Goal: Task Accomplishment & Management: Use online tool/utility

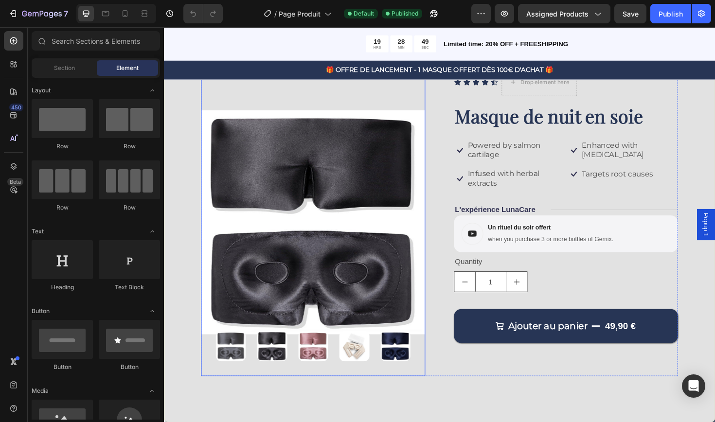
scroll to position [29, 0]
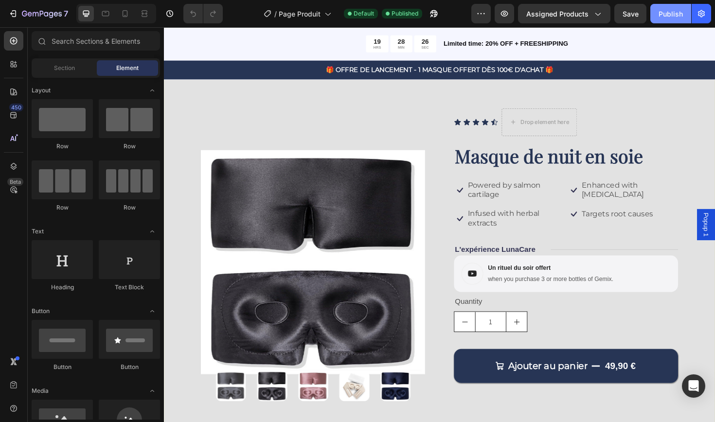
click at [667, 20] on button "Publish" at bounding box center [670, 13] width 41 height 19
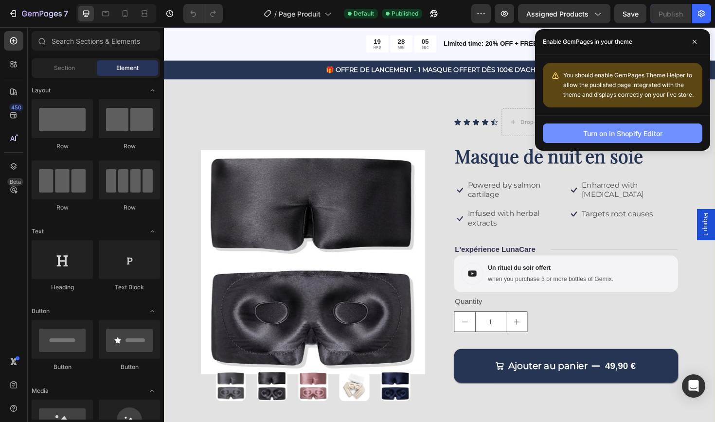
click at [614, 135] on div "Turn on in Shopify Editor" at bounding box center [622, 133] width 79 height 10
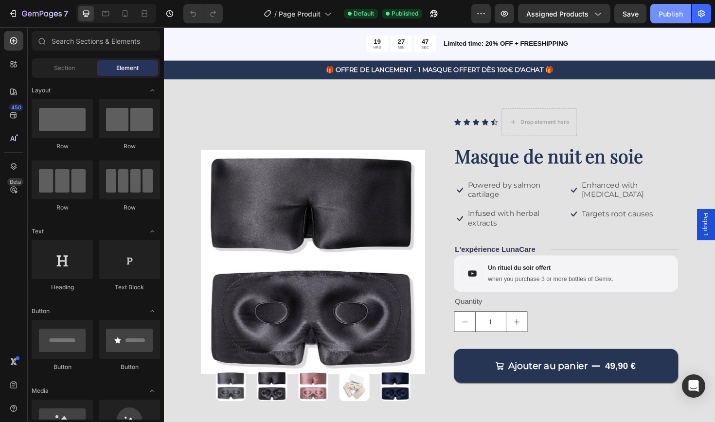
click at [664, 17] on div "Publish" at bounding box center [670, 14] width 24 height 10
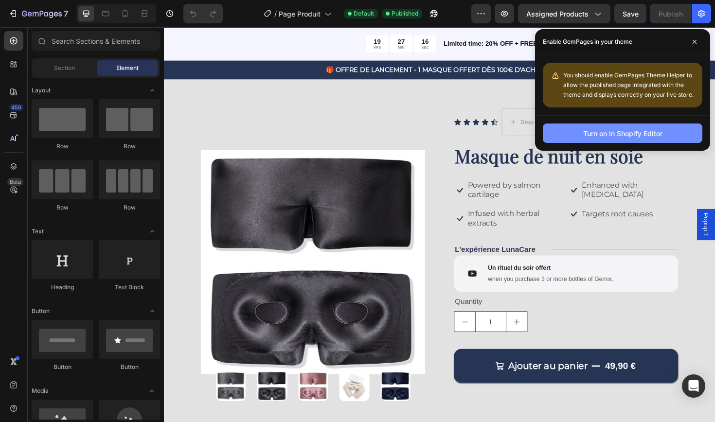
click at [587, 135] on div "Turn on in Shopify Editor" at bounding box center [622, 133] width 79 height 10
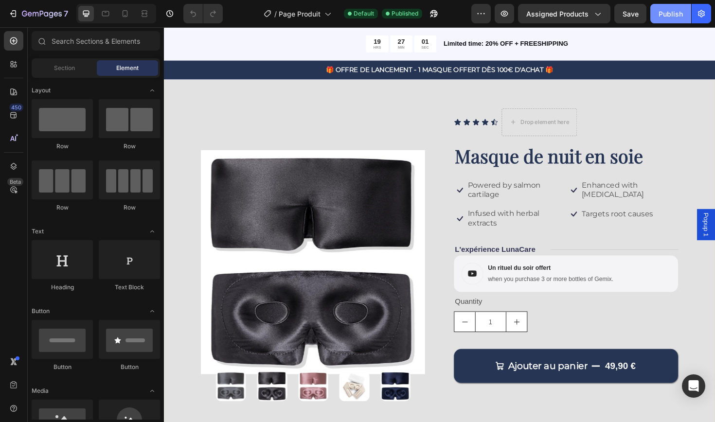
click at [657, 18] on button "Publish" at bounding box center [670, 13] width 41 height 19
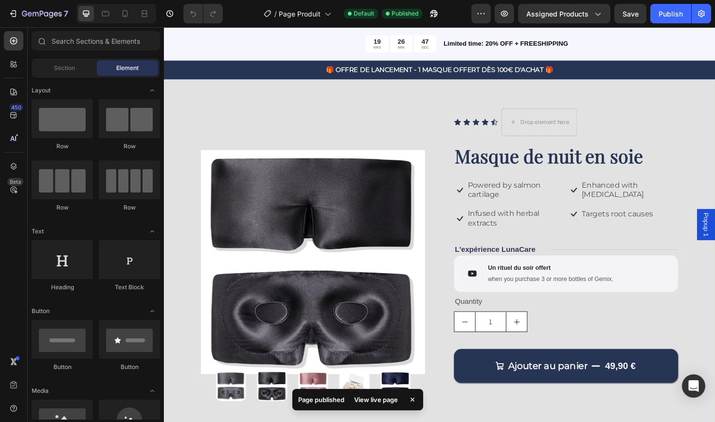
click at [412, 401] on icon at bounding box center [412, 400] width 4 height 4
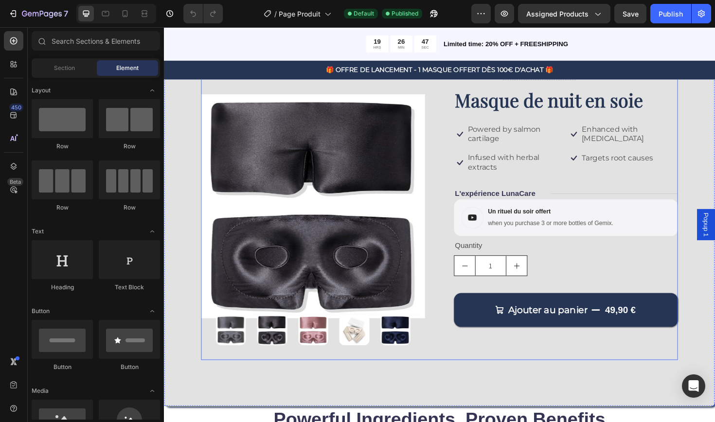
scroll to position [89, 0]
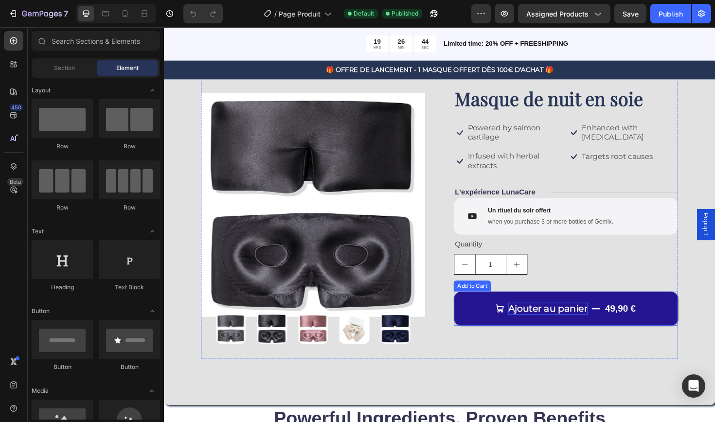
click at [600, 324] on div "Ajouter au panier" at bounding box center [570, 325] width 84 height 13
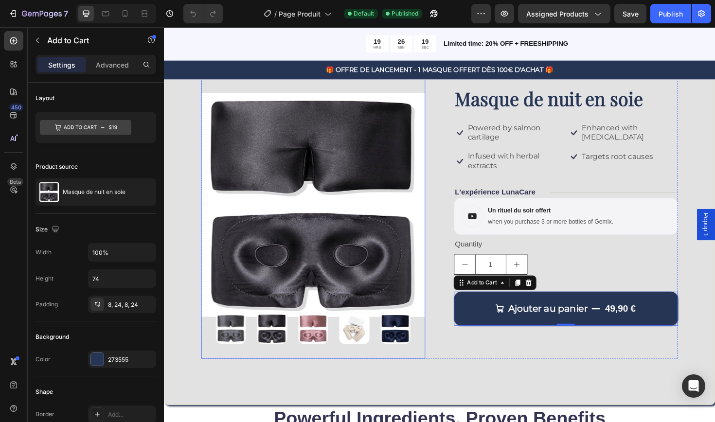
click at [286, 350] on img at bounding box center [279, 347] width 32 height 32
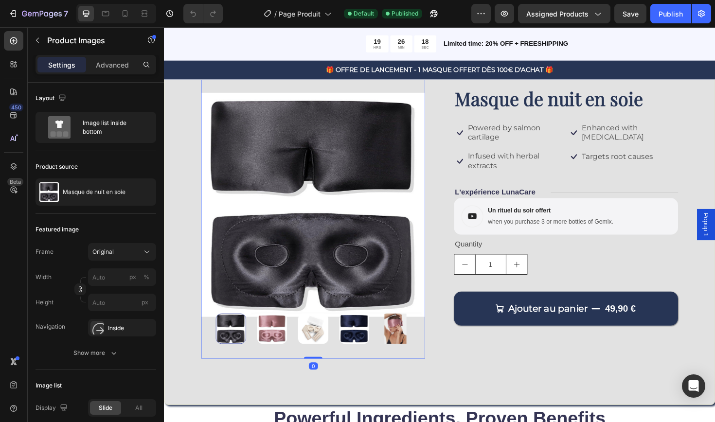
click at [322, 352] on img at bounding box center [322, 347] width 32 height 32
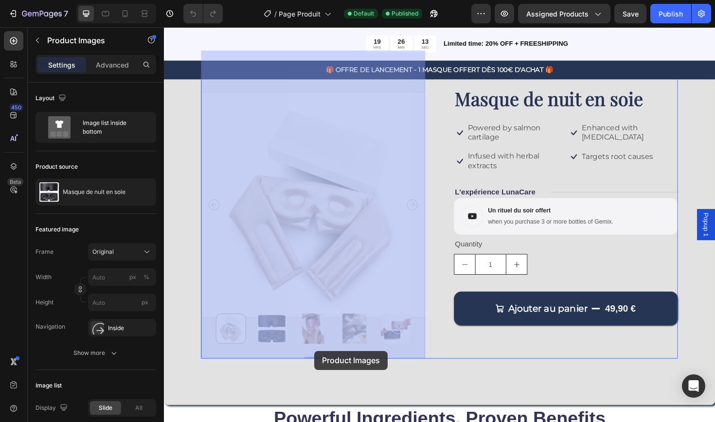
drag, startPoint x: 323, startPoint y: 375, endPoint x: 323, endPoint y: 370, distance: 5.3
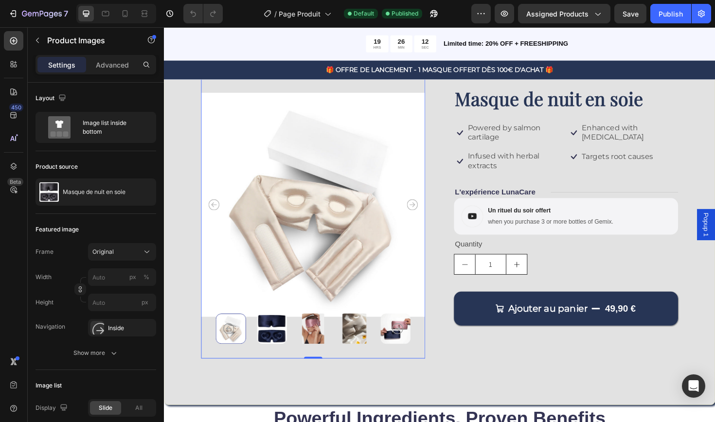
click at [323, 375] on img at bounding box center [321, 216] width 237 height 326
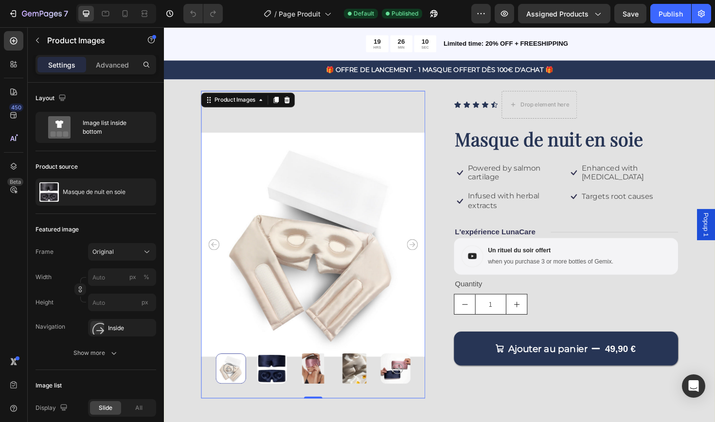
scroll to position [6, 0]
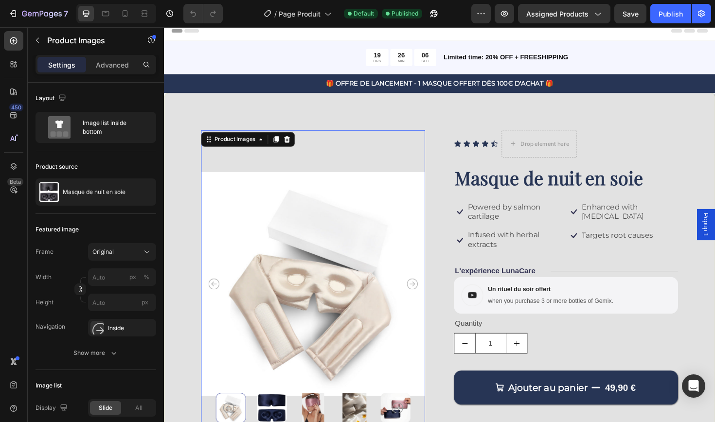
click at [263, 284] on img at bounding box center [321, 299] width 237 height 326
click at [142, 253] on div "Original" at bounding box center [121, 252] width 59 height 10
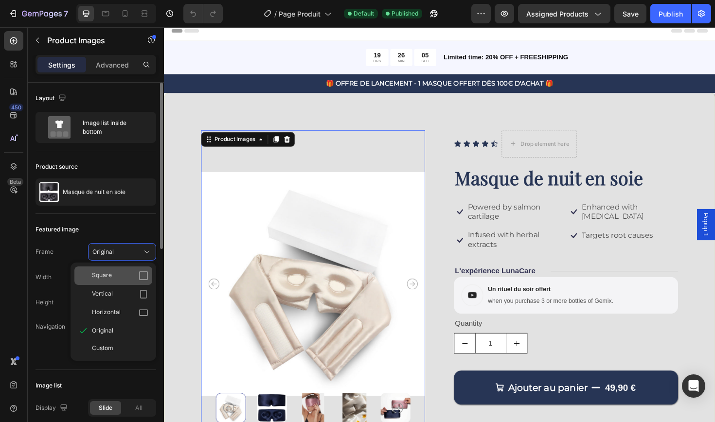
click at [136, 274] on div "Square" at bounding box center [120, 276] width 56 height 10
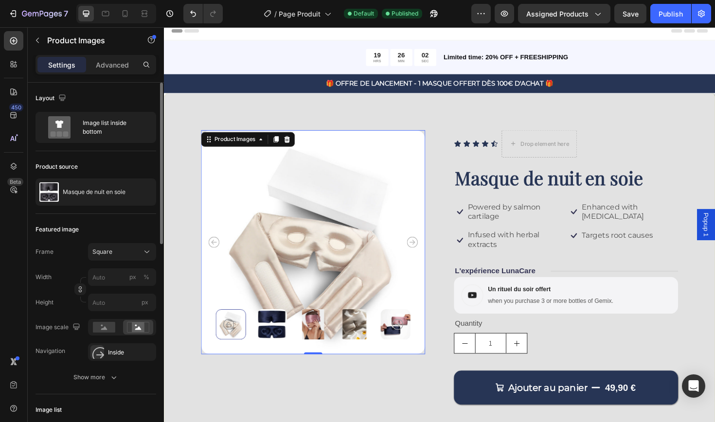
click at [280, 347] on img at bounding box center [279, 342] width 32 height 32
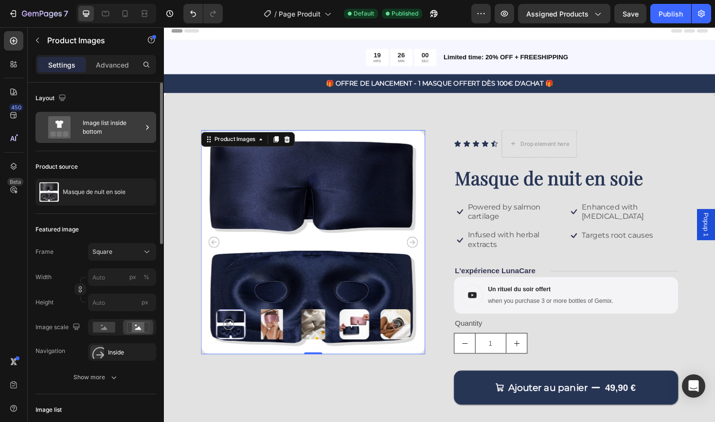
click at [121, 131] on div "Image list inside bottom" at bounding box center [112, 127] width 59 height 22
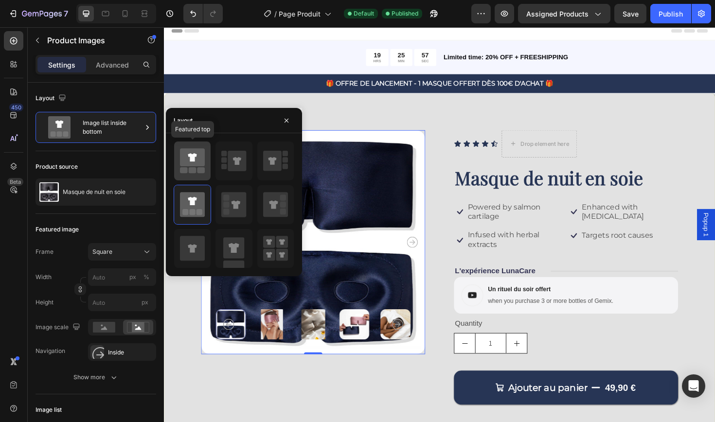
click at [194, 169] on rect at bounding box center [193, 170] width 8 height 6
type input "149"
type input "171"
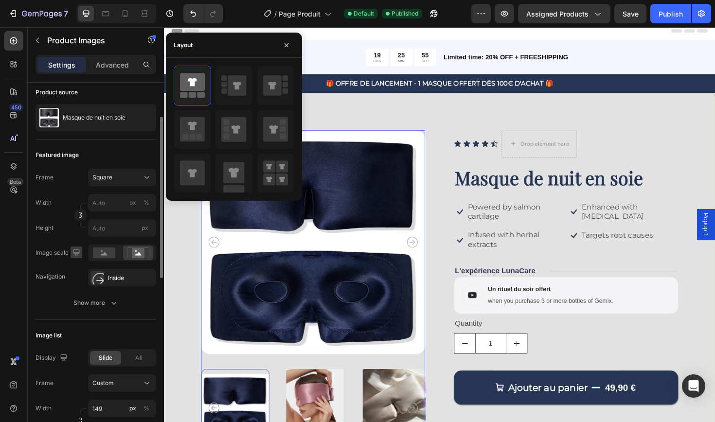
scroll to position [75, 0]
click at [111, 199] on input "px %" at bounding box center [122, 202] width 68 height 18
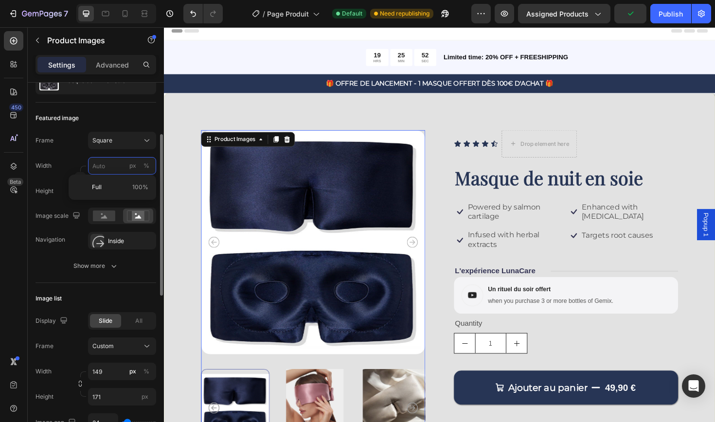
scroll to position [113, 0]
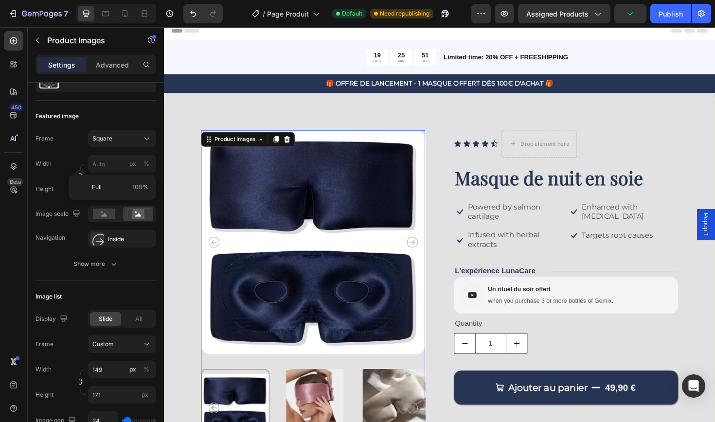
click at [122, 368] on input "149" at bounding box center [122, 370] width 68 height 18
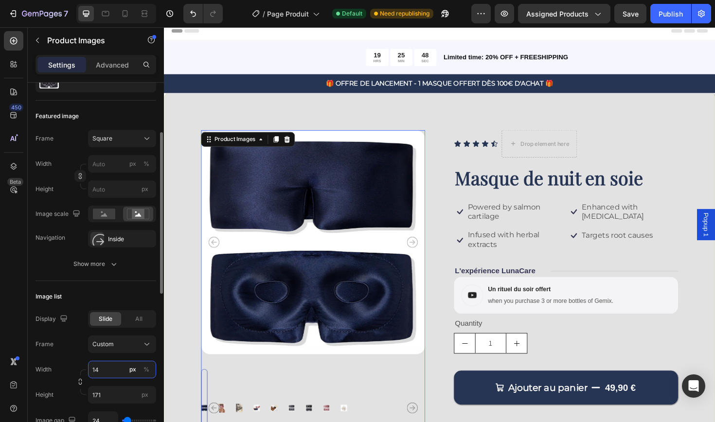
type input "1"
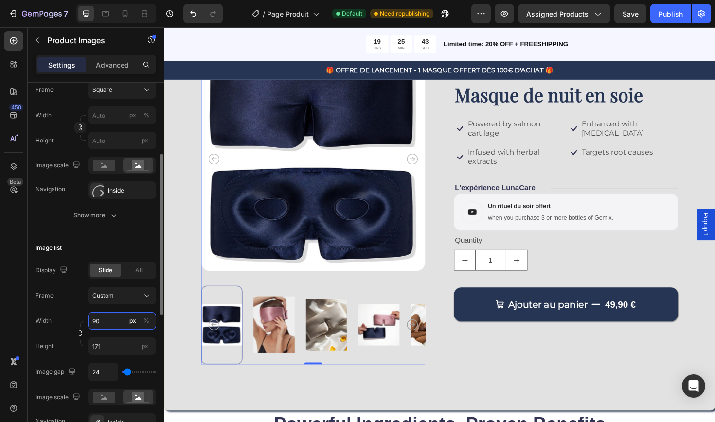
scroll to position [95, 0]
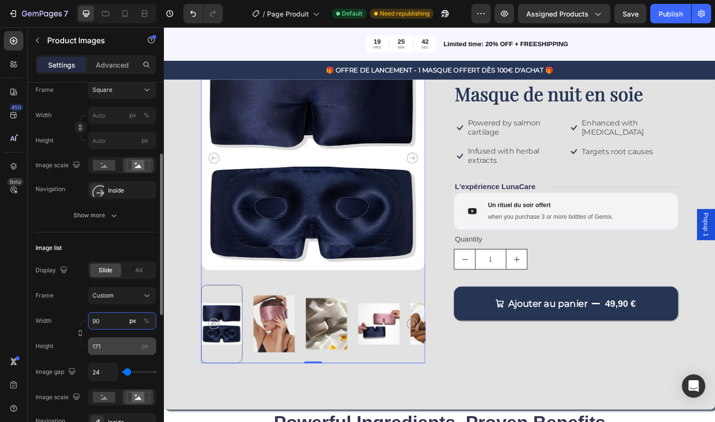
type input "90"
click at [108, 347] on input "171" at bounding box center [122, 346] width 68 height 18
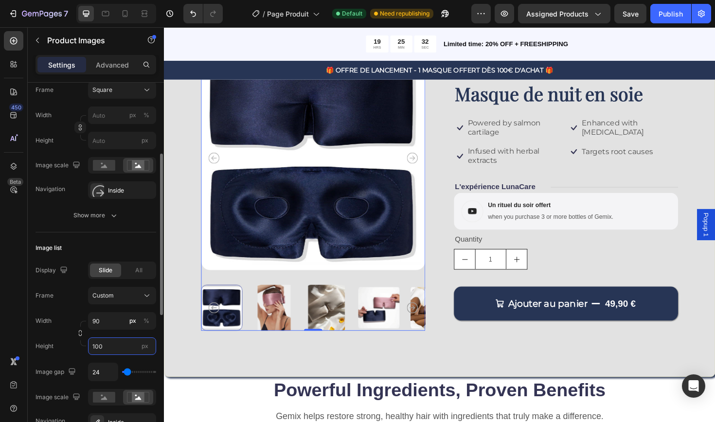
type input "100"
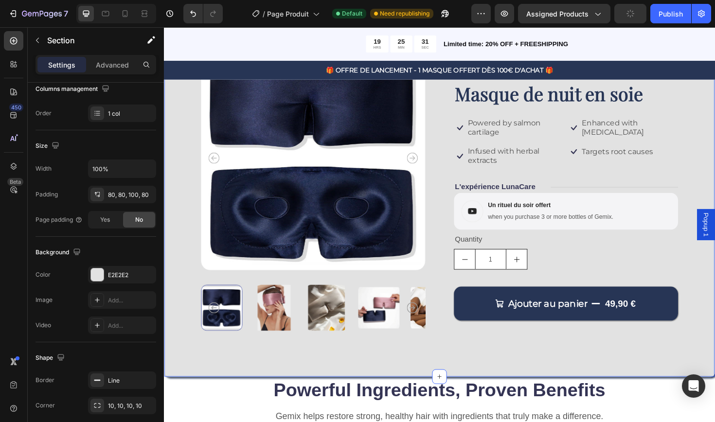
click at [231, 366] on div "Product Images Icon Icon Icon Icon Icon Icon List Drop element here Row Masque …" at bounding box center [456, 203] width 584 height 390
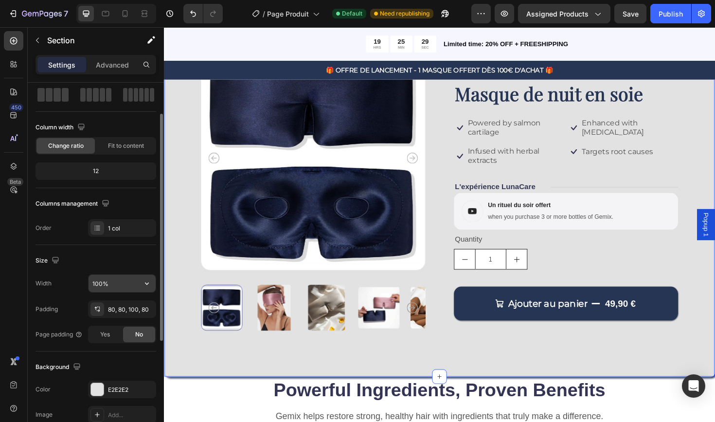
scroll to position [49, 0]
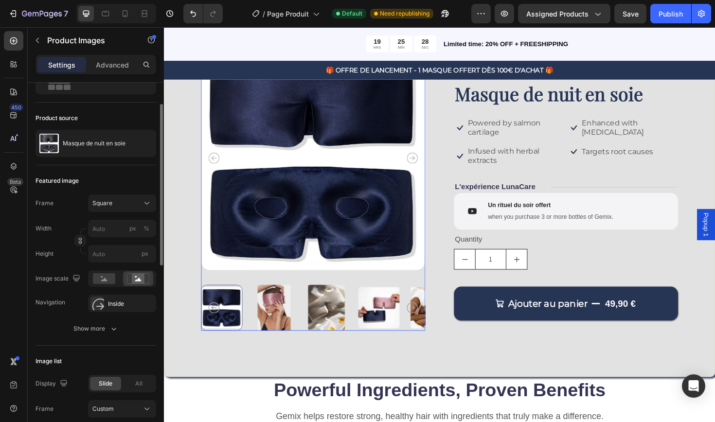
click at [242, 320] on div at bounding box center [225, 324] width 44 height 49
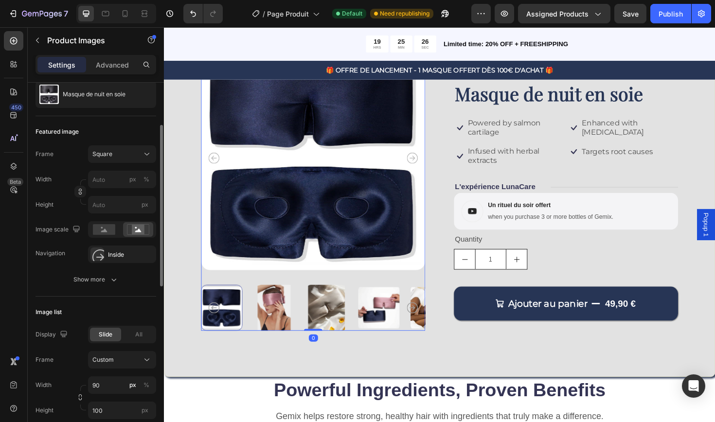
scroll to position [98, 0]
click at [106, 408] on input "100" at bounding box center [122, 411] width 68 height 18
type input "1"
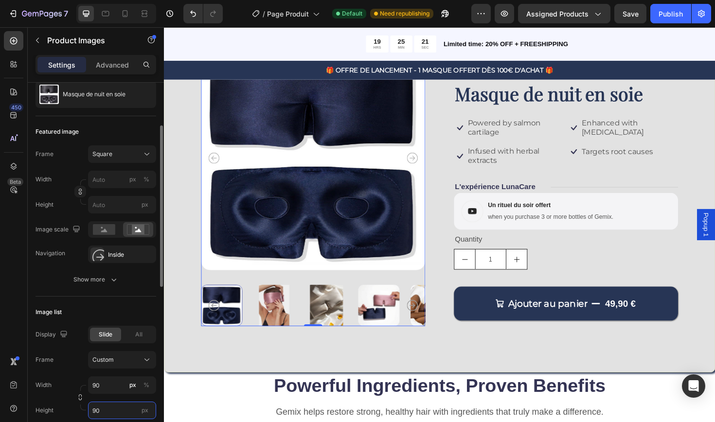
type input "90"
click at [94, 385] on input "90" at bounding box center [122, 385] width 68 height 18
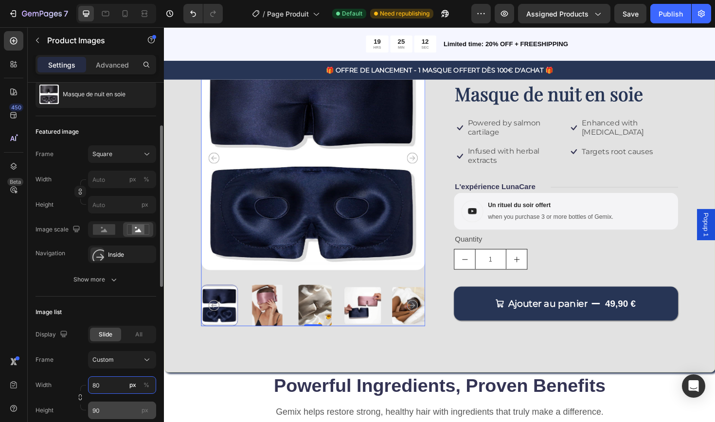
type input "80"
click at [97, 410] on input "90" at bounding box center [122, 411] width 68 height 18
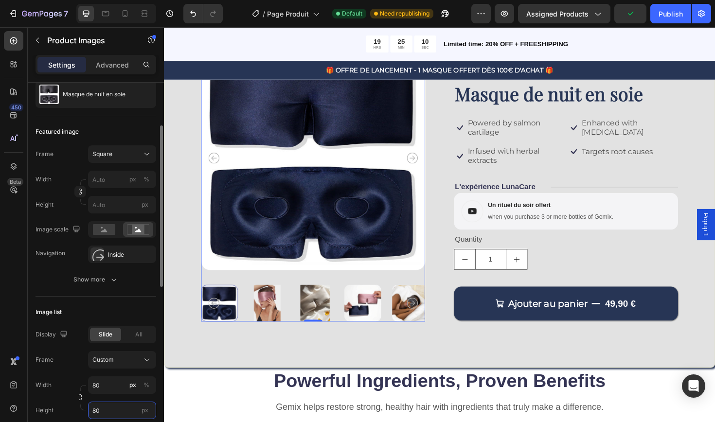
type input "80"
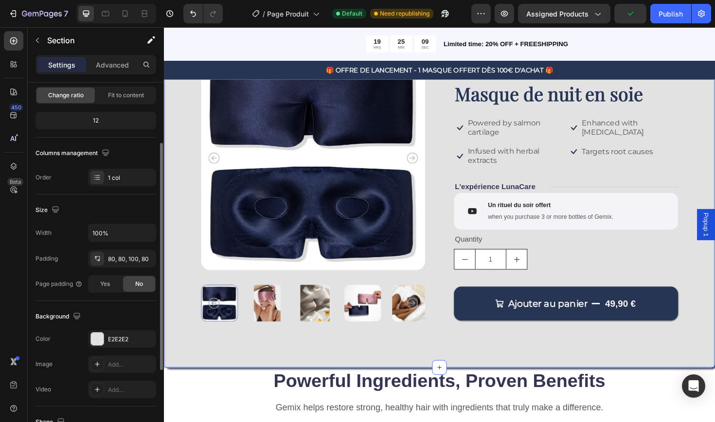
click at [291, 367] on div "Product Images 0 Icon Icon Icon Icon Icon Icon List Drop element here Row Masqu…" at bounding box center [456, 198] width 584 height 380
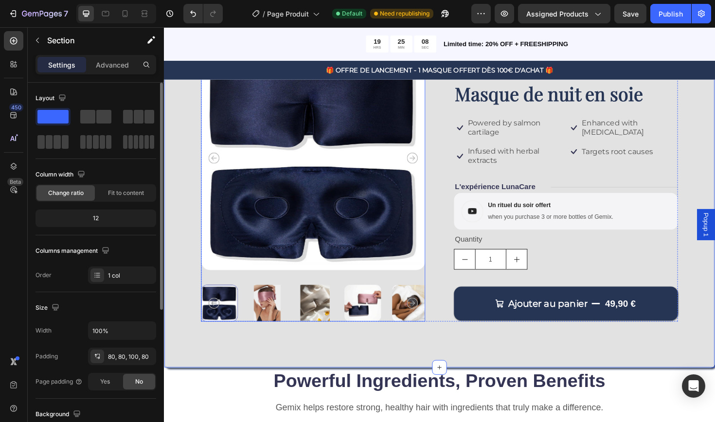
click at [385, 314] on img at bounding box center [374, 319] width 39 height 39
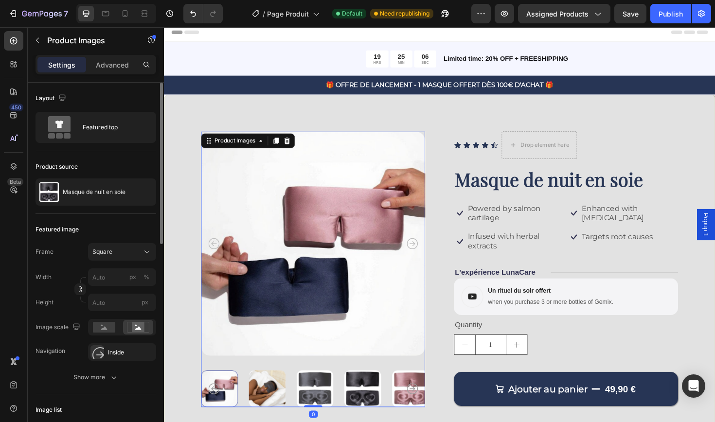
scroll to position [3, 0]
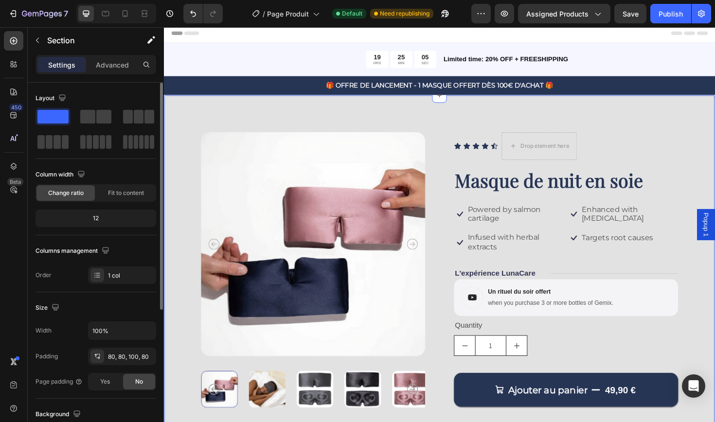
click at [457, 118] on div "Product Images Icon Icon Icon Icon Icon Icon List Drop element here Row Masque …" at bounding box center [456, 289] width 584 height 380
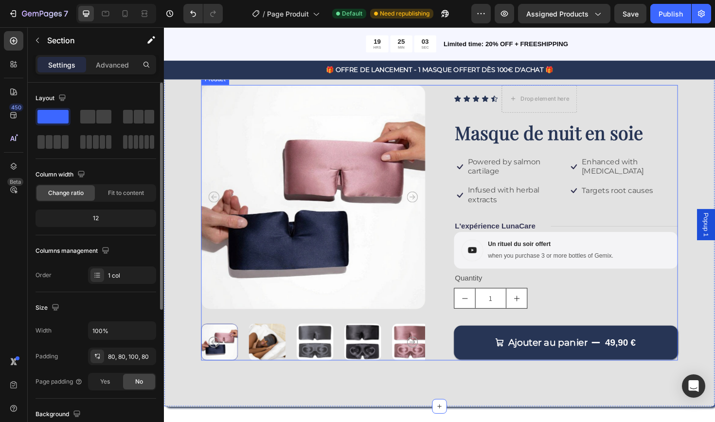
scroll to position [54, 0]
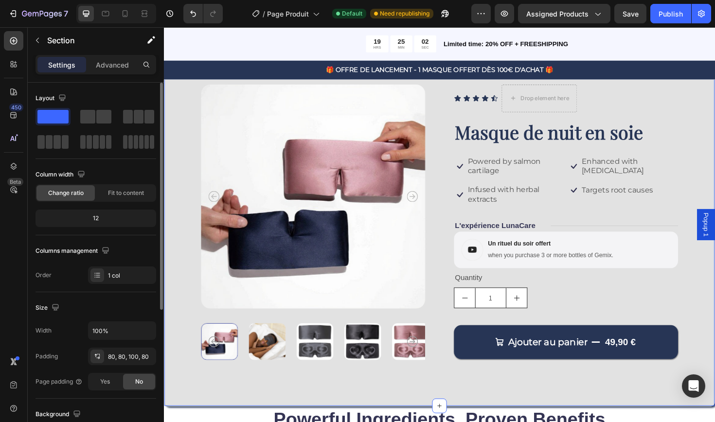
click at [544, 411] on div "Product Images Icon Icon Icon Icon Icon Icon List Drop element here Row Masque …" at bounding box center [456, 239] width 584 height 380
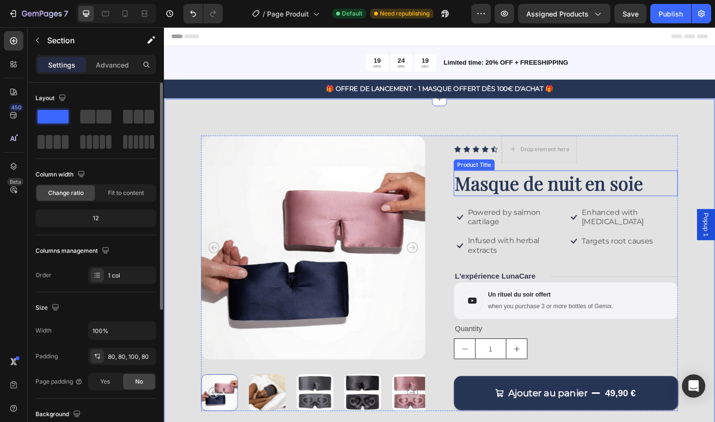
scroll to position [0, 0]
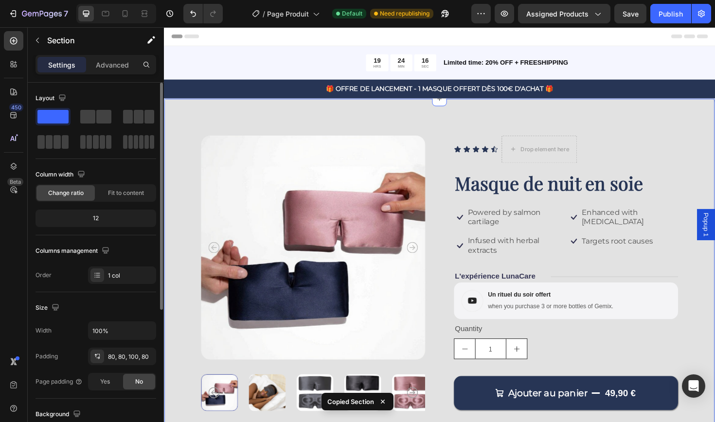
click at [567, 130] on div "Product Images Icon Icon Icon Icon Icon Icon List Drop element here Row Masque …" at bounding box center [456, 293] width 584 height 380
click at [509, 221] on p "Powered by salmon cartilage" at bounding box center [535, 229] width 101 height 20
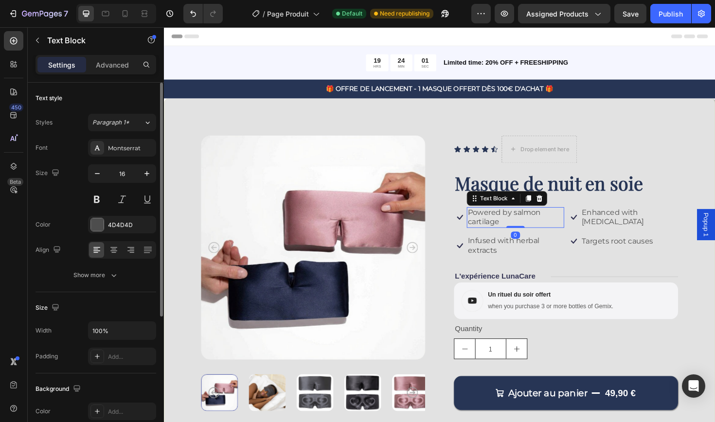
click at [509, 221] on p "Powered by salmon cartilage" at bounding box center [535, 229] width 101 height 20
click at [515, 228] on p "Powered by salmon cartilage" at bounding box center [535, 229] width 101 height 20
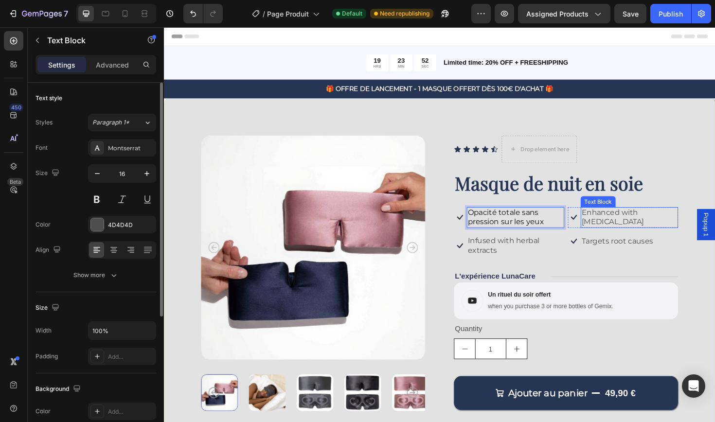
click at [618, 227] on p "Enhanced with biotin" at bounding box center [656, 229] width 101 height 20
click at [530, 230] on span "Opacité totale sans pression sur les yeux" at bounding box center [525, 228] width 81 height 19
click at [616, 224] on p "Enhanced with biotin" at bounding box center [656, 229] width 101 height 20
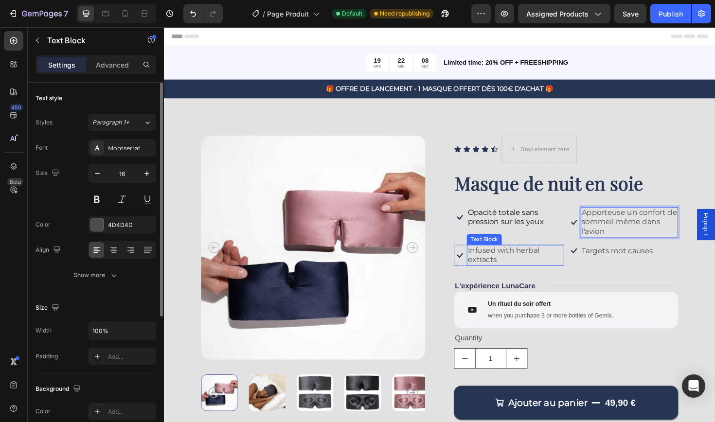
click at [526, 268] on p "Infused with herbal extracts" at bounding box center [535, 269] width 101 height 20
click at [657, 224] on p "Apporteuse un confort de sommeil même dans l'avion" at bounding box center [656, 234] width 101 height 30
click at [659, 223] on p "Apporteuse un confort de sommeil même dans l'avion" at bounding box center [656, 234] width 101 height 30
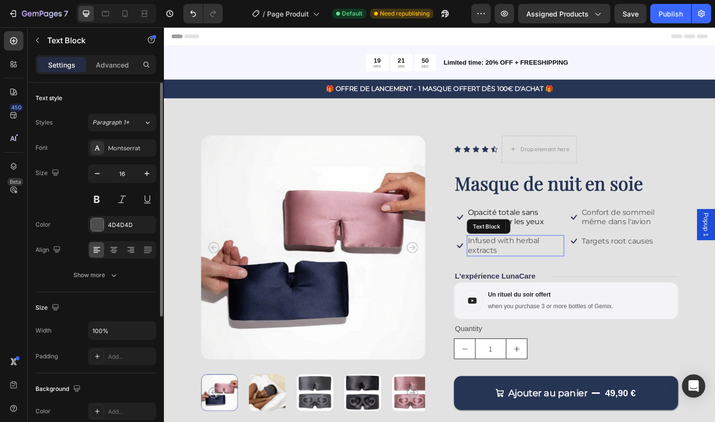
click at [506, 256] on p "Infused with herbal extracts" at bounding box center [535, 258] width 101 height 20
click at [522, 257] on p "Infused with herbal extracts" at bounding box center [535, 258] width 101 height 20
drag, startPoint x: 518, startPoint y: 258, endPoint x: 492, endPoint y: 250, distance: 27.3
click at [492, 250] on p "Infused with herbal extracts" at bounding box center [535, 258] width 101 height 20
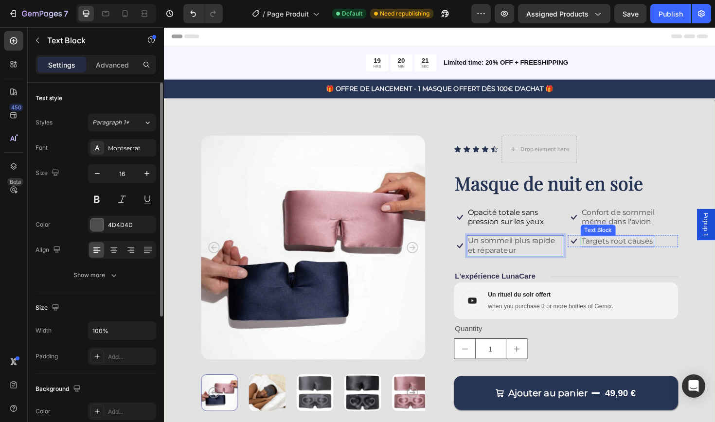
click at [636, 256] on p "Targets root causes" at bounding box center [644, 254] width 76 height 10
click at [617, 254] on p "Targets root causes" at bounding box center [644, 254] width 76 height 10
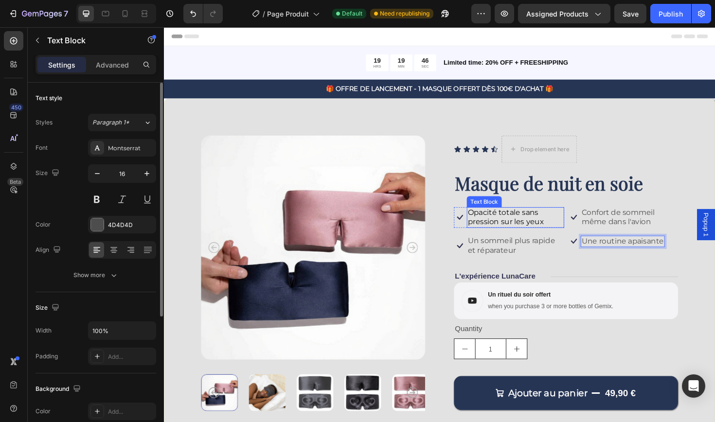
click at [539, 228] on p "Opacité totale sans pression sur les yeux" at bounding box center [535, 229] width 101 height 20
click at [622, 255] on p "Une routine apaisante" at bounding box center [649, 254] width 87 height 10
click at [511, 229] on span "Opacité totale sans pression sur les yeux" at bounding box center [525, 228] width 81 height 19
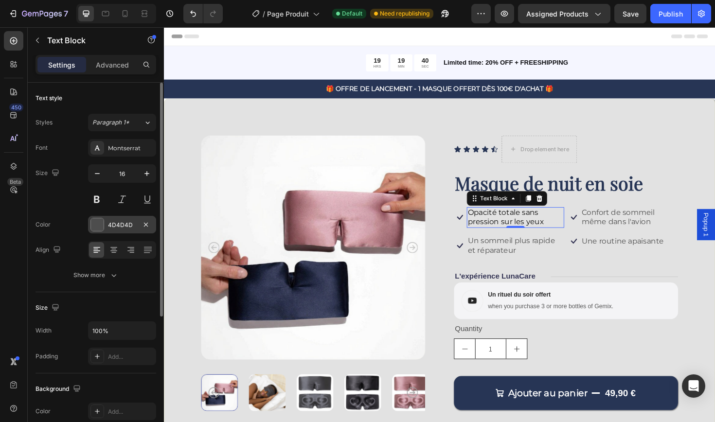
click at [111, 225] on div "4D4D4D" at bounding box center [122, 225] width 28 height 9
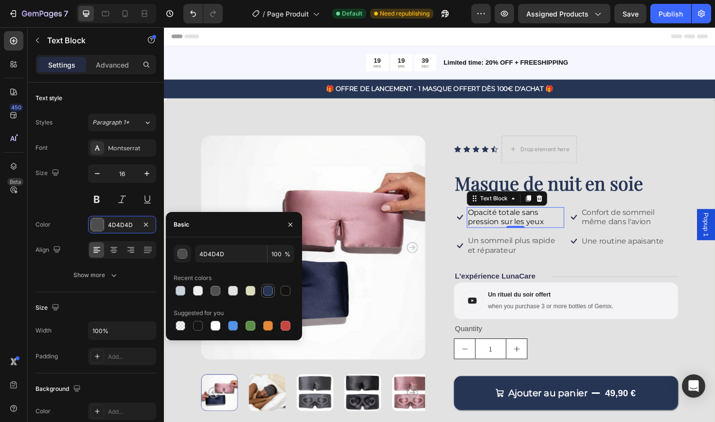
click at [268, 293] on div at bounding box center [268, 291] width 10 height 10
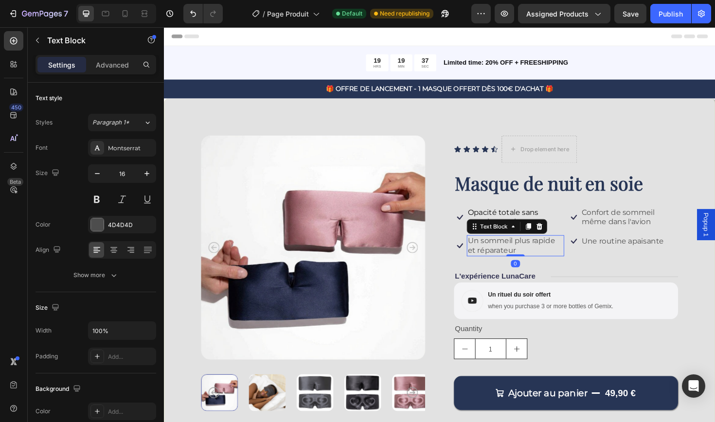
click at [518, 254] on p "Un sommeil plus rapide et réparateur" at bounding box center [535, 258] width 101 height 20
click at [127, 220] on div "4D4D4D" at bounding box center [122, 225] width 68 height 18
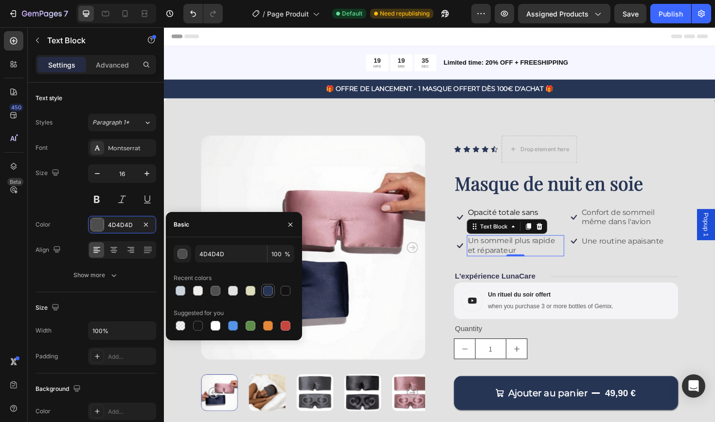
click at [267, 293] on div at bounding box center [268, 291] width 10 height 10
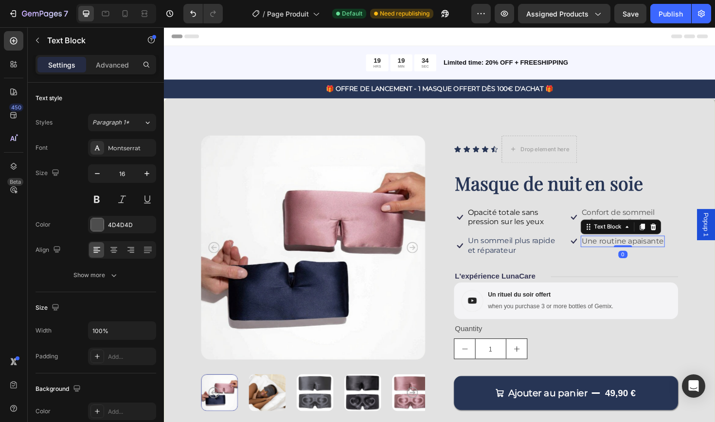
click at [641, 252] on p "Une routine apaisante" at bounding box center [649, 254] width 87 height 10
click at [119, 225] on div "4D4D4D" at bounding box center [122, 225] width 28 height 9
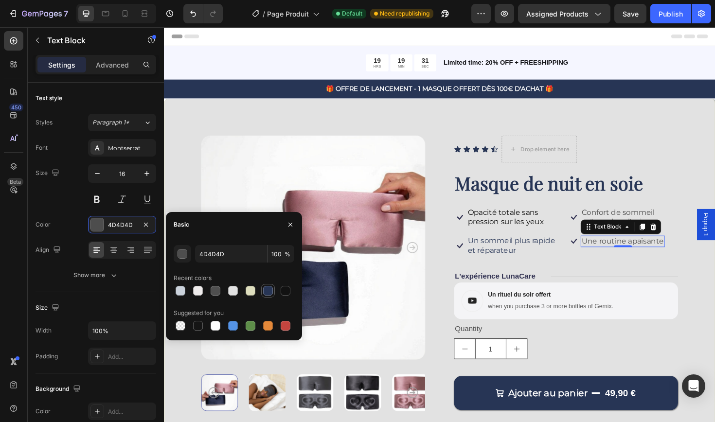
click at [269, 288] on div at bounding box center [268, 291] width 10 height 10
type input "273555"
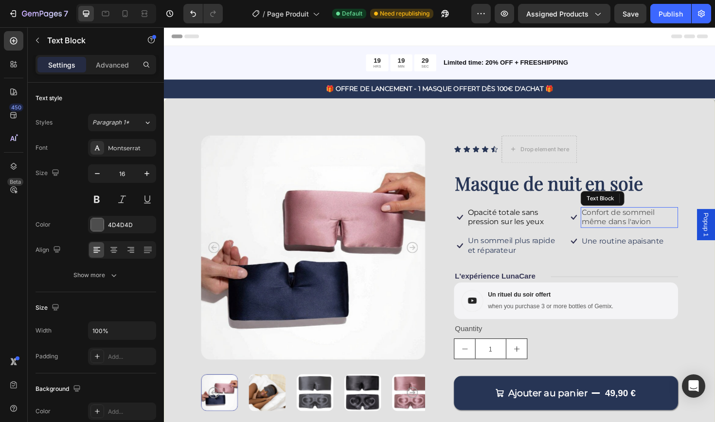
click at [652, 224] on p "Confort de sommeil même dans l'avion" at bounding box center [656, 229] width 101 height 20
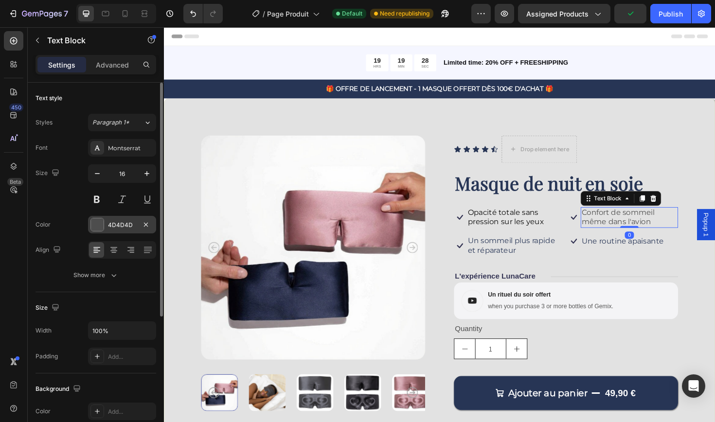
click at [125, 221] on div "4D4D4D" at bounding box center [122, 225] width 28 height 9
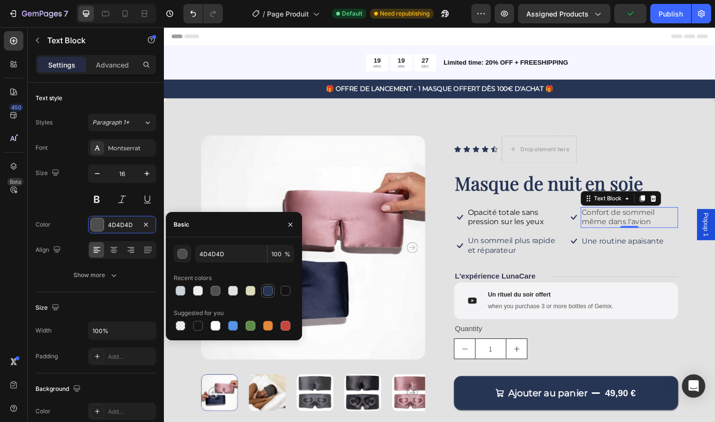
click at [267, 289] on div at bounding box center [268, 291] width 10 height 10
type input "273555"
click at [598, 228] on icon at bounding box center [598, 228] width 6 height 5
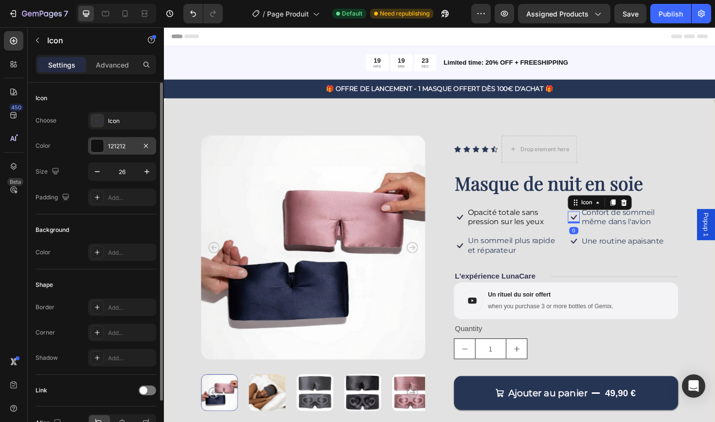
click at [121, 150] on div "121212" at bounding box center [122, 146] width 28 height 9
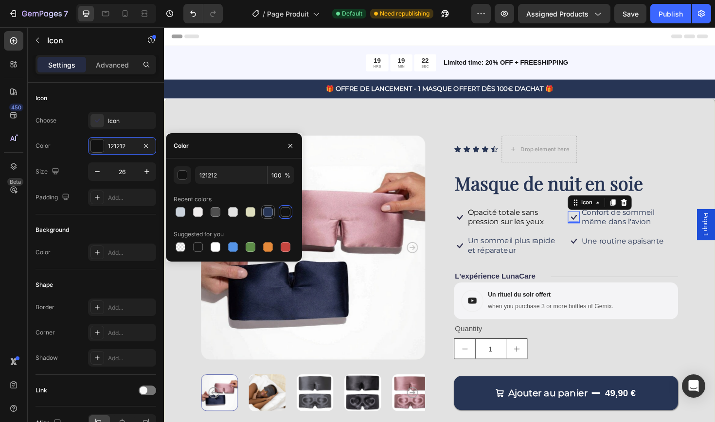
click at [270, 211] on div at bounding box center [268, 212] width 10 height 10
click at [597, 252] on icon at bounding box center [597, 254] width 13 height 13
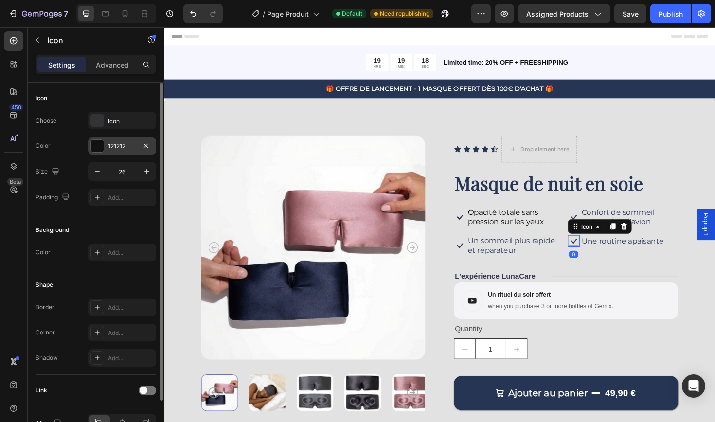
click at [106, 148] on div "121212" at bounding box center [122, 146] width 68 height 18
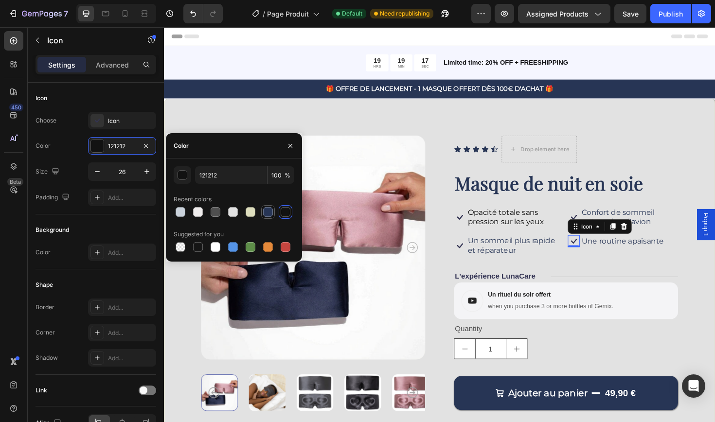
click at [268, 211] on div at bounding box center [268, 212] width 10 height 10
click at [472, 257] on icon at bounding box center [477, 258] width 13 height 13
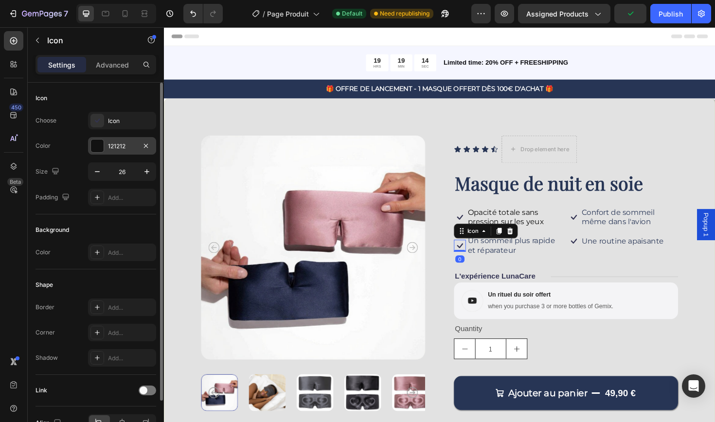
click at [122, 149] on div "121212" at bounding box center [122, 146] width 28 height 9
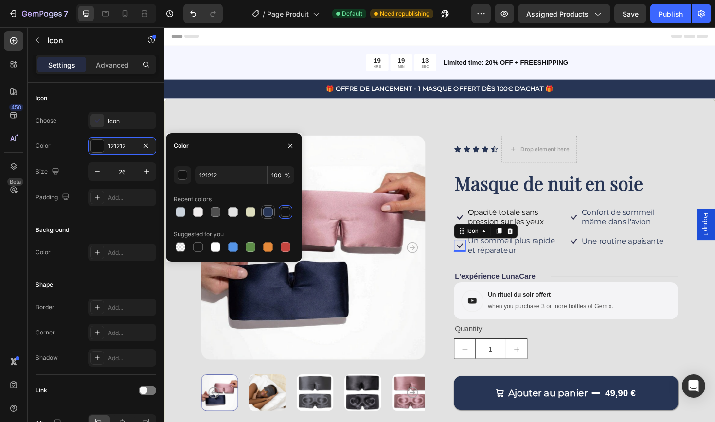
click at [269, 211] on div at bounding box center [268, 212] width 10 height 10
click at [478, 229] on icon at bounding box center [477, 228] width 6 height 5
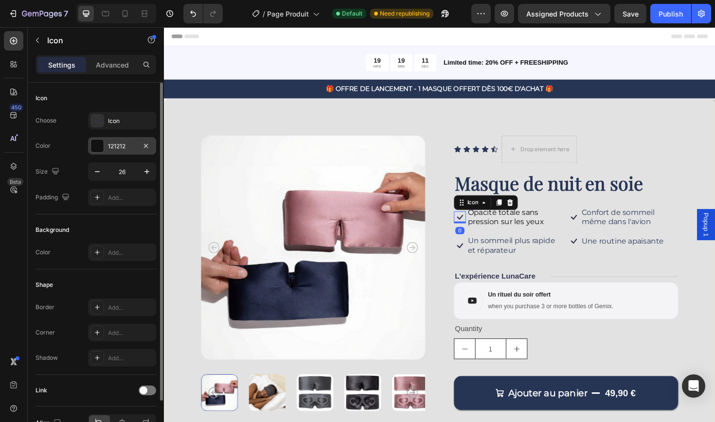
click at [106, 142] on div "121212" at bounding box center [122, 146] width 68 height 18
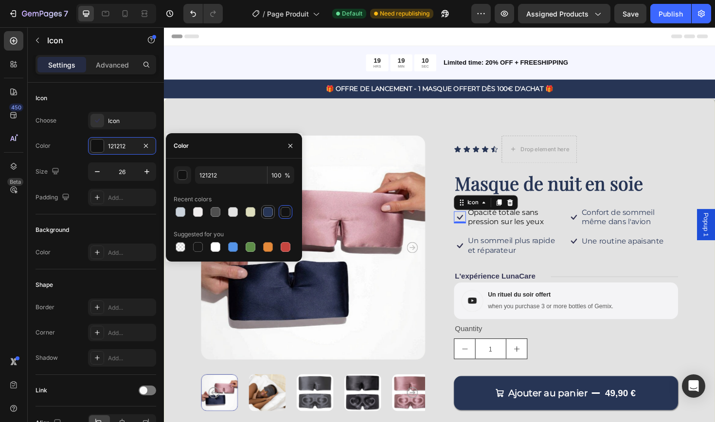
click at [271, 210] on div at bounding box center [268, 212] width 10 height 10
click at [597, 274] on div "Icon Icon Icon Icon Icon Icon List Drop element here Row Masque de nuit en soie…" at bounding box center [589, 288] width 237 height 292
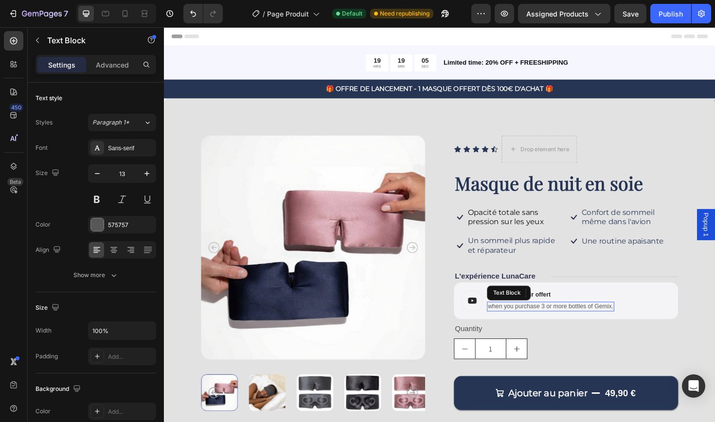
click at [540, 325] on div "when you purchase 3 or more bottles of Gemix." at bounding box center [573, 323] width 135 height 10
click at [537, 319] on p "when you purchase 3 or more bottles of Gemix." at bounding box center [573, 323] width 133 height 8
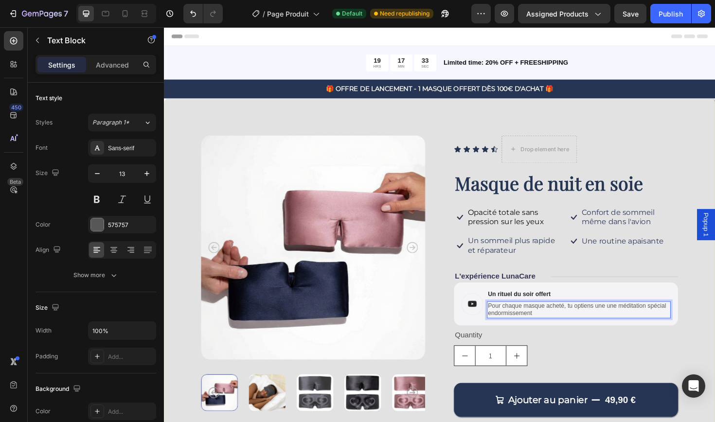
drag, startPoint x: 566, startPoint y: 326, endPoint x: 677, endPoint y: 319, distance: 111.6
click at [677, 319] on p "Pour chaque masque acheté, tu optiens une une méditation spécial endormissement" at bounding box center [603, 327] width 193 height 17
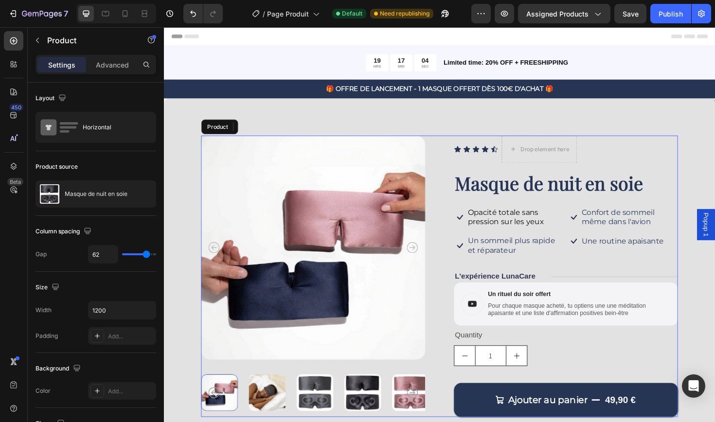
click at [668, 358] on div "Icon Icon Icon Icon Icon Icon List Drop element here Row Masque de nuit en soie…" at bounding box center [589, 291] width 237 height 299
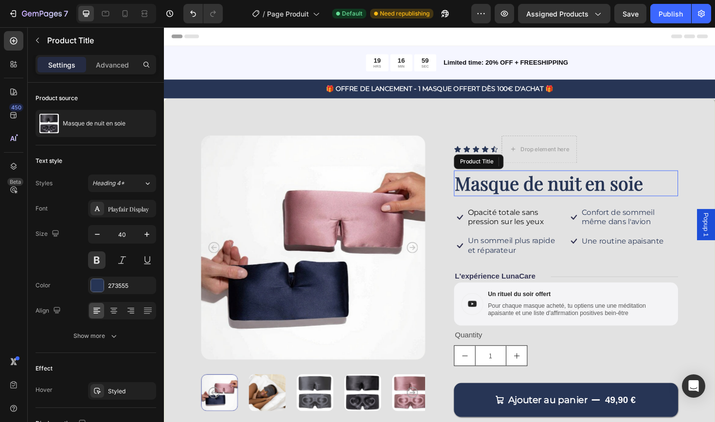
click at [686, 198] on h1 "Masque de nuit en soie" at bounding box center [589, 192] width 237 height 27
click at [672, 195] on h1 "Masque de nuit en soie" at bounding box center [589, 192] width 237 height 27
click at [682, 195] on h1 "Masque de nuit en soie" at bounding box center [589, 192] width 237 height 27
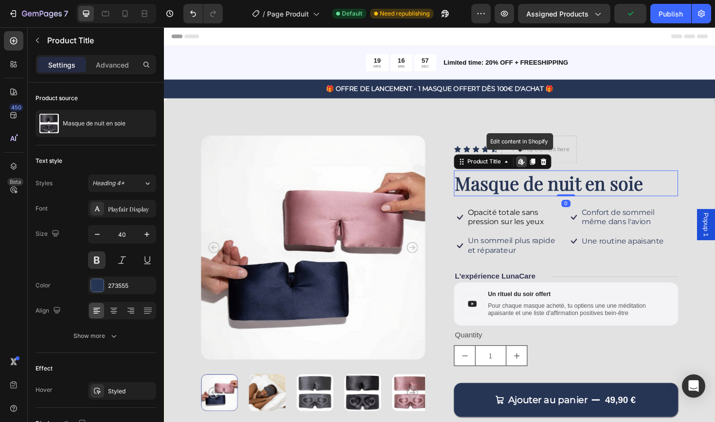
click at [682, 195] on h1 "Masque de nuit en soie" at bounding box center [589, 192] width 237 height 27
click at [611, 198] on h1 "Masque de nuit en soie" at bounding box center [589, 192] width 237 height 27
click at [563, 193] on h1 "Masque de nuit en soie" at bounding box center [589, 192] width 237 height 27
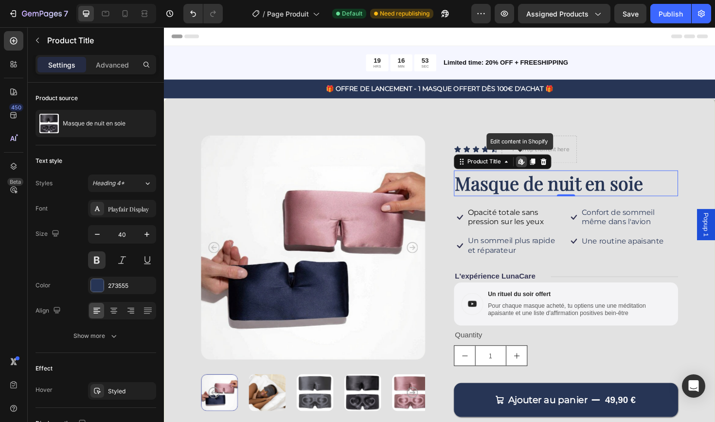
click at [563, 193] on h1 "Masque de nuit en soie" at bounding box center [589, 192] width 237 height 27
click at [524, 193] on h1 "Masque de nuit en soie" at bounding box center [589, 192] width 237 height 27
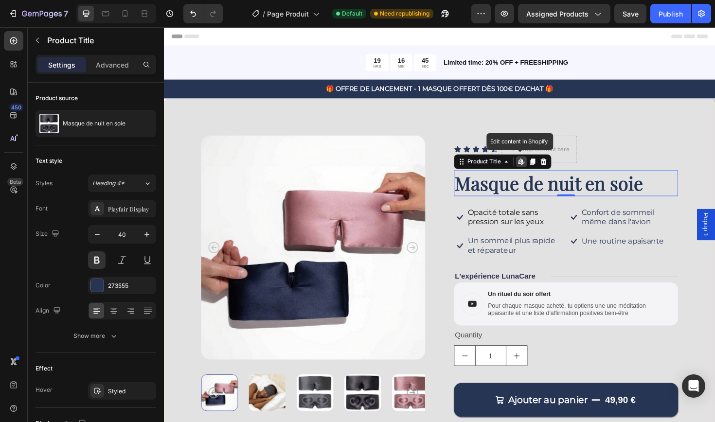
click at [543, 168] on icon at bounding box center [543, 169] width 1 height 4
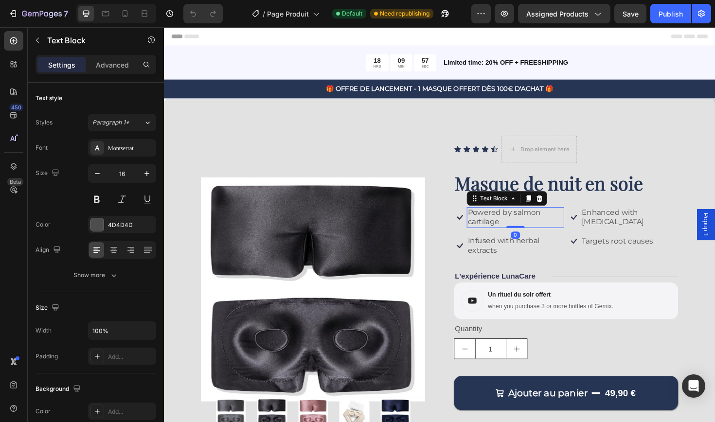
click at [523, 229] on p "Powered by salmon cartilage" at bounding box center [535, 229] width 101 height 20
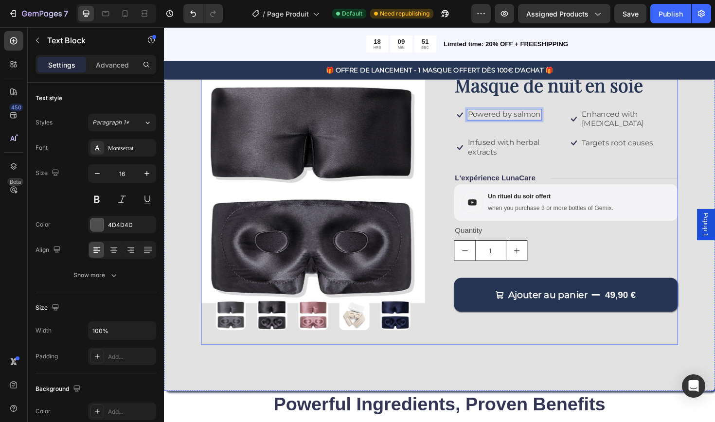
scroll to position [106, 0]
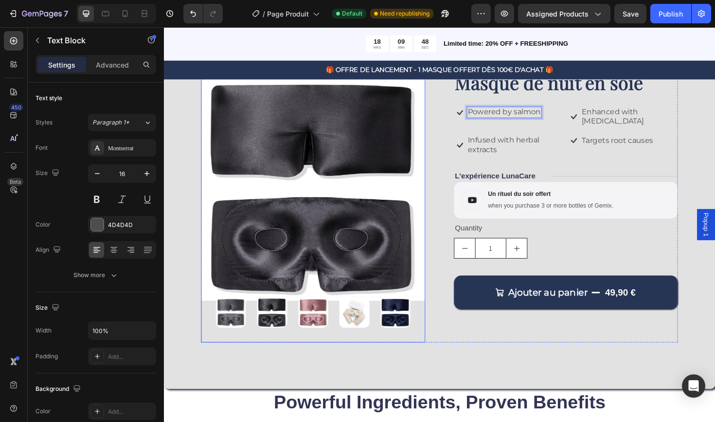
click at [298, 165] on img at bounding box center [321, 198] width 237 height 326
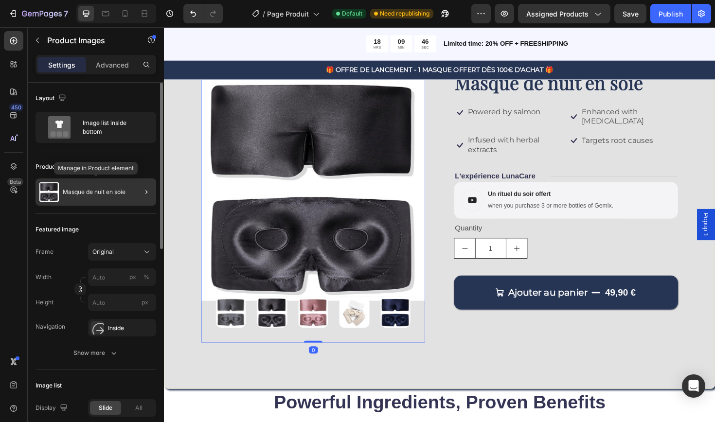
click at [89, 195] on p "Masque de nuit en soie" at bounding box center [94, 192] width 63 height 7
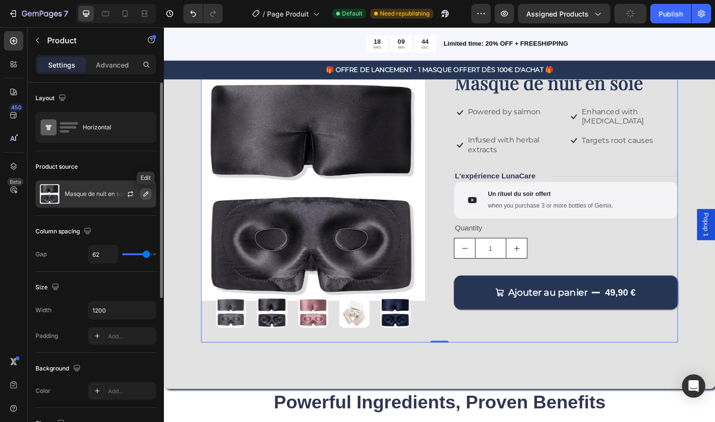
click at [146, 195] on icon "button" at bounding box center [145, 194] width 5 height 5
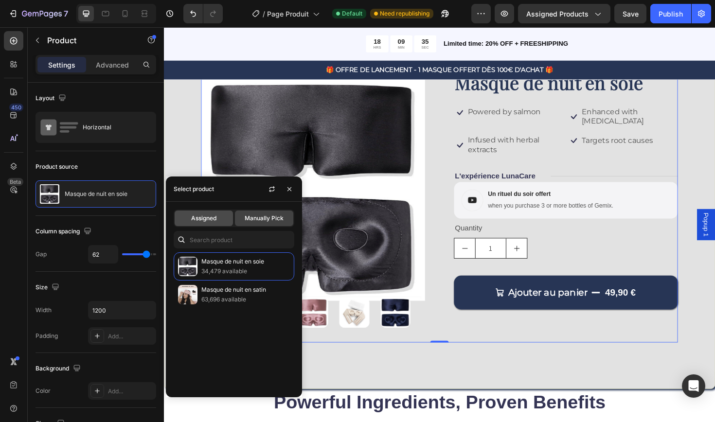
click at [208, 221] on span "Assigned" at bounding box center [203, 218] width 25 height 9
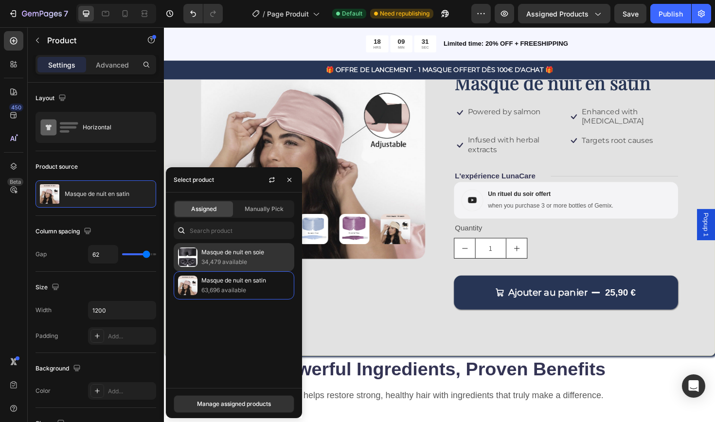
click at [217, 254] on p "Masque de nuit en soie" at bounding box center [245, 253] width 89 height 10
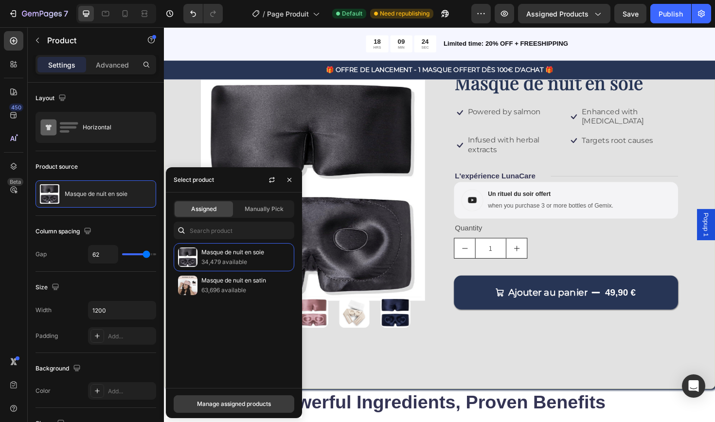
click at [257, 405] on div "Manage assigned products" at bounding box center [234, 404] width 74 height 9
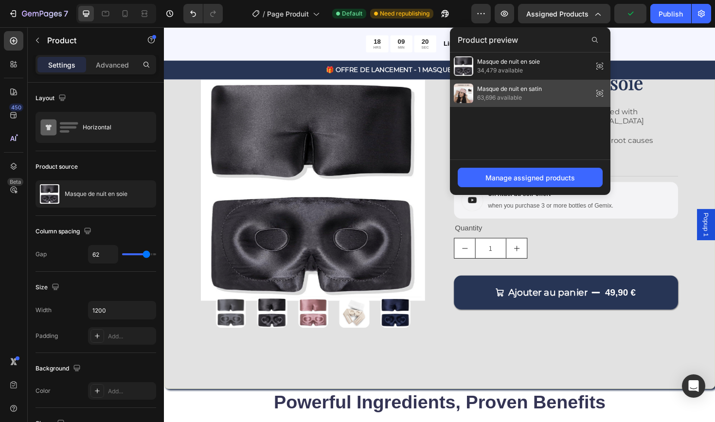
click at [600, 92] on icon at bounding box center [600, 94] width 14 height 14
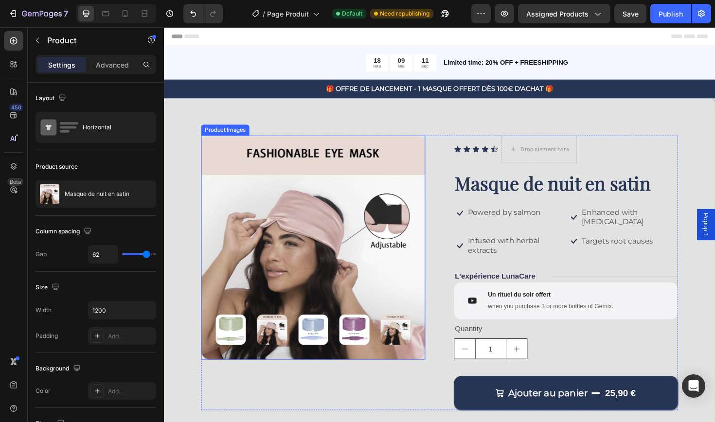
scroll to position [0, 0]
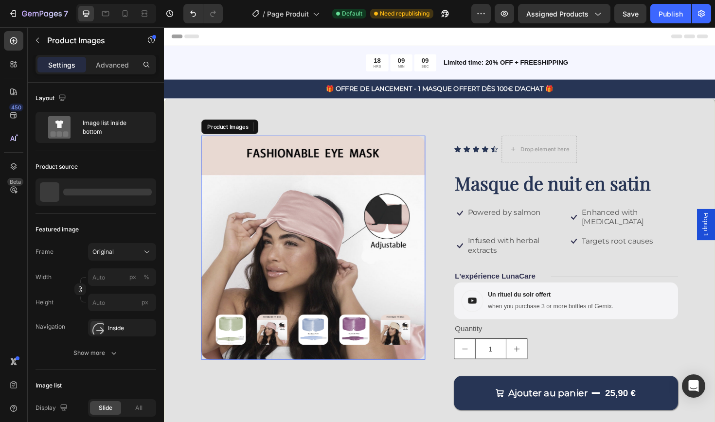
click at [401, 345] on img at bounding box center [409, 348] width 32 height 32
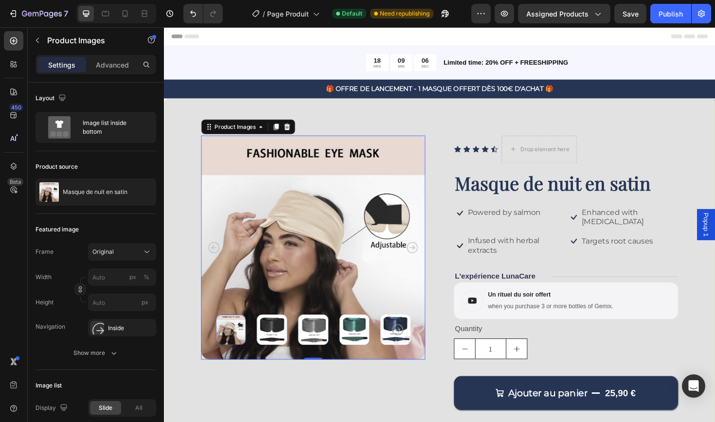
click at [403, 355] on img at bounding box center [409, 348] width 32 height 32
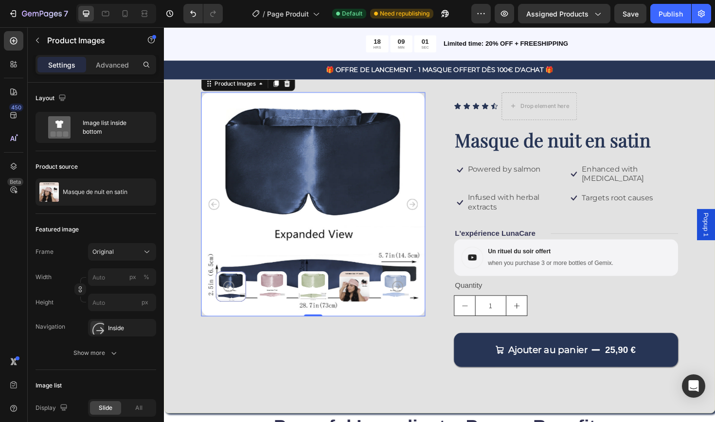
scroll to position [24, 0]
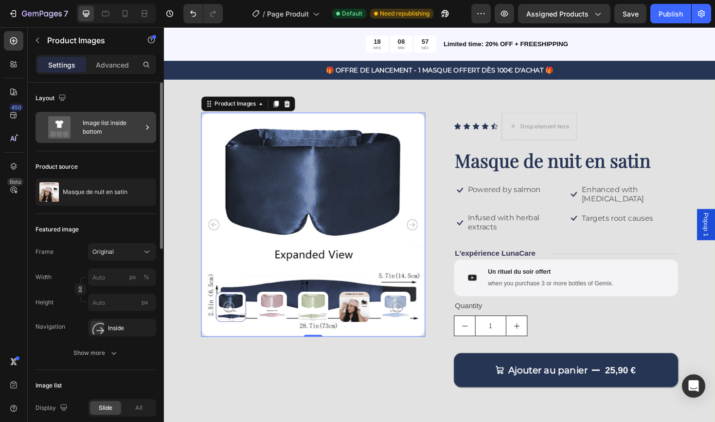
click at [119, 123] on div "Image list inside bottom" at bounding box center [112, 127] width 59 height 22
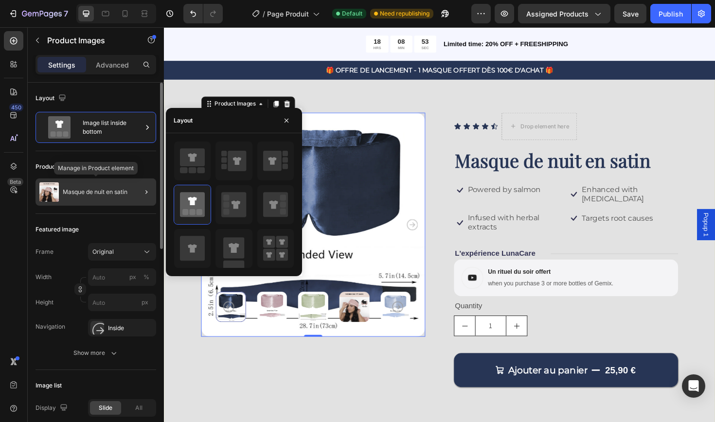
click at [90, 192] on p "Masque de nuit en satin" at bounding box center [95, 192] width 65 height 7
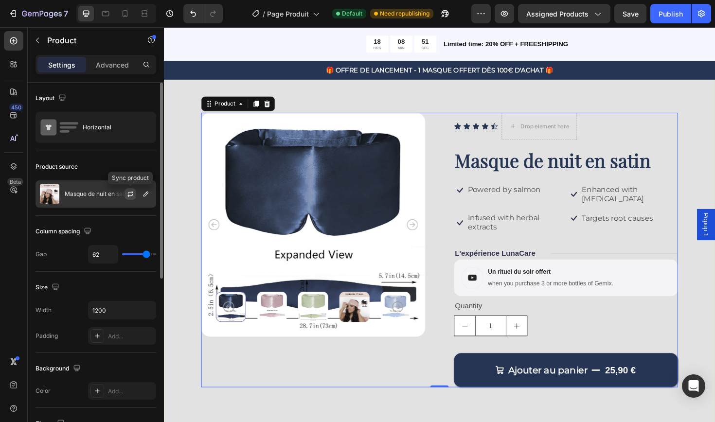
click at [129, 194] on icon "button" at bounding box center [130, 194] width 8 height 8
click at [145, 195] on icon "button" at bounding box center [146, 194] width 8 height 8
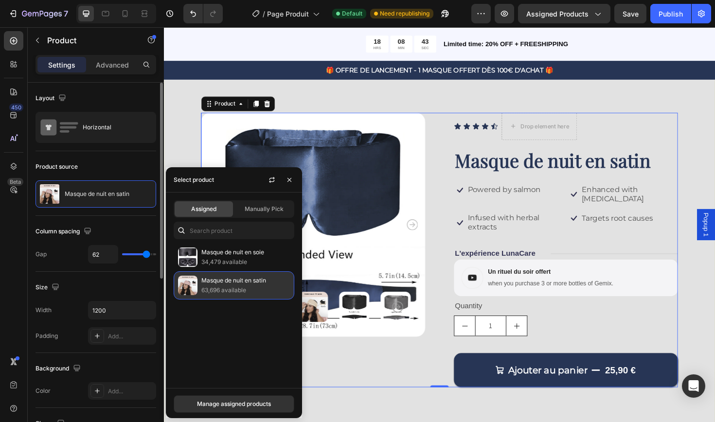
click at [213, 282] on p "Masque de nuit en satin" at bounding box center [245, 281] width 89 height 10
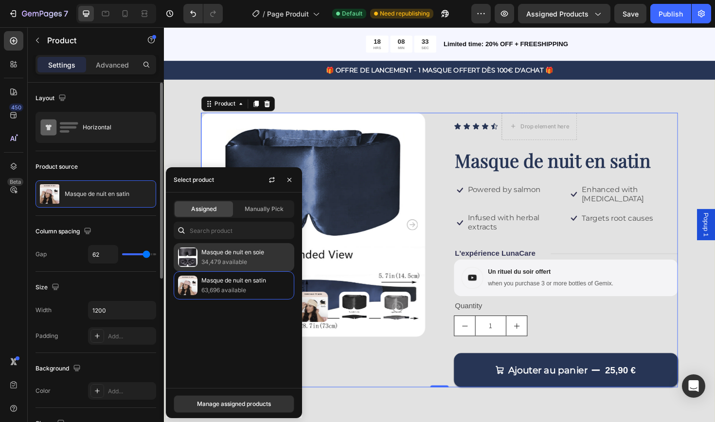
click at [271, 256] on p "Masque de nuit en soie" at bounding box center [245, 253] width 89 height 10
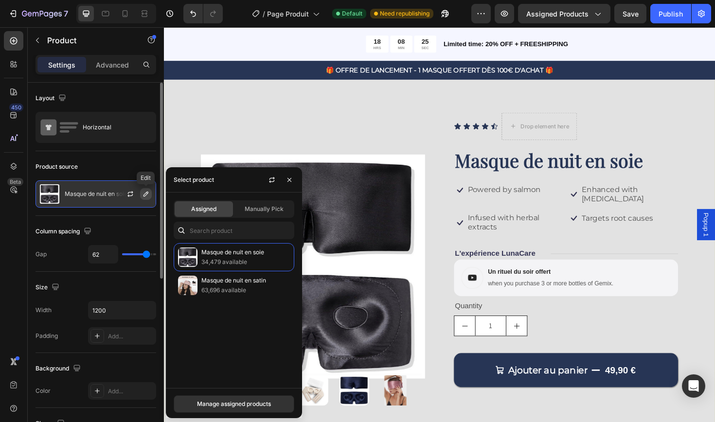
click at [144, 195] on icon "button" at bounding box center [145, 194] width 5 height 5
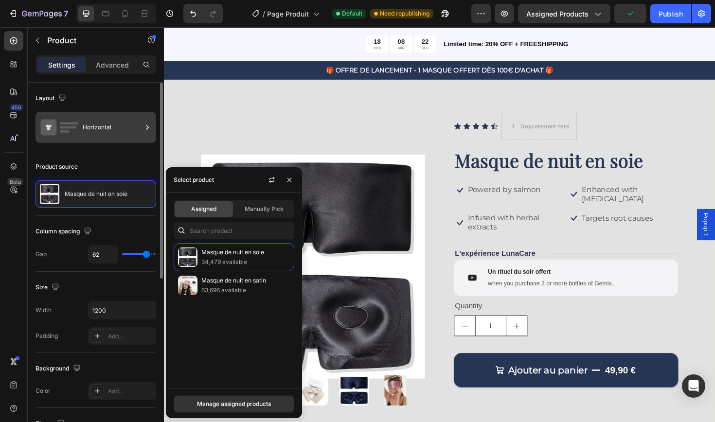
click at [122, 133] on div "Horizontal" at bounding box center [112, 127] width 59 height 22
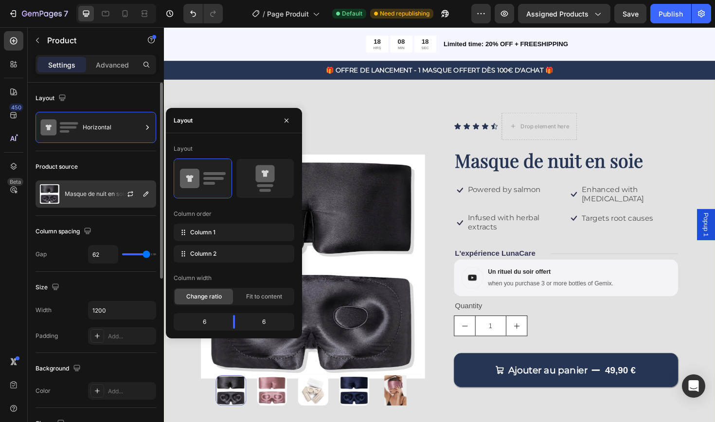
click at [107, 195] on p "Masque de nuit en soie" at bounding box center [96, 194] width 63 height 7
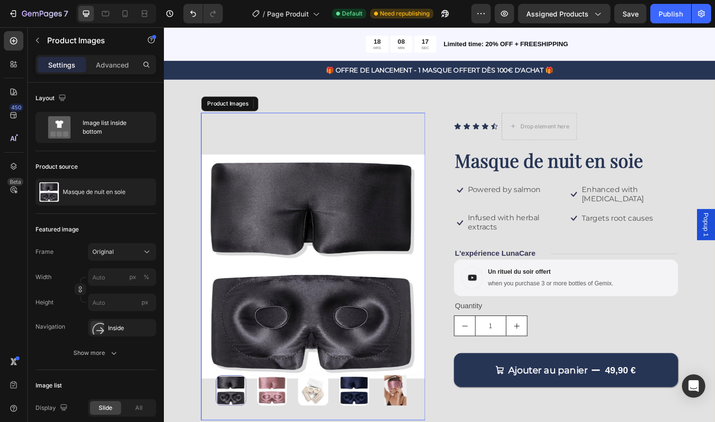
click at [366, 215] on img at bounding box center [321, 281] width 237 height 326
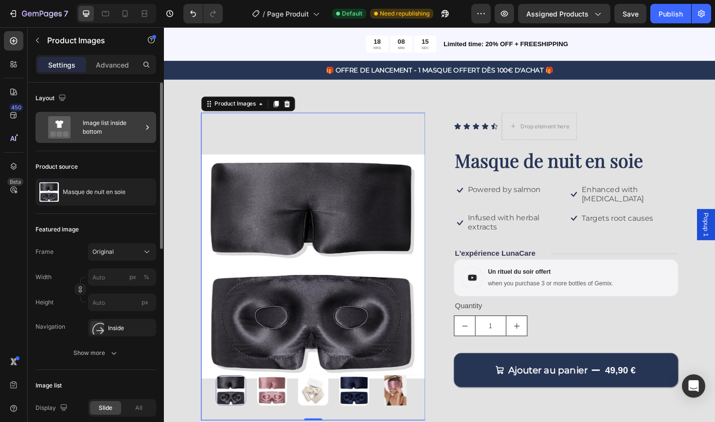
click at [127, 132] on div "Image list inside bottom" at bounding box center [112, 127] width 59 height 22
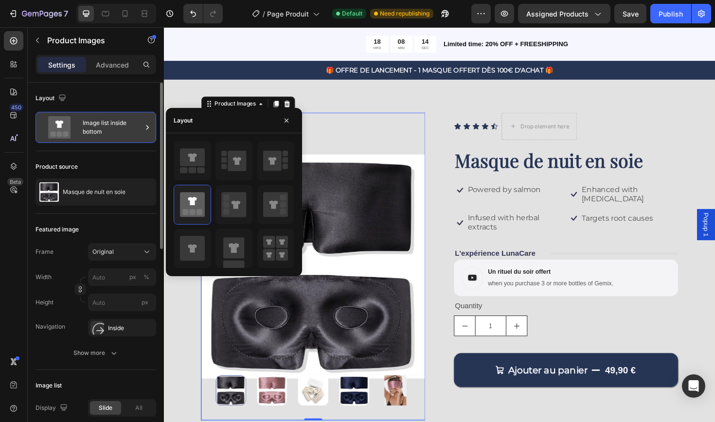
click at [127, 132] on div "Image list inside bottom" at bounding box center [112, 127] width 59 height 22
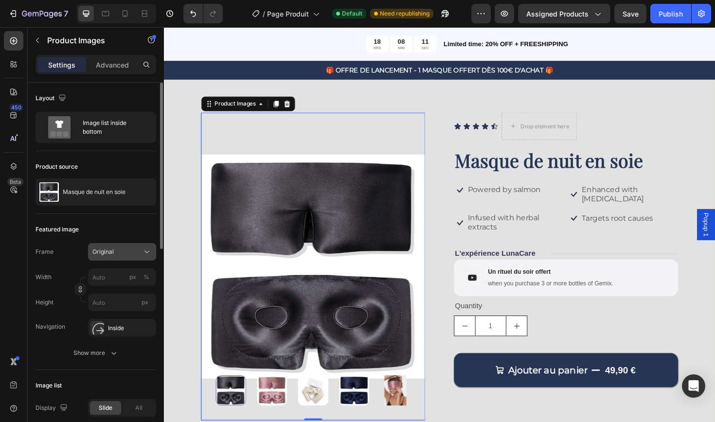
click at [133, 251] on div "Original" at bounding box center [116, 252] width 48 height 9
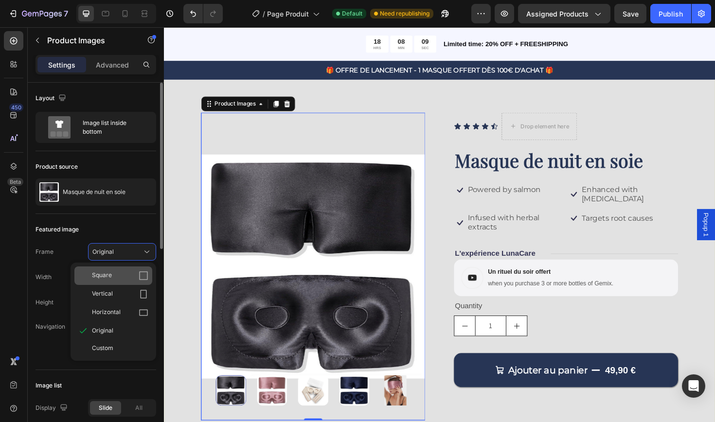
click at [127, 275] on div "Square" at bounding box center [120, 276] width 56 height 10
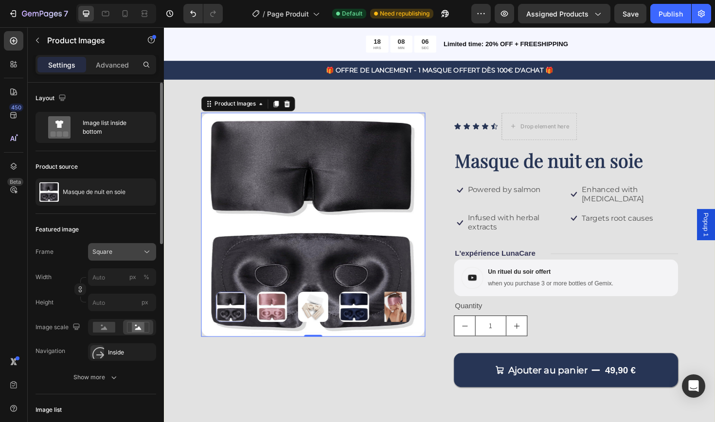
click at [129, 253] on div "Square" at bounding box center [116, 252] width 48 height 9
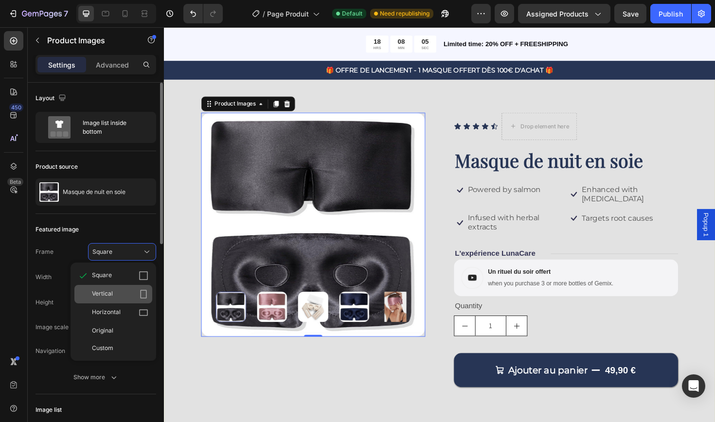
click at [125, 295] on div "Vertical" at bounding box center [120, 294] width 56 height 10
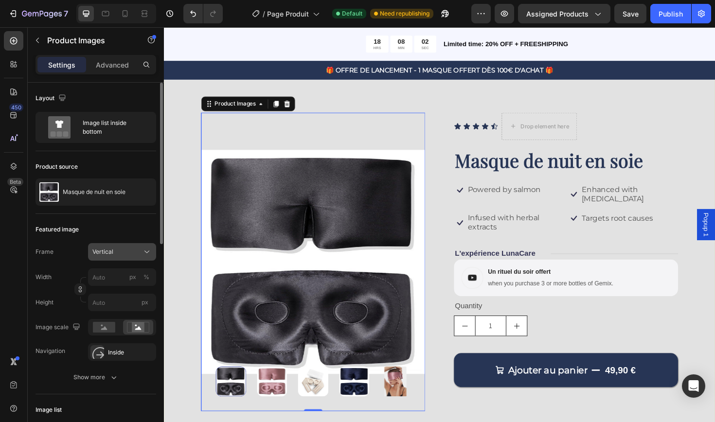
click at [142, 258] on button "Vertical" at bounding box center [122, 252] width 68 height 18
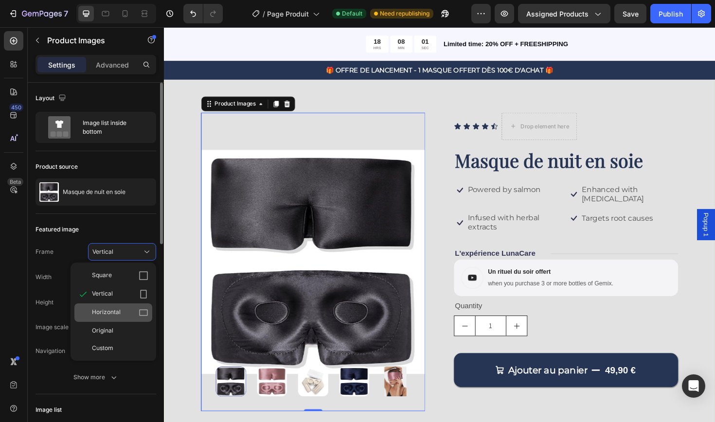
click at [130, 312] on div "Horizontal" at bounding box center [120, 313] width 56 height 10
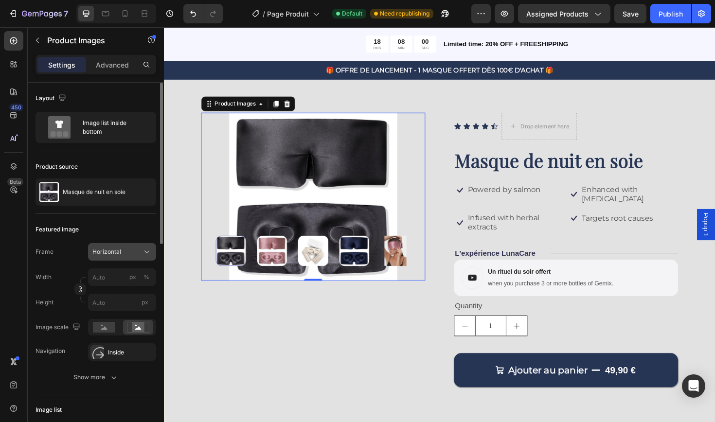
click at [142, 253] on icon at bounding box center [147, 252] width 10 height 10
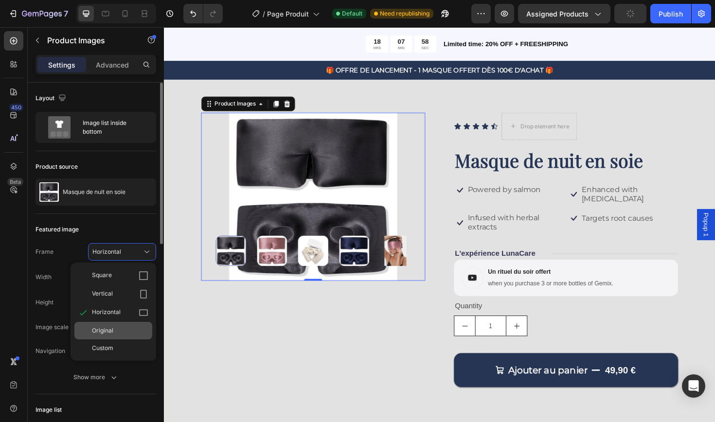
click at [134, 330] on div "Original" at bounding box center [120, 330] width 56 height 9
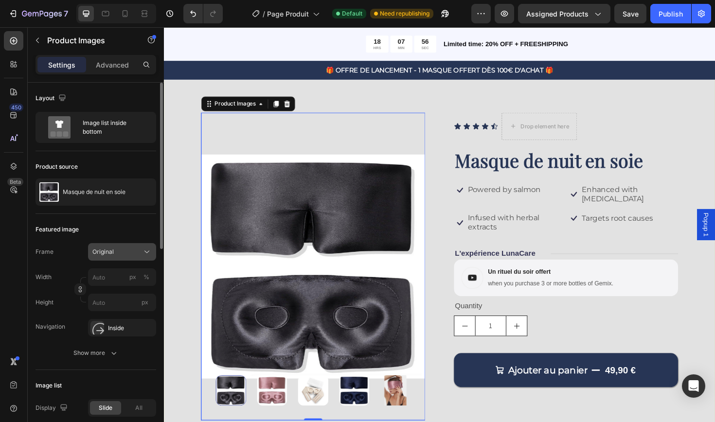
click at [145, 253] on icon at bounding box center [147, 252] width 10 height 10
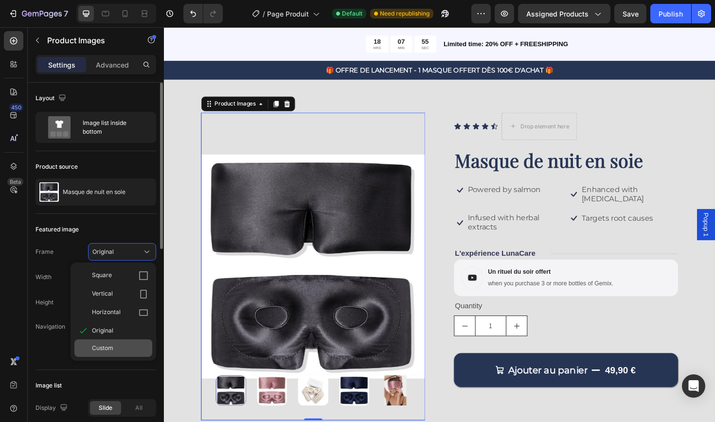
click at [129, 350] on div "Custom" at bounding box center [120, 348] width 56 height 9
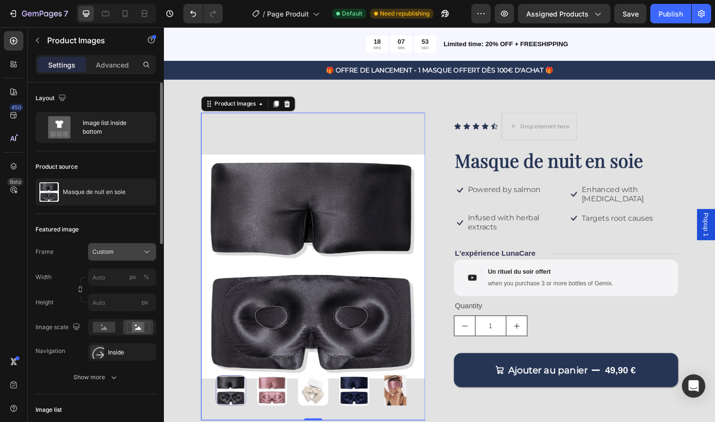
click at [149, 248] on icon at bounding box center [147, 252] width 10 height 10
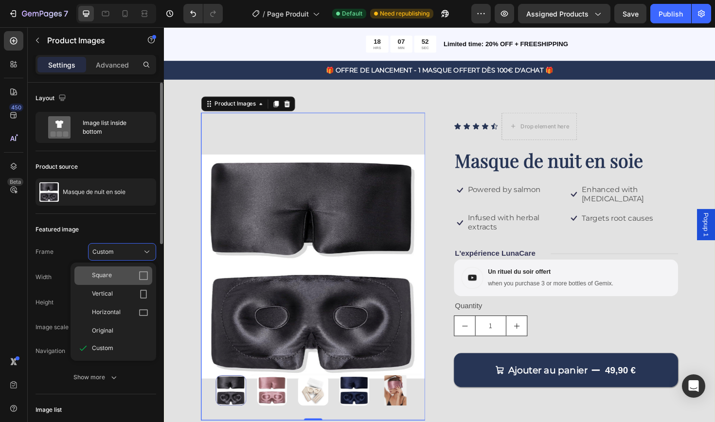
click at [141, 274] on icon at bounding box center [144, 276] width 10 height 10
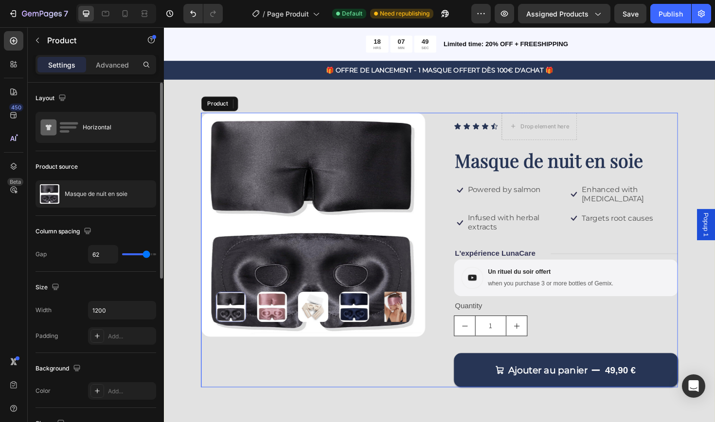
click at [398, 396] on div "Product Images 0" at bounding box center [321, 263] width 237 height 291
click at [366, 328] on img at bounding box center [366, 323] width 32 height 32
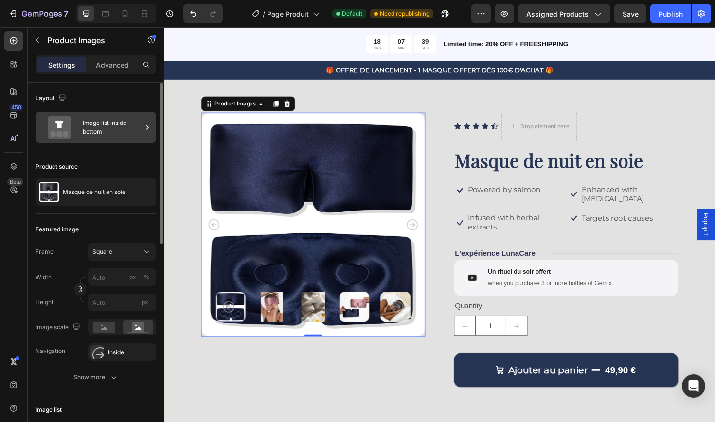
click at [131, 124] on div "Image list inside bottom" at bounding box center [112, 127] width 59 height 22
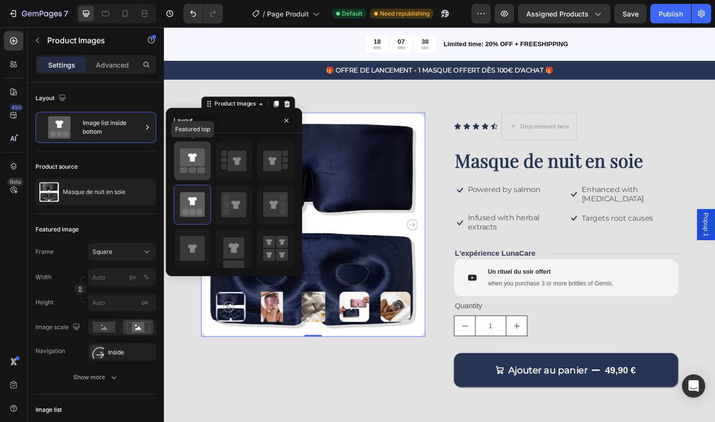
click at [193, 169] on rect at bounding box center [193, 170] width 8 height 6
type input "149"
type input "171"
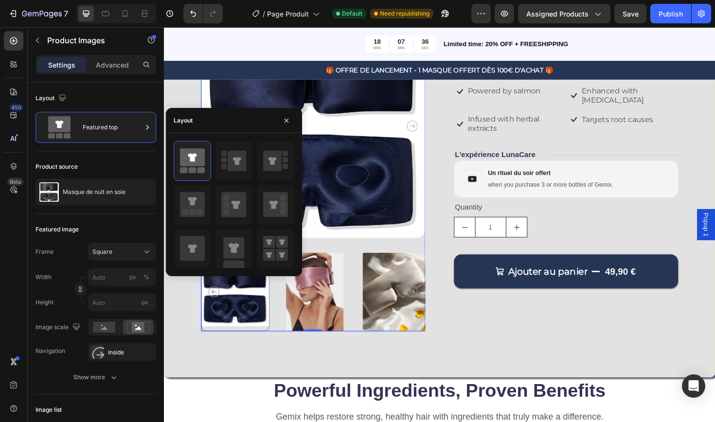
scroll to position [151, 0]
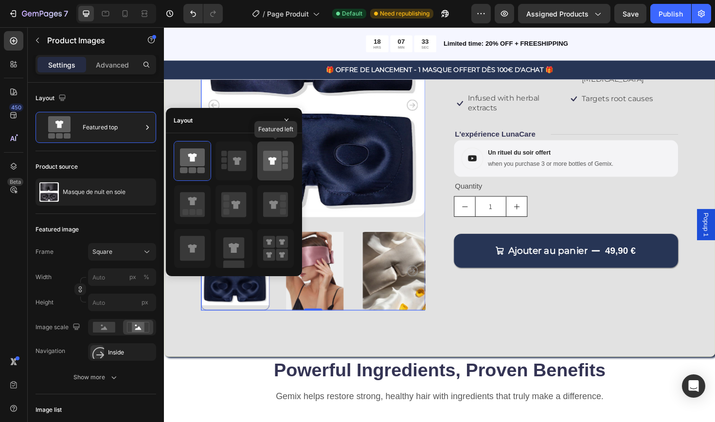
click at [271, 160] on icon at bounding box center [272, 161] width 8 height 8
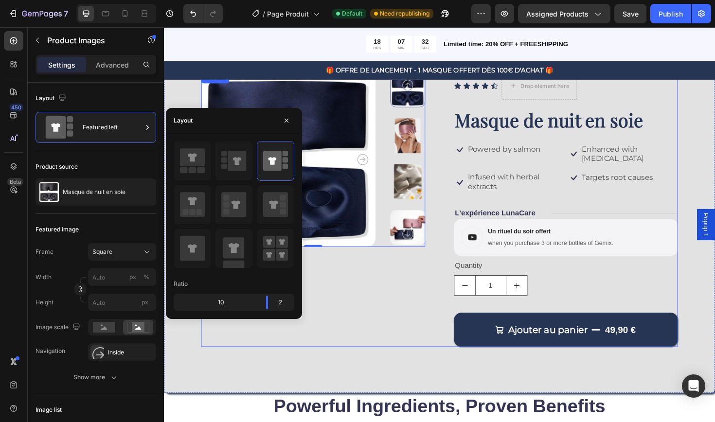
scroll to position [44, 0]
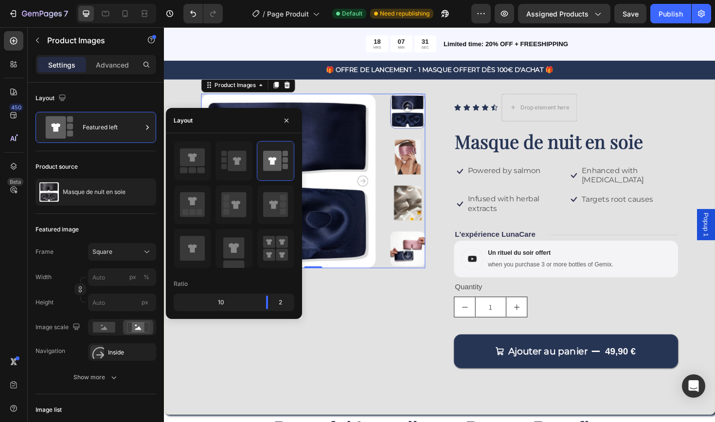
click at [425, 159] on img at bounding box center [422, 164] width 37 height 37
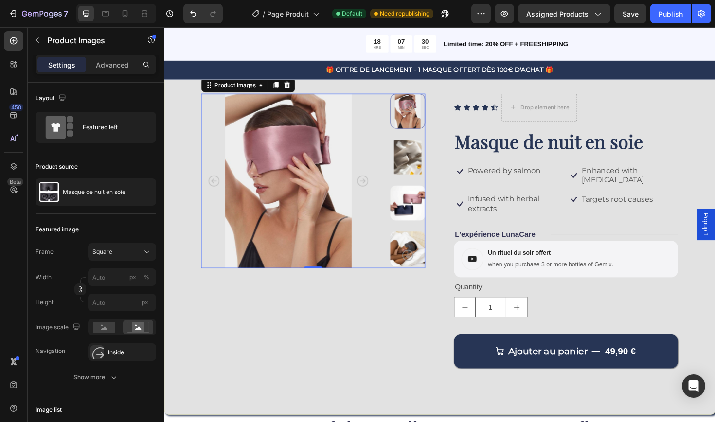
click at [425, 177] on img at bounding box center [422, 164] width 37 height 37
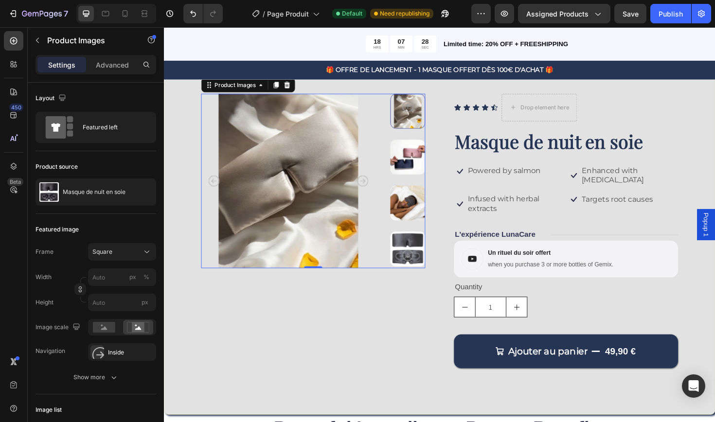
click at [425, 211] on img at bounding box center [422, 213] width 37 height 37
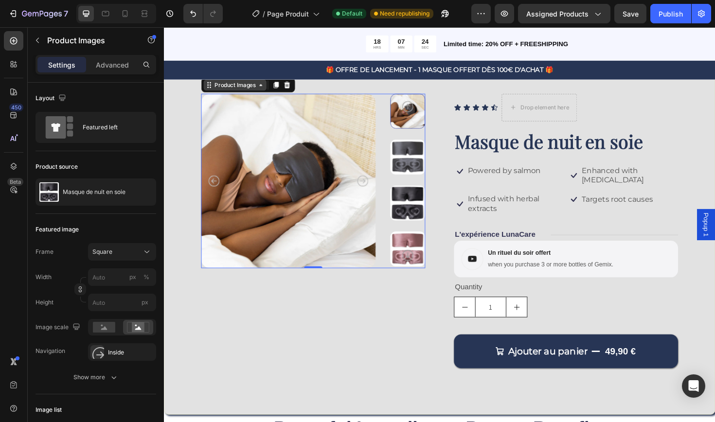
click at [262, 91] on div "Product Images" at bounding box center [238, 88] width 47 height 9
click at [267, 89] on icon at bounding box center [267, 89] width 8 height 8
click at [208, 89] on icon at bounding box center [212, 89] width 8 height 8
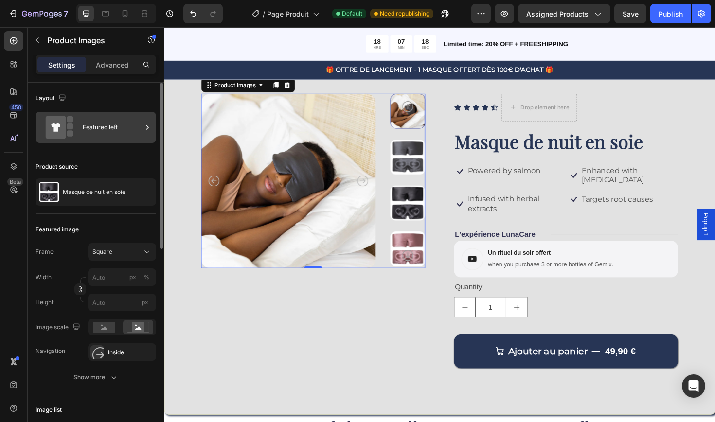
click at [118, 126] on div "Featured left" at bounding box center [112, 127] width 59 height 22
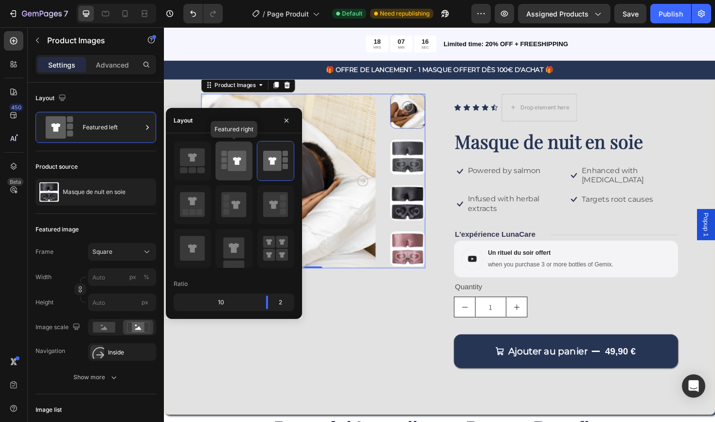
click at [232, 162] on icon at bounding box center [237, 161] width 18 height 20
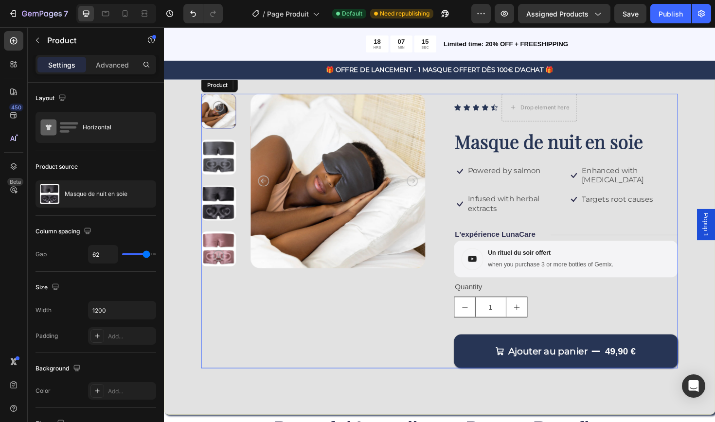
click at [400, 308] on div "Product Images Product Section 0" at bounding box center [321, 243] width 237 height 291
click at [223, 161] on img at bounding box center [221, 164] width 37 height 37
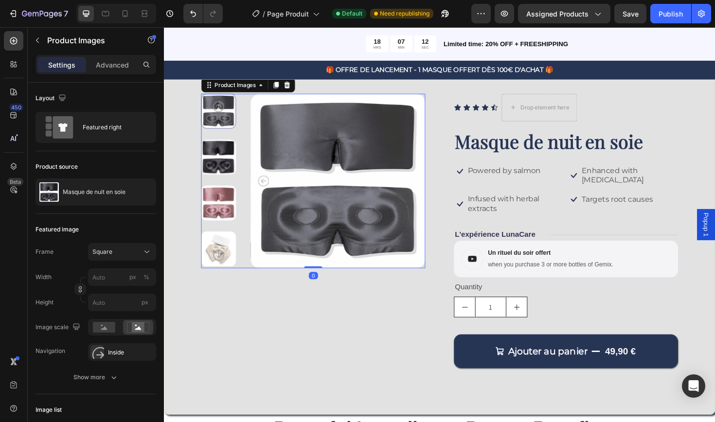
click at [222, 169] on img at bounding box center [221, 164] width 37 height 37
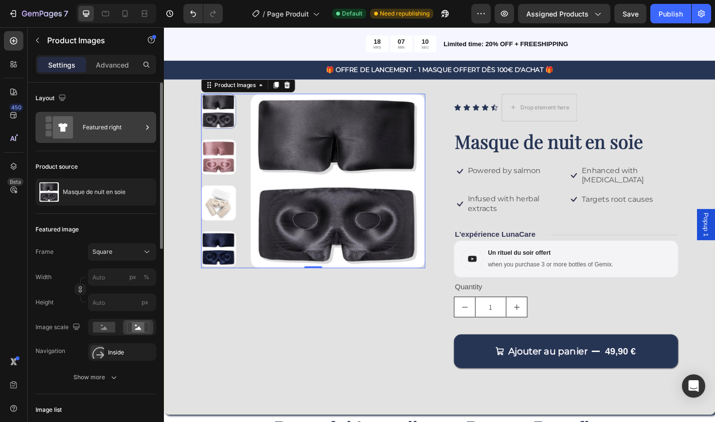
click at [106, 130] on div "Featured right" at bounding box center [112, 127] width 59 height 22
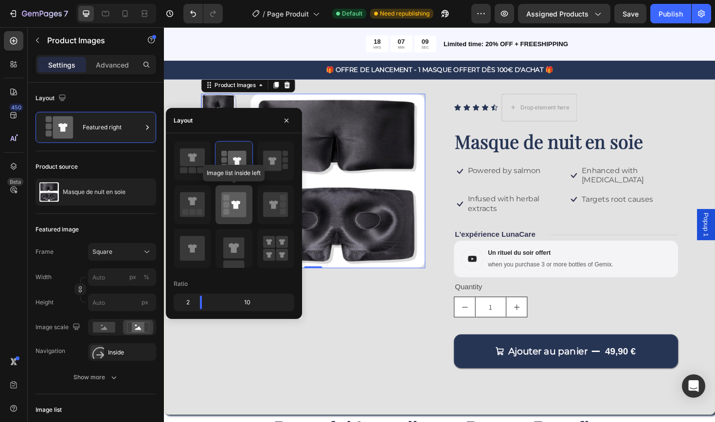
click at [232, 204] on icon at bounding box center [235, 204] width 9 height 8
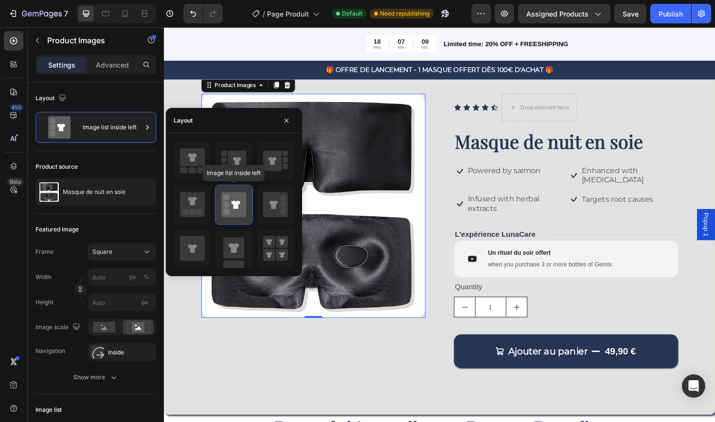
type input "20"
click at [392, 180] on img at bounding box center [321, 216] width 237 height 237
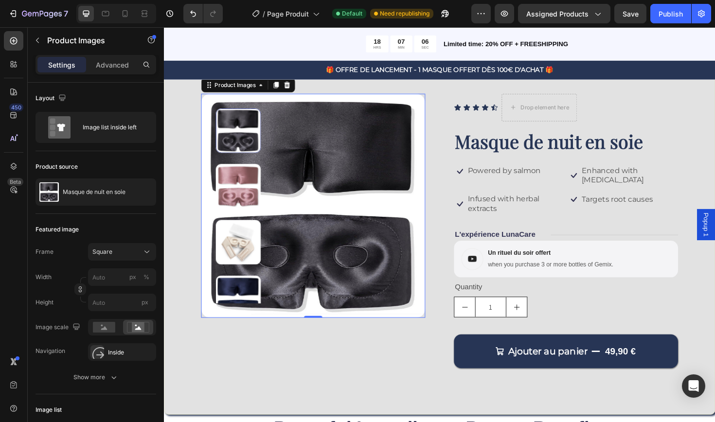
click at [241, 246] on img at bounding box center [243, 255] width 48 height 48
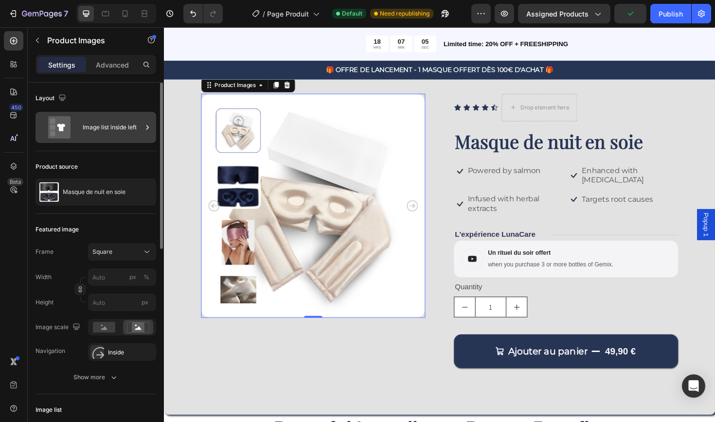
click at [112, 134] on div "Image list inside left" at bounding box center [112, 127] width 59 height 22
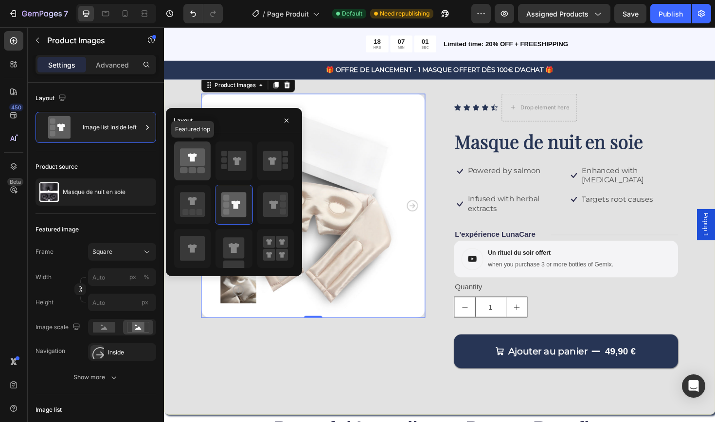
click at [192, 164] on icon at bounding box center [192, 157] width 25 height 18
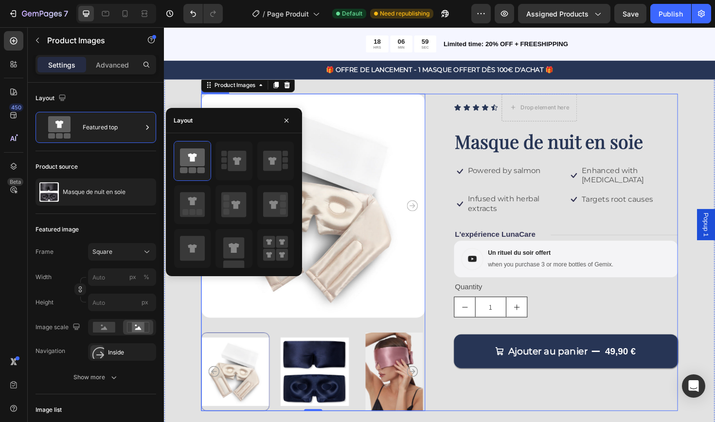
click at [463, 420] on div "Product Images 0 Icon Icon Icon Icon Icon Icon List Drop element here Row Masqu…" at bounding box center [455, 266] width 505 height 336
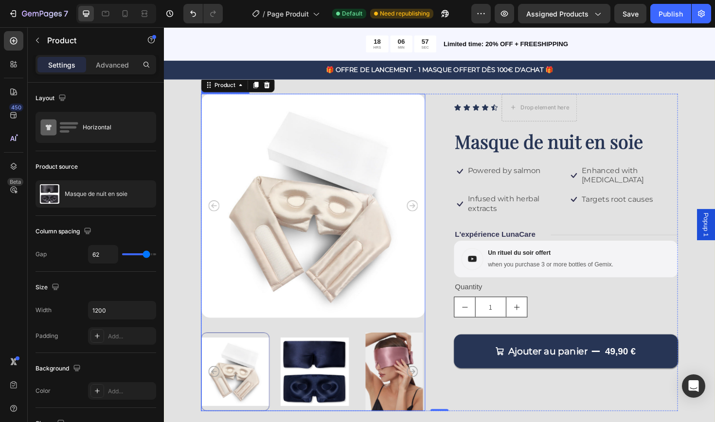
click at [343, 394] on img at bounding box center [323, 392] width 72 height 83
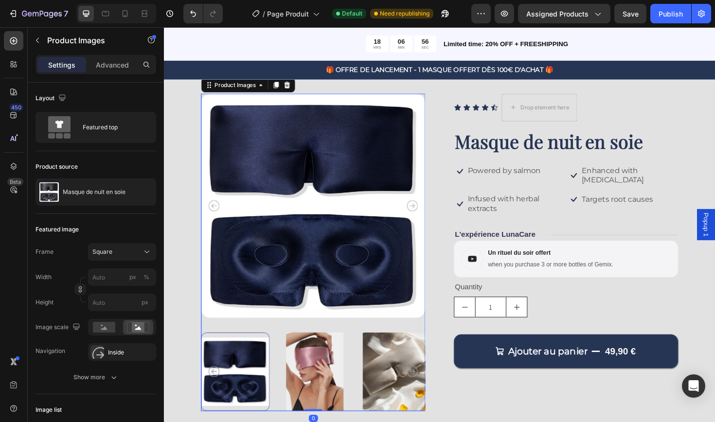
click at [341, 391] on img at bounding box center [323, 392] width 72 height 83
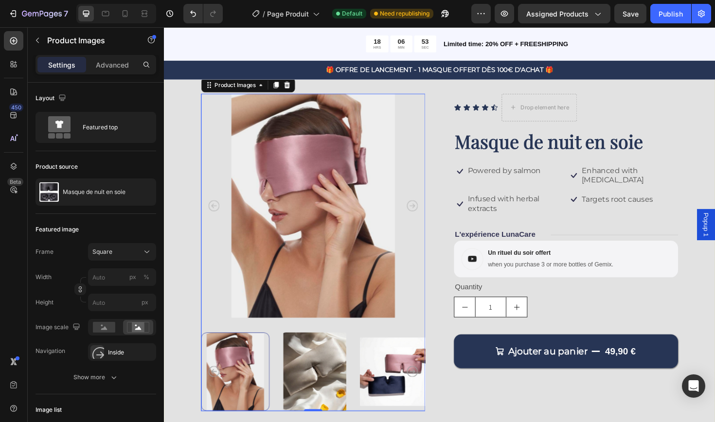
click at [402, 390] on img at bounding box center [408, 392] width 72 height 83
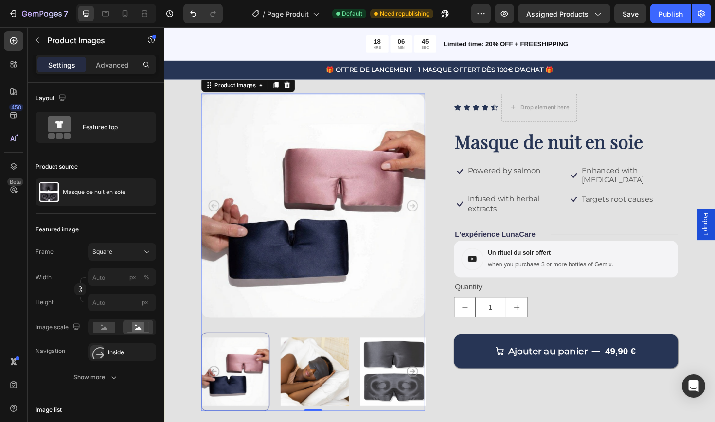
drag, startPoint x: 403, startPoint y: 413, endPoint x: 249, endPoint y: 414, distance: 153.7
click at [249, 414] on div at bounding box center [239, 392] width 72 height 83
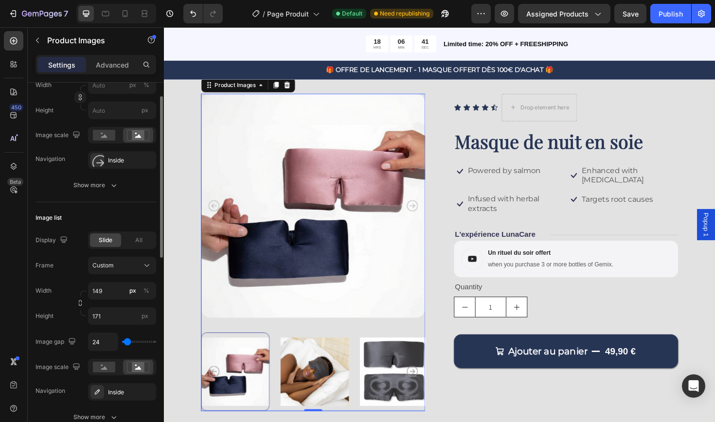
scroll to position [194, 0]
click at [111, 364] on rect at bounding box center [104, 365] width 22 height 11
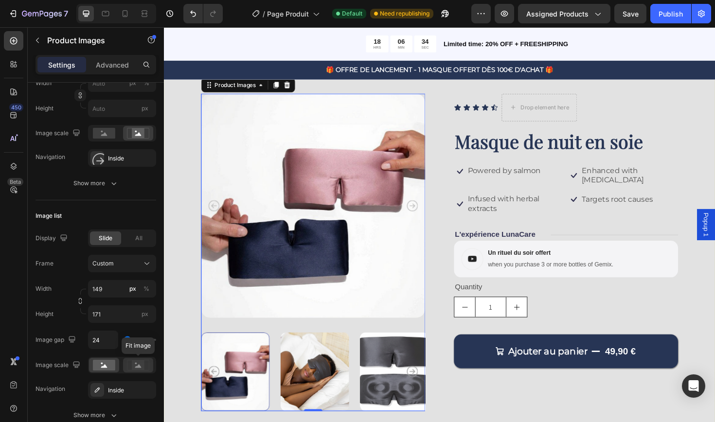
click at [140, 366] on icon at bounding box center [138, 365] width 6 height 3
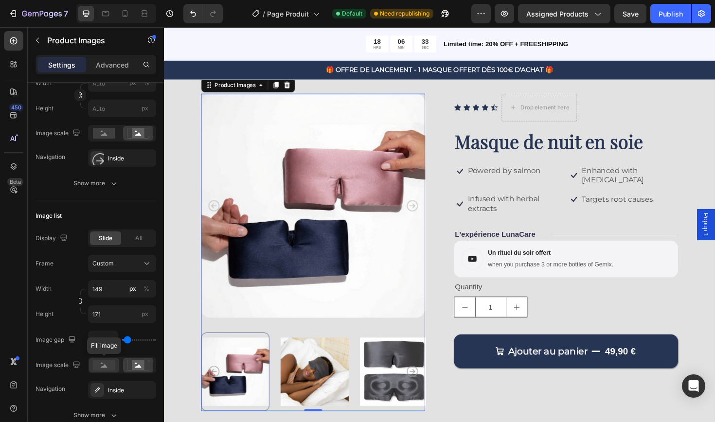
click at [110, 367] on rect at bounding box center [104, 365] width 22 height 11
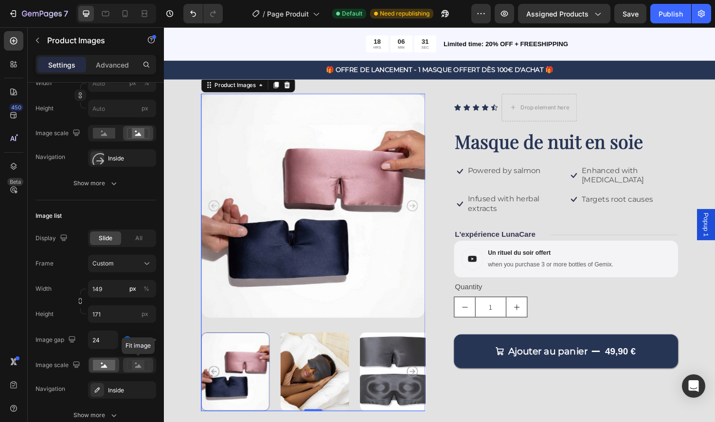
click at [141, 367] on rect at bounding box center [138, 365] width 13 height 10
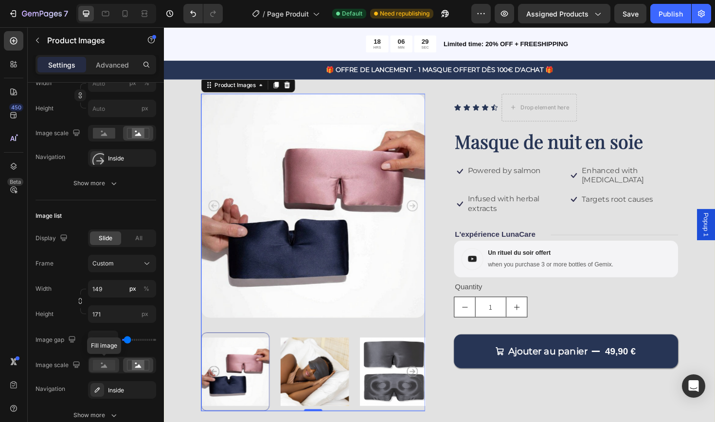
click at [112, 365] on rect at bounding box center [104, 365] width 22 height 11
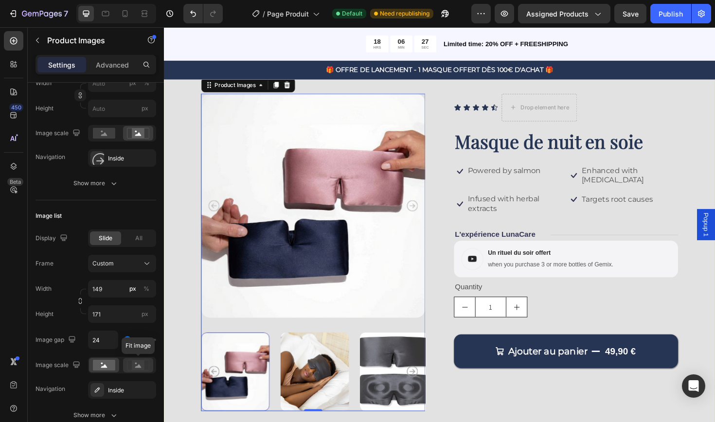
click at [142, 366] on rect at bounding box center [138, 365] width 13 height 10
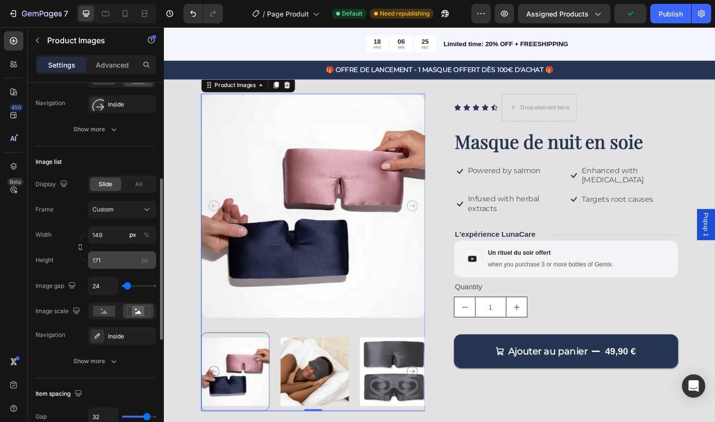
scroll to position [250, 0]
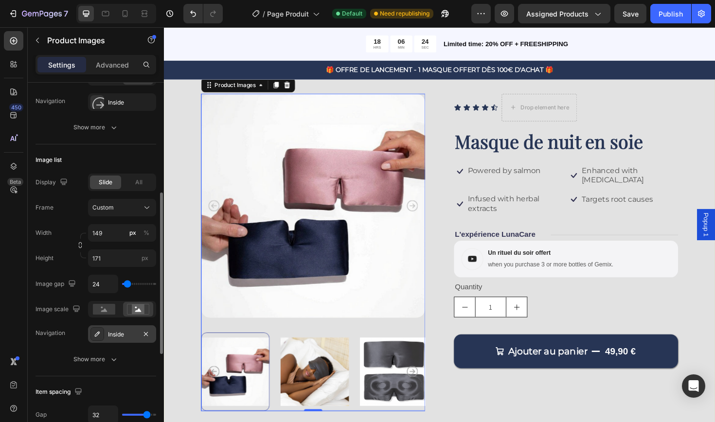
click at [115, 334] on div "Inside" at bounding box center [122, 334] width 28 height 9
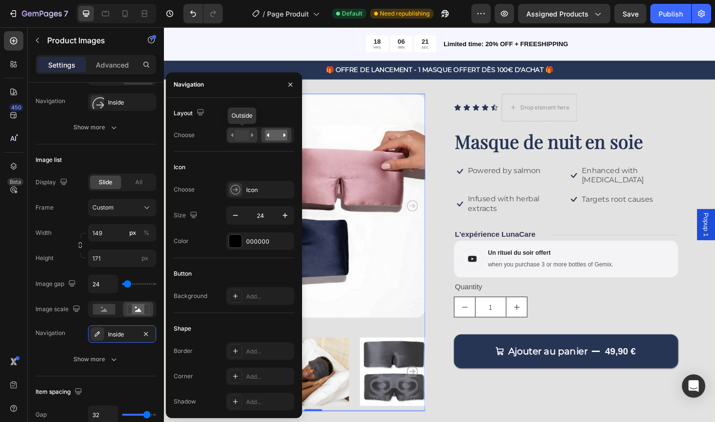
click at [251, 136] on icon at bounding box center [242, 135] width 22 height 11
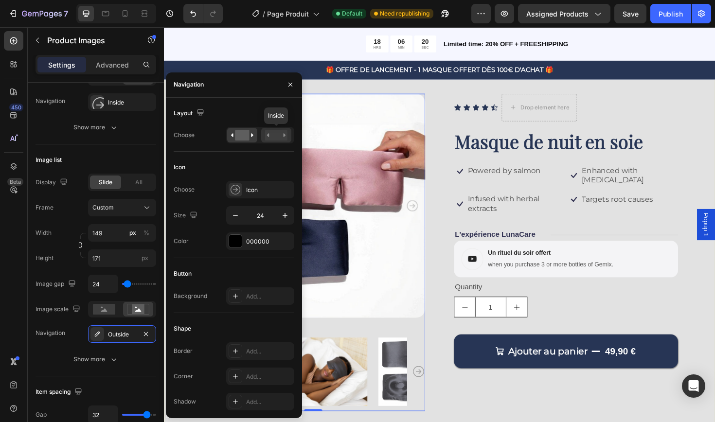
click at [276, 137] on rect at bounding box center [276, 135] width 22 height 11
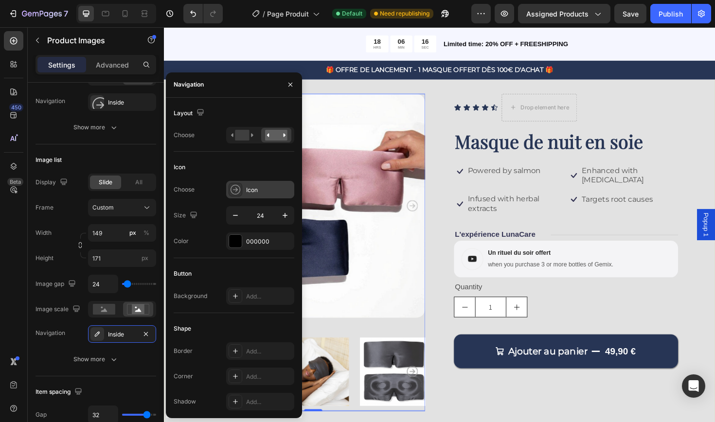
click at [267, 195] on div "Icon" at bounding box center [260, 190] width 68 height 18
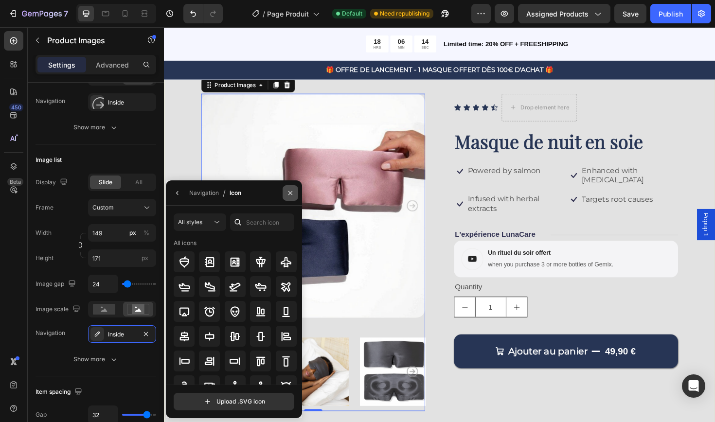
click at [292, 193] on icon "button" at bounding box center [290, 193] width 8 height 8
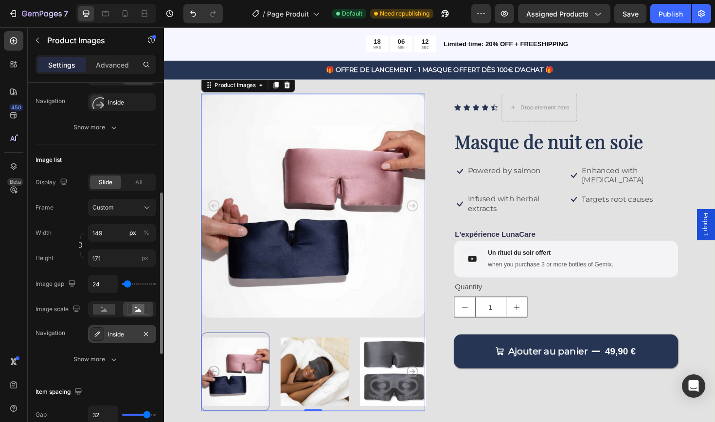
click at [126, 339] on div "Inside" at bounding box center [122, 334] width 68 height 18
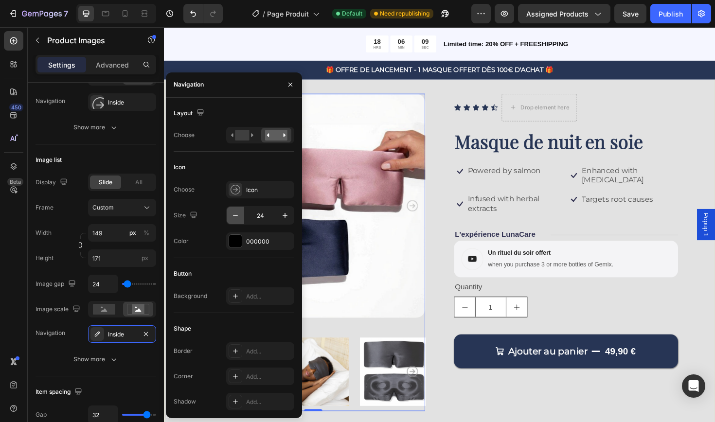
click at [238, 218] on icon "button" at bounding box center [235, 216] width 10 height 10
type input "22"
click at [254, 242] on div "000000" at bounding box center [260, 241] width 28 height 9
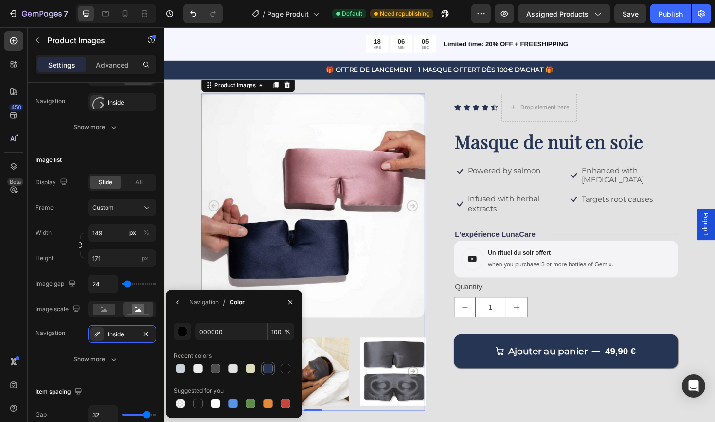
click at [269, 369] on div at bounding box center [268, 369] width 10 height 10
type input "273555"
click at [328, 346] on div at bounding box center [321, 266] width 237 height 336
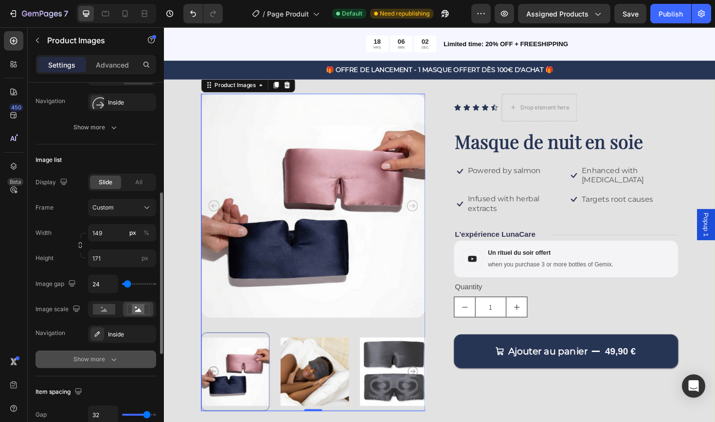
click at [104, 361] on div "Show more" at bounding box center [95, 359] width 45 height 10
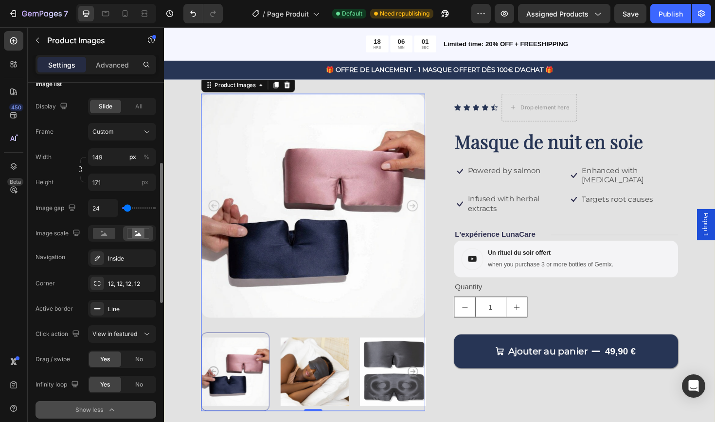
scroll to position [329, 0]
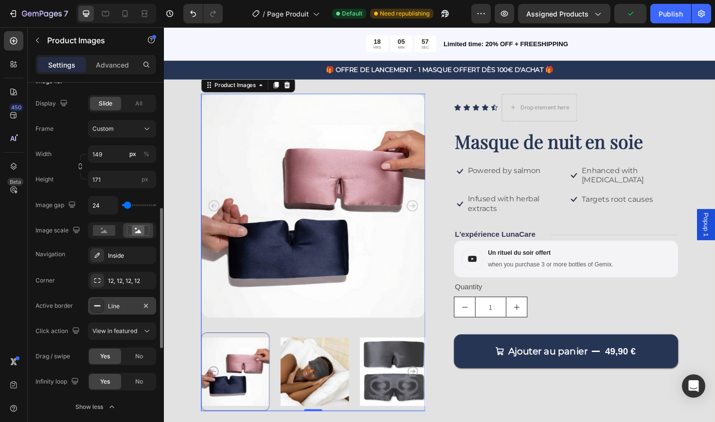
click at [127, 306] on div "Line" at bounding box center [122, 306] width 28 height 9
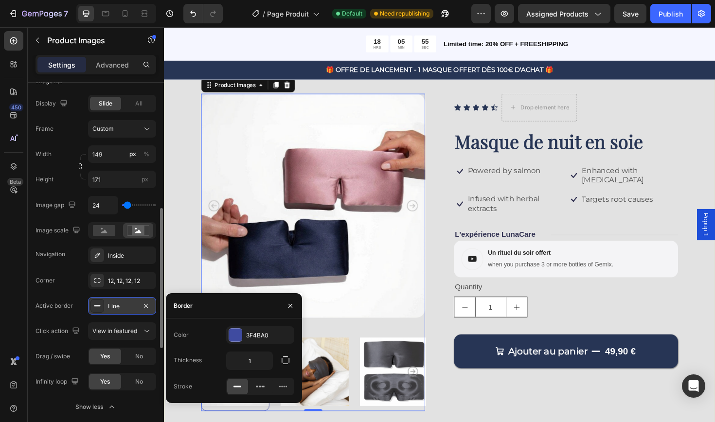
click at [127, 306] on div "Line" at bounding box center [122, 306] width 28 height 9
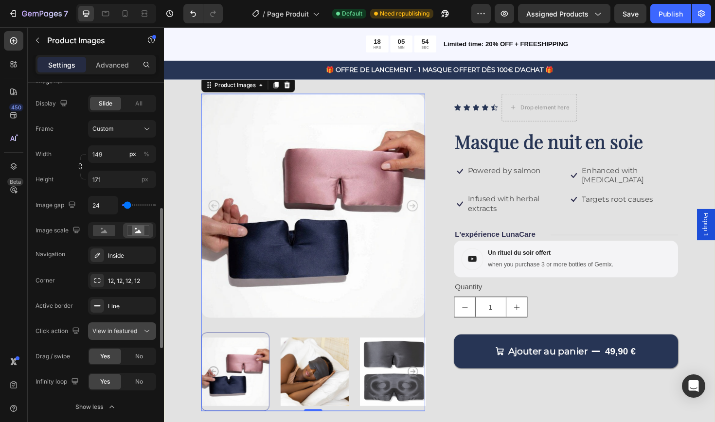
click at [126, 331] on span "View in featured" at bounding box center [114, 330] width 45 height 7
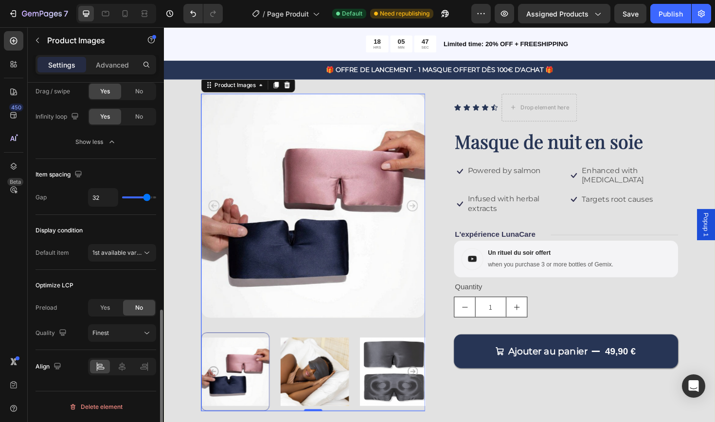
scroll to position [594, 0]
click at [124, 368] on icon at bounding box center [122, 367] width 10 height 10
click at [100, 365] on icon at bounding box center [100, 367] width 10 height 10
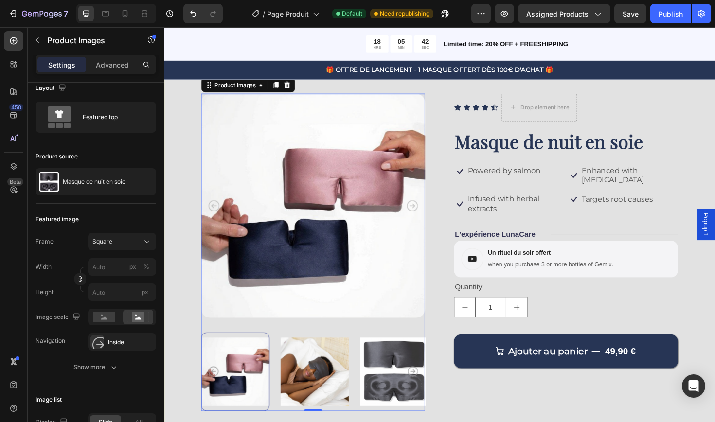
scroll to position [0, 0]
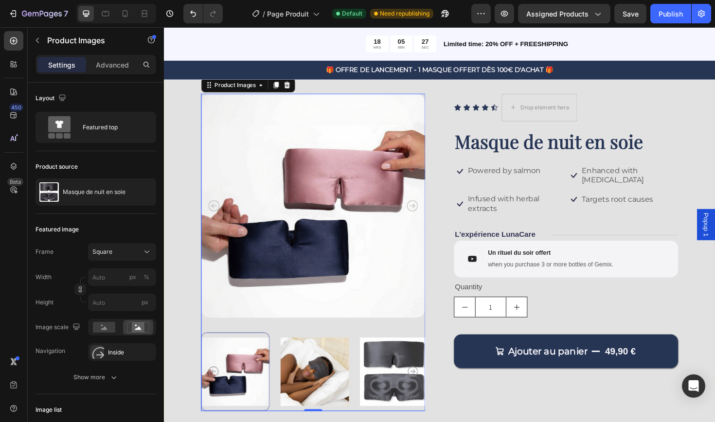
click at [239, 394] on div at bounding box center [239, 392] width 72 height 83
click at [322, 385] on img at bounding box center [323, 392] width 72 height 83
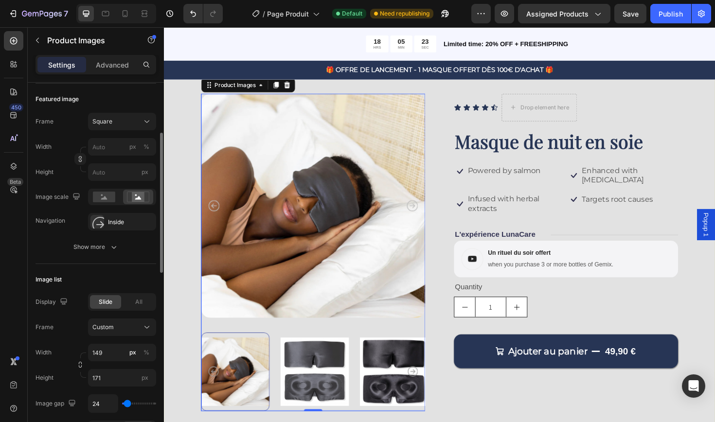
scroll to position [131, 0]
click at [139, 330] on div "Custom" at bounding box center [116, 326] width 48 height 9
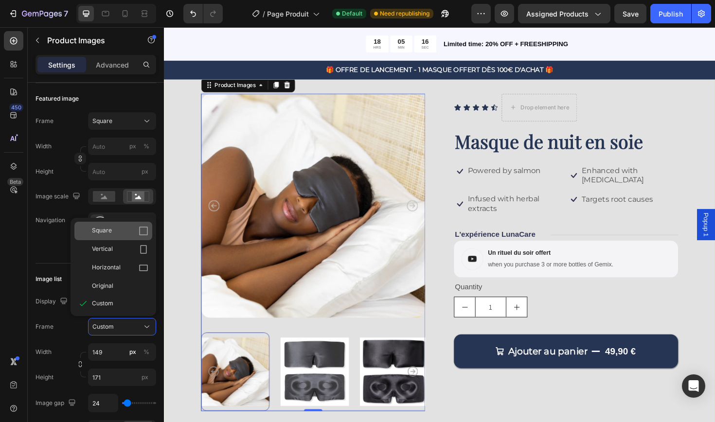
click at [125, 234] on div "Square" at bounding box center [120, 231] width 56 height 10
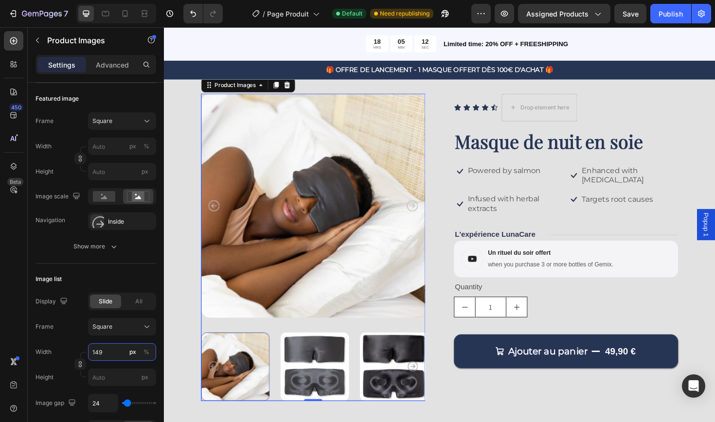
click at [108, 354] on input "149" at bounding box center [122, 352] width 68 height 18
type input "14"
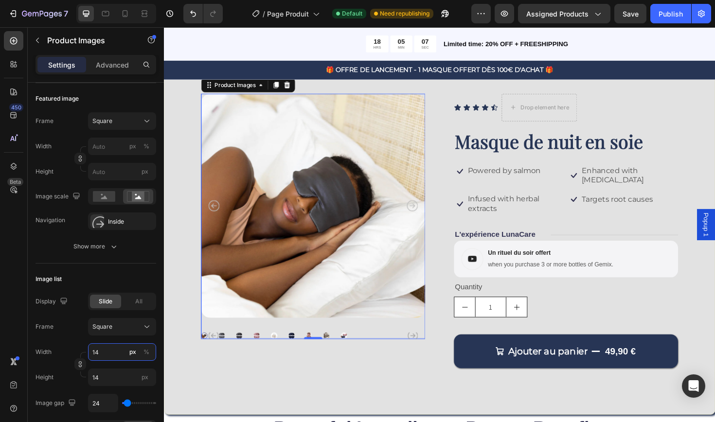
type input "1"
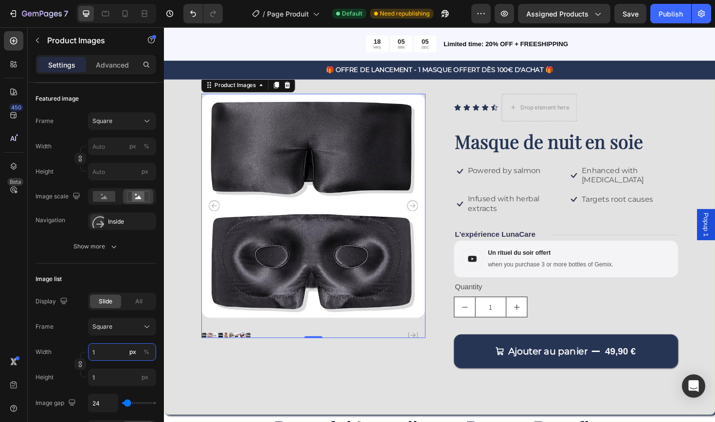
type input "12"
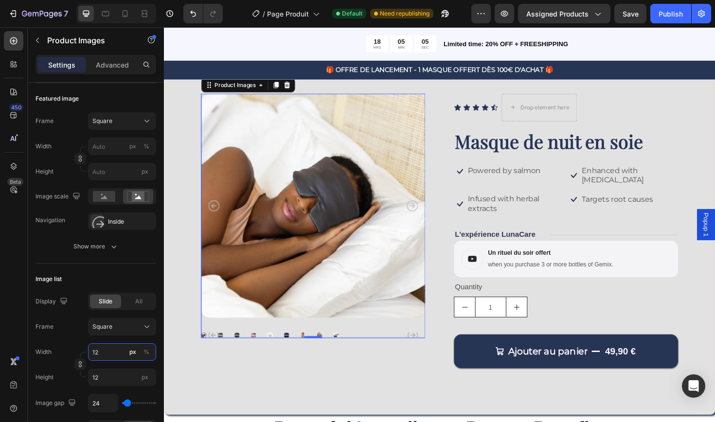
type input "120"
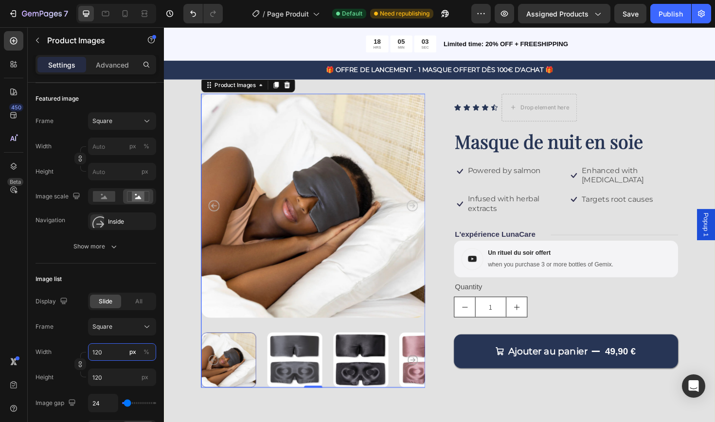
type input "12"
type input "1"
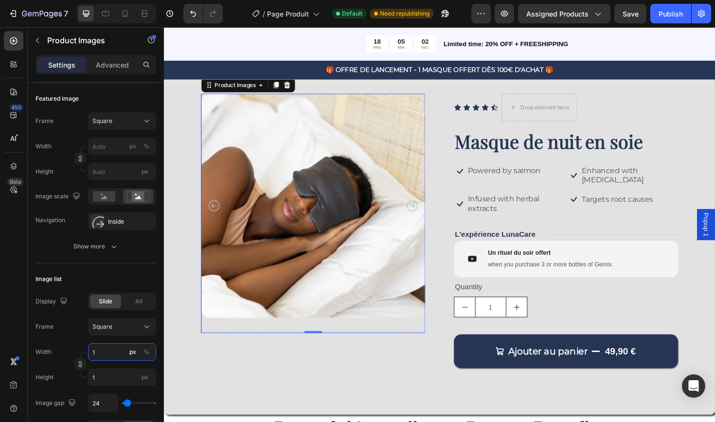
type input "11"
type input "115"
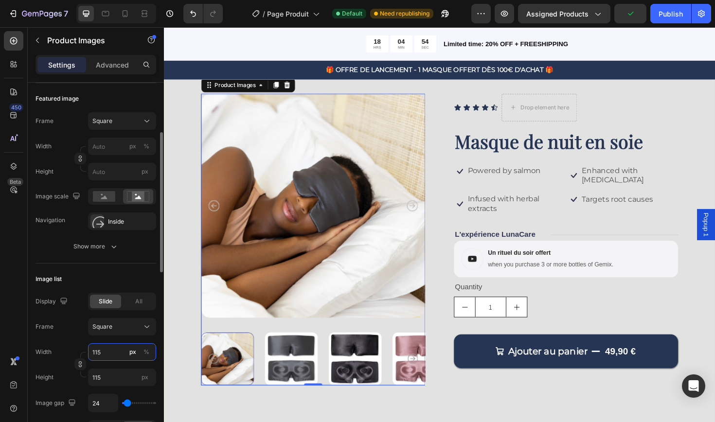
click at [107, 352] on input "115" at bounding box center [122, 352] width 68 height 18
type input "11"
type input "1"
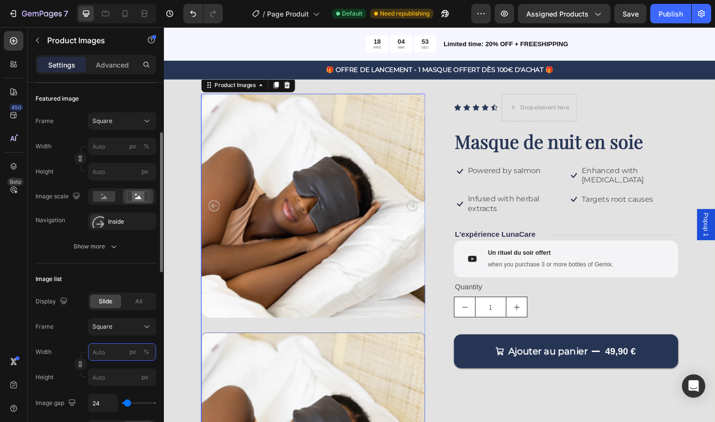
type input "1"
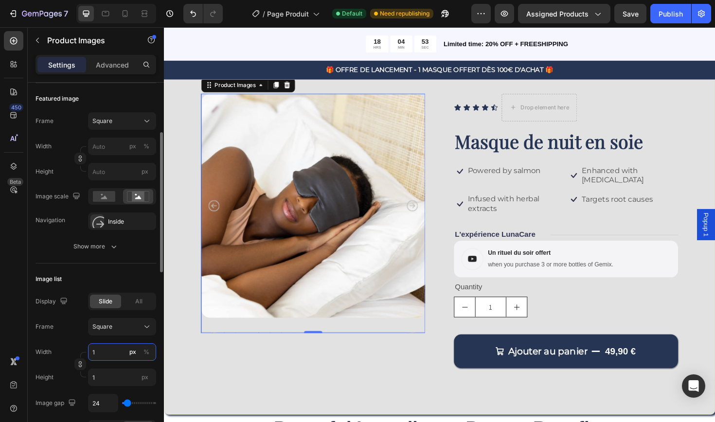
type input "19"
type input "190"
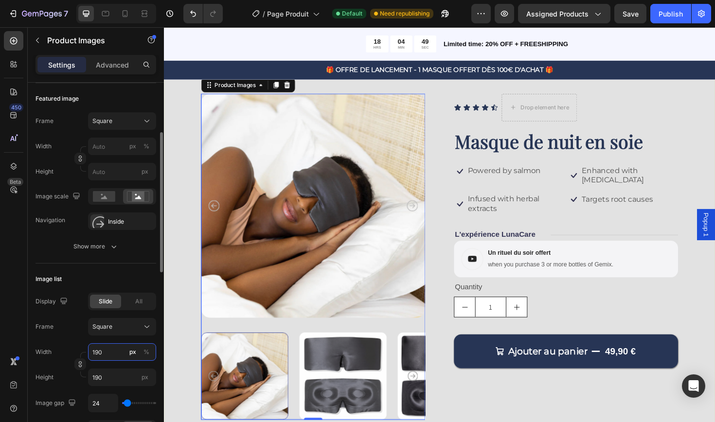
type input "90"
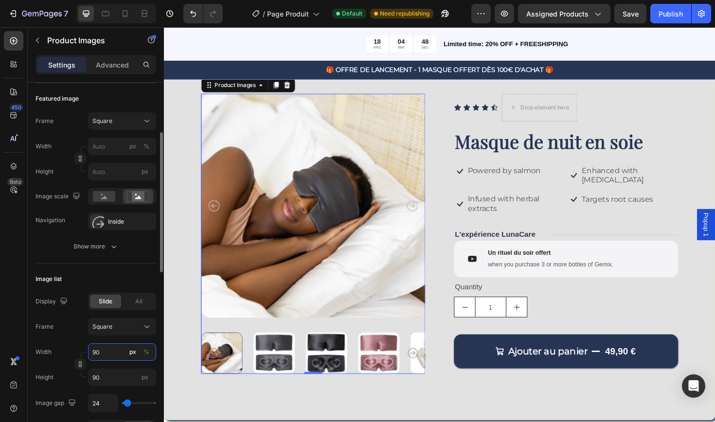
type input "90"
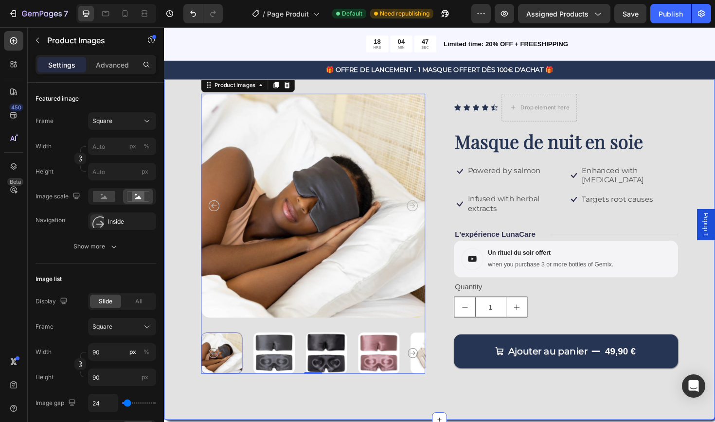
click at [286, 422] on div "Product Images 0 Icon Icon Icon Icon Icon Icon List Drop element here Row Masqu…" at bounding box center [456, 250] width 584 height 385
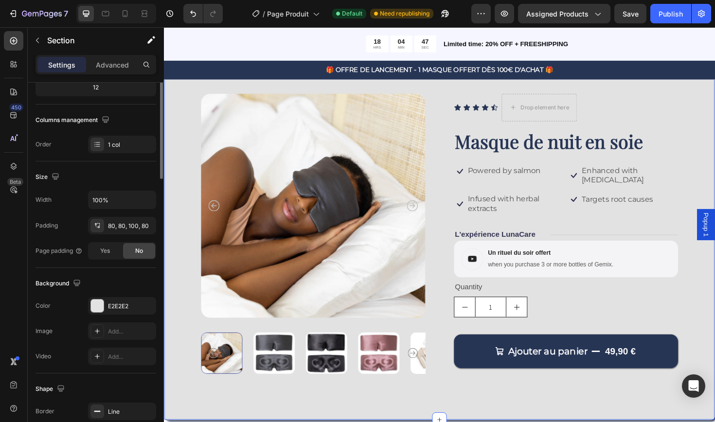
scroll to position [0, 0]
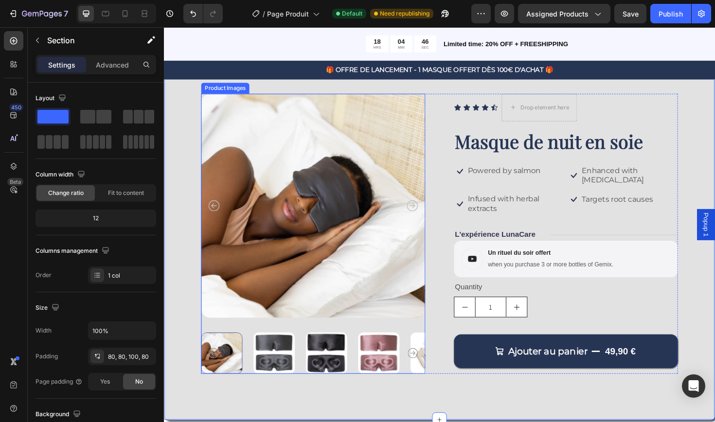
click at [338, 380] on img at bounding box center [336, 373] width 44 height 44
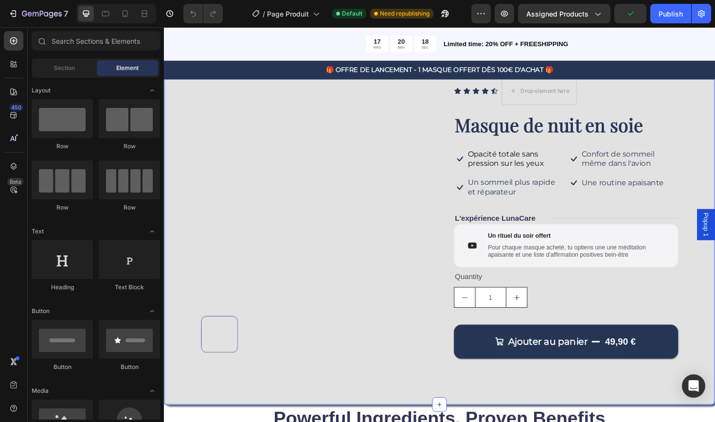
scroll to position [60, 0]
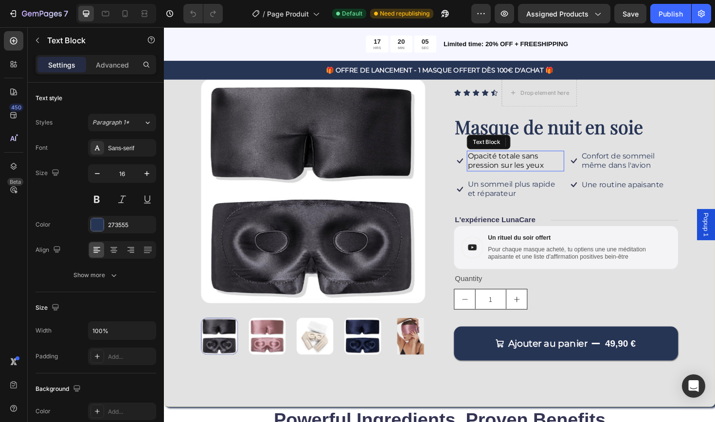
click at [521, 165] on span "Opacité totale sans pression sur les yeux" at bounding box center [525, 168] width 81 height 19
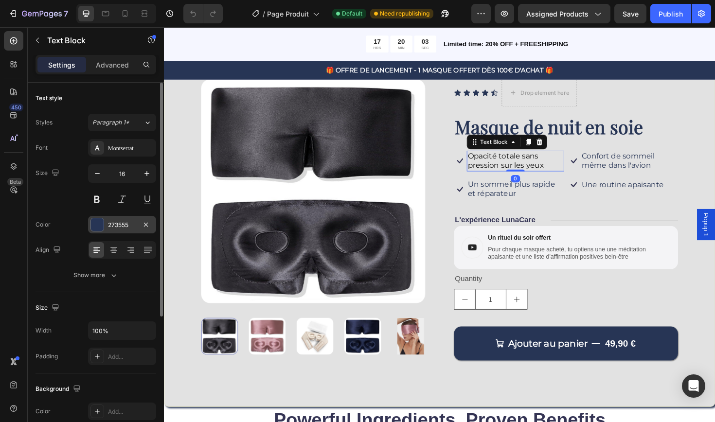
click at [118, 226] on div "273555" at bounding box center [122, 225] width 28 height 9
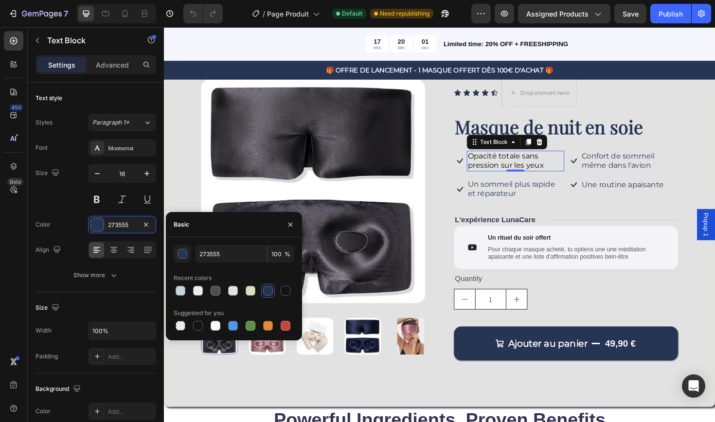
click at [266, 292] on div at bounding box center [268, 291] width 10 height 10
click at [638, 166] on p "Confort de sommeil même dans l'avion" at bounding box center [656, 169] width 101 height 20
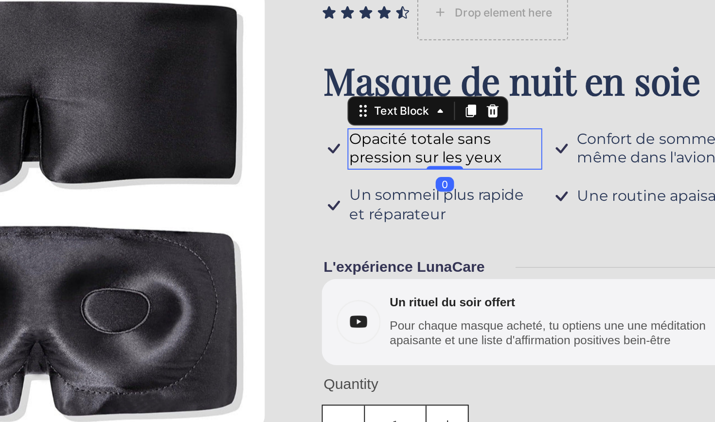
click at [106, 27] on span "Opacité totale sans pression sur les yeux" at bounding box center [103, 23] width 81 height 19
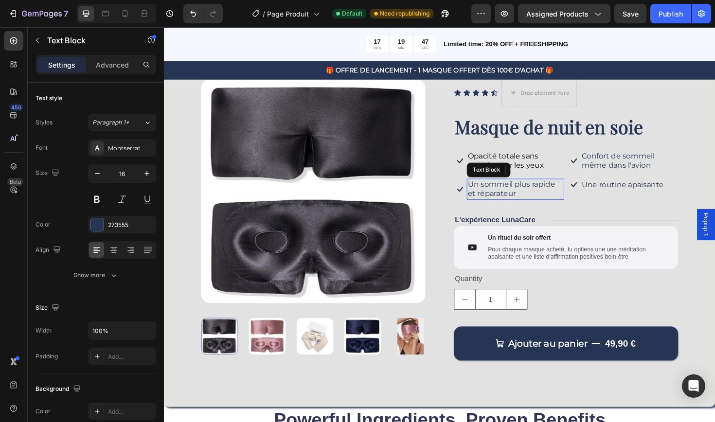
click at [523, 195] on p "Un sommeil plus rapide et réparateur" at bounding box center [535, 199] width 101 height 20
click at [514, 163] on span "Opacité totale sans pression sur les yeux" at bounding box center [525, 168] width 81 height 19
click at [517, 194] on p "Un sommeil plus rapide et réparateur" at bounding box center [535, 199] width 101 height 20
click at [553, 177] on div at bounding box center [550, 179] width 12 height 12
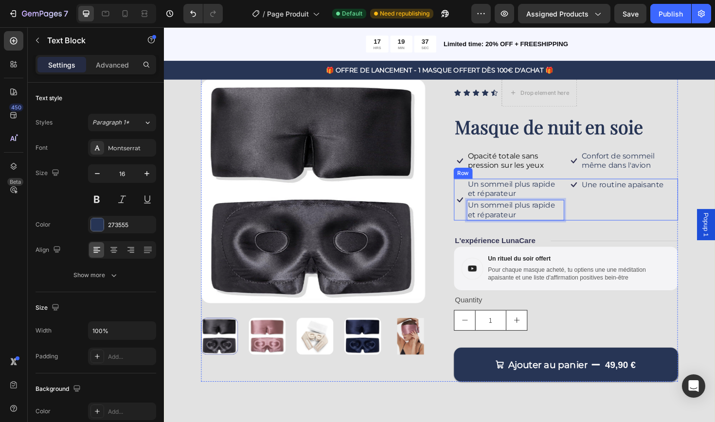
drag, startPoint x: 545, startPoint y: 222, endPoint x: 627, endPoint y: 223, distance: 82.2
click at [563, 212] on p "Un sommeil plus rapide et réparateur" at bounding box center [535, 221] width 101 height 20
click at [558, 234] on div "Icon Icon Icon Icon Icon Icon List Drop element here Row Masque de nuit en soie…" at bounding box center [589, 242] width 237 height 320
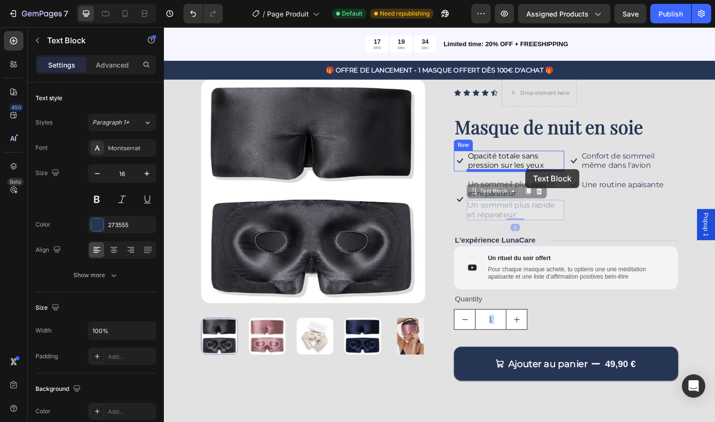
drag, startPoint x: 549, startPoint y: 219, endPoint x: 547, endPoint y: 177, distance: 41.9
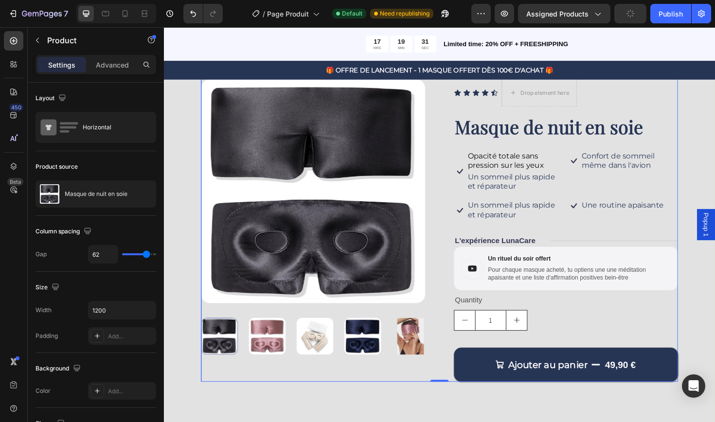
click at [571, 153] on div "Icon Icon Icon Icon Icon Icon List Drop element here Row Masque de nuit en soie…" at bounding box center [589, 242] width 237 height 320
click at [537, 196] on p "Un sommeil plus rapide et réparateur" at bounding box center [535, 191] width 101 height 20
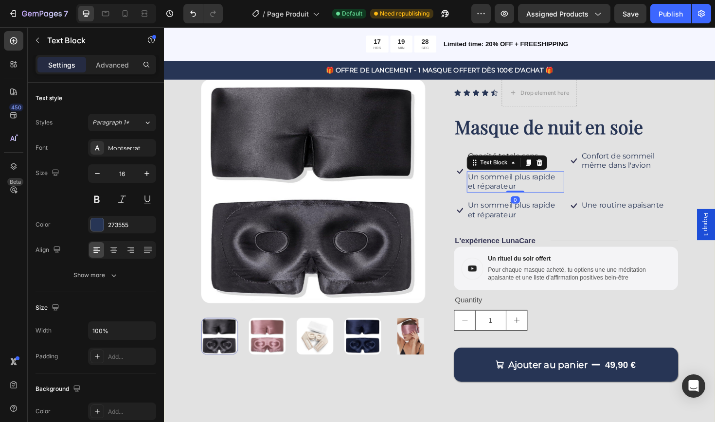
click at [537, 195] on p "Un sommeil plus rapide et réparateur" at bounding box center [535, 191] width 101 height 20
drag, startPoint x: 537, startPoint y: 194, endPoint x: 496, endPoint y: 184, distance: 42.4
click at [496, 184] on p "Un sommeil plus rapide et réparateur" at bounding box center [535, 191] width 101 height 20
click at [505, 166] on span "Opacité totale sans pression sur les yeux" at bounding box center [525, 168] width 81 height 19
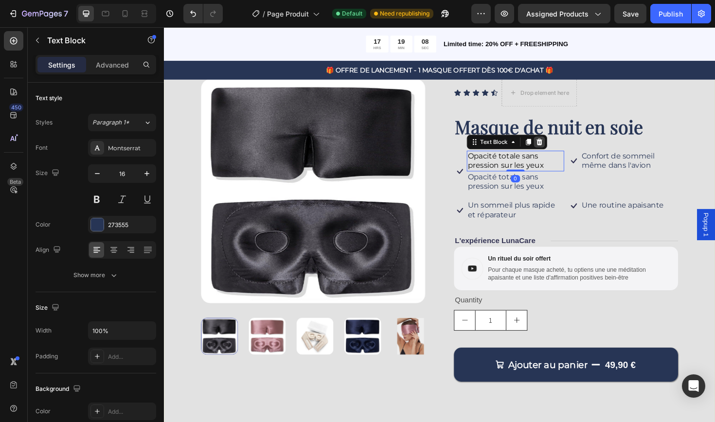
click at [564, 152] on icon at bounding box center [561, 149] width 8 height 8
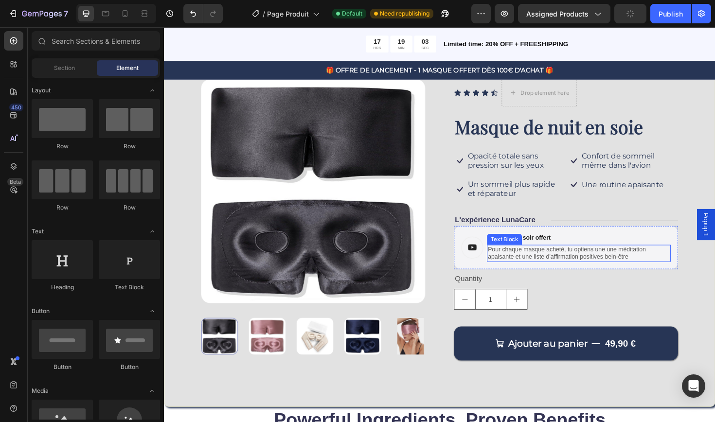
click at [566, 259] on p "Pour chaque masque acheté, tu optiens une une méditation apaisante et une liste…" at bounding box center [603, 267] width 193 height 17
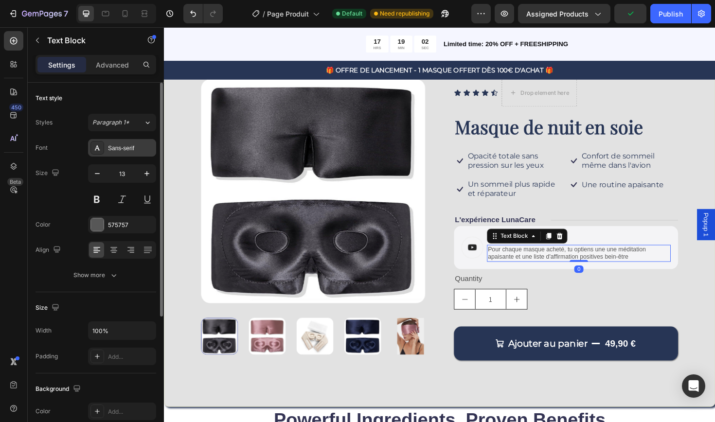
click at [116, 151] on div "Sans-serif" at bounding box center [131, 148] width 46 height 9
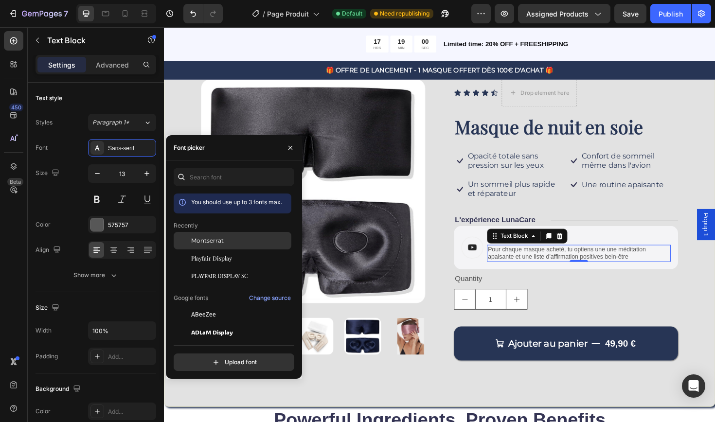
click at [194, 243] on span "Montserrat" at bounding box center [207, 240] width 33 height 9
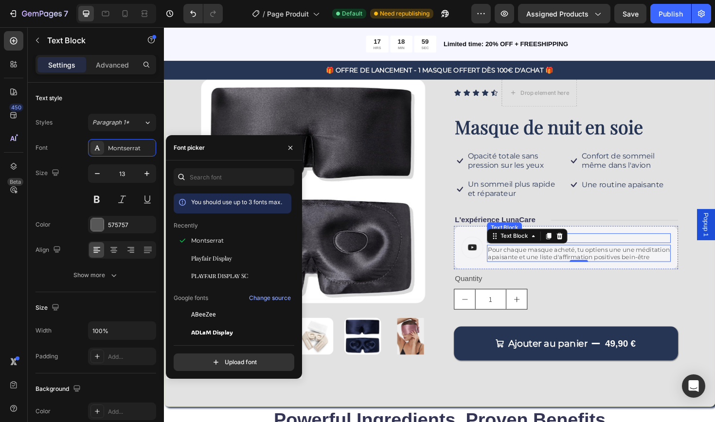
click at [610, 250] on p "Un rituel du soir offert" at bounding box center [603, 251] width 193 height 8
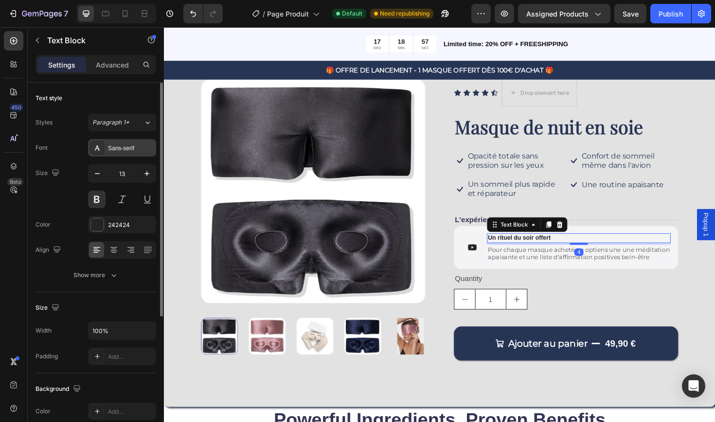
click at [124, 147] on div "Sans-serif" at bounding box center [131, 148] width 46 height 9
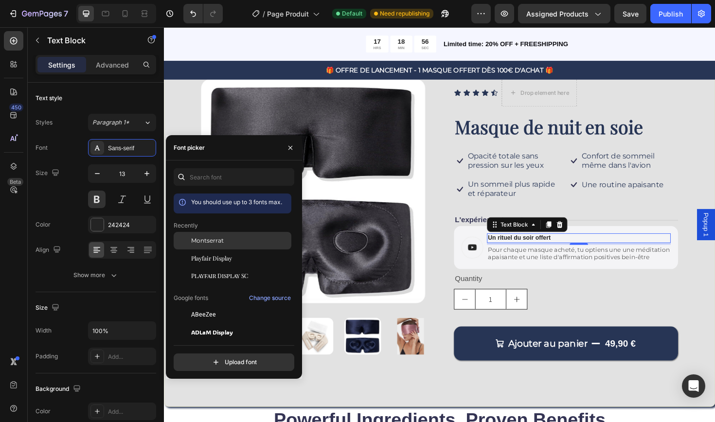
click at [212, 240] on span "Montserrat" at bounding box center [207, 240] width 33 height 9
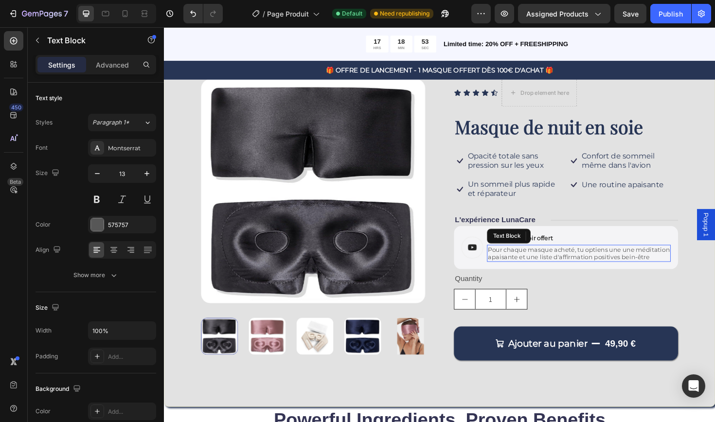
click at [549, 264] on p "Pour chaque masque acheté, tu optiens une une méditation apaisante et une liste…" at bounding box center [603, 267] width 193 height 17
click at [98, 174] on icon "button" at bounding box center [97, 174] width 10 height 10
type input "12"
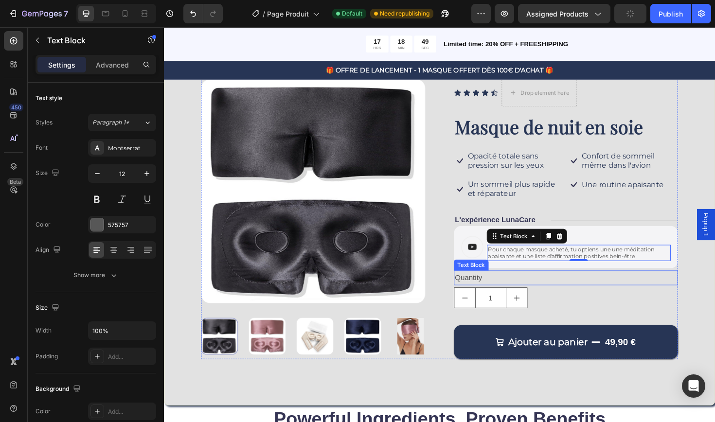
click at [599, 291] on div "Quantity" at bounding box center [589, 293] width 237 height 16
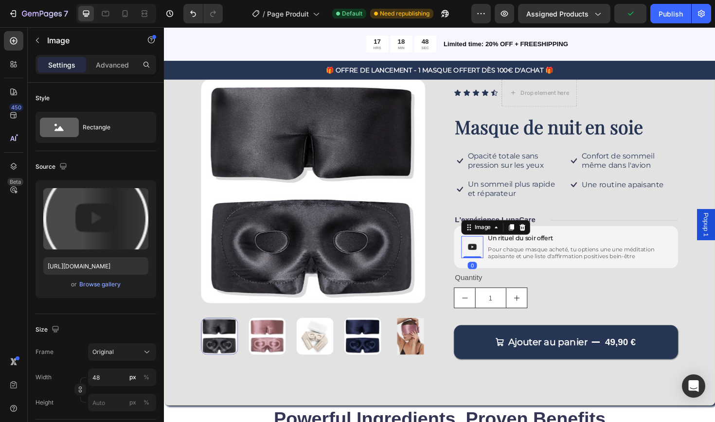
click at [494, 257] on img at bounding box center [489, 259] width 23 height 23
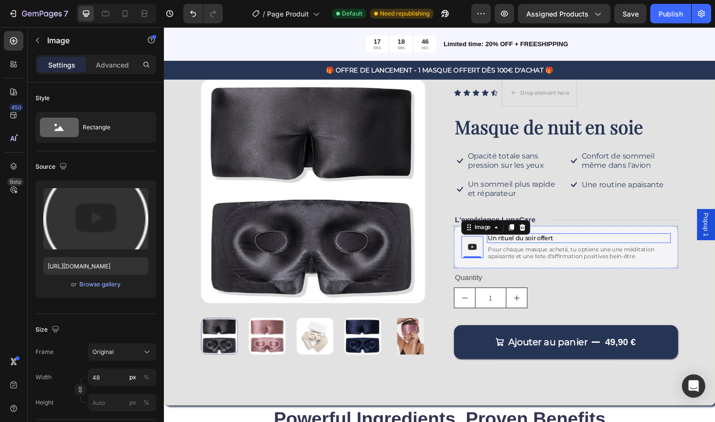
click at [570, 247] on p "Un rituel du soir offert" at bounding box center [603, 251] width 193 height 8
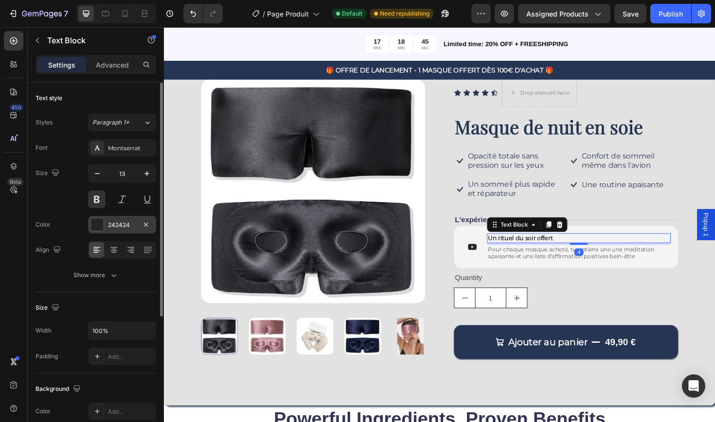
click at [126, 224] on div "242424" at bounding box center [122, 225] width 28 height 9
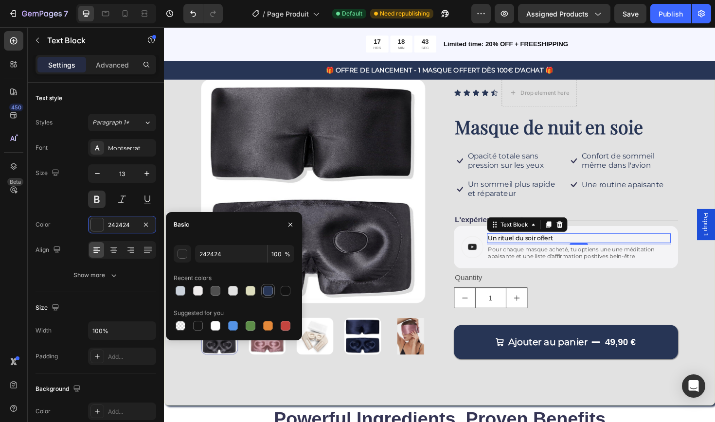
click at [266, 291] on div at bounding box center [268, 291] width 10 height 10
type input "273555"
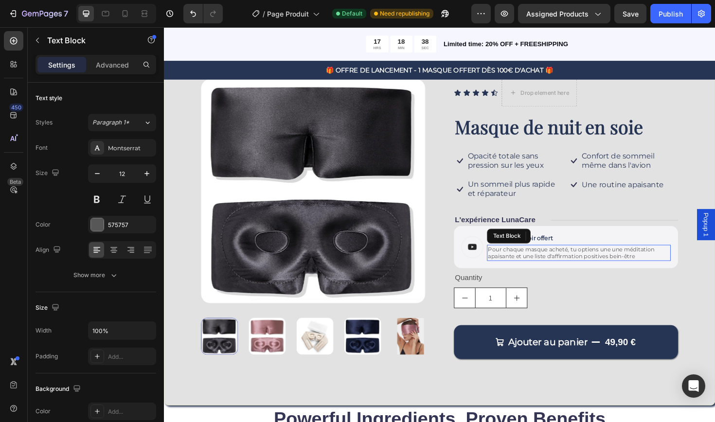
click at [542, 266] on p "Pour chaque masque acheté, tu optiens une une méditation apaisante et une liste…" at bounding box center [603, 266] width 193 height 15
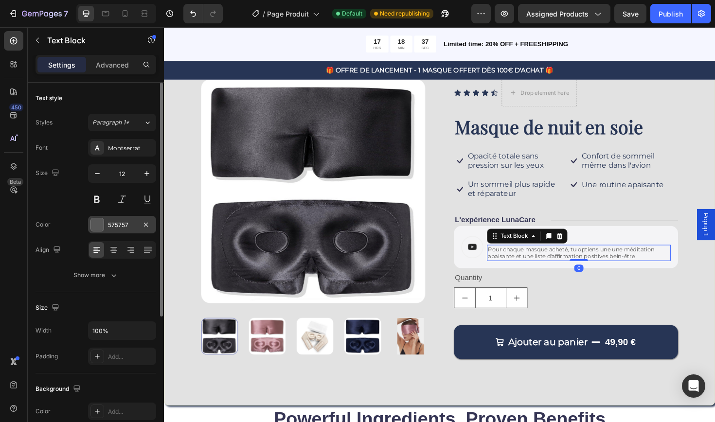
click at [106, 227] on div "575757" at bounding box center [122, 225] width 68 height 18
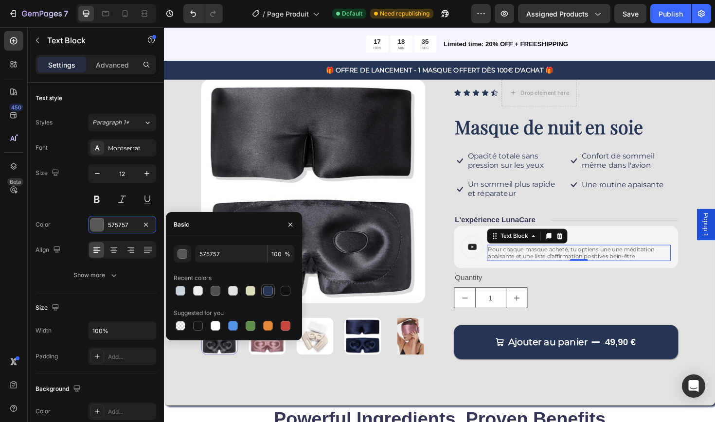
click at [269, 294] on div at bounding box center [268, 291] width 10 height 10
type input "273555"
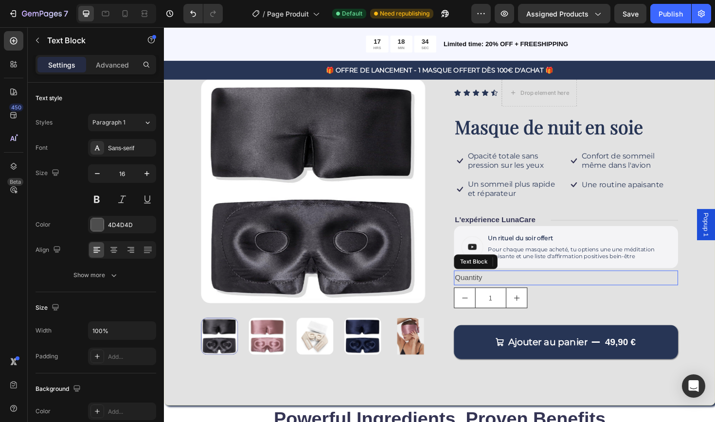
click at [612, 292] on div "Quantity" at bounding box center [589, 293] width 237 height 16
click at [495, 291] on p "Quantity" at bounding box center [589, 293] width 235 height 14
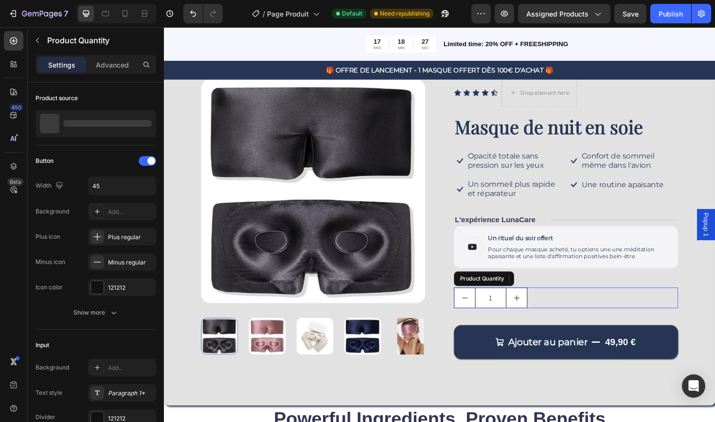
click at [602, 314] on div "1" at bounding box center [589, 314] width 237 height 22
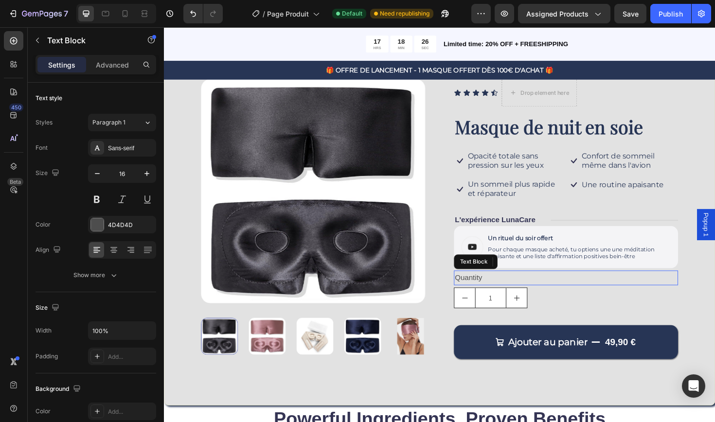
click at [602, 286] on p "Quantity" at bounding box center [589, 293] width 235 height 14
click at [549, 273] on icon at bounding box center [548, 275] width 6 height 7
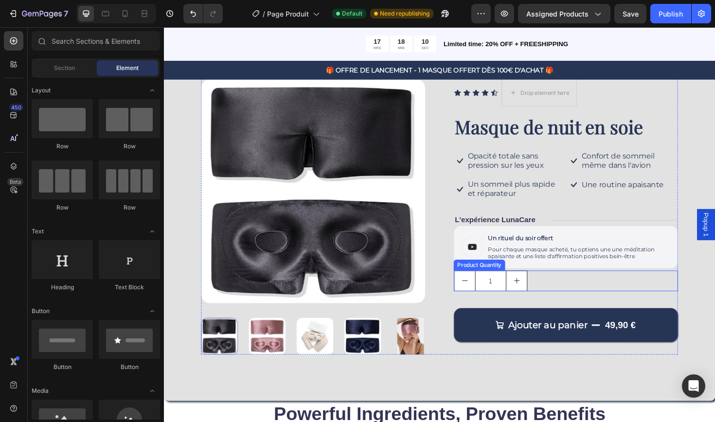
click at [575, 298] on div "1" at bounding box center [589, 296] width 237 height 22
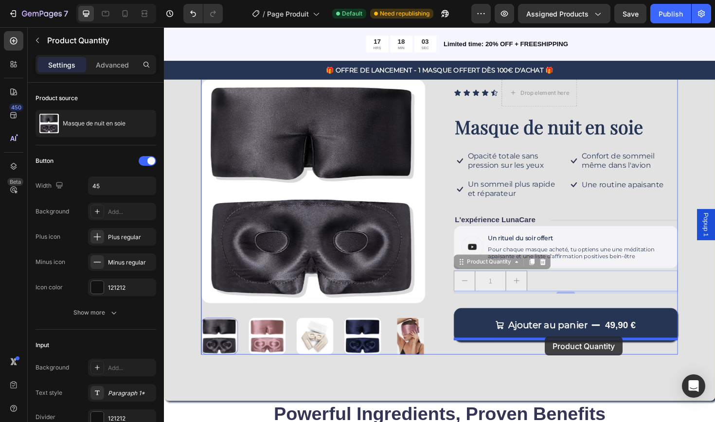
drag, startPoint x: 587, startPoint y: 286, endPoint x: 565, endPoint y: 354, distance: 70.9
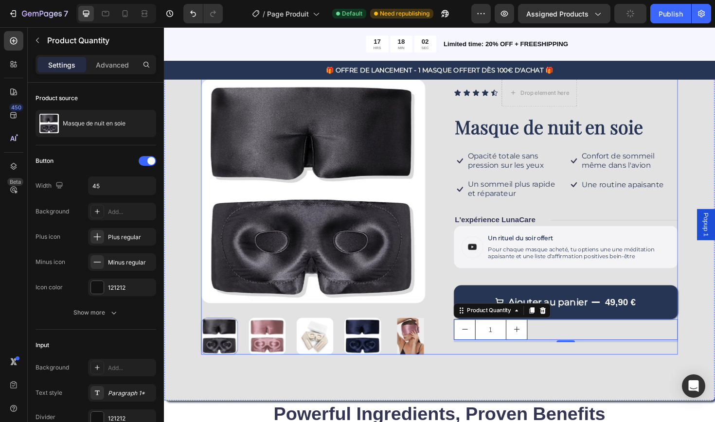
click at [621, 286] on div "Ajouter au panier 49,90 € Add to Cart" at bounding box center [589, 311] width 237 height 52
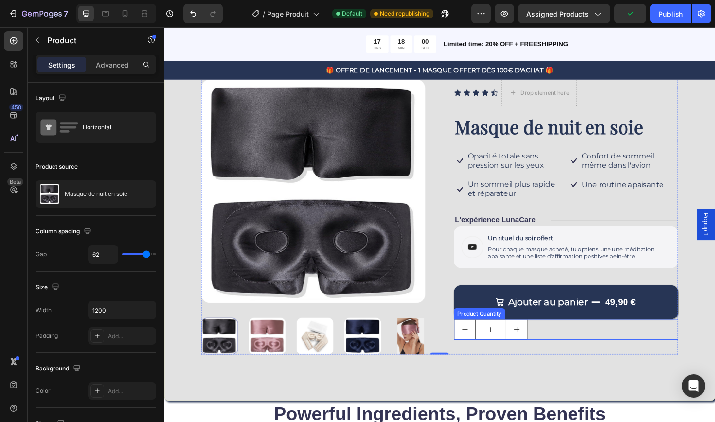
click at [523, 343] on input "1" at bounding box center [509, 347] width 33 height 21
click at [554, 370] on div "Icon Icon Icon Icon Icon Icon List Drop element here Row Masque de nuit en soie…" at bounding box center [589, 228] width 237 height 292
click at [562, 346] on div "1" at bounding box center [589, 348] width 237 height 22
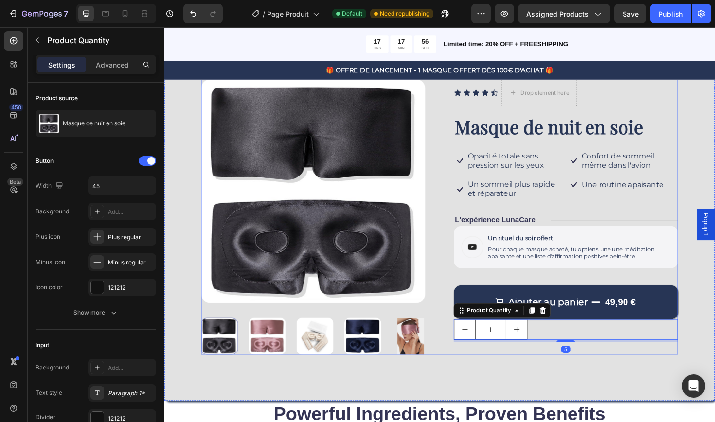
drag, startPoint x: 565, startPoint y: 355, endPoint x: 566, endPoint y: 366, distance: 11.2
click at [566, 367] on div "Icon Icon Icon Icon Icon Icon List Drop element here Row Masque de nuit en soie…" at bounding box center [589, 228] width 237 height 292
click at [566, 366] on div "Icon Icon Icon Icon Icon Icon List Drop element here Row Masque de nuit en soie…" at bounding box center [589, 228] width 237 height 292
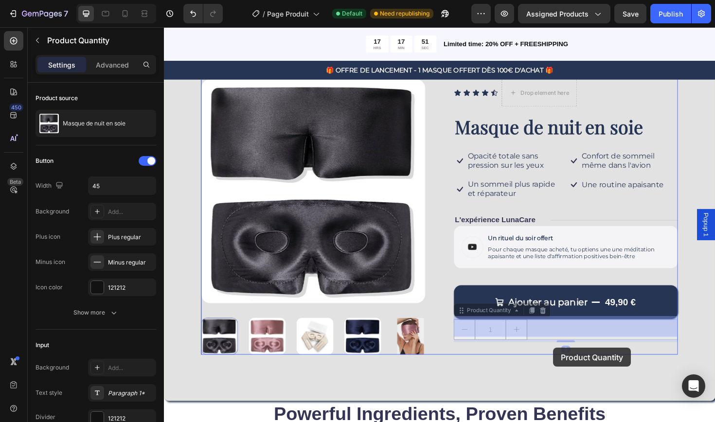
drag, startPoint x: 565, startPoint y: 342, endPoint x: 576, endPoint y: 366, distance: 25.9
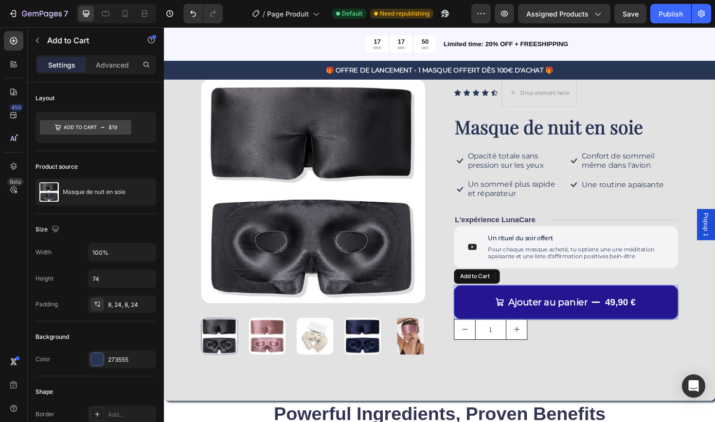
click at [611, 302] on button "Ajouter au panier 49,90 €" at bounding box center [589, 319] width 237 height 36
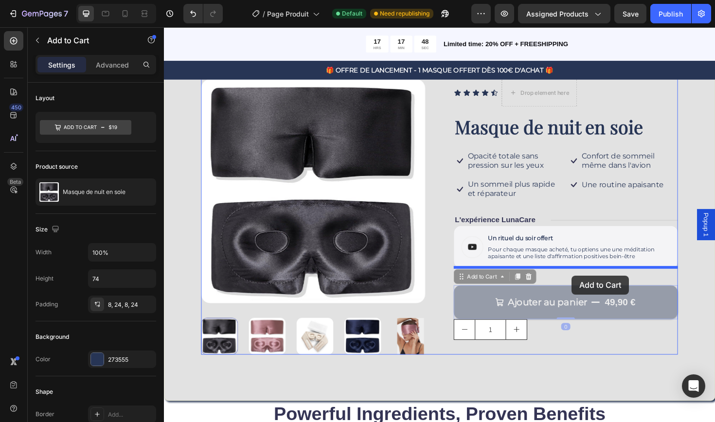
drag, startPoint x: 596, startPoint y: 307, endPoint x: 596, endPoint y: 290, distance: 16.5
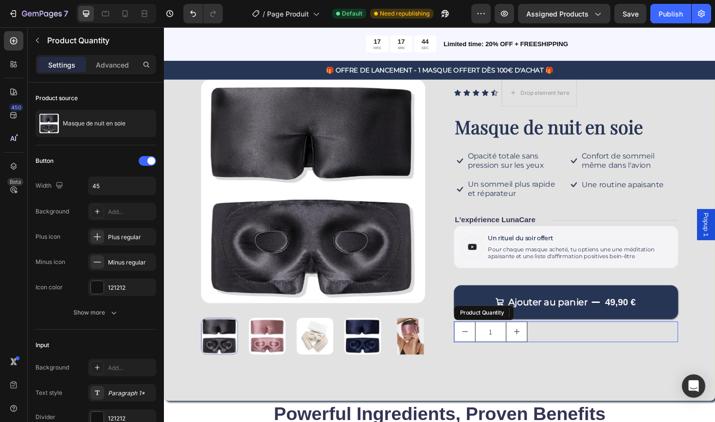
click at [565, 352] on div "1" at bounding box center [589, 350] width 237 height 22
click at [122, 236] on div "Plus regular" at bounding box center [131, 237] width 46 height 9
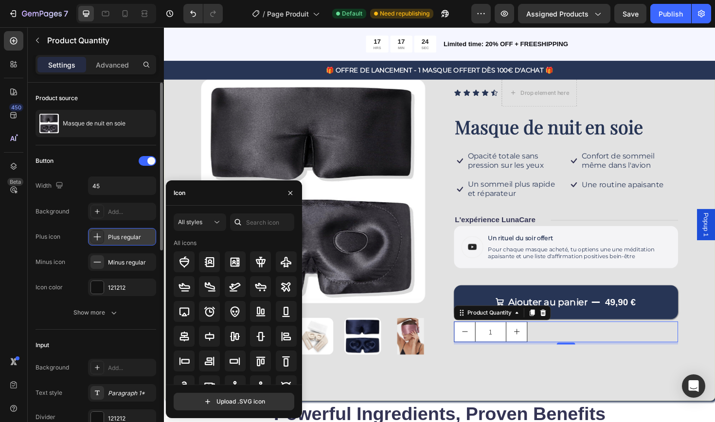
click at [120, 237] on div "Plus regular" at bounding box center [131, 237] width 46 height 9
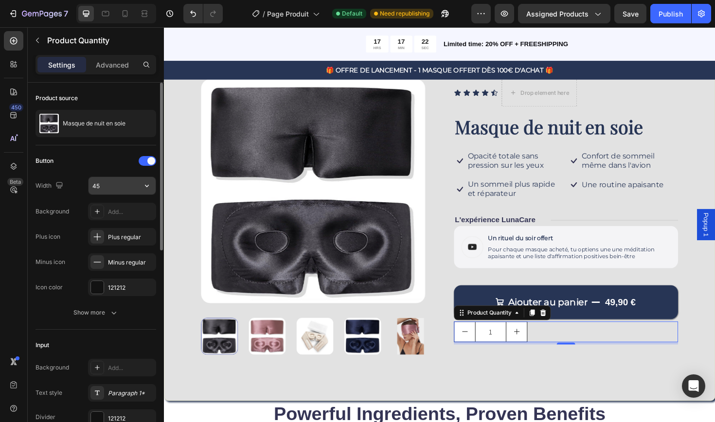
click at [106, 185] on input "45" at bounding box center [122, 186] width 67 height 18
type input "40"
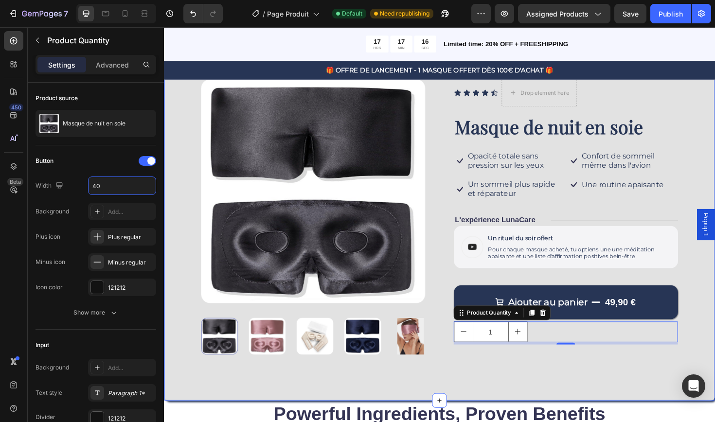
click at [587, 398] on div "Product Images Icon Icon Icon Icon Icon Icon List Drop element here Row Masque …" at bounding box center [456, 233] width 584 height 380
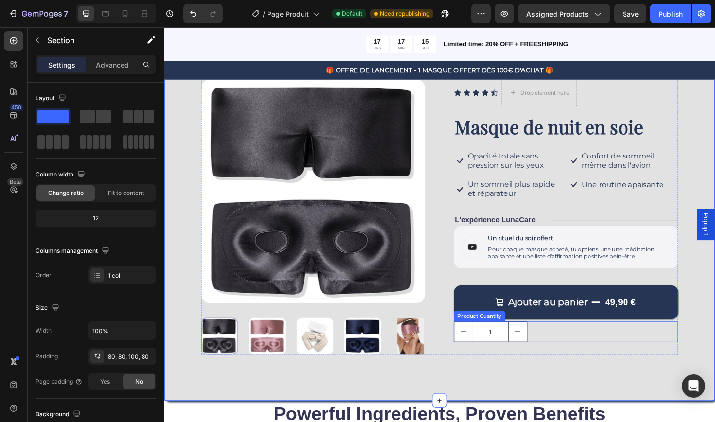
click at [560, 349] on div "1" at bounding box center [589, 350] width 237 height 22
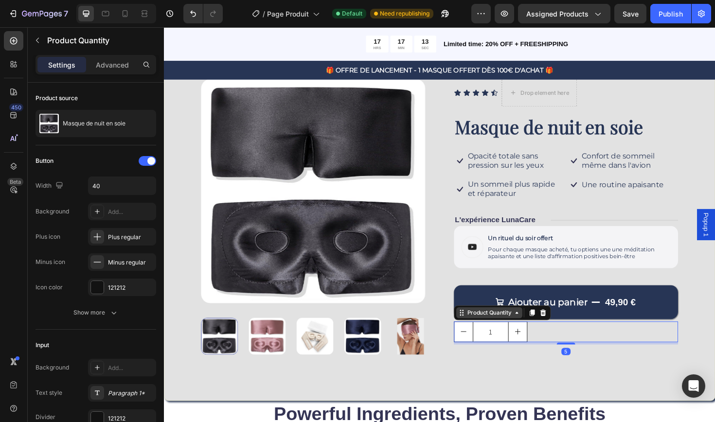
click at [533, 328] on div "Product Quantity" at bounding box center [508, 329] width 51 height 9
click at [533, 329] on div "Product Quantity" at bounding box center [508, 329] width 51 height 9
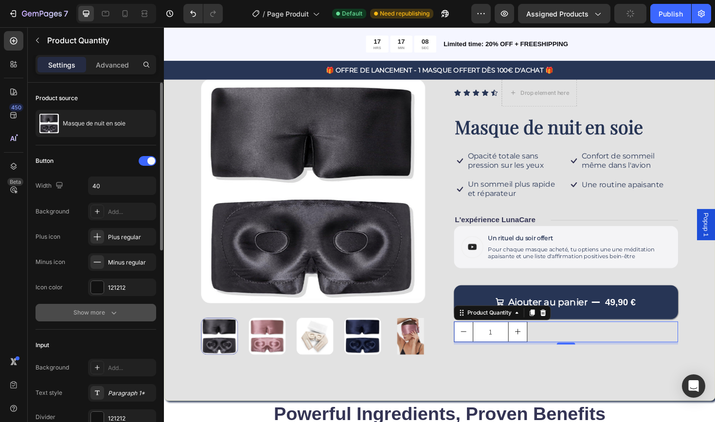
click at [110, 316] on icon "button" at bounding box center [114, 313] width 10 height 10
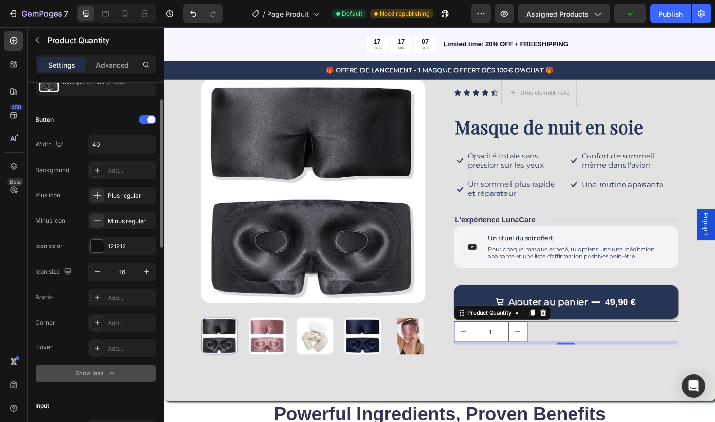
scroll to position [41, 0]
click at [99, 273] on icon "button" at bounding box center [97, 272] width 10 height 10
type input "14"
click at [589, 348] on div "1" at bounding box center [589, 350] width 237 height 22
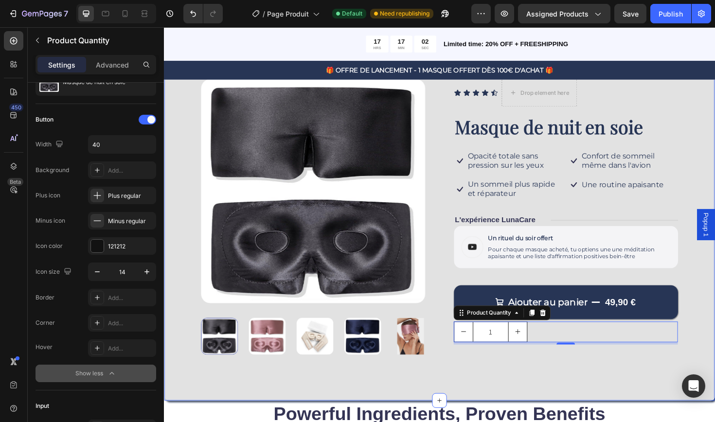
click at [523, 375] on div "Product Images Icon Icon Icon Icon Icon Icon List Drop element here Row Masque …" at bounding box center [456, 233] width 584 height 380
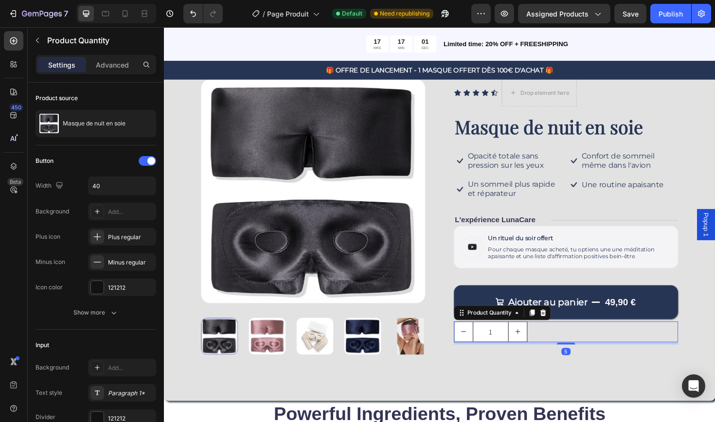
click at [572, 348] on div "1" at bounding box center [589, 350] width 237 height 22
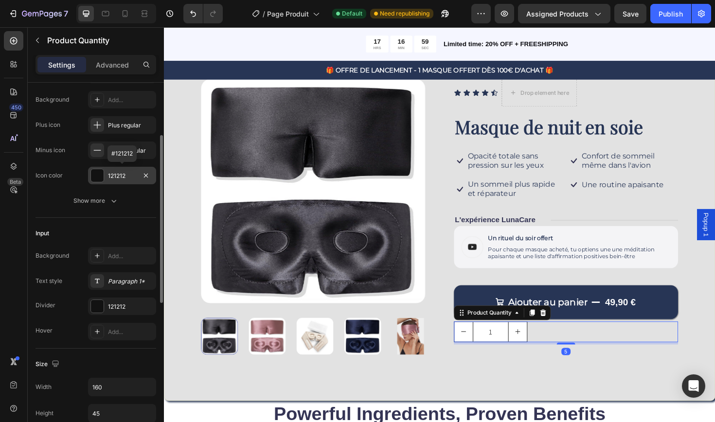
scroll to position [113, 0]
click at [131, 280] on div "Paragraph 1*" at bounding box center [131, 280] width 46 height 9
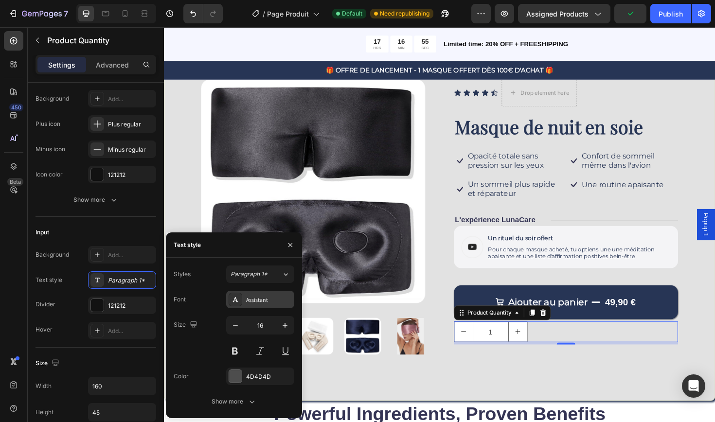
click at [274, 299] on div "Assistant" at bounding box center [269, 300] width 46 height 9
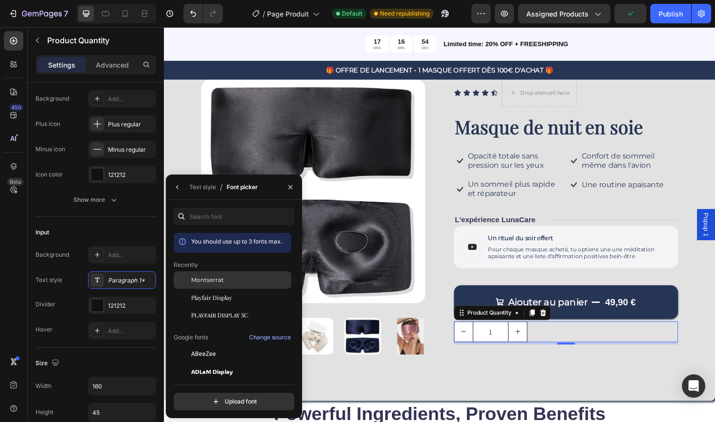
click at [227, 281] on div "Montserrat" at bounding box center [240, 280] width 98 height 9
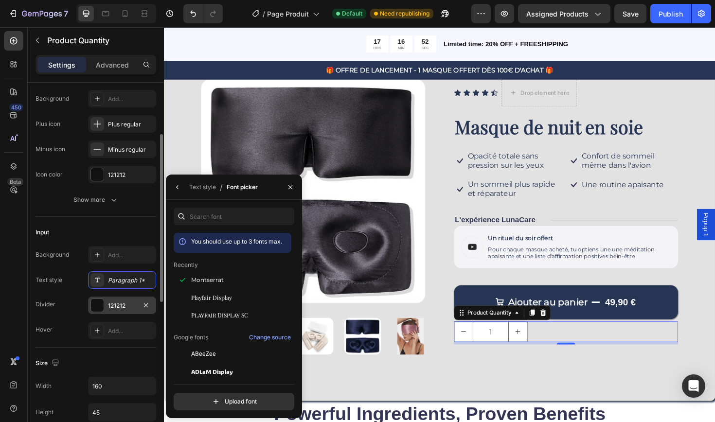
click at [128, 303] on div "121212" at bounding box center [122, 305] width 28 height 9
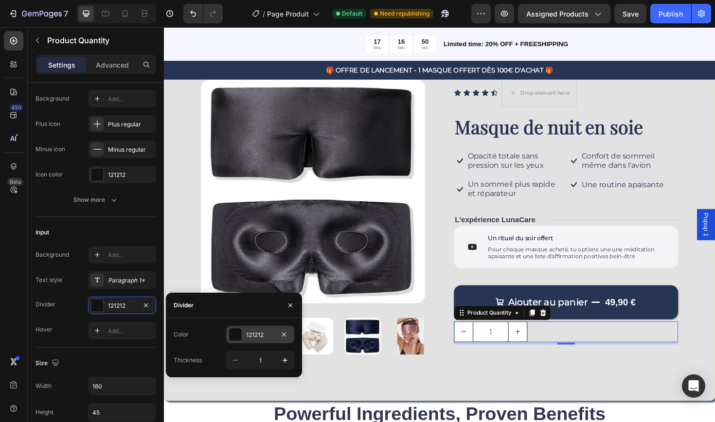
click at [249, 334] on div "121212" at bounding box center [260, 335] width 28 height 9
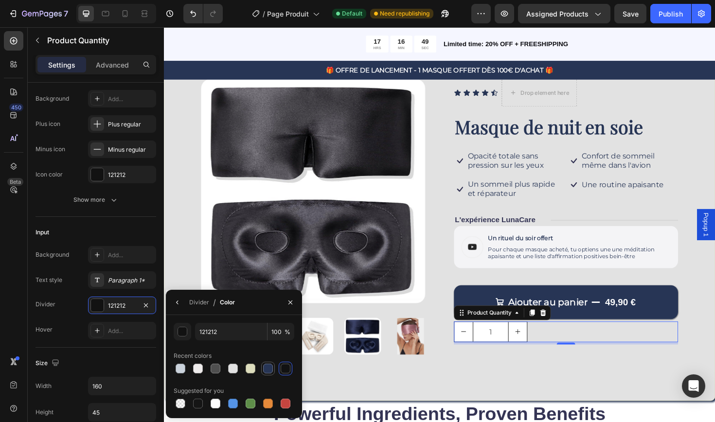
click at [268, 365] on div at bounding box center [268, 369] width 10 height 10
type input "273555"
click at [533, 375] on div "Product Images Icon Icon Icon Icon Icon Icon List Drop element here Row Masque …" at bounding box center [456, 233] width 584 height 380
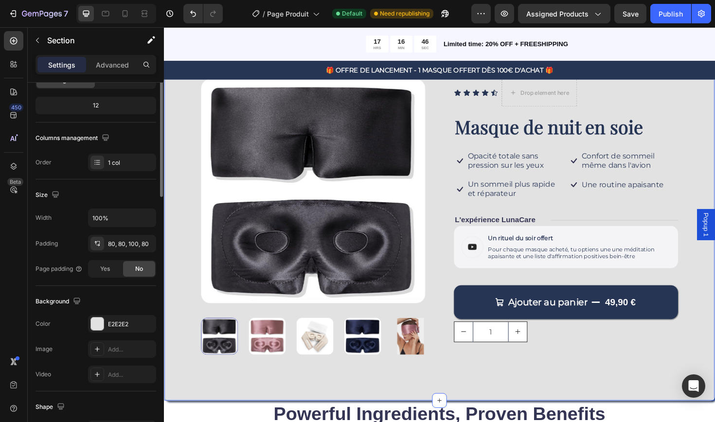
scroll to position [0, 0]
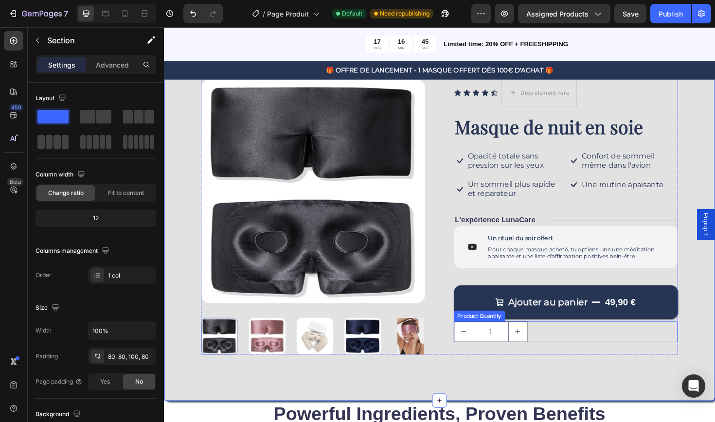
click at [590, 351] on div "1" at bounding box center [589, 350] width 237 height 22
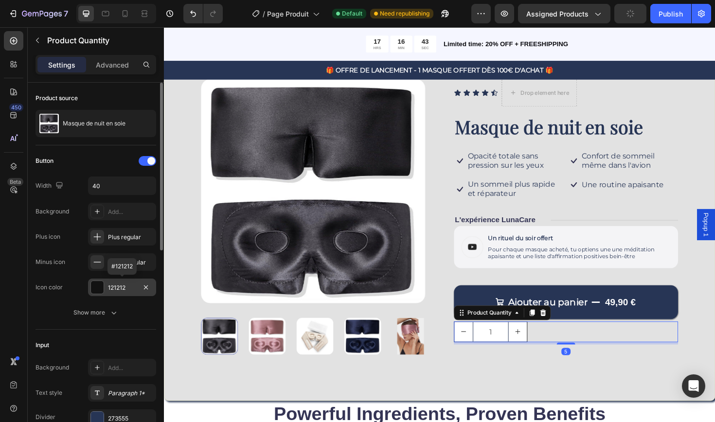
click at [109, 285] on div "121212" at bounding box center [122, 287] width 28 height 9
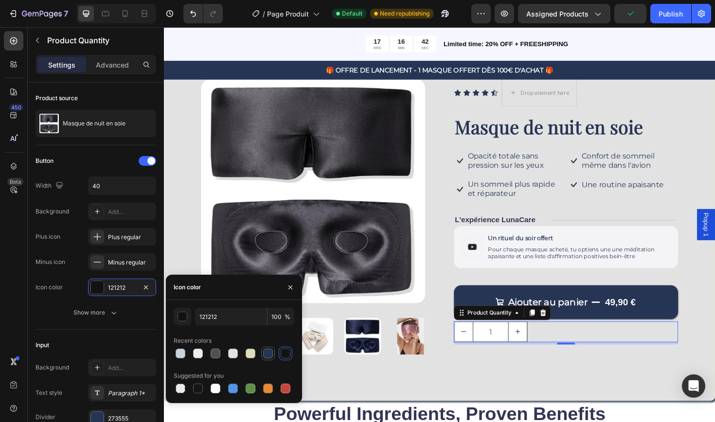
click at [272, 356] on div at bounding box center [268, 354] width 10 height 10
type input "273555"
click at [511, 383] on div "Product Images Icon Icon Icon Icon Icon Icon List Drop element here Row Masque …" at bounding box center [456, 233] width 584 height 380
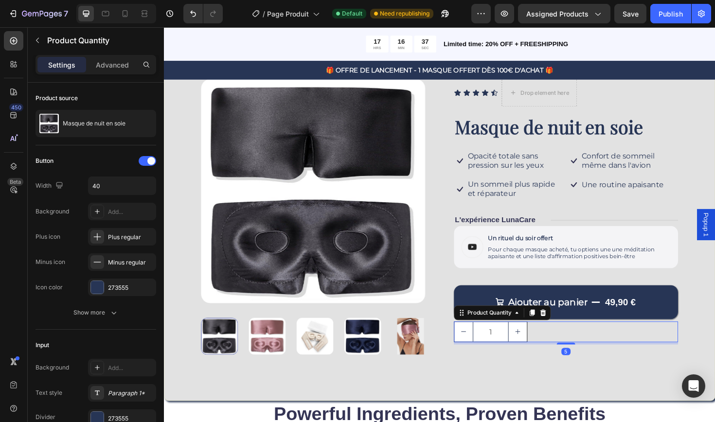
click at [574, 340] on div "1" at bounding box center [589, 350] width 237 height 22
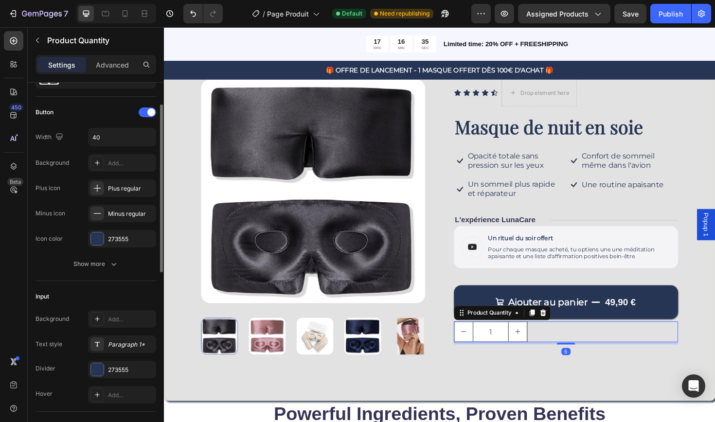
scroll to position [63, 0]
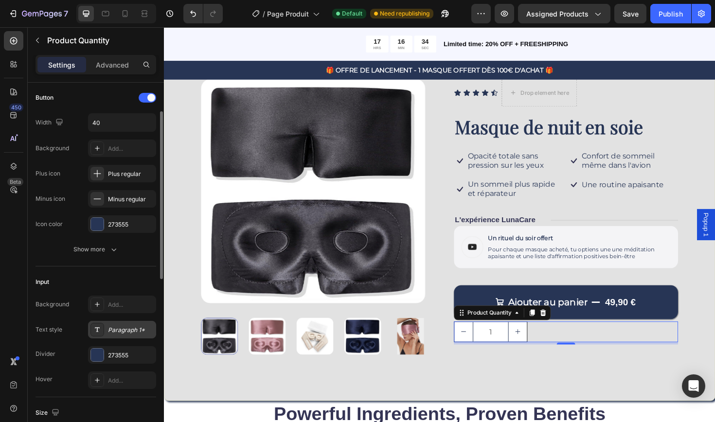
click at [113, 327] on div "Paragraph 1*" at bounding box center [131, 330] width 46 height 9
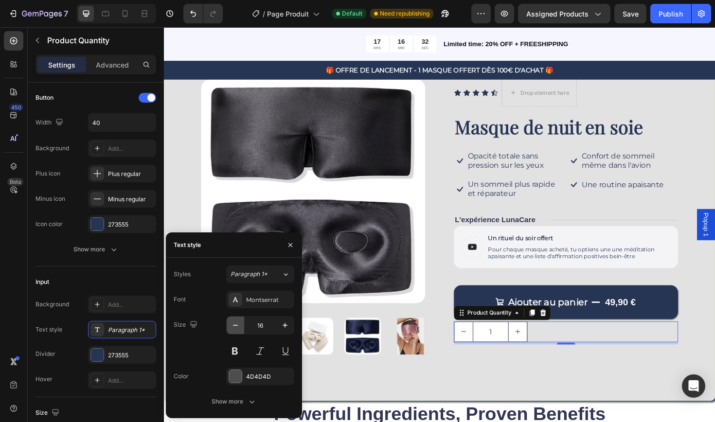
click at [238, 324] on icon "button" at bounding box center [235, 325] width 10 height 10
type input "15"
click at [242, 379] on div at bounding box center [236, 377] width 14 height 14
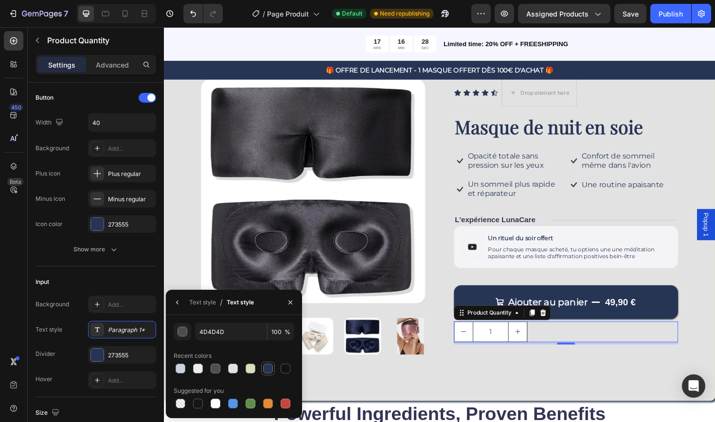
click at [268, 367] on div at bounding box center [268, 369] width 10 height 10
type input "273555"
click at [127, 307] on div "Add..." at bounding box center [131, 305] width 46 height 9
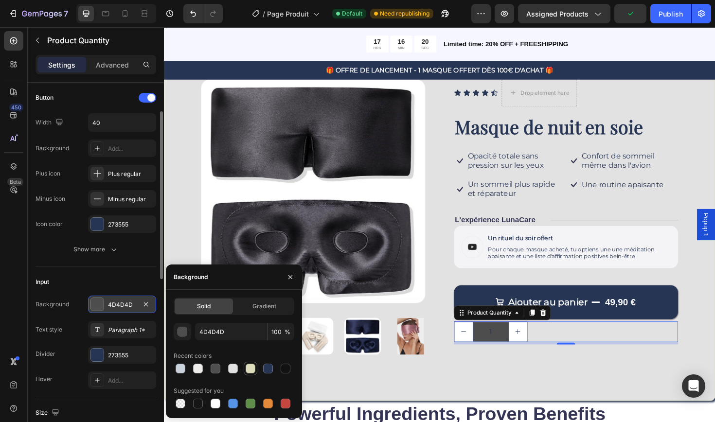
click at [251, 371] on div at bounding box center [251, 369] width 10 height 10
click at [236, 368] on div at bounding box center [233, 369] width 10 height 10
click at [199, 367] on div at bounding box center [198, 369] width 10 height 10
click at [230, 369] on div at bounding box center [233, 369] width 10 height 10
click at [181, 406] on div at bounding box center [181, 404] width 10 height 10
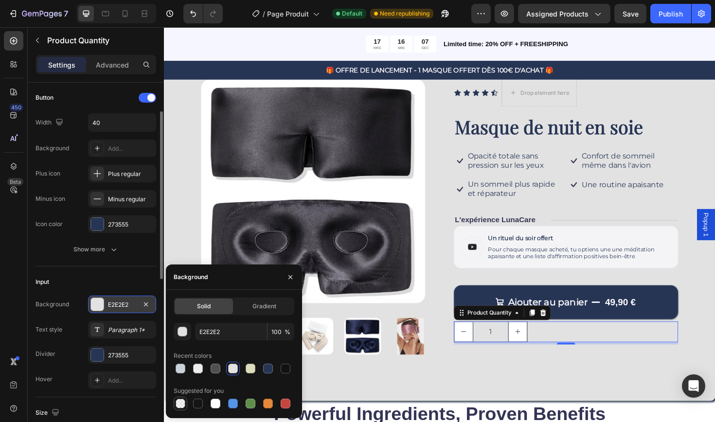
type input "000000"
type input "0"
click at [215, 402] on div at bounding box center [216, 404] width 10 height 10
type input "FFFFFF"
type input "100"
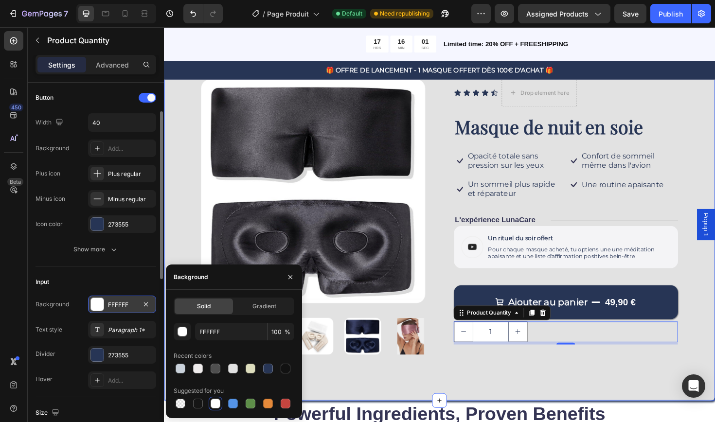
click at [553, 391] on div "Product Images Icon Icon Icon Icon Icon Icon List Drop element here Row Masque …" at bounding box center [456, 233] width 584 height 380
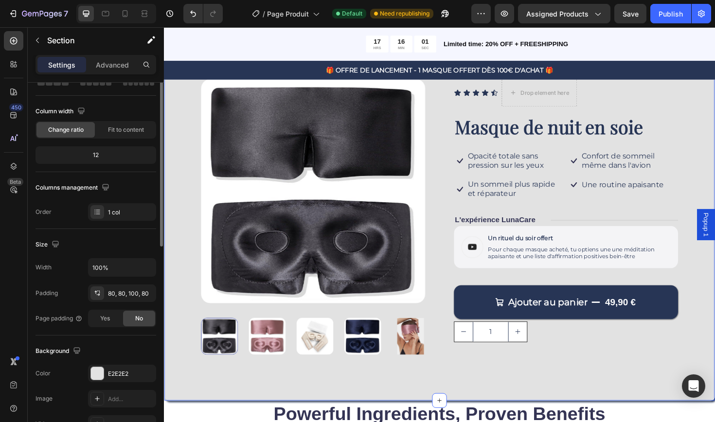
scroll to position [0, 0]
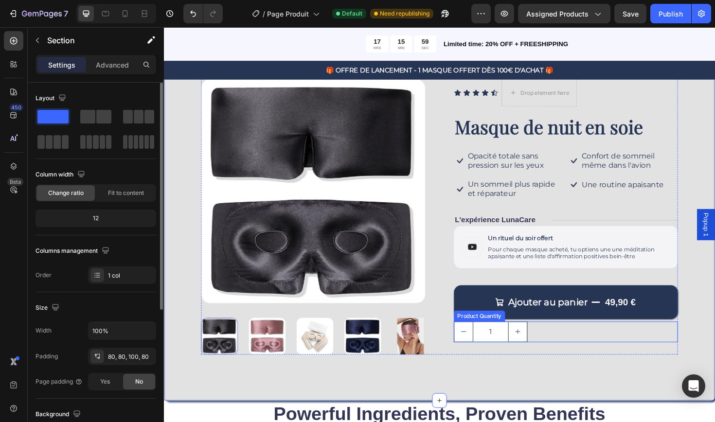
click at [504, 349] on input "1" at bounding box center [510, 349] width 38 height 21
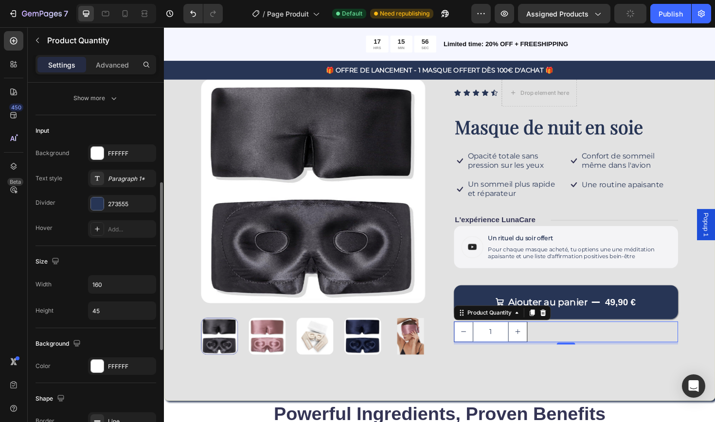
scroll to position [215, 0]
click at [110, 286] on input "160" at bounding box center [122, 284] width 67 height 18
type input "130"
click at [112, 311] on input "45" at bounding box center [122, 310] width 67 height 18
type input "40"
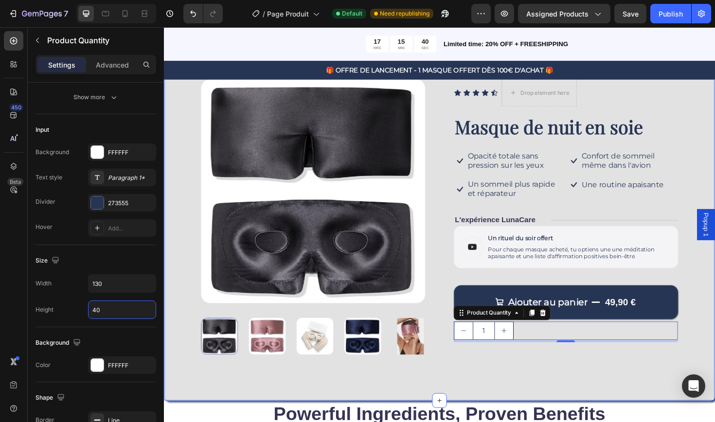
click at [529, 395] on div "Product Images Icon Icon Icon Icon Icon Icon List Drop element here Row Masque …" at bounding box center [456, 233] width 584 height 380
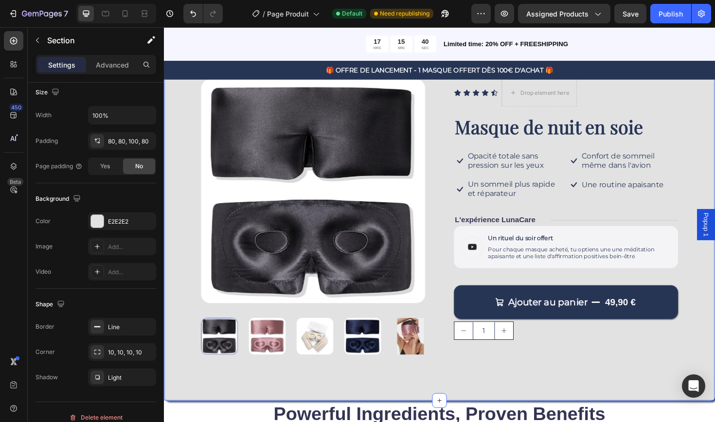
scroll to position [0, 0]
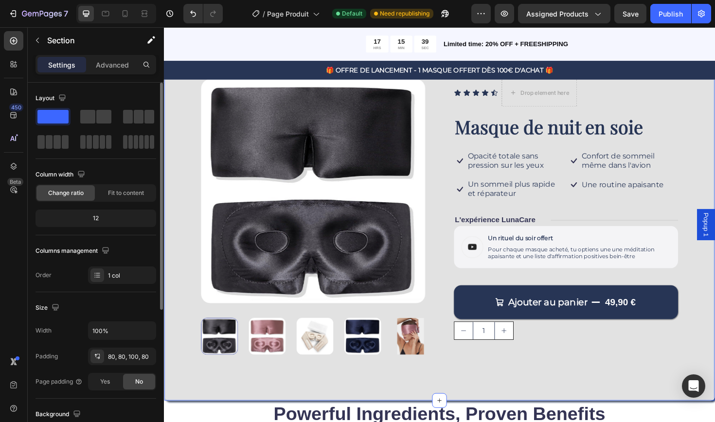
click at [608, 378] on div "Product Images Icon Icon Icon Icon Icon Icon List Drop element here Row Masque …" at bounding box center [456, 233] width 584 height 380
click at [602, 366] on div "Icon Icon Icon Icon Icon Icon List Drop element here Row Masque de nuit en soie…" at bounding box center [589, 228] width 237 height 292
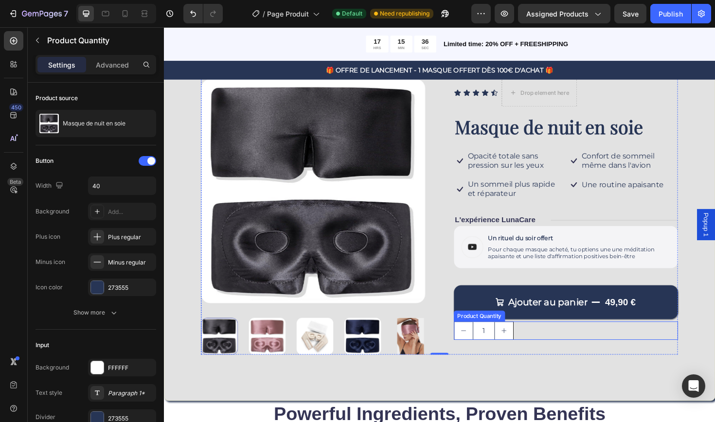
click at [555, 342] on div "1" at bounding box center [589, 348] width 237 height 19
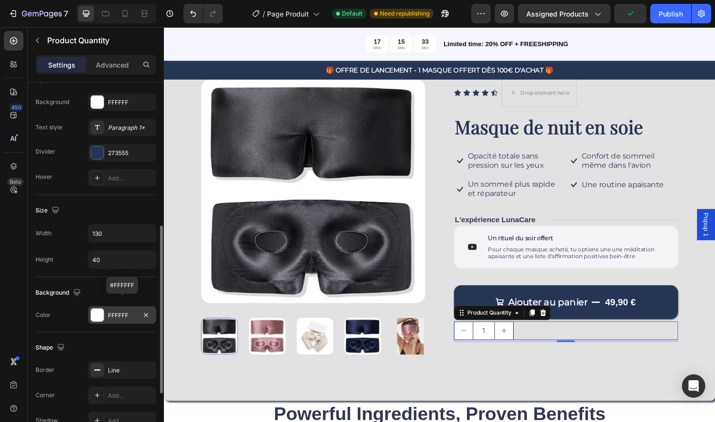
scroll to position [296, 0]
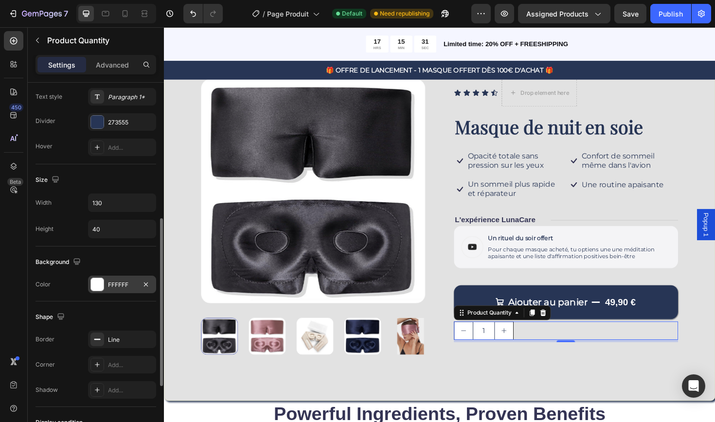
click at [113, 286] on div "FFFFFF" at bounding box center [122, 285] width 28 height 9
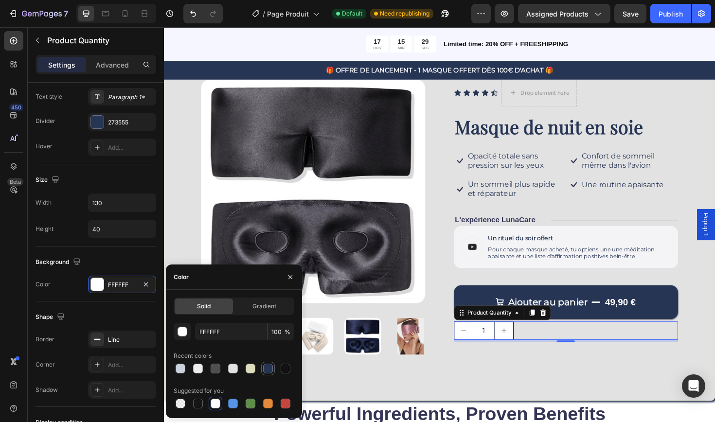
click at [266, 370] on div at bounding box center [268, 369] width 10 height 10
click at [213, 405] on div at bounding box center [216, 404] width 10 height 10
type input "FFFFFF"
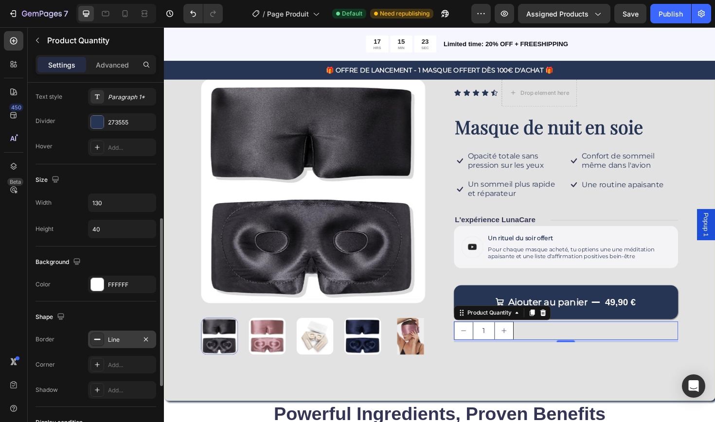
click at [123, 339] on div "Line" at bounding box center [122, 340] width 28 height 9
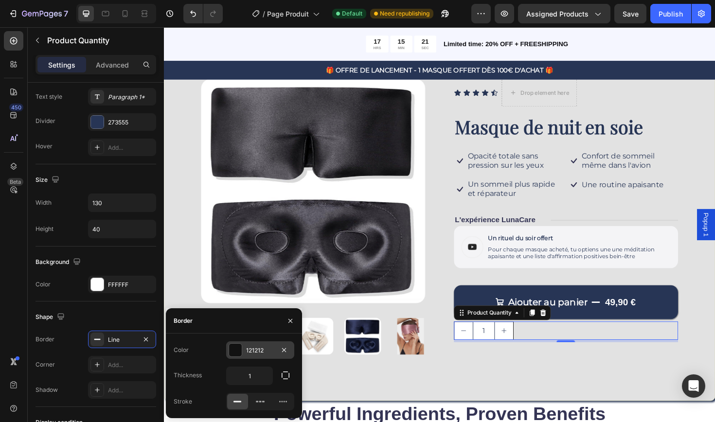
click at [248, 352] on div "121212" at bounding box center [260, 350] width 28 height 9
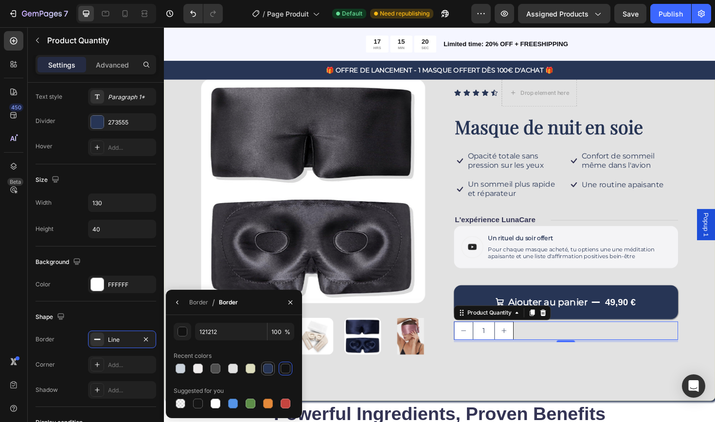
click at [271, 372] on div at bounding box center [268, 369] width 10 height 10
type input "273555"
click at [127, 311] on div "Shape" at bounding box center [95, 317] width 121 height 16
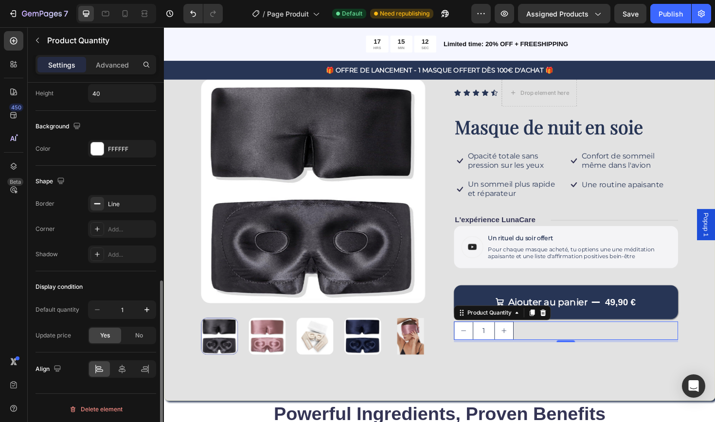
scroll to position [434, 0]
click at [144, 311] on icon "button" at bounding box center [147, 307] width 10 height 10
type input "2"
click at [93, 308] on icon "button" at bounding box center [97, 307] width 10 height 10
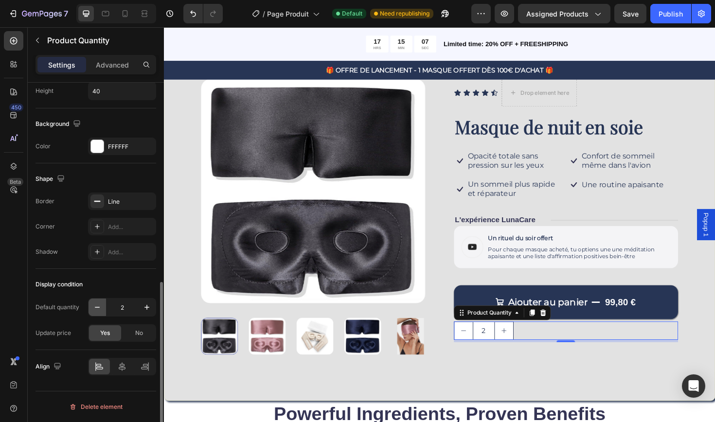
type input "1"
click at [125, 284] on div "Display condition" at bounding box center [95, 285] width 121 height 16
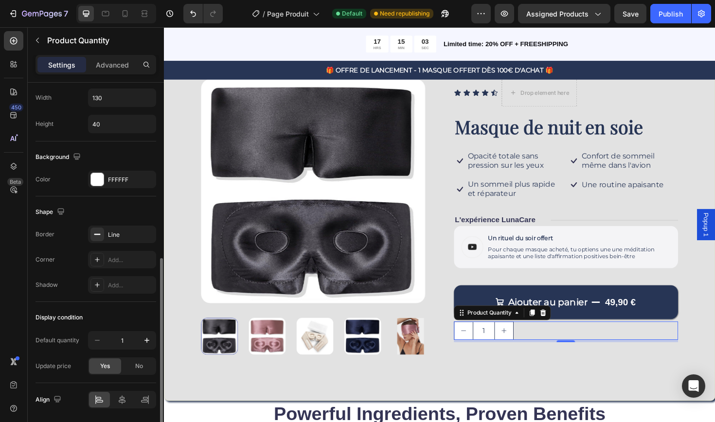
scroll to position [390, 0]
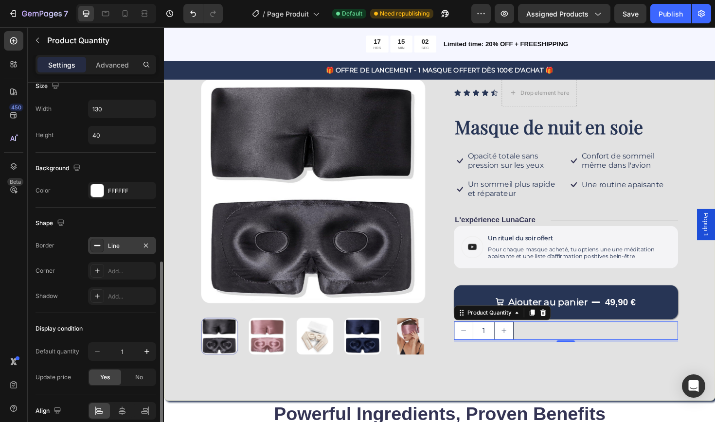
click at [117, 244] on div "Line" at bounding box center [122, 246] width 28 height 9
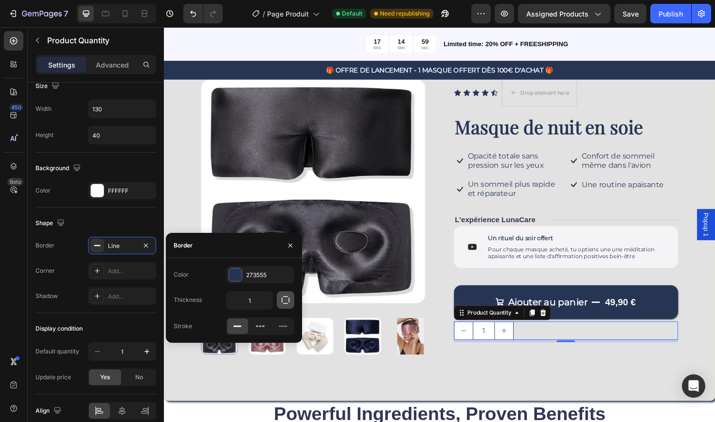
click at [286, 301] on icon "button" at bounding box center [286, 300] width 10 height 10
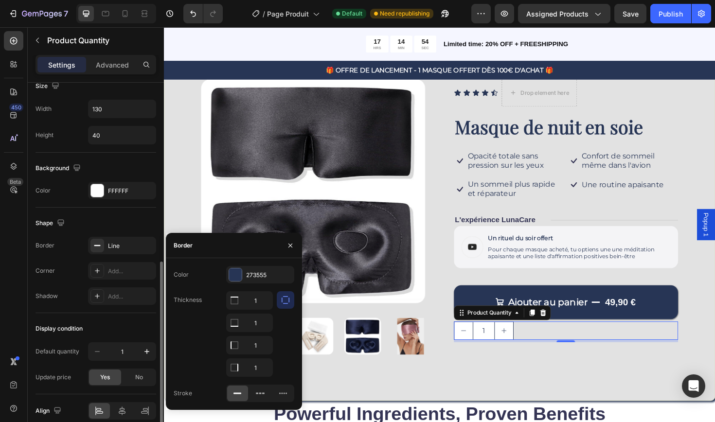
click at [131, 223] on div "Shape" at bounding box center [95, 223] width 121 height 16
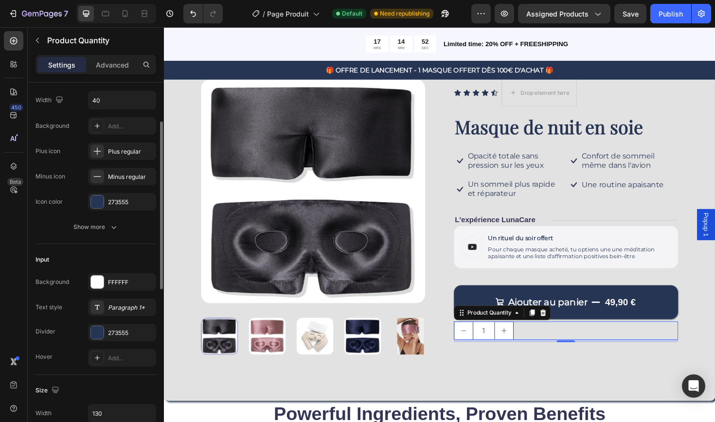
scroll to position [81, 0]
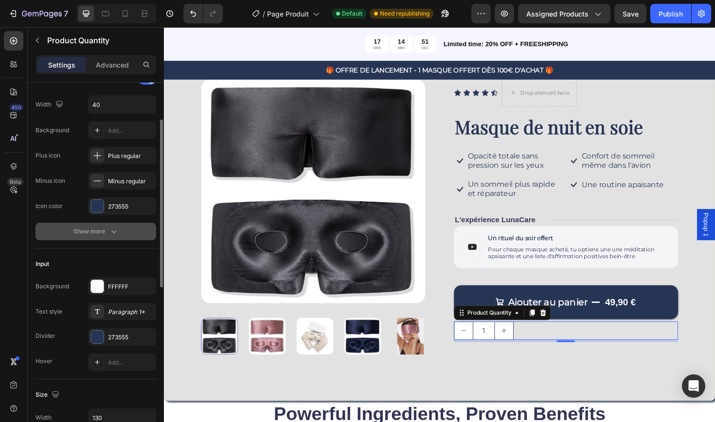
click at [114, 230] on icon "button" at bounding box center [114, 232] width 10 height 10
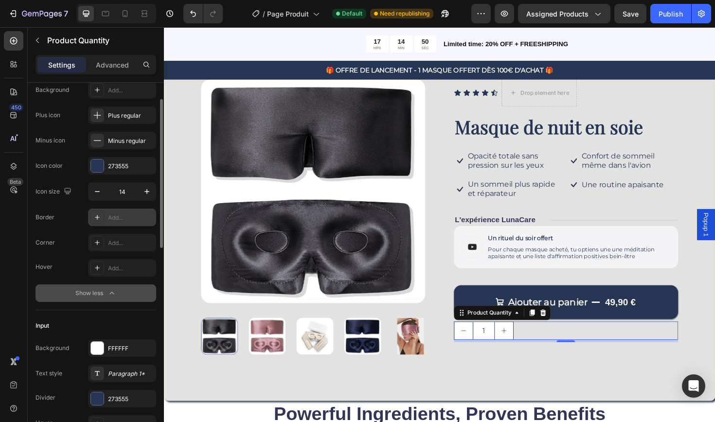
scroll to position [123, 0]
click at [95, 196] on button "button" at bounding box center [98, 191] width 18 height 18
type input "13"
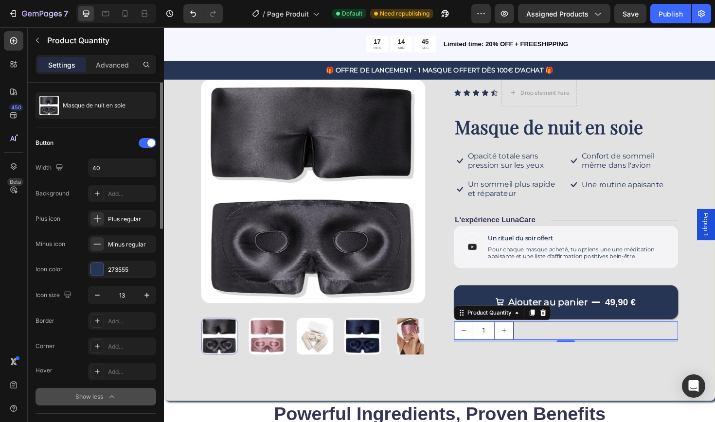
scroll to position [0, 0]
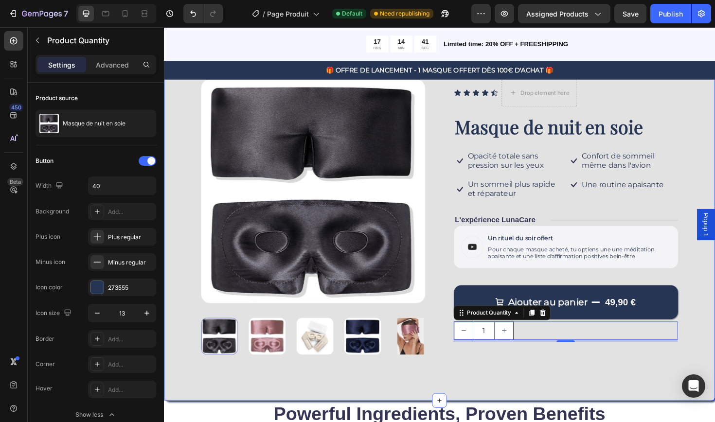
click at [524, 386] on div "Product Images Icon Icon Icon Icon Icon Icon List Drop element here Row Masque …" at bounding box center [456, 233] width 584 height 380
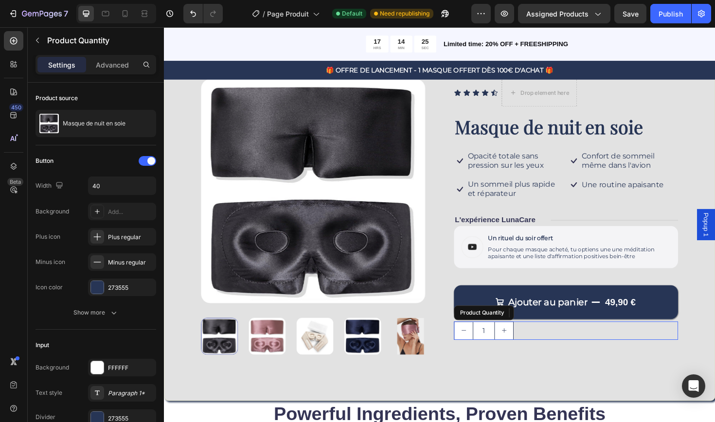
click at [556, 342] on div "1" at bounding box center [589, 348] width 237 height 19
click at [714, 107] on div "Product Images Icon Icon Icon Icon Icon Icon List Drop element here Row Masque …" at bounding box center [456, 233] width 584 height 380
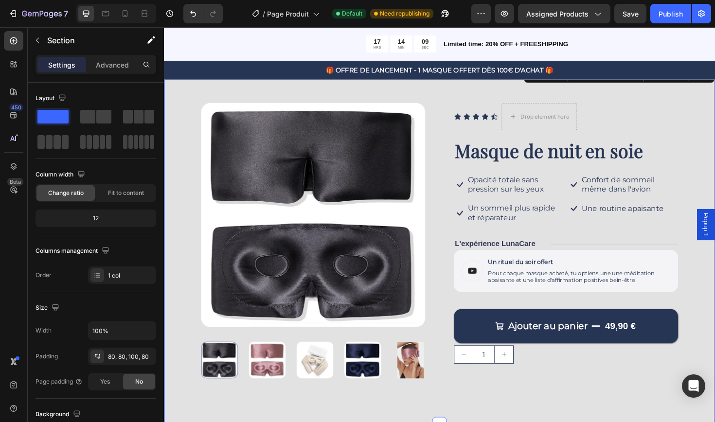
scroll to position [34, 0]
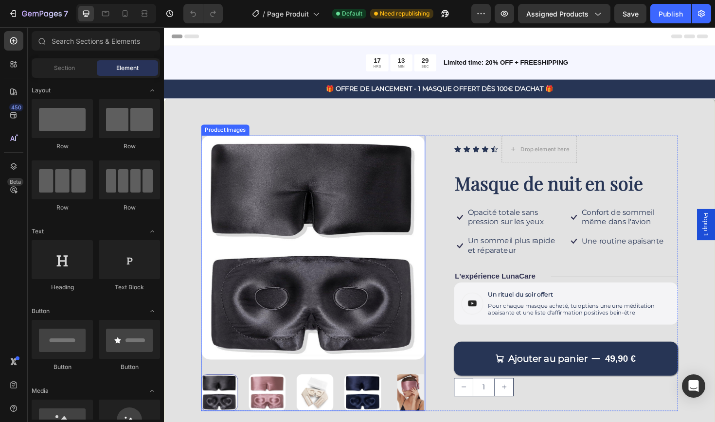
click at [316, 409] on img at bounding box center [323, 414] width 39 height 39
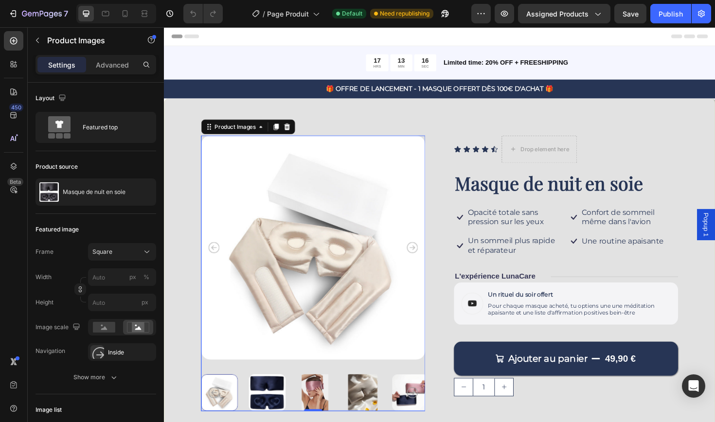
click at [371, 404] on img at bounding box center [374, 414] width 39 height 39
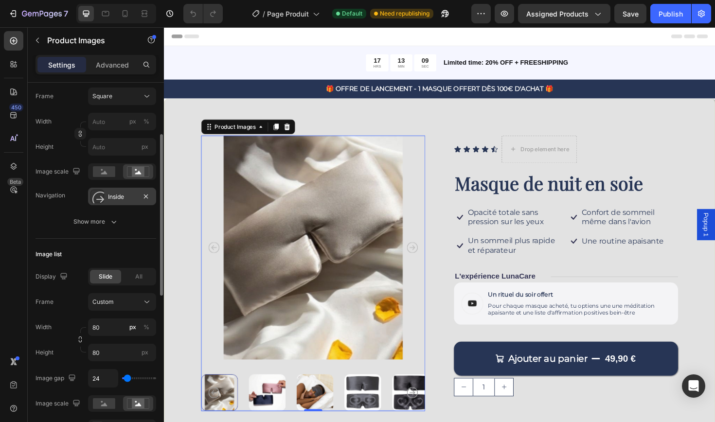
scroll to position [160, 0]
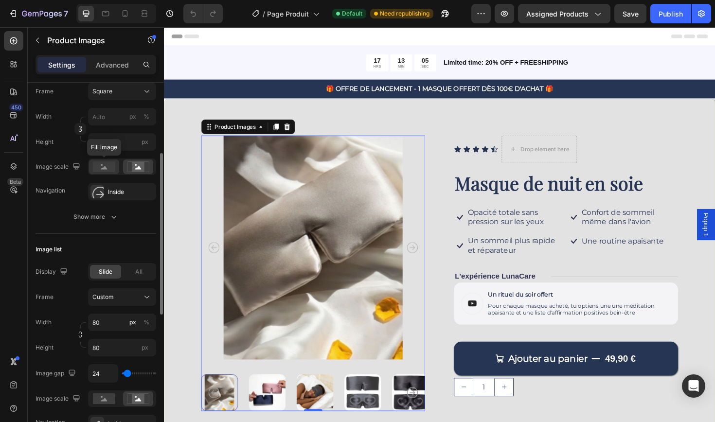
click at [105, 169] on icon at bounding box center [104, 167] width 6 height 3
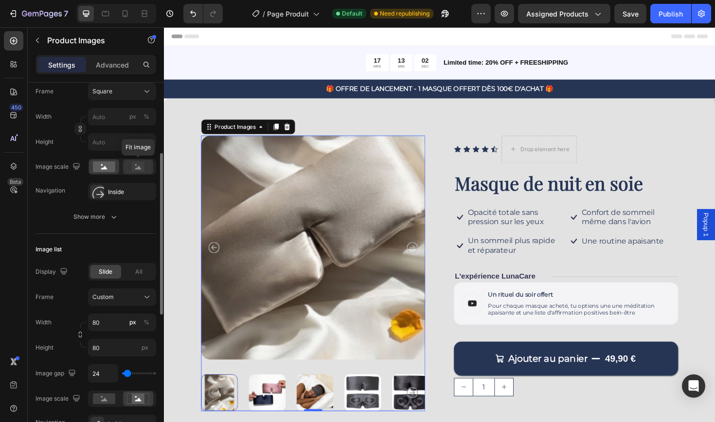
click at [138, 169] on icon at bounding box center [138, 167] width 6 height 3
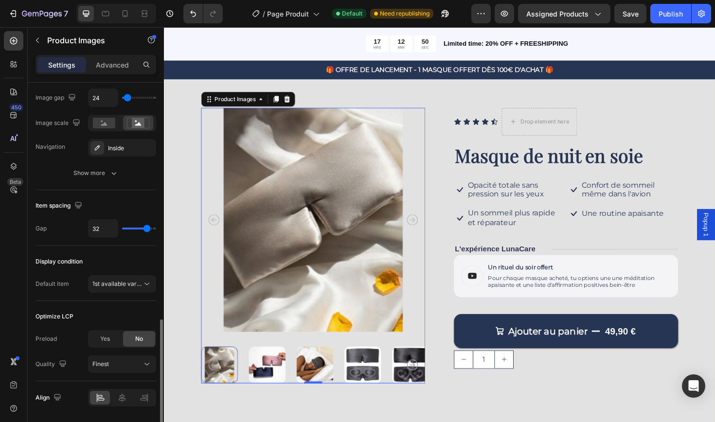
scroll to position [467, 0]
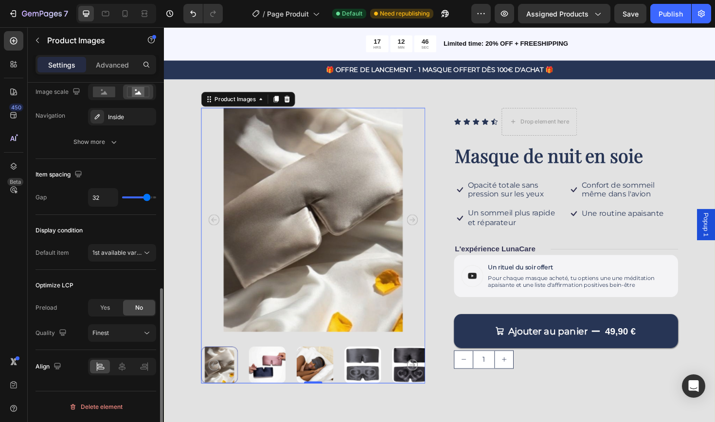
type input "33"
type input "38"
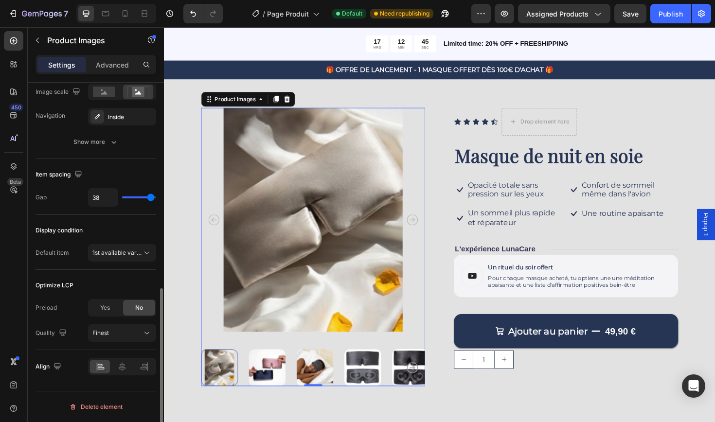
type input "39"
type input "40"
drag, startPoint x: 146, startPoint y: 196, endPoint x: 154, endPoint y: 196, distance: 7.8
type input "40"
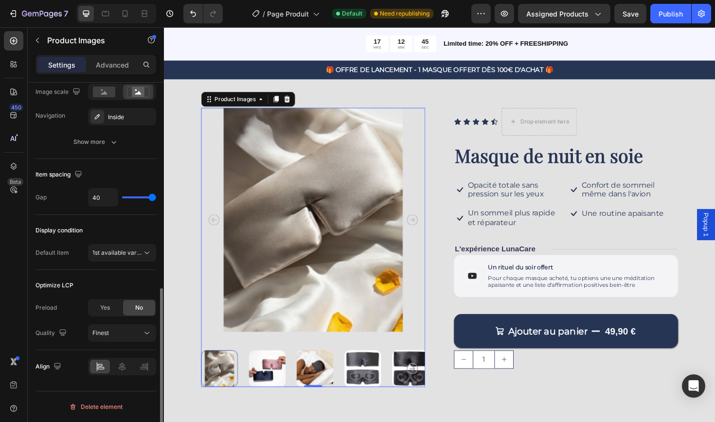
click at [154, 196] on input "range" at bounding box center [139, 197] width 34 height 2
click at [155, 196] on input "range" at bounding box center [139, 197] width 34 height 2
type input "39"
type input "38"
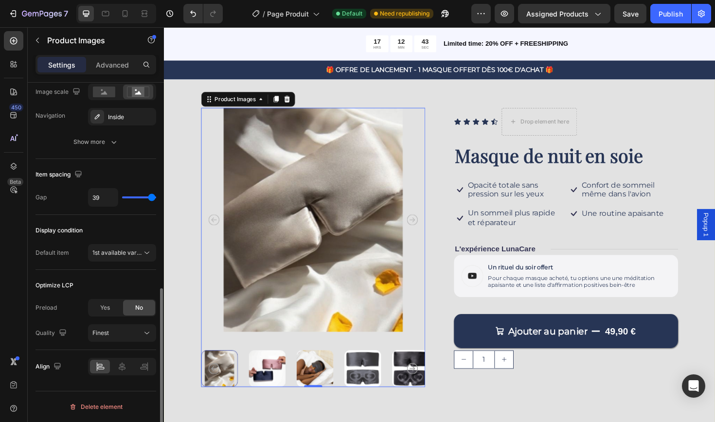
type input "38"
type input "37"
type input "35"
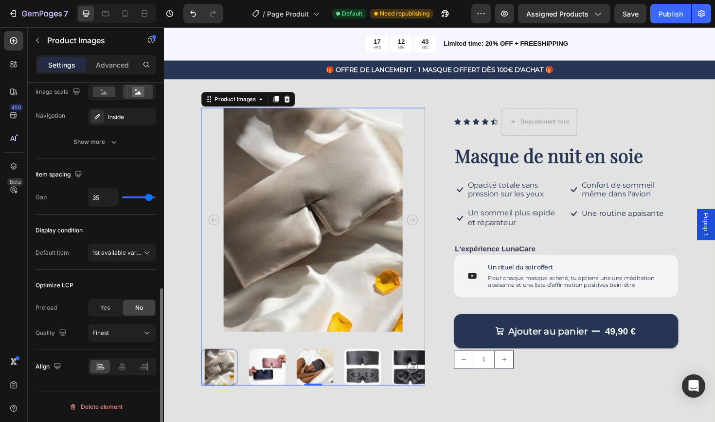
type input "33"
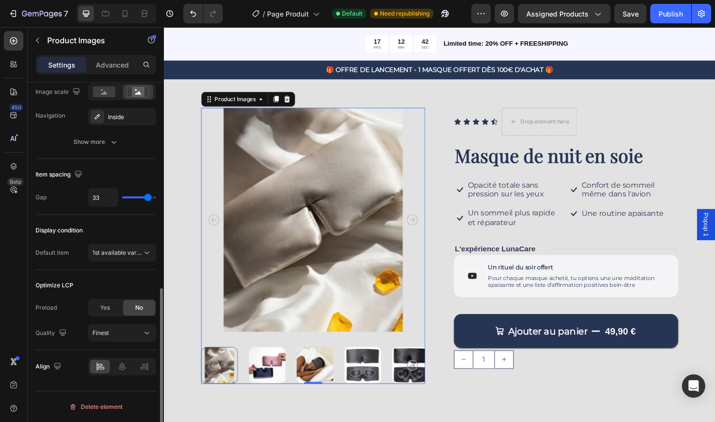
type input "32"
type input "30"
type input "29"
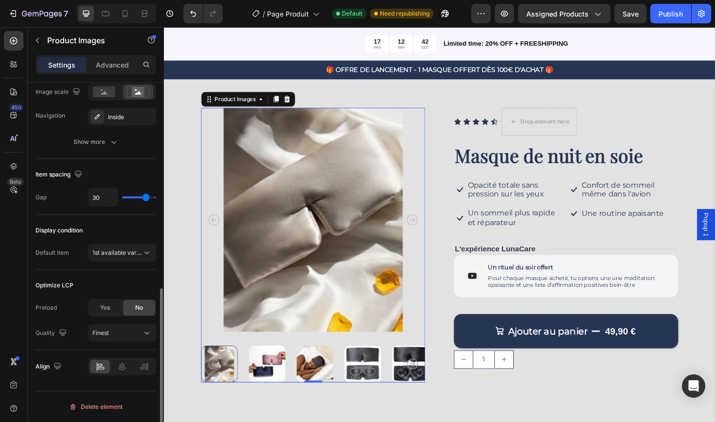
type input "29"
type input "28"
type input "26"
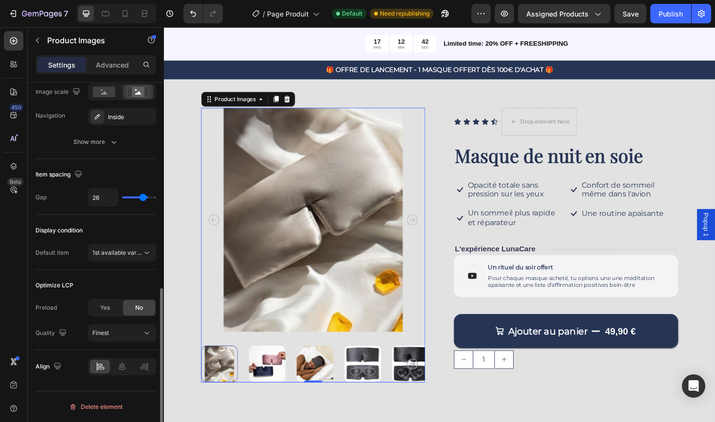
type input "25"
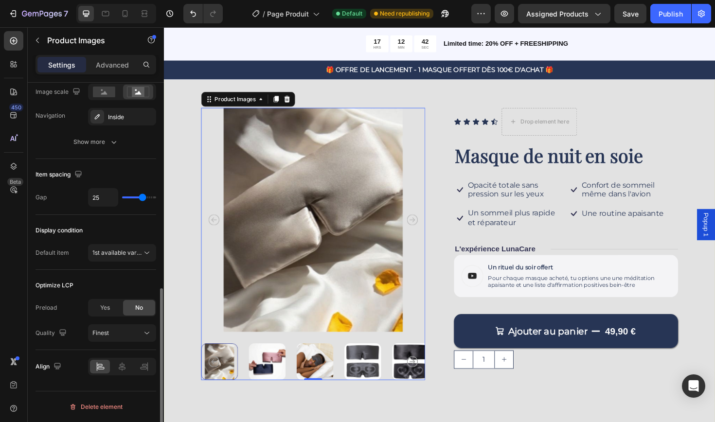
type input "24"
type input "22"
type input "21"
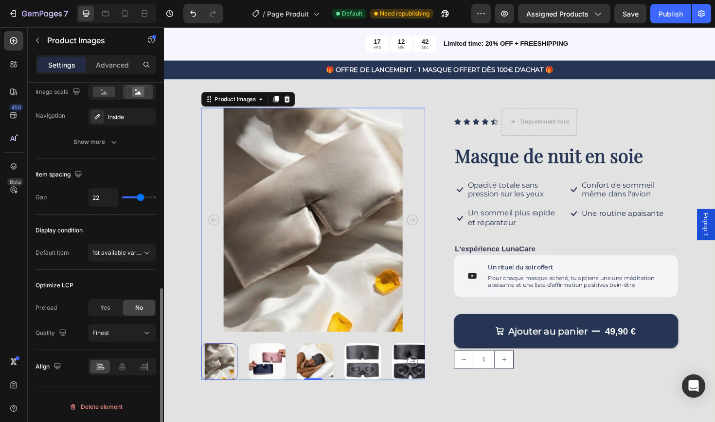
type input "21"
type input "20"
type input "19"
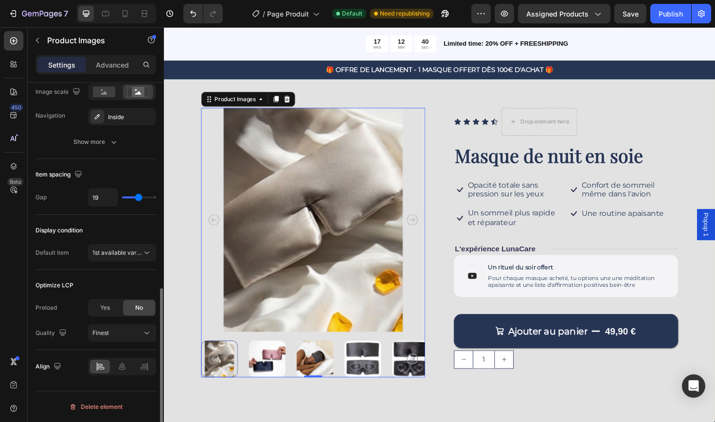
type input "18"
type input "16"
type input "15"
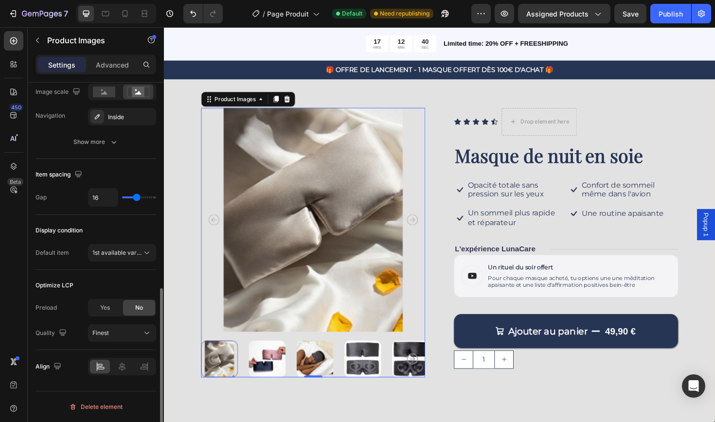
type input "15"
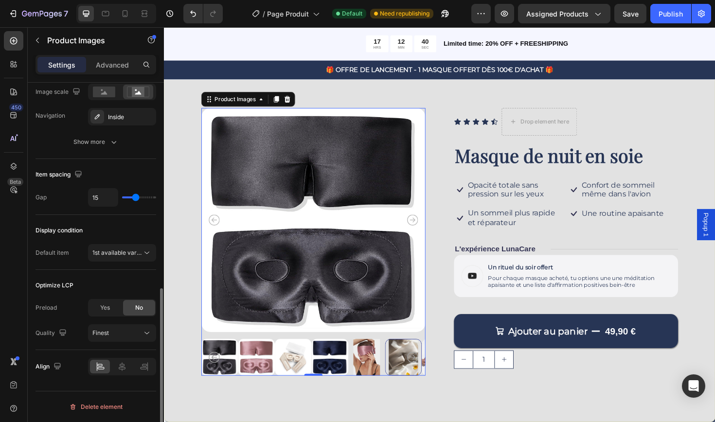
type input "14"
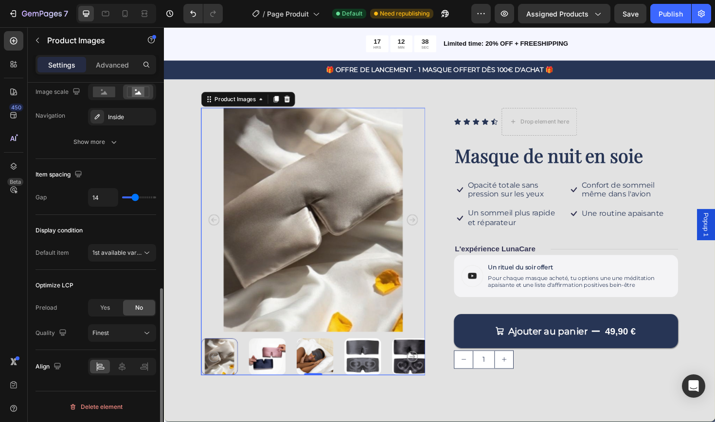
type input "13"
type input "12"
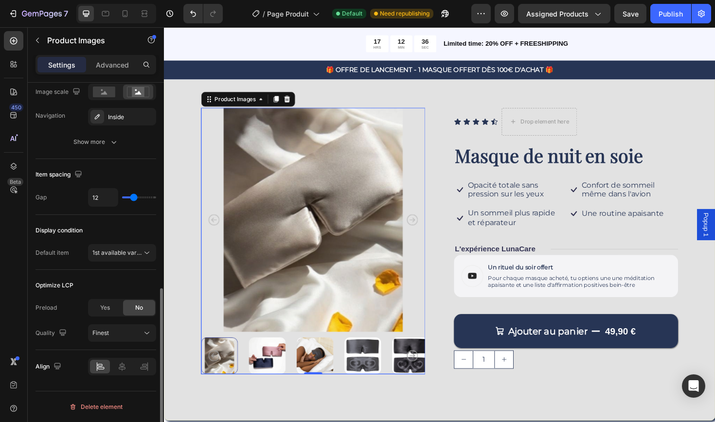
type input "11"
type input "10"
type input "9"
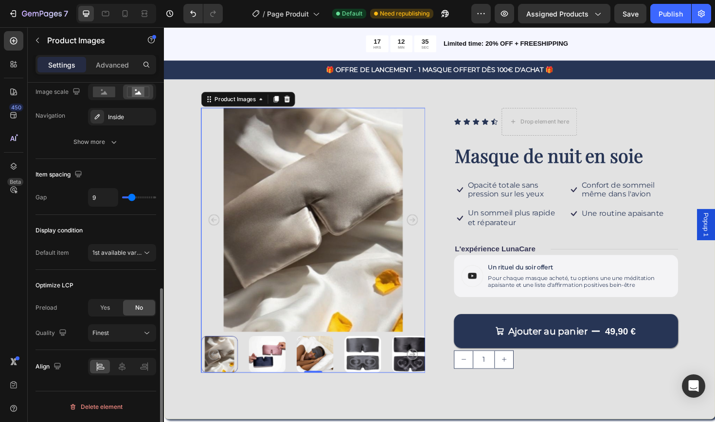
drag, startPoint x: 155, startPoint y: 196, endPoint x: 130, endPoint y: 198, distance: 24.4
type input "9"
click at [130, 198] on input "range" at bounding box center [139, 197] width 34 height 2
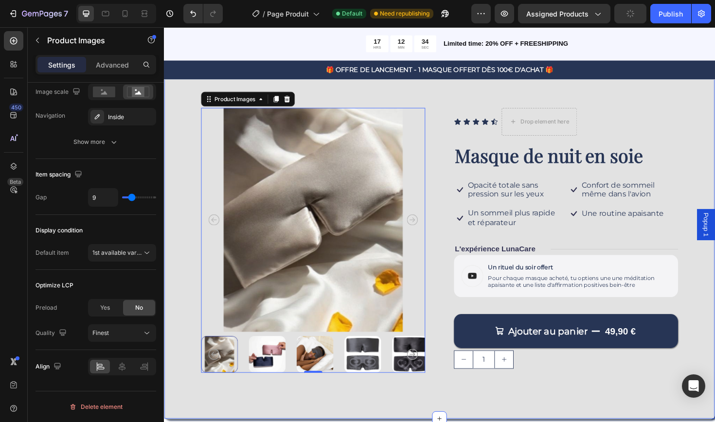
click at [178, 182] on div "Product Images 0 Icon Icon Icon Icon Icon Icon List Drop element here Row Masqu…" at bounding box center [456, 257] width 584 height 369
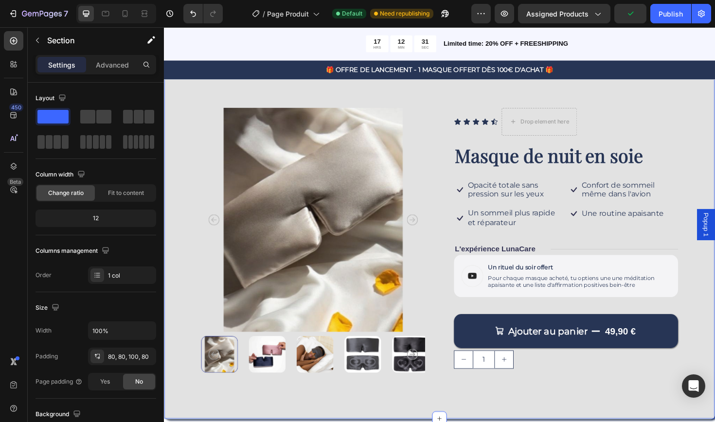
click at [546, 418] on div "Product Images Icon Icon Icon Icon Icon Icon List Drop element here Row Masque …" at bounding box center [456, 257] width 584 height 369
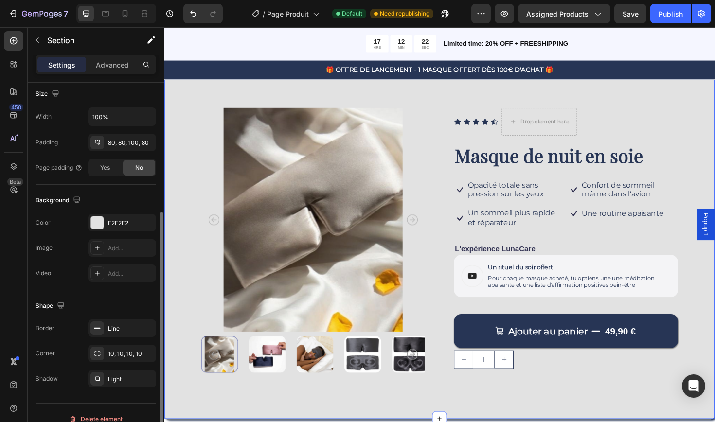
scroll to position [215, 0]
click at [120, 222] on div "E2E2E2" at bounding box center [122, 222] width 28 height 9
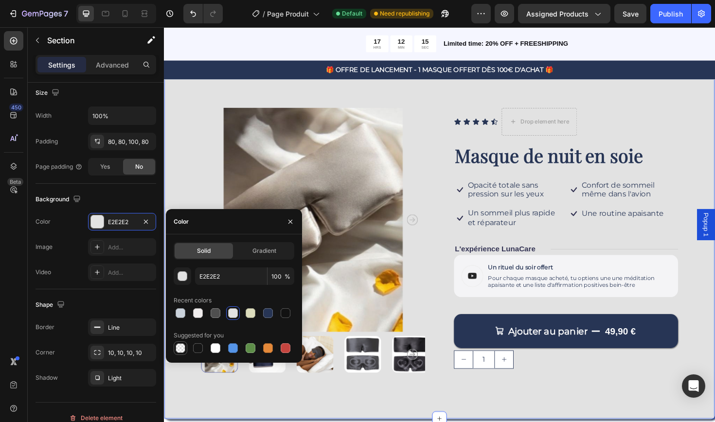
click at [184, 346] on div at bounding box center [181, 348] width 10 height 10
type input "000000"
type input "0"
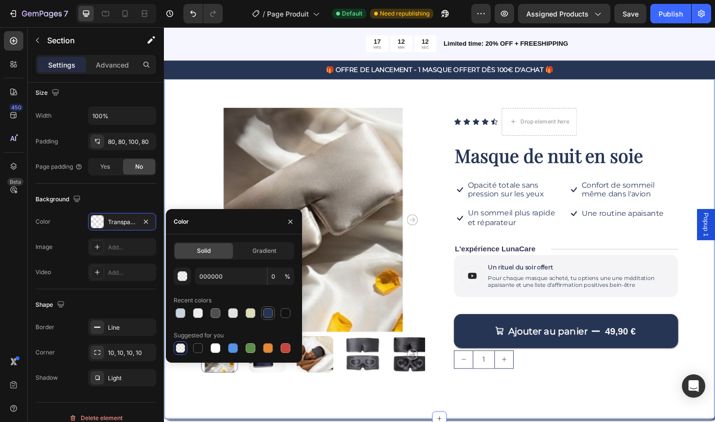
click at [269, 310] on div at bounding box center [268, 313] width 10 height 10
type input "273555"
type input "100"
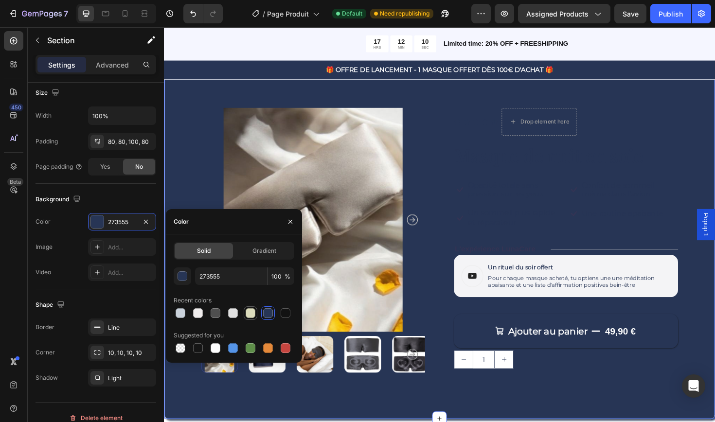
click at [249, 314] on div at bounding box center [251, 313] width 10 height 10
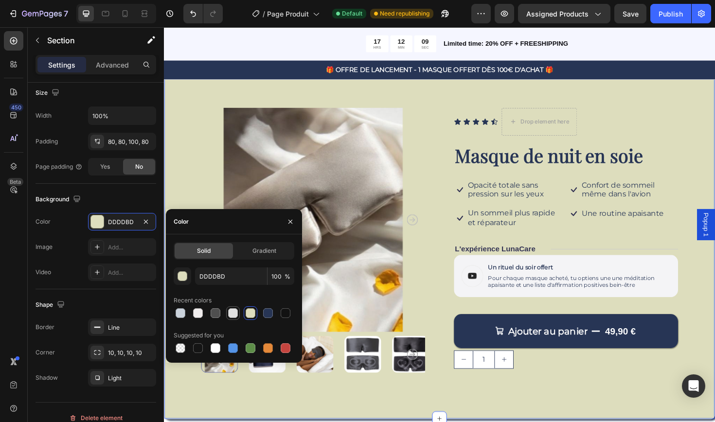
click at [235, 314] on div at bounding box center [233, 313] width 10 height 10
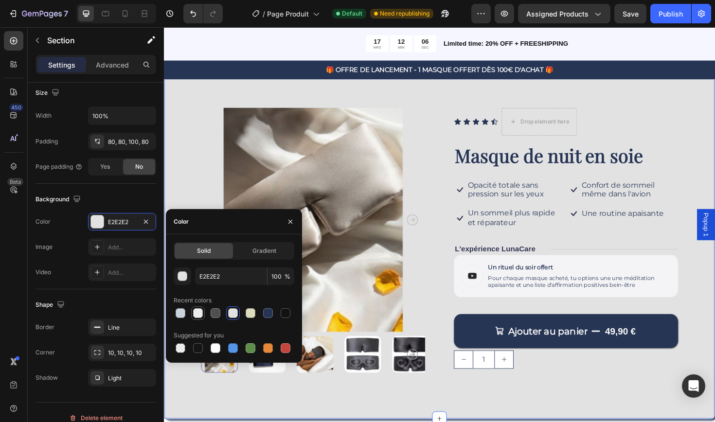
click at [196, 314] on div at bounding box center [198, 313] width 10 height 10
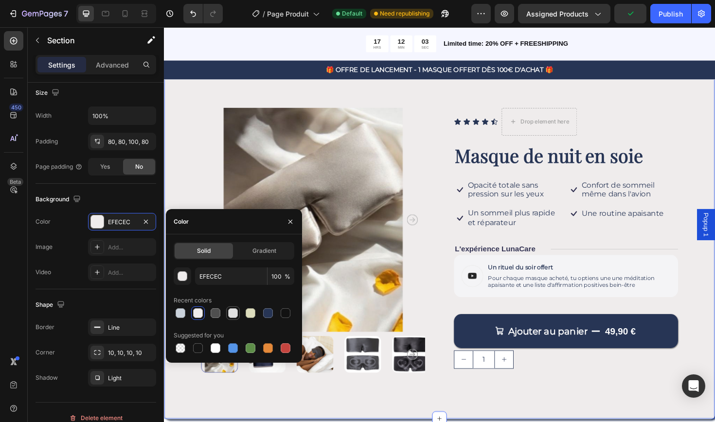
click at [233, 313] on div at bounding box center [233, 313] width 10 height 10
type input "E2E2E2"
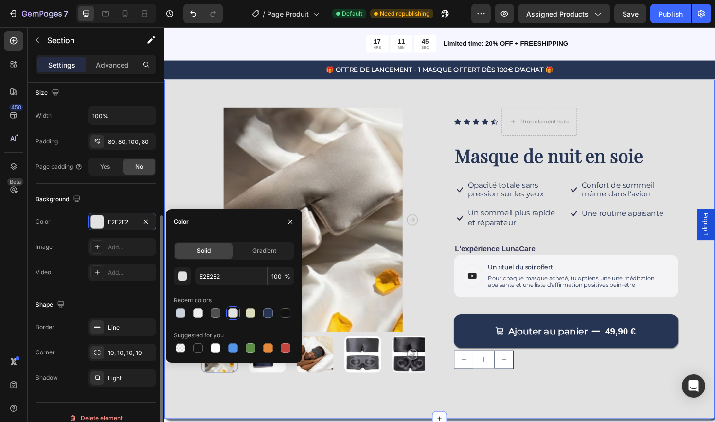
scroll to position [226, 0]
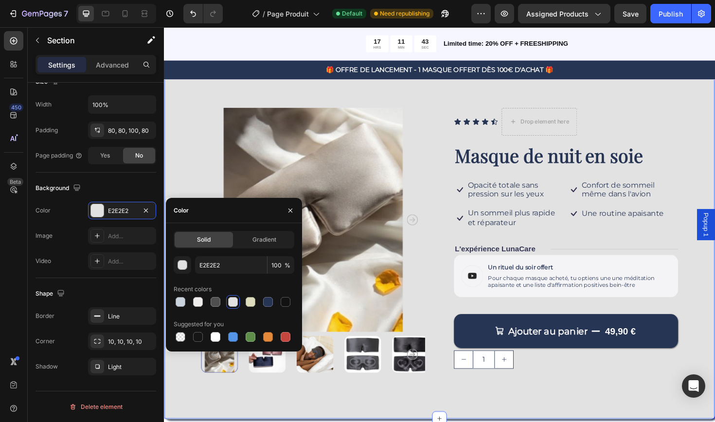
click at [457, 90] on div "Product Images Icon Icon Icon Icon Icon Icon List Drop element here Row Masque …" at bounding box center [456, 257] width 584 height 369
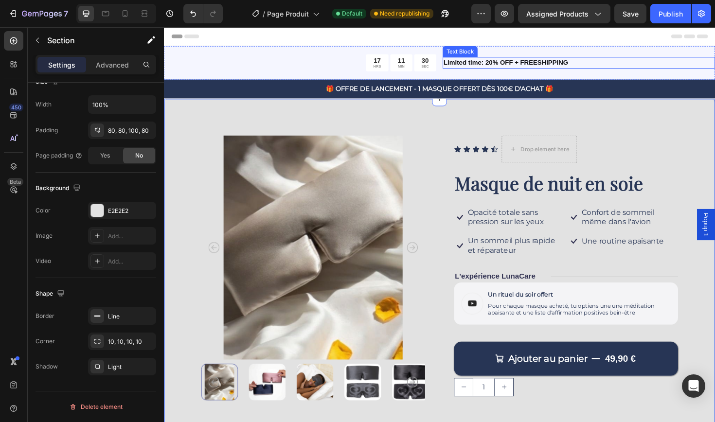
scroll to position [0, 0]
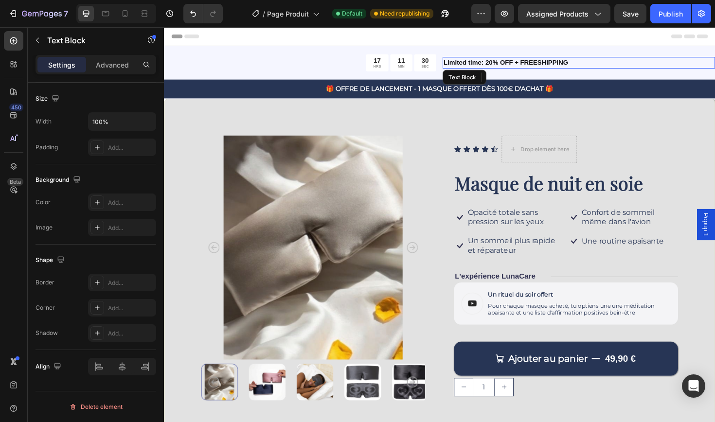
click at [671, 64] on p "Limited time: 20% OFF + FREESHIPPING" at bounding box center [603, 65] width 286 height 10
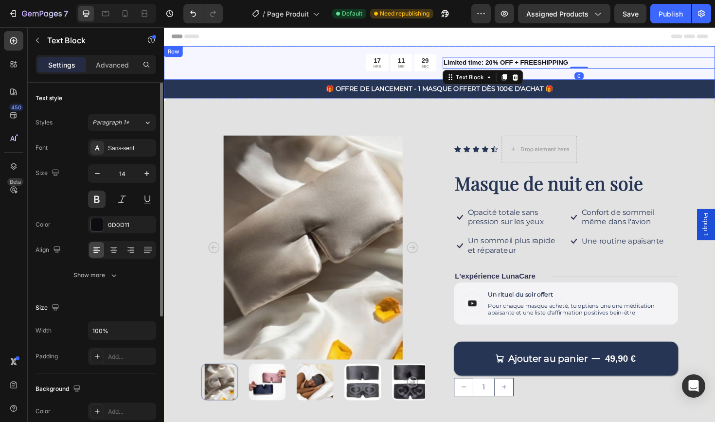
click at [670, 77] on div "17 HRS 11 MIN 29 SEC Countdown Timer Limited time: 20% OFF + FREESHIPPING Text …" at bounding box center [456, 64] width 584 height 35
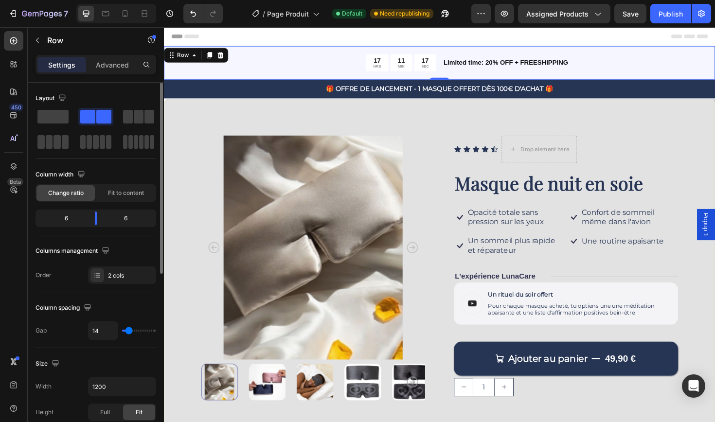
scroll to position [0, 0]
click at [123, 65] on p "Advanced" at bounding box center [112, 65] width 33 height 10
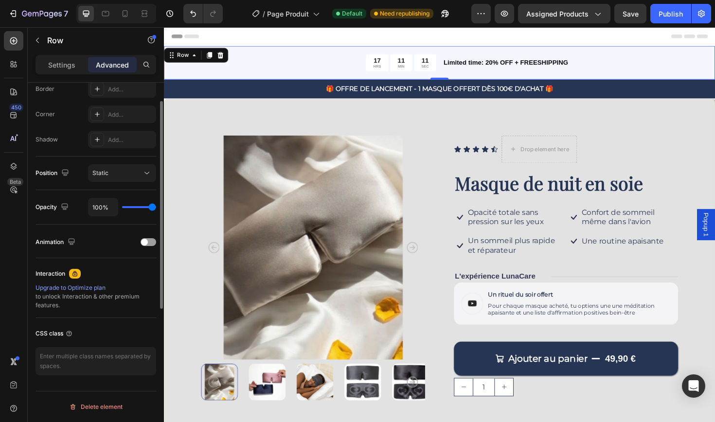
scroll to position [0, 0]
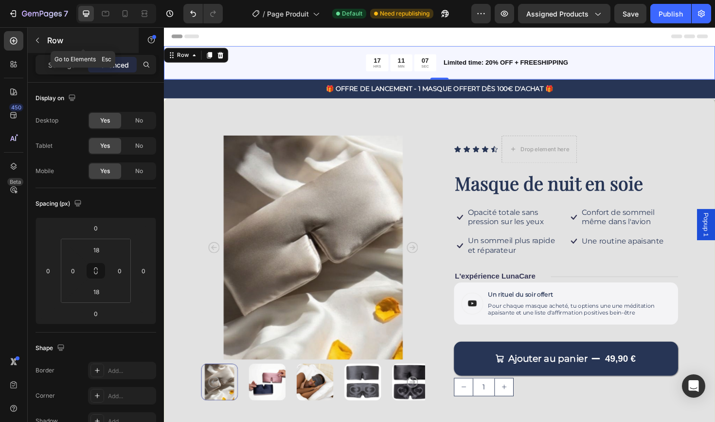
click at [49, 41] on p "Row" at bounding box center [88, 41] width 83 height 12
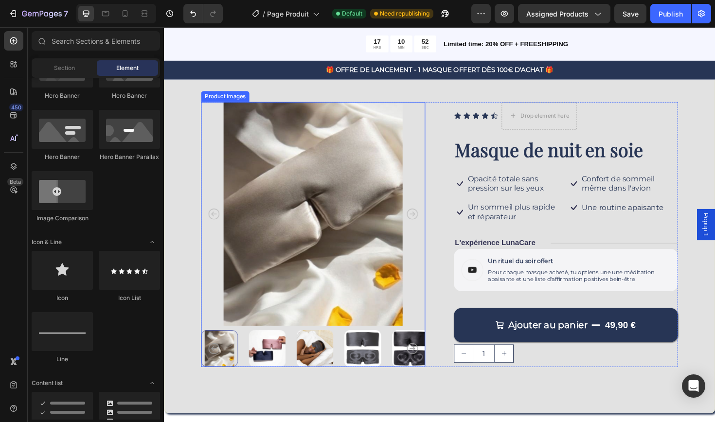
scroll to position [40, 0]
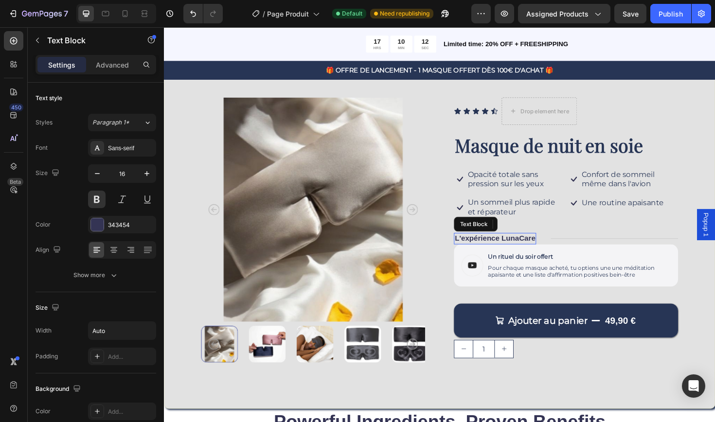
click at [485, 250] on p "L'expérience LunaCare" at bounding box center [514, 251] width 85 height 10
click at [119, 152] on div "Sans-serif" at bounding box center [131, 148] width 46 height 9
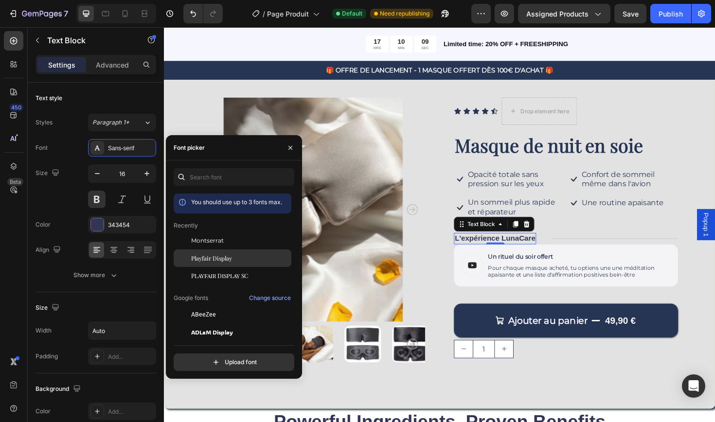
click at [227, 265] on div "Playfair Display" at bounding box center [233, 258] width 118 height 18
click at [450, 313] on div "Product Images Icon Icon Icon Icon Icon Icon List Drop element here Row Masque …" at bounding box center [455, 242] width 505 height 281
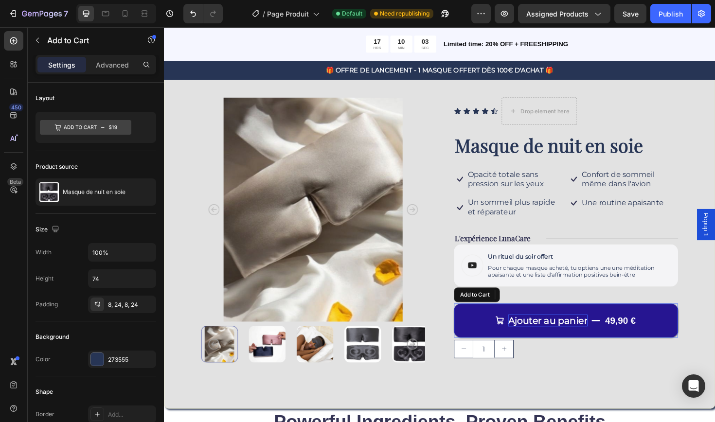
click at [593, 336] on div "Ajouter au panier" at bounding box center [570, 338] width 84 height 13
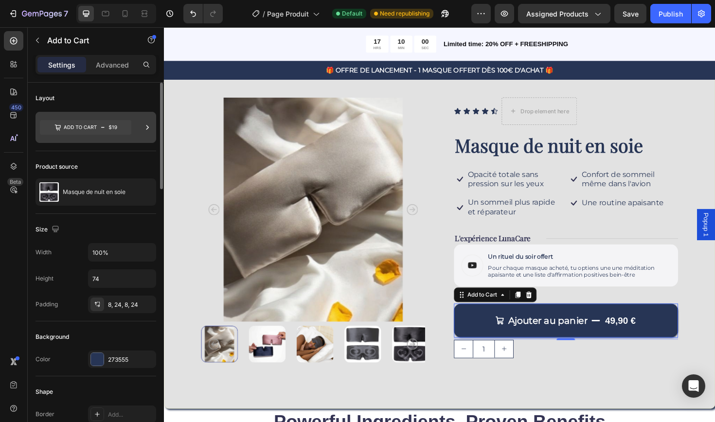
click at [126, 134] on icon at bounding box center [85, 127] width 91 height 15
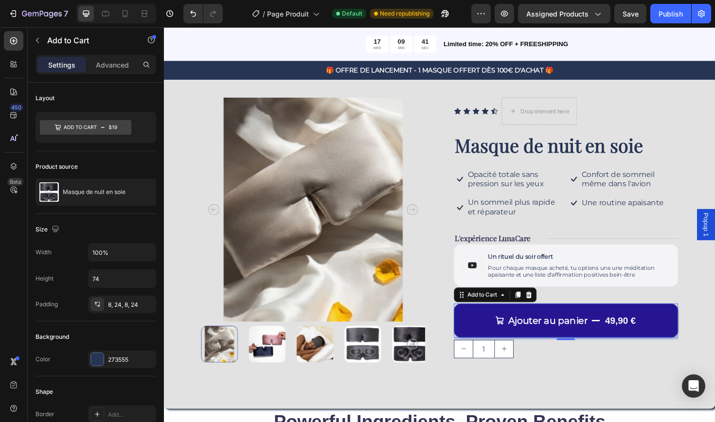
click at [624, 333] on icon "Ajouter au panier" at bounding box center [621, 338] width 10 height 10
click at [620, 333] on icon "Ajouter au panier" at bounding box center [621, 338] width 10 height 10
click at [643, 333] on div "49,90 €" at bounding box center [647, 338] width 35 height 15
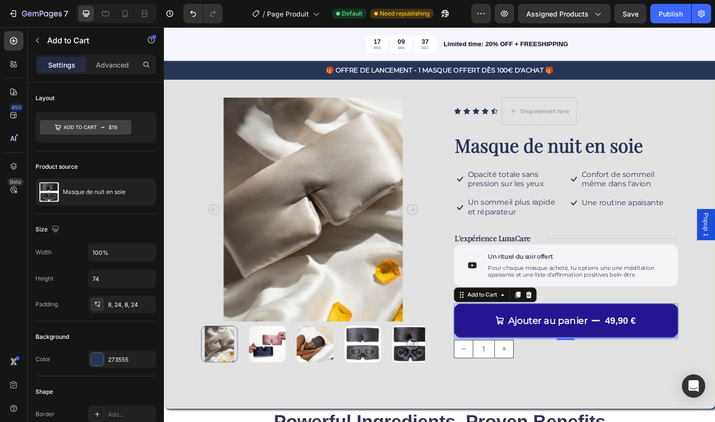
click at [643, 333] on div "49,90 €" at bounding box center [647, 338] width 35 height 15
click at [622, 337] on icon "Ajouter au panier" at bounding box center [621, 337] width 9 height 1
click at [514, 333] on icon "Ajouter au panier" at bounding box center [519, 338] width 10 height 10
click at [519, 335] on icon "Ajouter au panier" at bounding box center [519, 338] width 9 height 9
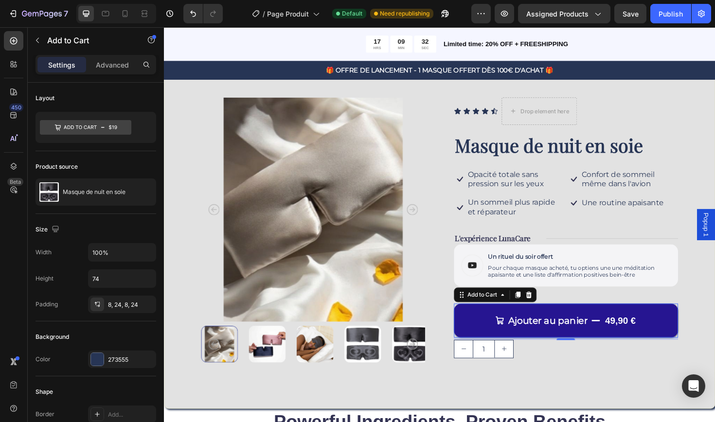
click at [626, 333] on icon "Ajouter au panier" at bounding box center [621, 338] width 10 height 10
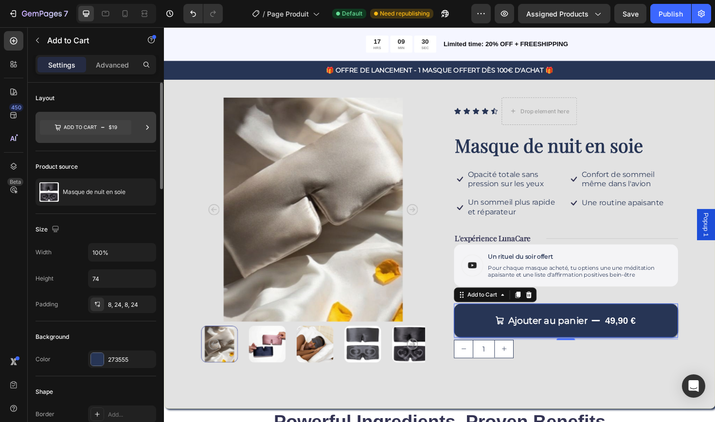
click at [120, 140] on div at bounding box center [95, 127] width 121 height 31
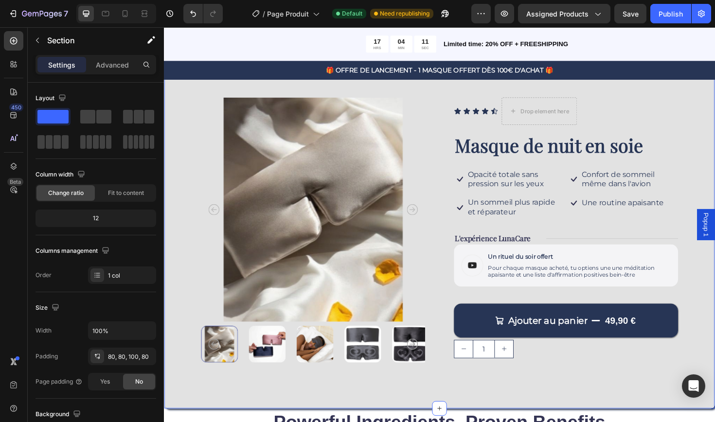
click at [619, 394] on div "Product Images Icon Icon Icon Icon Icon Icon List Drop element here Row Masque …" at bounding box center [456, 246] width 584 height 369
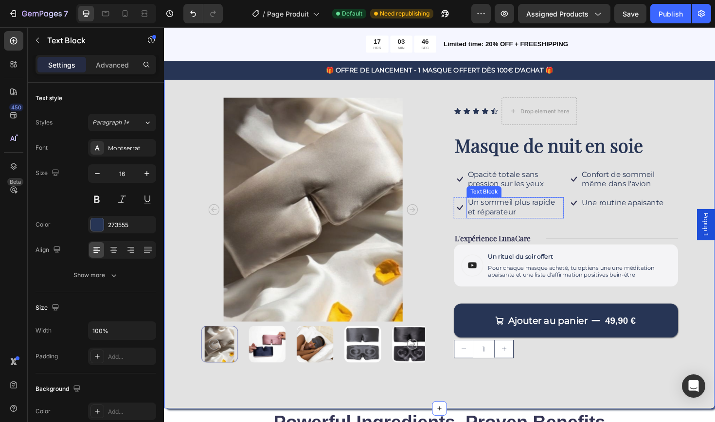
click at [558, 215] on p "Un sommeil plus rapide et réparateur" at bounding box center [535, 218] width 101 height 20
click at [553, 213] on p "Un sommeil plus rapide et réparateur" at bounding box center [535, 218] width 101 height 20
click at [559, 213] on p "Un sommeil rapide et réparateur" at bounding box center [535, 218] width 101 height 20
click at [609, 409] on div "Product Images Icon Icon Icon Icon Icon Icon List Drop element here Row Masque …" at bounding box center [456, 246] width 584 height 369
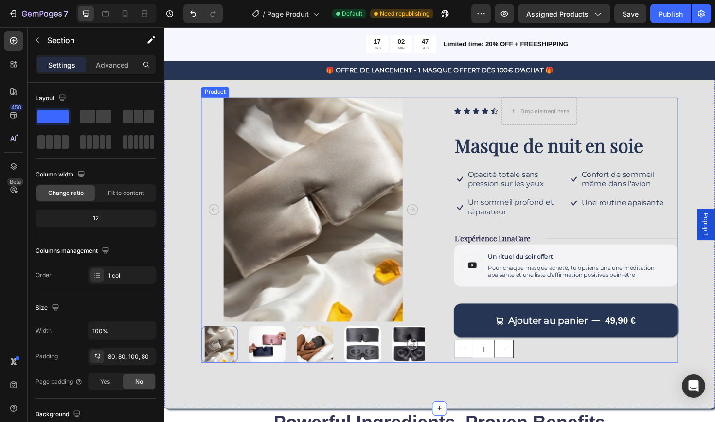
click at [704, 309] on div "Ajouter au panier 49,90 € Add to Cart" at bounding box center [589, 331] width 237 height 54
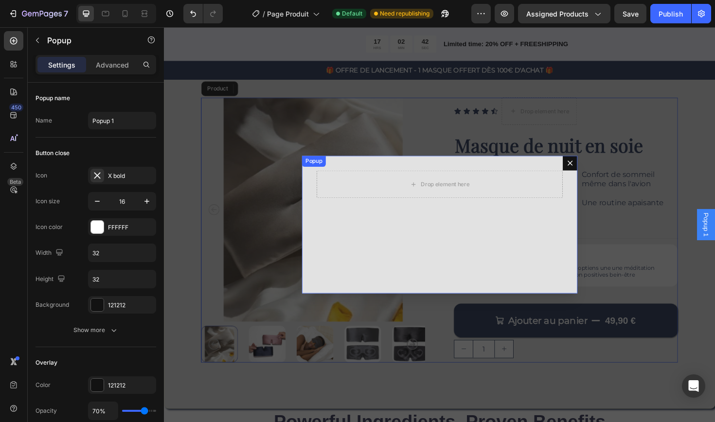
click at [591, 172] on icon "Dialog content" at bounding box center [594, 171] width 8 height 8
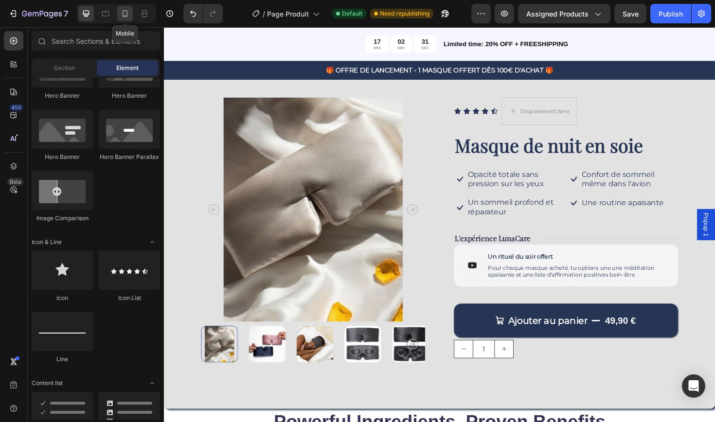
click at [127, 17] on icon at bounding box center [125, 14] width 10 height 10
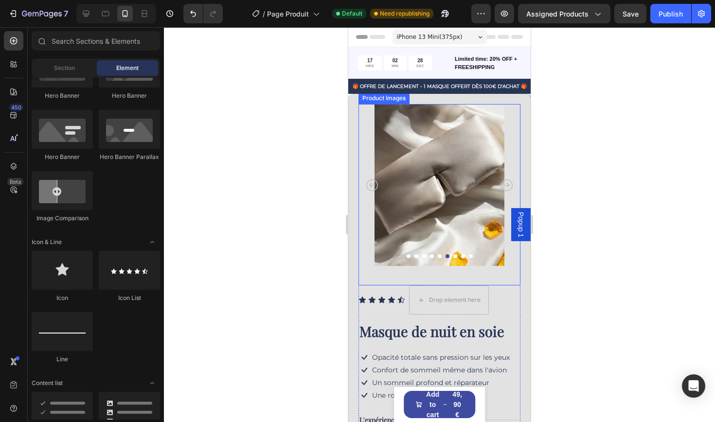
click at [507, 184] on icon "Carousel Next Arrow" at bounding box center [507, 185] width 12 height 12
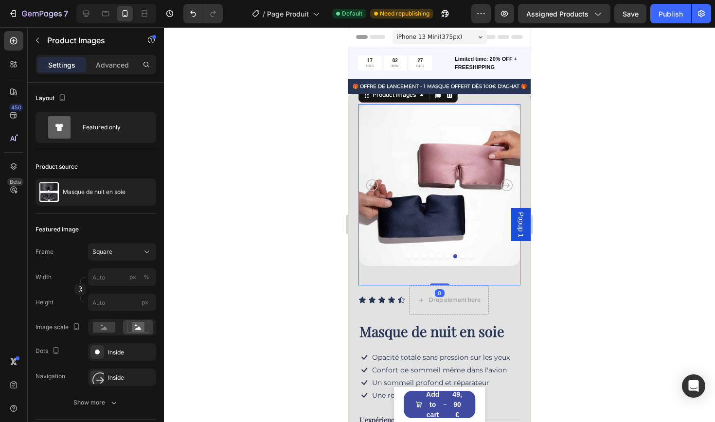
click at [507, 184] on icon "Carousel Next Arrow" at bounding box center [507, 185] width 12 height 12
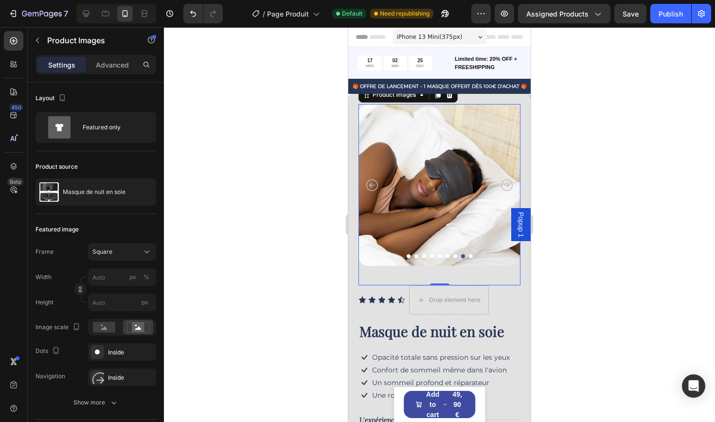
click at [507, 184] on icon "Carousel Next Arrow" at bounding box center [507, 185] width 12 height 12
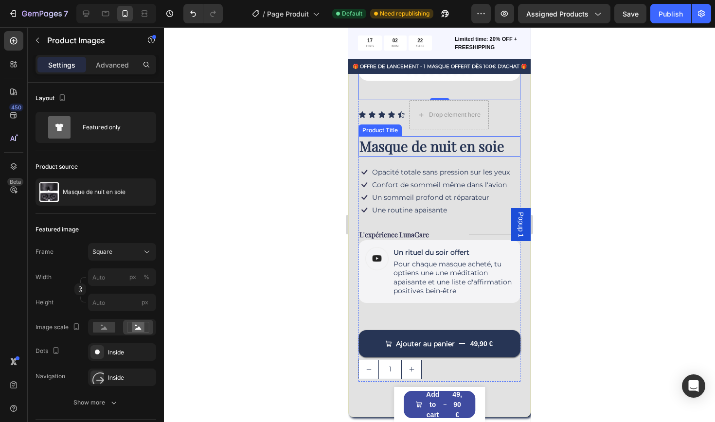
scroll to position [187, 0]
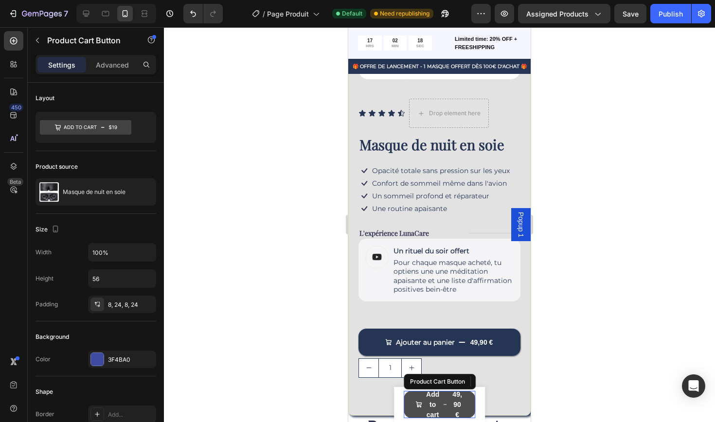
click at [451, 404] on div "49,90 €" at bounding box center [457, 405] width 13 height 33
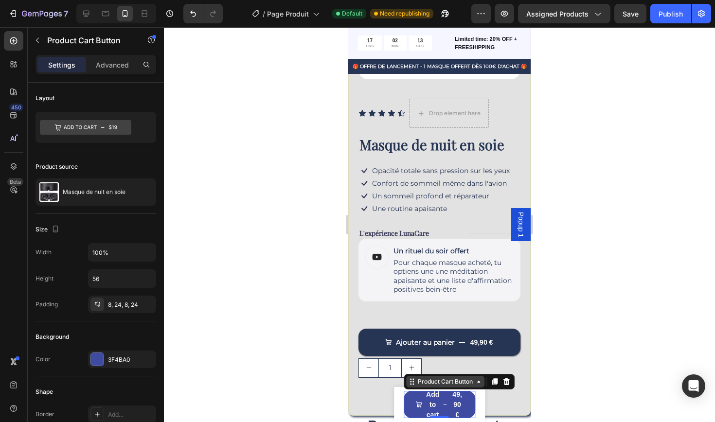
click at [476, 386] on div "Product Cart Button" at bounding box center [445, 382] width 78 height 12
click at [476, 387] on div "Product Cart Button" at bounding box center [445, 382] width 78 height 12
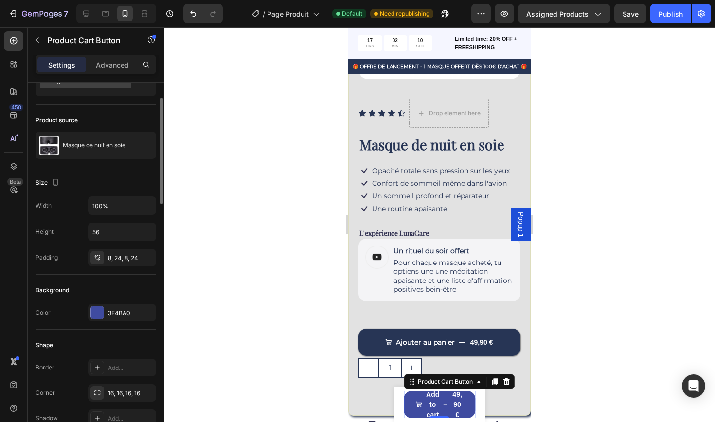
scroll to position [48, 0]
click at [119, 314] on div "3F4BA0" at bounding box center [122, 311] width 28 height 9
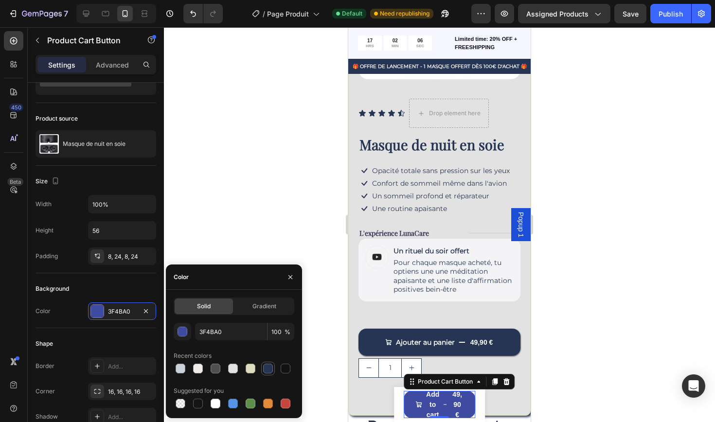
click at [267, 369] on div at bounding box center [268, 369] width 10 height 10
type input "273555"
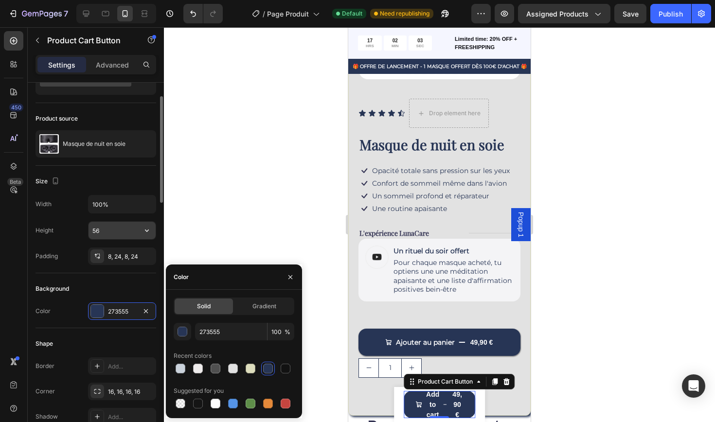
click at [115, 233] on input "56" at bounding box center [122, 231] width 67 height 18
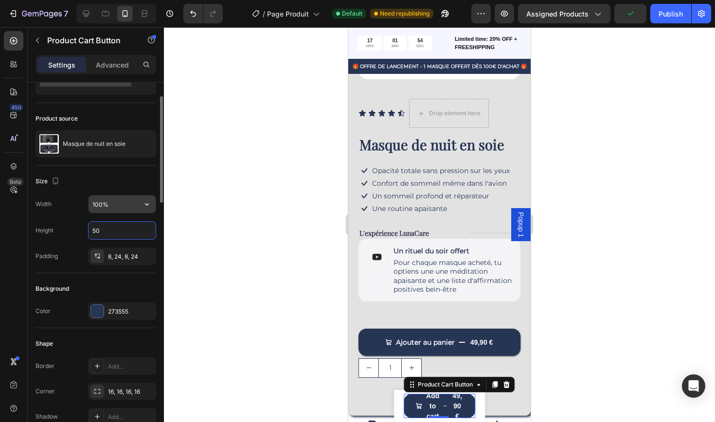
type input "50"
click at [122, 213] on input "100%" at bounding box center [122, 204] width 67 height 18
click at [145, 208] on icon "button" at bounding box center [147, 204] width 10 height 10
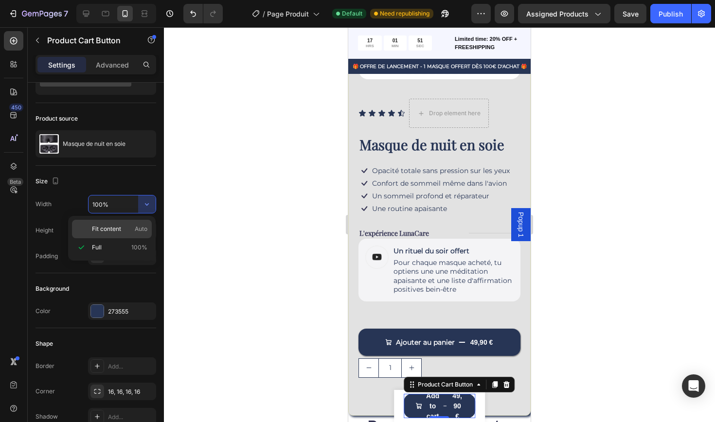
click at [129, 229] on p "Fit content Auto" at bounding box center [119, 229] width 55 height 9
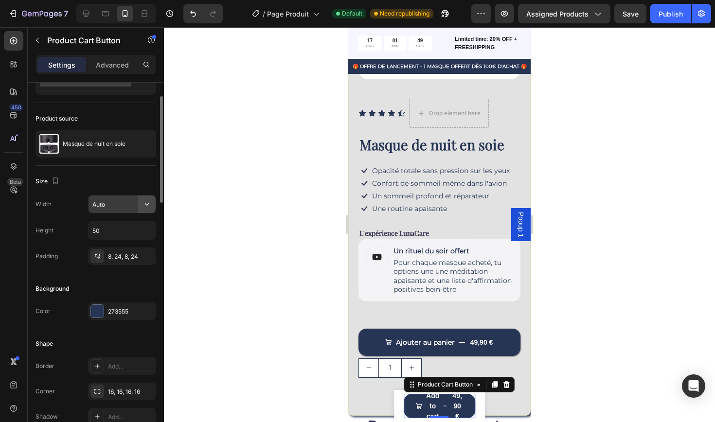
click at [145, 207] on icon "button" at bounding box center [147, 204] width 10 height 10
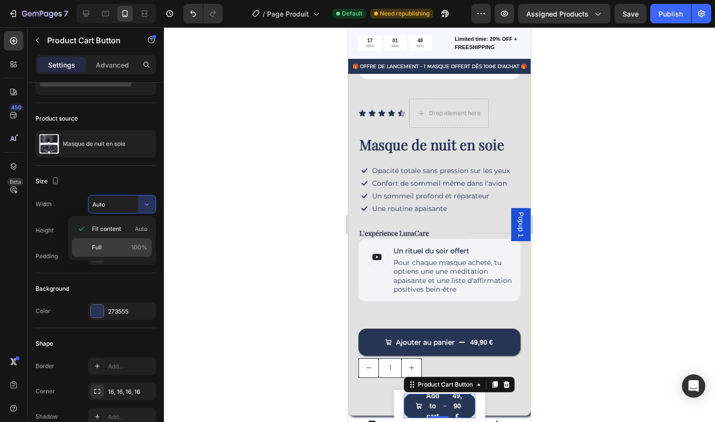
click at [121, 246] on p "Full 100%" at bounding box center [119, 247] width 55 height 9
type input "100%"
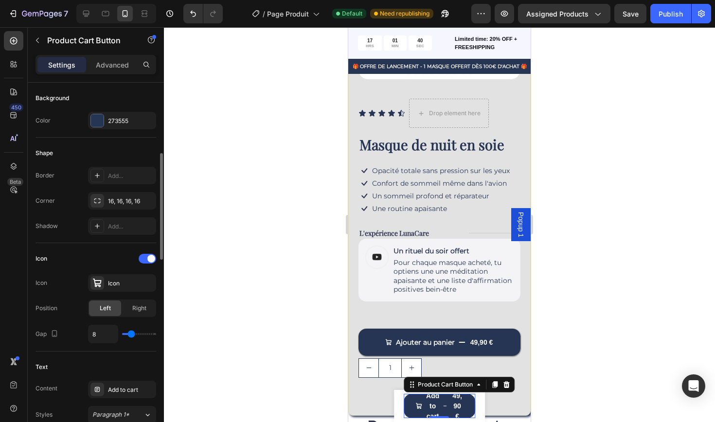
scroll to position [240, 0]
click at [128, 201] on div "16, 16, 16, 16" at bounding box center [122, 200] width 28 height 9
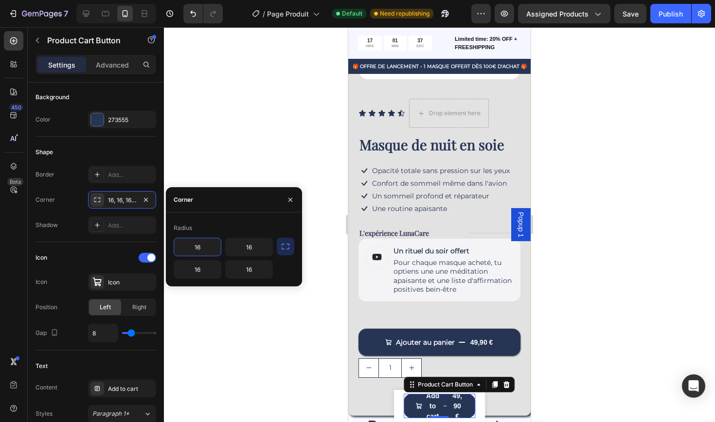
click at [205, 247] on input "16" at bounding box center [197, 247] width 47 height 18
type input "18"
click at [266, 245] on input "16" at bounding box center [249, 247] width 47 height 18
type input "18"
click at [262, 267] on input "16" at bounding box center [249, 270] width 47 height 18
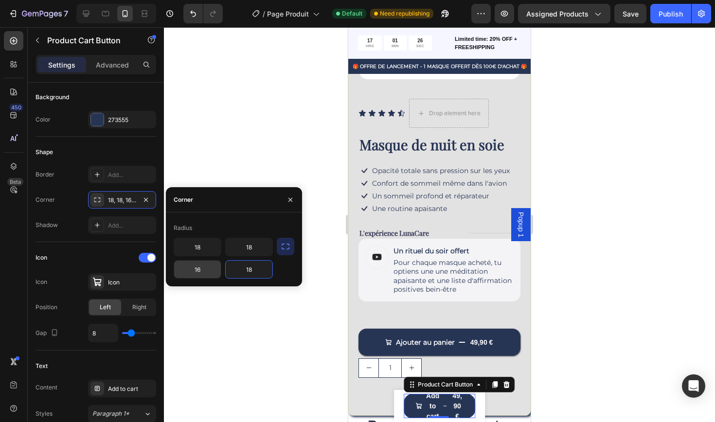
type input "18"
click at [209, 268] on input "16" at bounding box center [197, 270] width 47 height 18
type input "18"
click at [202, 247] on input "18" at bounding box center [197, 247] width 47 height 18
type input "16"
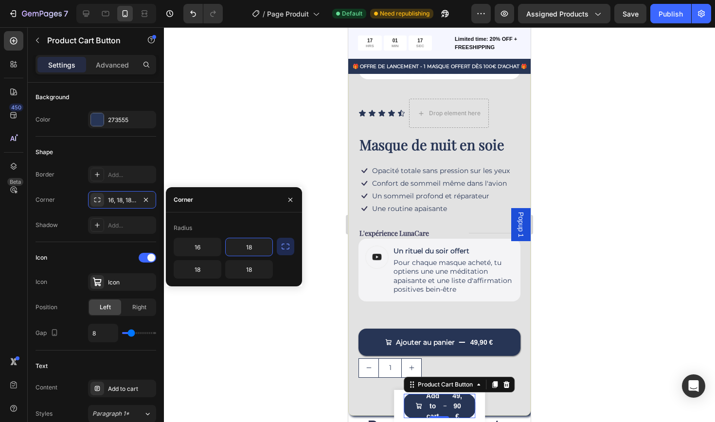
click at [259, 248] on input "18" at bounding box center [249, 247] width 47 height 18
type input "16"
click at [266, 278] on div "18" at bounding box center [249, 269] width 48 height 18
click at [264, 270] on input "18" at bounding box center [249, 270] width 47 height 18
type input "16"
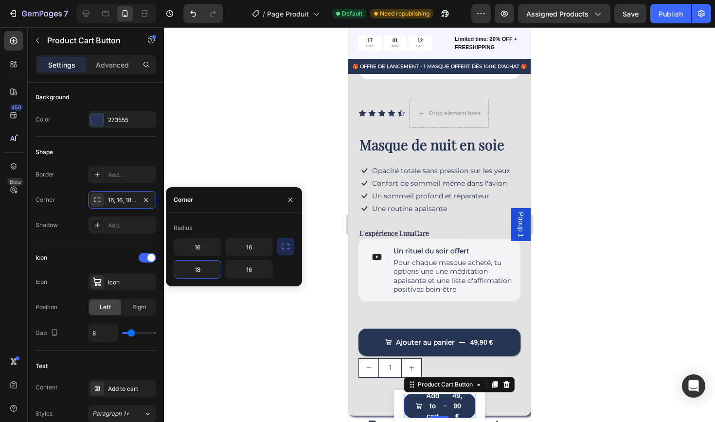
click at [205, 269] on input "18" at bounding box center [197, 270] width 47 height 18
type input "16"
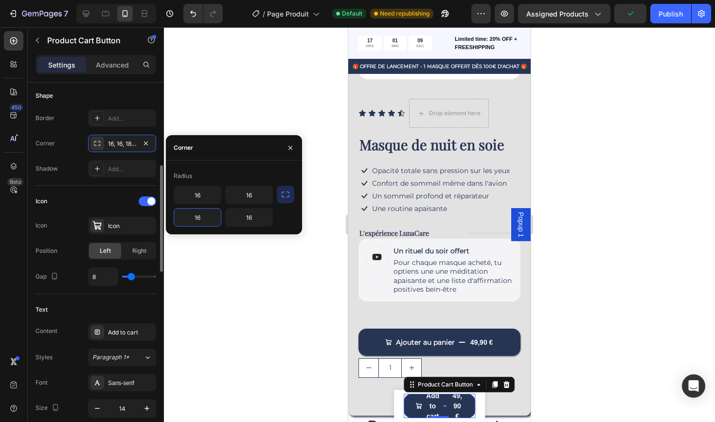
scroll to position [298, 0]
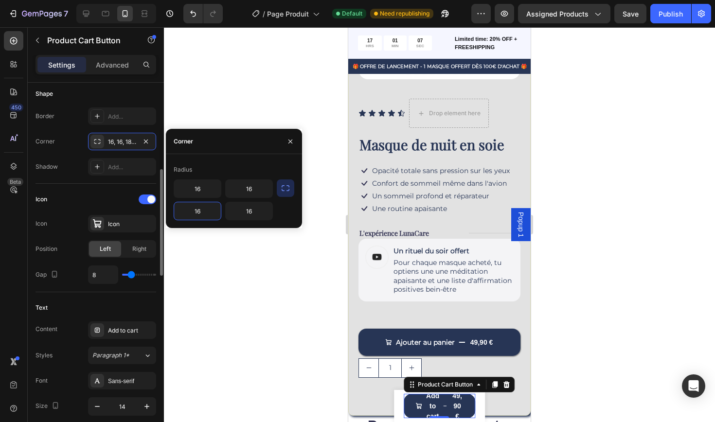
click at [124, 308] on div "Text" at bounding box center [95, 308] width 121 height 16
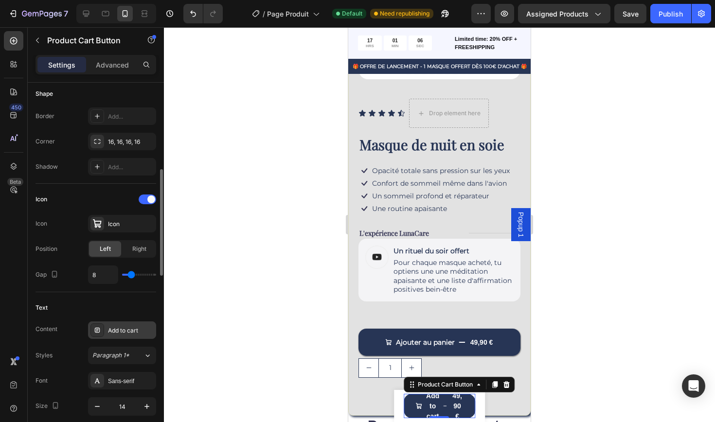
click at [124, 336] on div "Add to cart" at bounding box center [122, 330] width 68 height 18
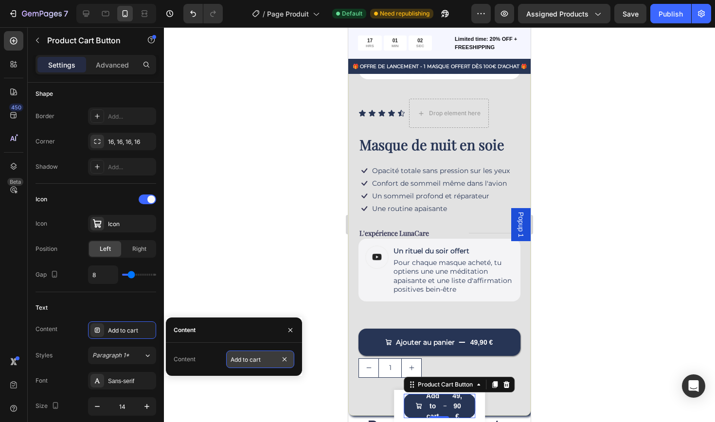
click at [267, 358] on input "Add to cart" at bounding box center [260, 360] width 68 height 18
type input "Ajouter au panier"
click at [141, 355] on div "Paragraph 1*" at bounding box center [117, 355] width 51 height 9
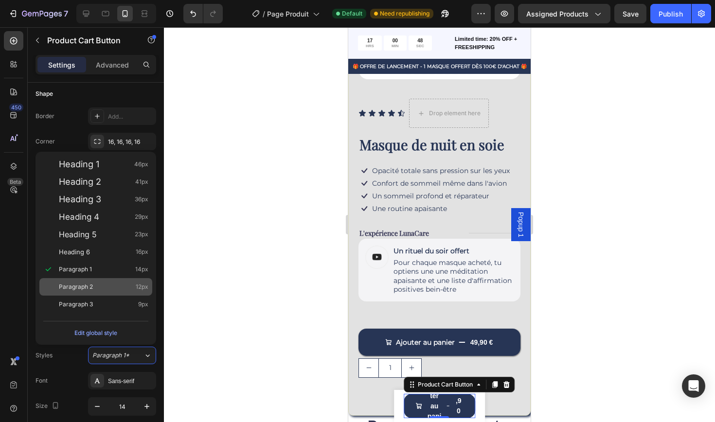
click at [122, 289] on div "Paragraph 2 12px" at bounding box center [103, 287] width 89 height 10
type input "12"
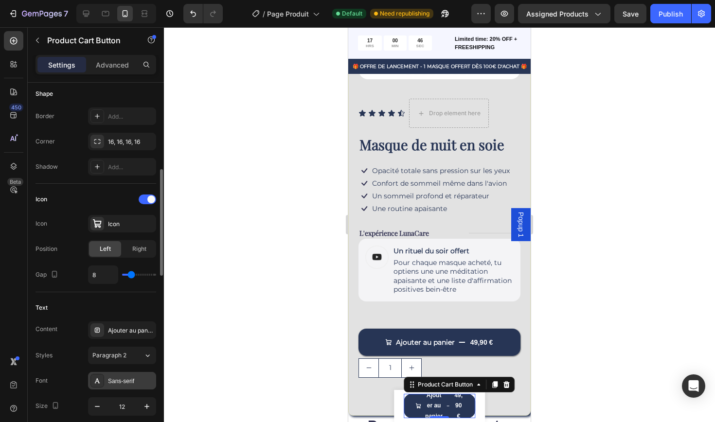
click at [139, 380] on div "Sans-serif" at bounding box center [131, 381] width 46 height 9
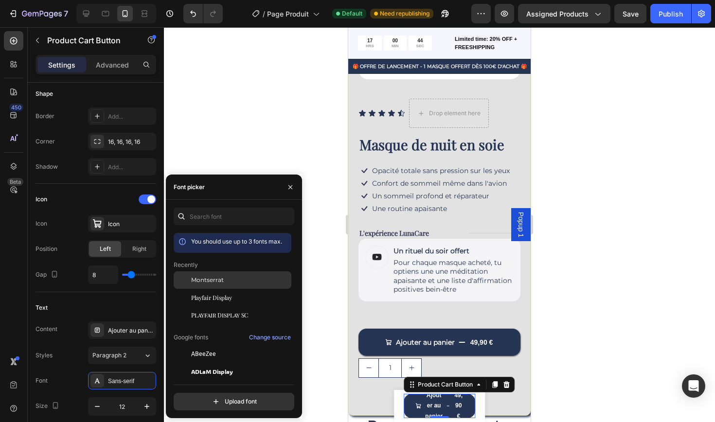
click at [220, 281] on span "Montserrat" at bounding box center [207, 280] width 33 height 9
click at [324, 319] on div at bounding box center [439, 224] width 551 height 395
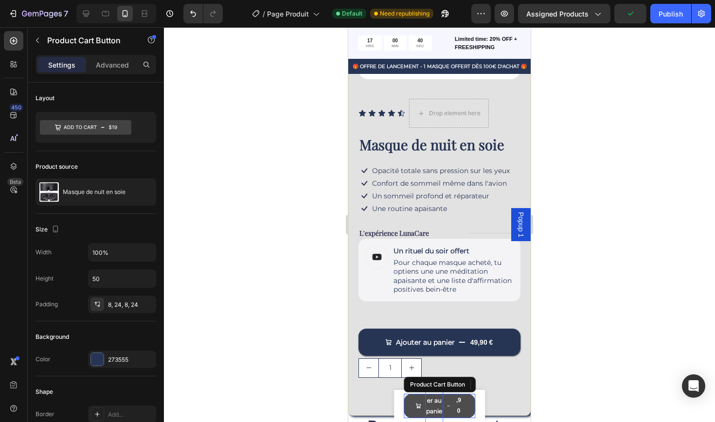
click at [431, 405] on div "Ajouter au panier" at bounding box center [434, 406] width 18 height 42
click at [452, 409] on button "Ajouter au panier 49,90 €" at bounding box center [440, 406] width 72 height 24
click at [470, 409] on button "Ajouter au panier 49,90 €" at bounding box center [440, 406] width 72 height 24
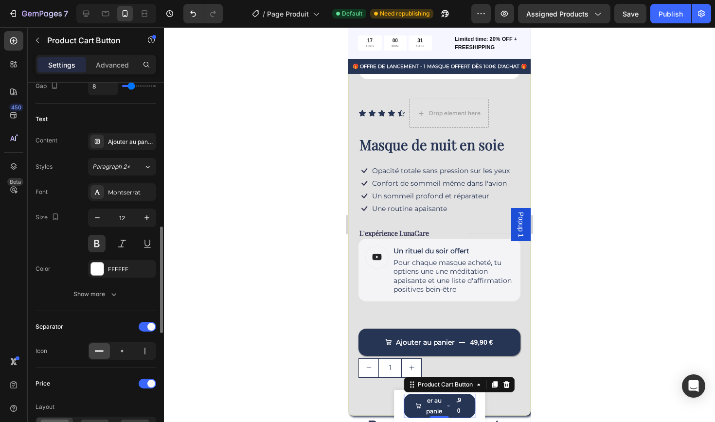
scroll to position [489, 0]
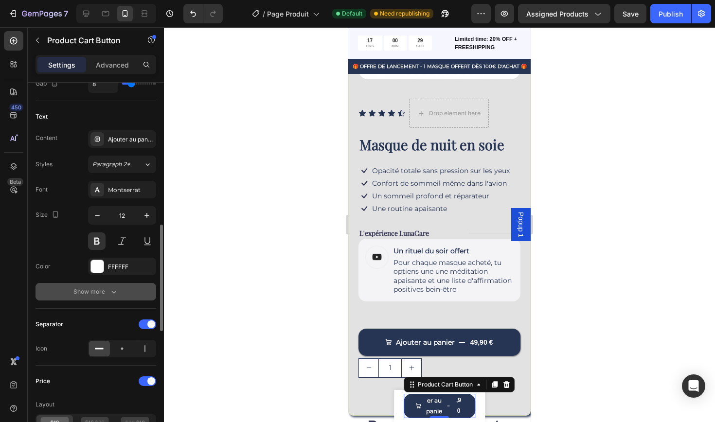
click at [100, 295] on div "Show more" at bounding box center [95, 292] width 45 height 10
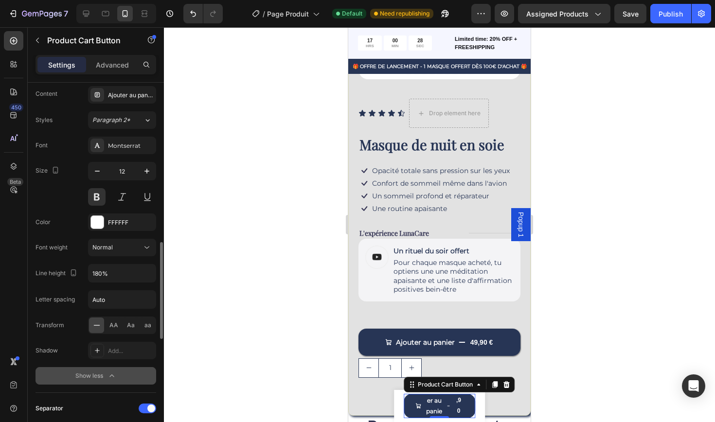
scroll to position [549, 0]
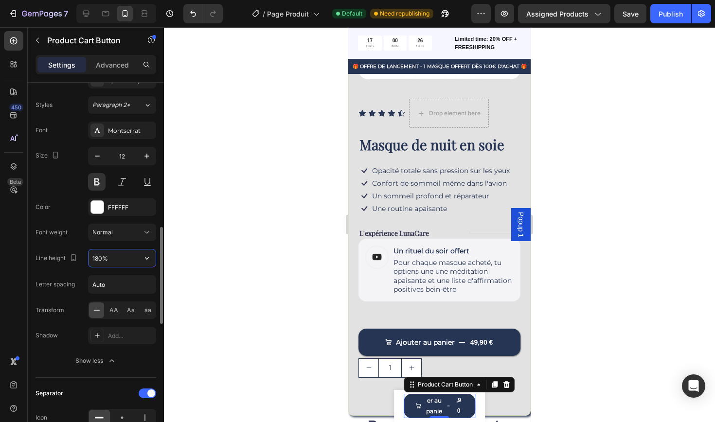
click at [103, 260] on input "180%" at bounding box center [122, 258] width 67 height 18
type input "80%"
click at [109, 285] on input "Auto" at bounding box center [122, 285] width 67 height 18
click at [120, 311] on div "AA" at bounding box center [113, 310] width 15 height 16
click at [128, 312] on span "Aa" at bounding box center [131, 310] width 8 height 9
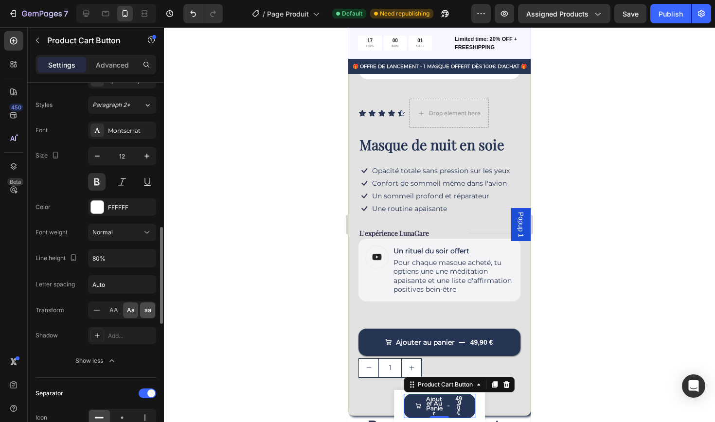
click at [146, 312] on span "aa" at bounding box center [147, 310] width 7 height 9
click at [128, 313] on span "Aa" at bounding box center [131, 310] width 8 height 9
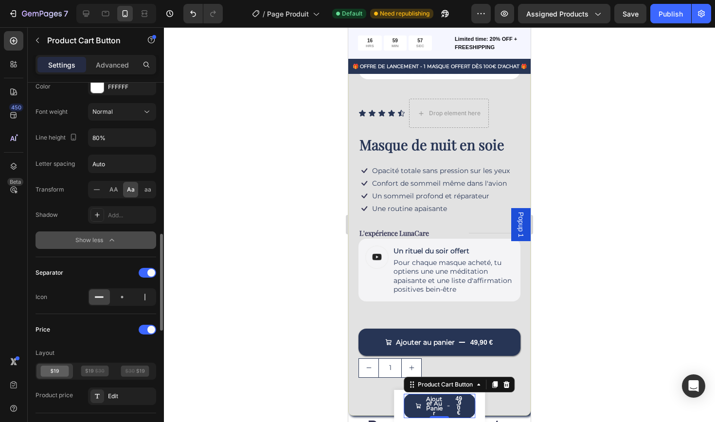
scroll to position [669, 0]
click at [124, 299] on icon at bounding box center [122, 297] width 10 height 10
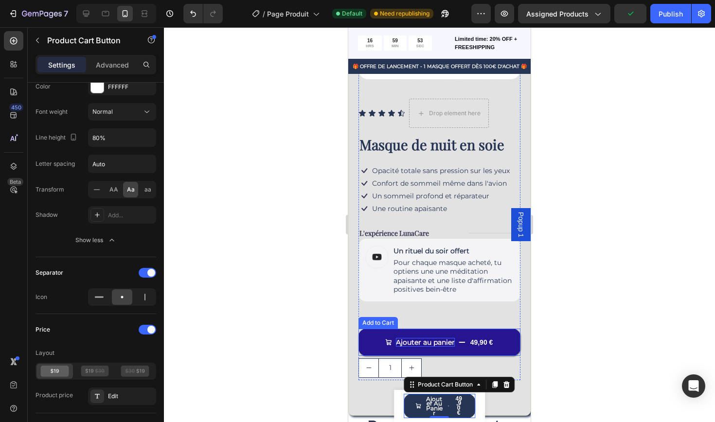
click at [448, 339] on p "Ajouter au panier" at bounding box center [425, 342] width 59 height 9
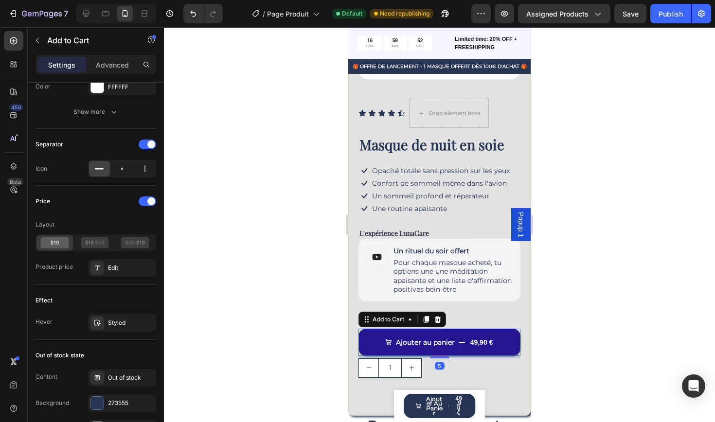
click at [470, 344] on div "49,90 €" at bounding box center [481, 342] width 25 height 11
click at [508, 334] on button "Ajouter au panier 49,90 €" at bounding box center [439, 342] width 162 height 27
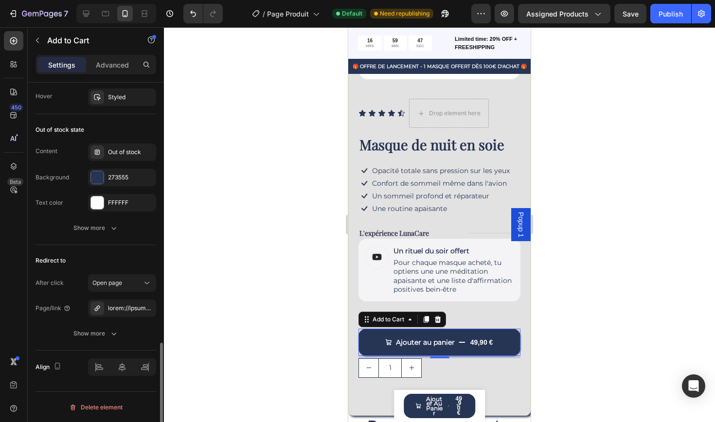
scroll to position [895, 0]
click at [138, 281] on div "Open page" at bounding box center [117, 282] width 50 height 9
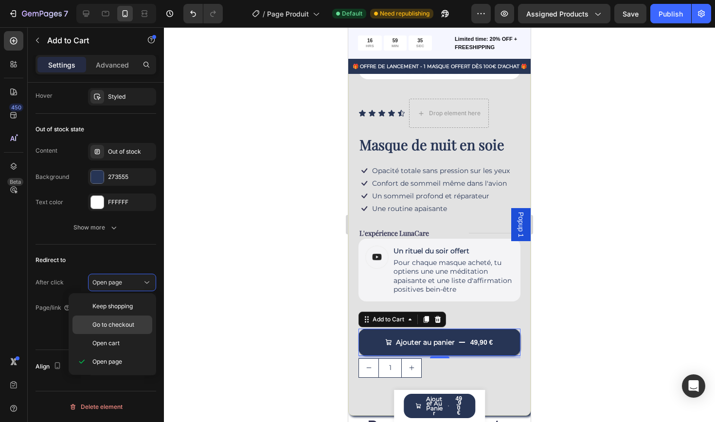
click at [120, 325] on span "Go to checkout" at bounding box center [113, 324] width 42 height 9
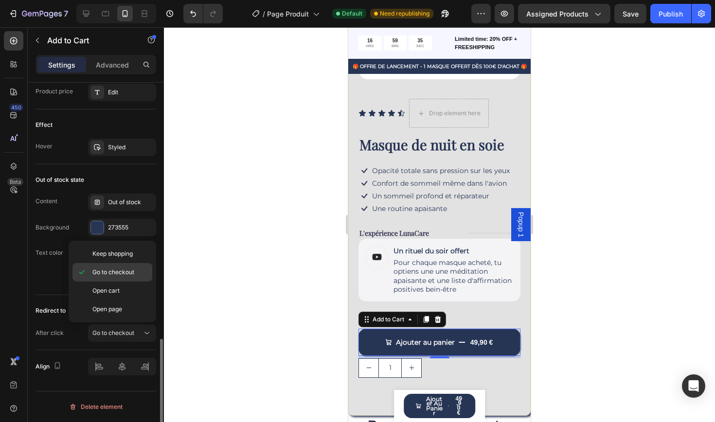
scroll to position [845, 0]
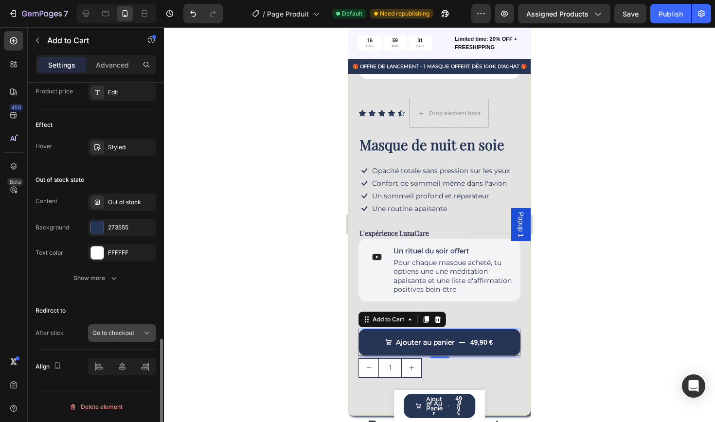
click at [104, 333] on span "Go to checkout" at bounding box center [113, 332] width 42 height 7
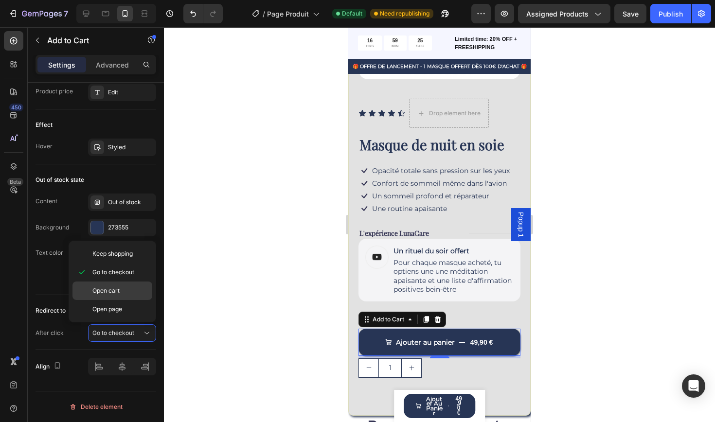
click at [112, 290] on span "Open cart" at bounding box center [105, 290] width 27 height 9
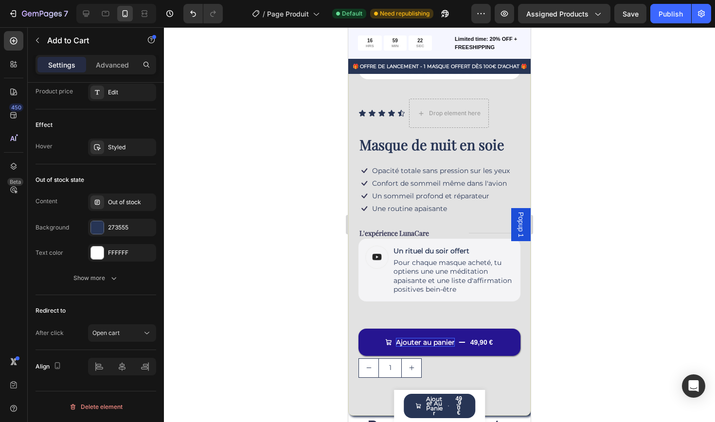
click at [379, 342] on button "Ajouter au panier 49,90 €" at bounding box center [439, 342] width 162 height 27
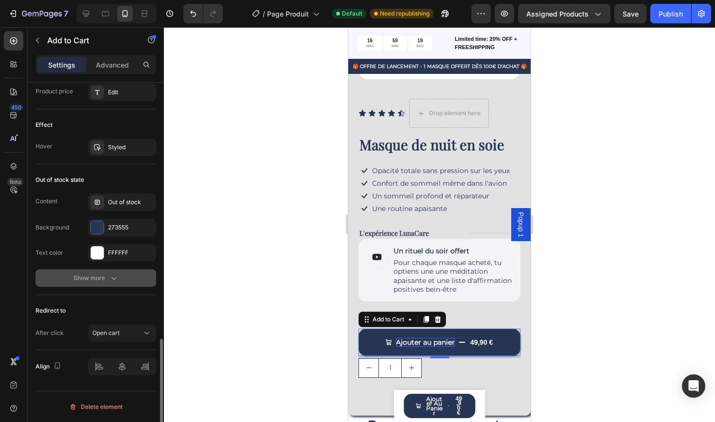
click at [112, 280] on icon "button" at bounding box center [114, 278] width 10 height 10
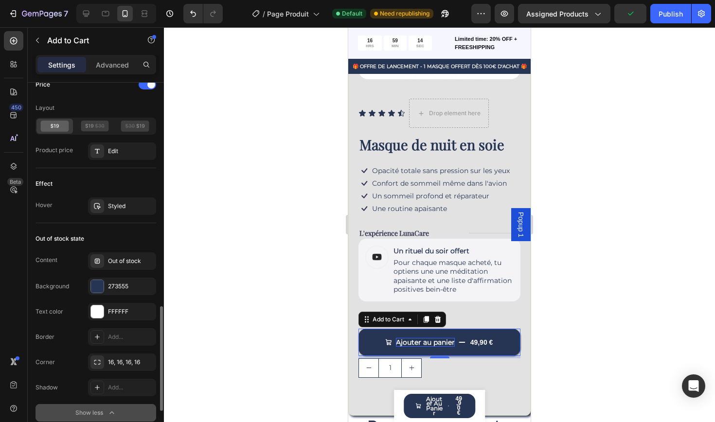
scroll to position [786, 0]
click at [134, 206] on div "Styled" at bounding box center [122, 206] width 28 height 9
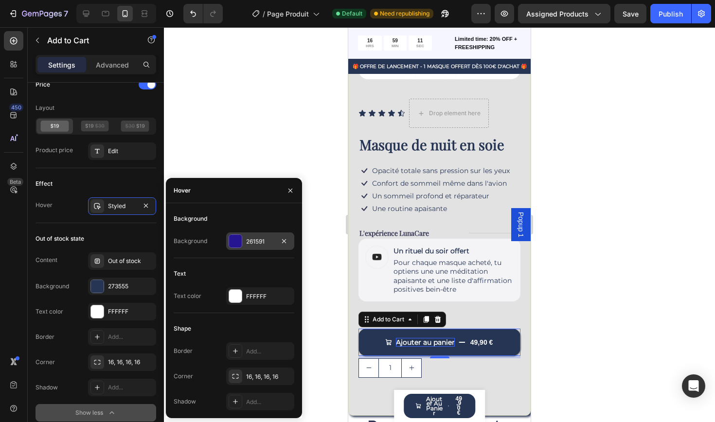
click at [260, 241] on div "261591" at bounding box center [260, 241] width 28 height 9
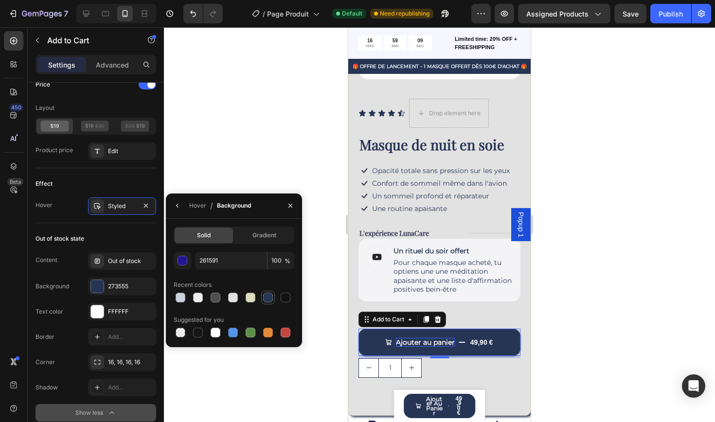
click at [271, 298] on div at bounding box center [268, 298] width 10 height 10
type input "273555"
click at [124, 208] on div "Styled" at bounding box center [122, 206] width 28 height 9
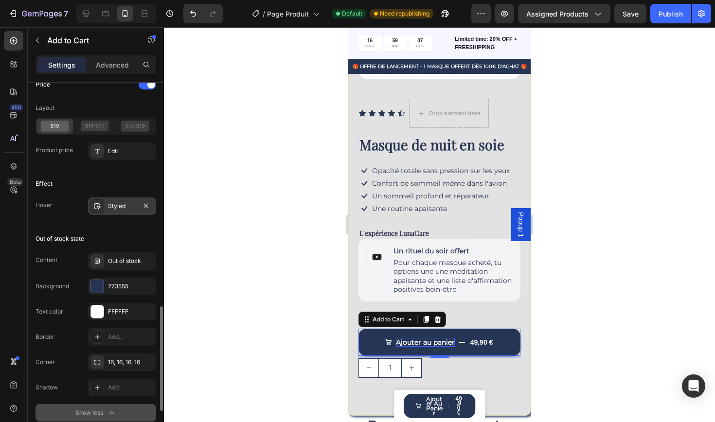
click at [124, 208] on div "Styled" at bounding box center [122, 206] width 28 height 9
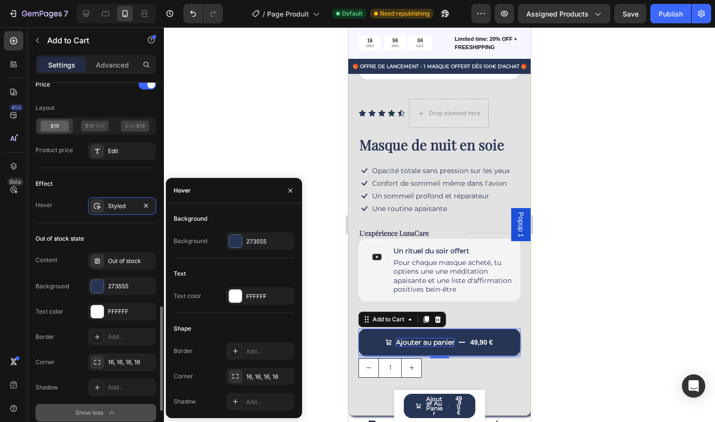
click at [100, 183] on div "Effect" at bounding box center [95, 184] width 121 height 16
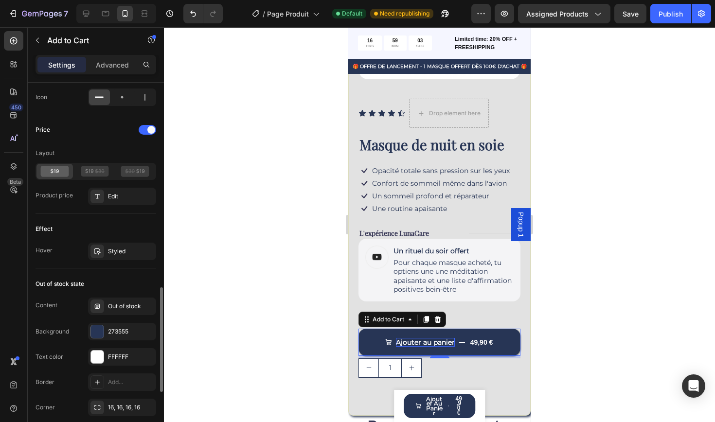
scroll to position [736, 0]
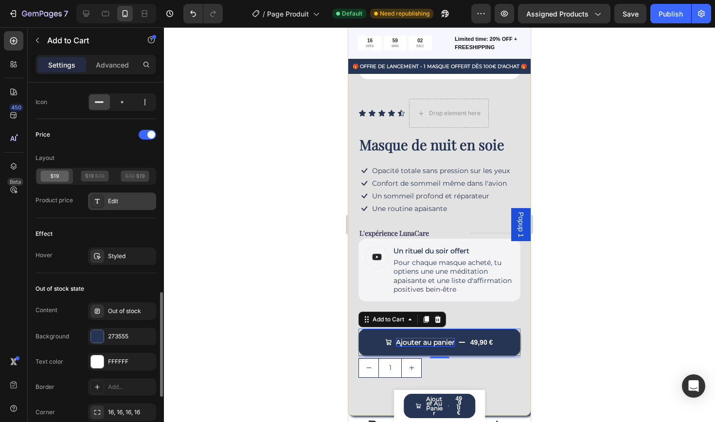
click at [120, 204] on div "Edit" at bounding box center [131, 201] width 46 height 9
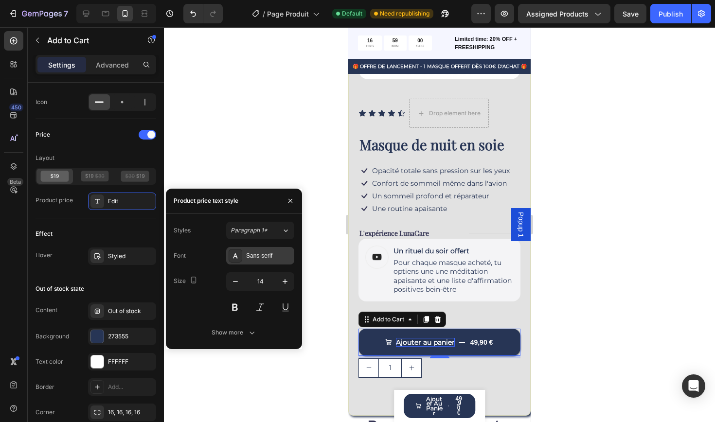
click at [257, 260] on div "Sans-serif" at bounding box center [269, 255] width 46 height 9
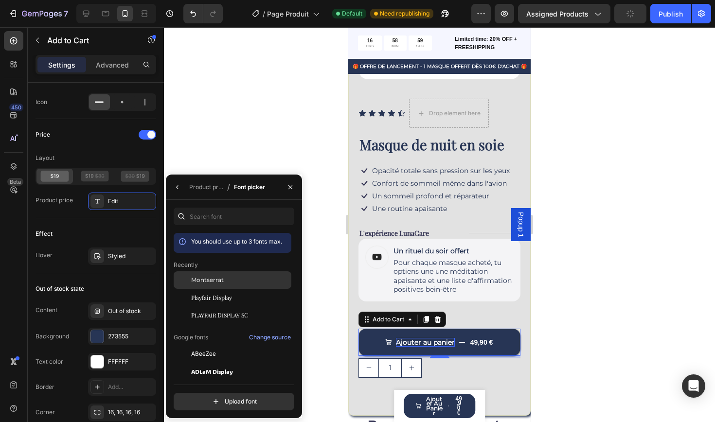
click at [212, 280] on span "Montserrat" at bounding box center [207, 280] width 33 height 9
click at [112, 154] on div "Layout" at bounding box center [95, 158] width 121 height 16
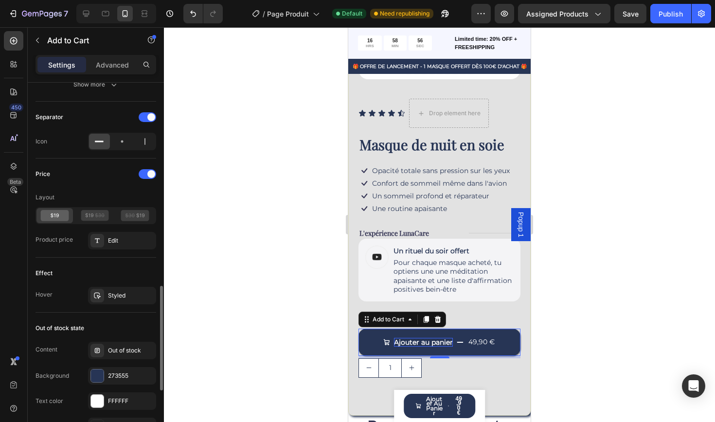
scroll to position [690, 0]
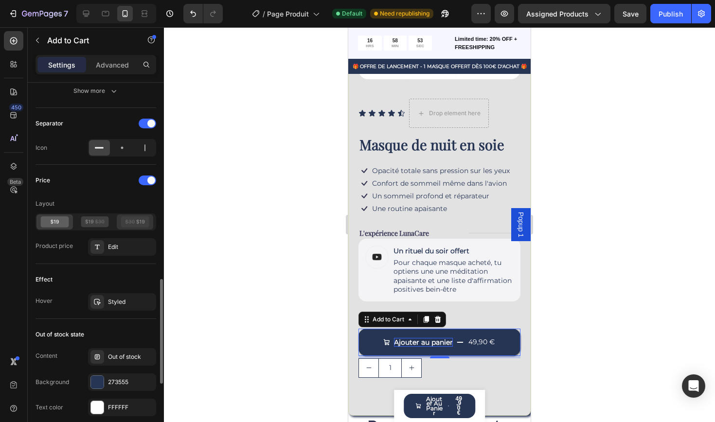
click at [139, 224] on icon at bounding box center [135, 221] width 28 height 11
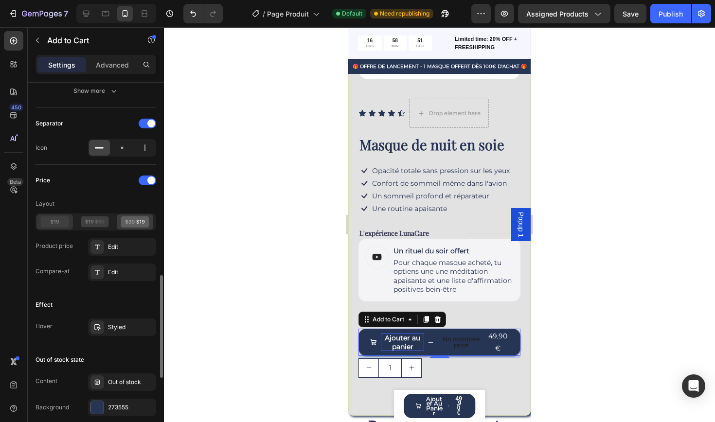
click at [53, 221] on icon at bounding box center [55, 221] width 8 height 4
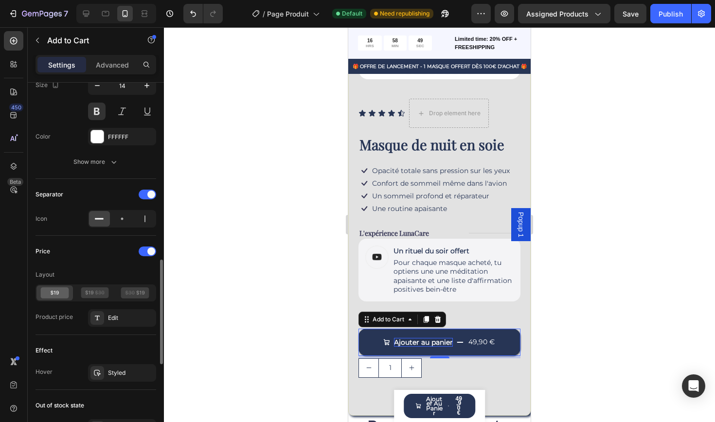
scroll to position [619, 0]
click at [125, 224] on icon at bounding box center [122, 219] width 10 height 10
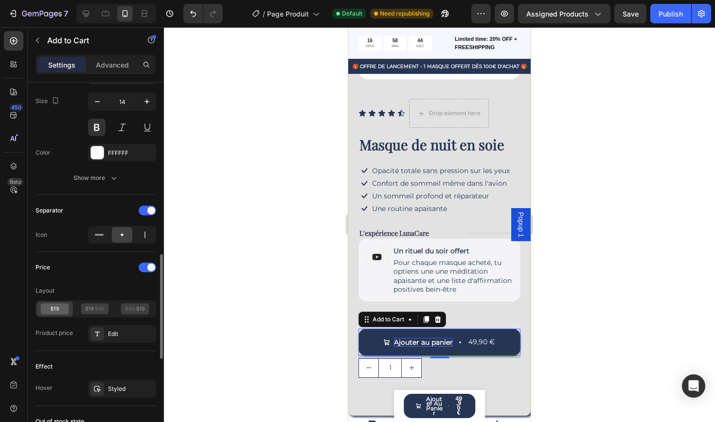
scroll to position [603, 0]
click at [143, 239] on icon at bounding box center [145, 235] width 10 height 10
click at [124, 238] on icon at bounding box center [122, 235] width 10 height 10
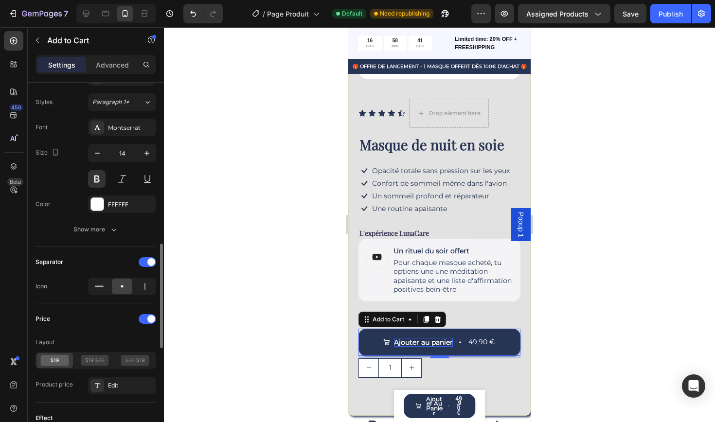
scroll to position [551, 0]
click at [112, 225] on icon "button" at bounding box center [114, 230] width 10 height 10
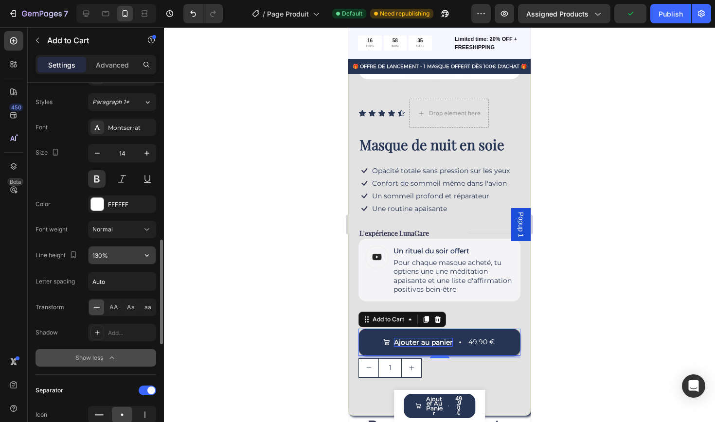
click at [115, 258] on input "130%" at bounding box center [122, 256] width 67 height 18
type input "100%"
click at [143, 232] on icon at bounding box center [147, 230] width 10 height 10
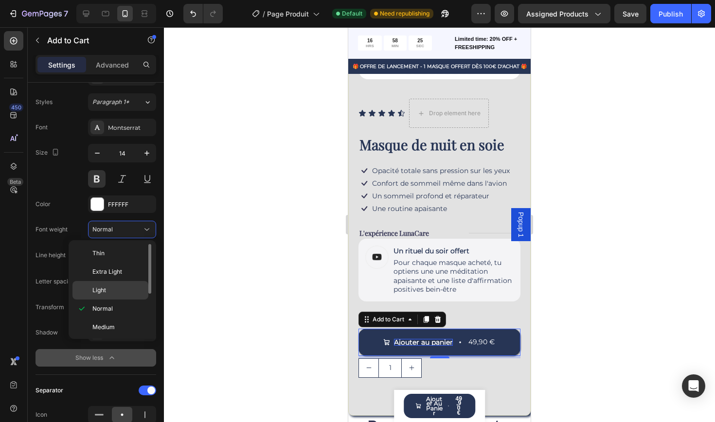
click at [110, 297] on div "Light" at bounding box center [110, 290] width 76 height 18
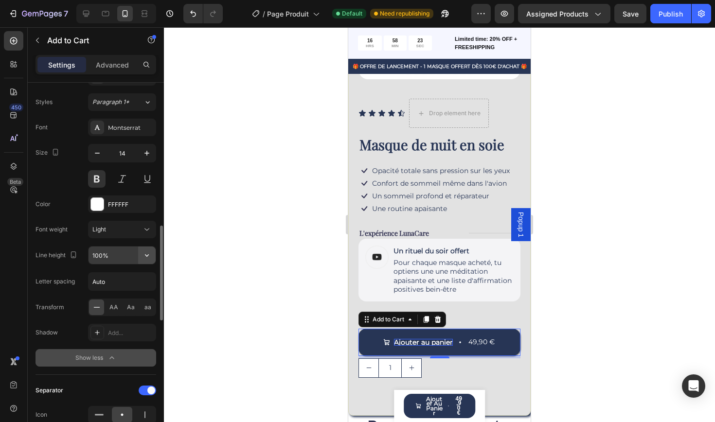
click at [141, 255] on button "button" at bounding box center [147, 256] width 18 height 18
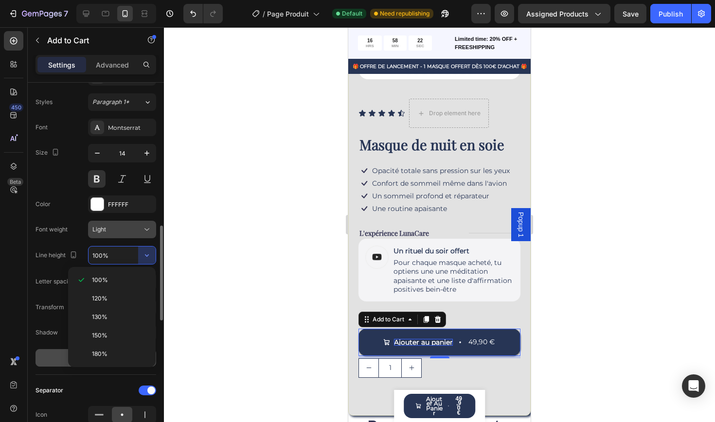
click at [150, 233] on icon at bounding box center [147, 230] width 10 height 10
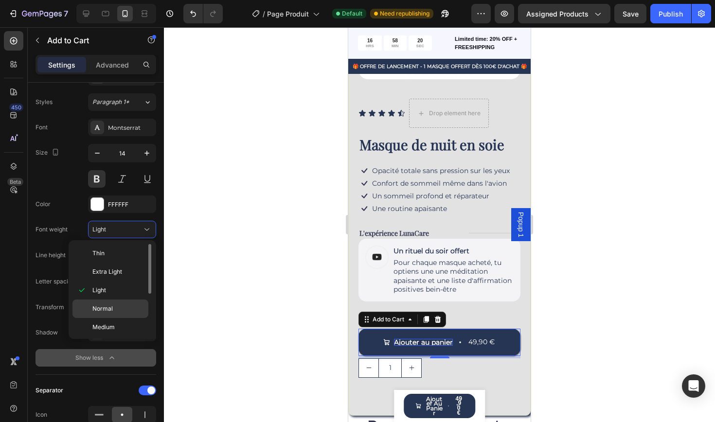
click at [115, 309] on p "Normal" at bounding box center [118, 308] width 52 height 9
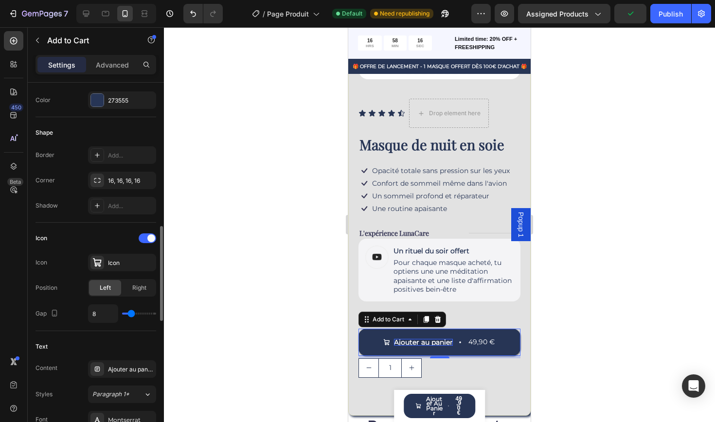
scroll to position [201, 0]
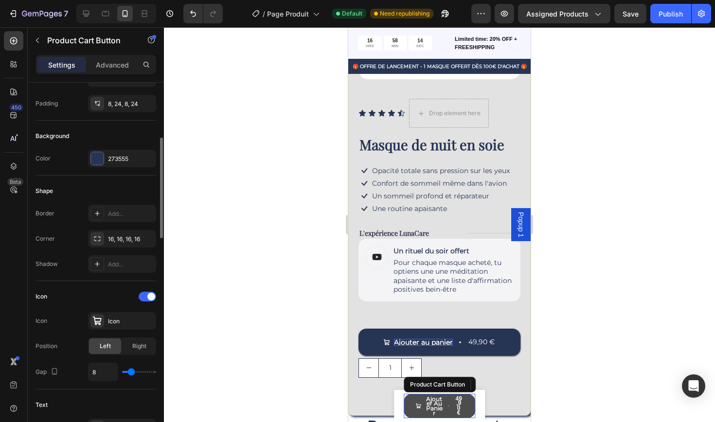
click at [455, 407] on div "49,90 €" at bounding box center [459, 406] width 10 height 20
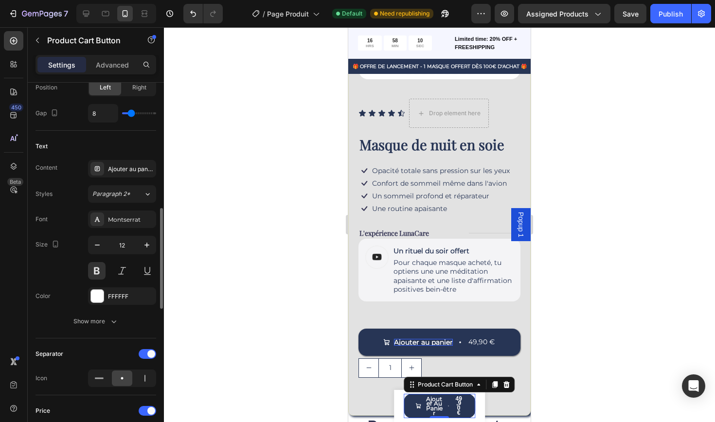
scroll to position [460, 0]
click at [98, 245] on icon "button" at bounding box center [97, 244] width 5 height 1
click at [98, 246] on icon "button" at bounding box center [97, 245] width 10 height 10
click at [99, 246] on icon "button" at bounding box center [97, 245] width 10 height 10
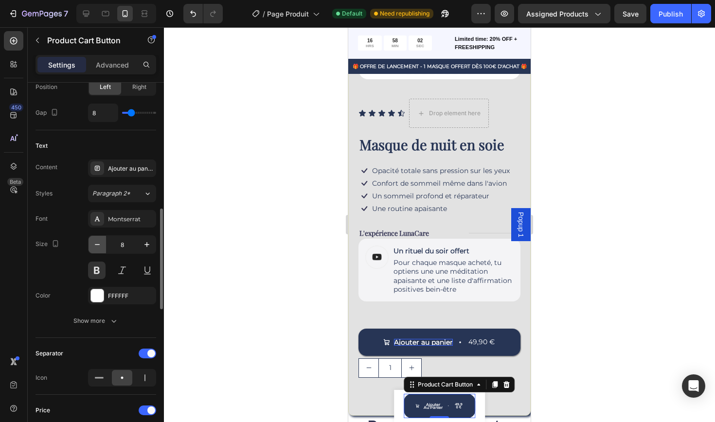
click at [99, 246] on icon "button" at bounding box center [97, 245] width 10 height 10
click at [150, 245] on icon "button" at bounding box center [147, 245] width 10 height 10
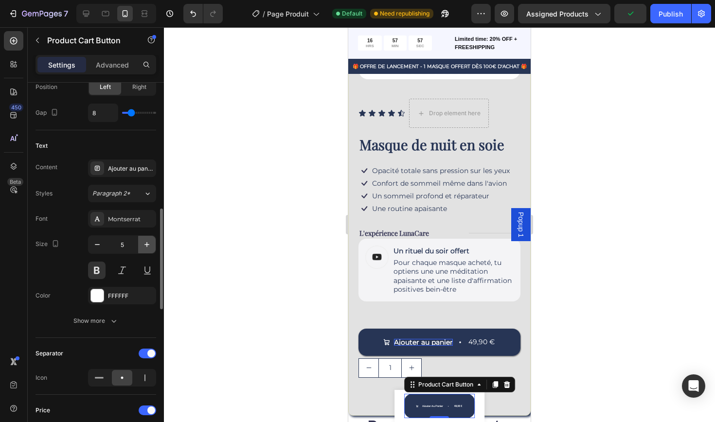
click at [150, 245] on icon "button" at bounding box center [147, 245] width 10 height 10
click at [150, 246] on icon "button" at bounding box center [147, 245] width 10 height 10
click at [150, 247] on icon "button" at bounding box center [147, 245] width 10 height 10
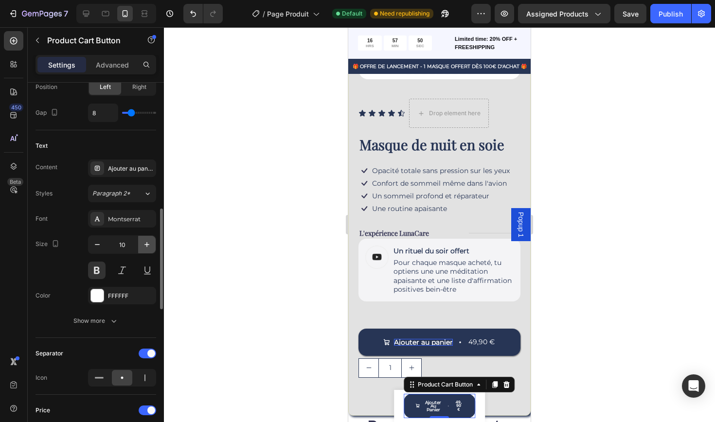
click at [150, 247] on icon "button" at bounding box center [147, 245] width 10 height 10
type input "11"
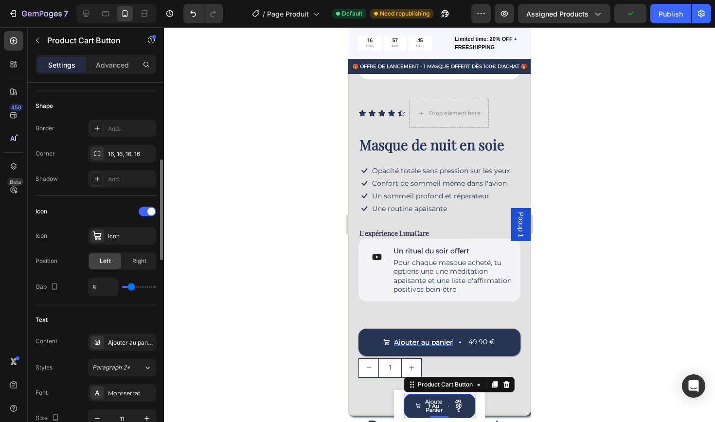
scroll to position [284, 0]
type input "2"
type input "1"
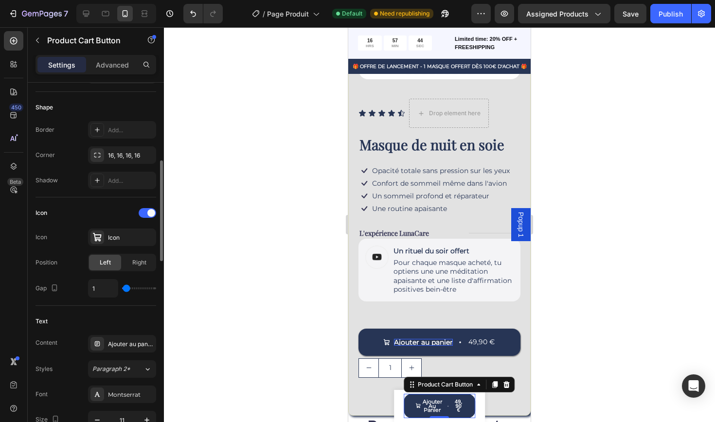
type input "0"
type input "1"
type input "2"
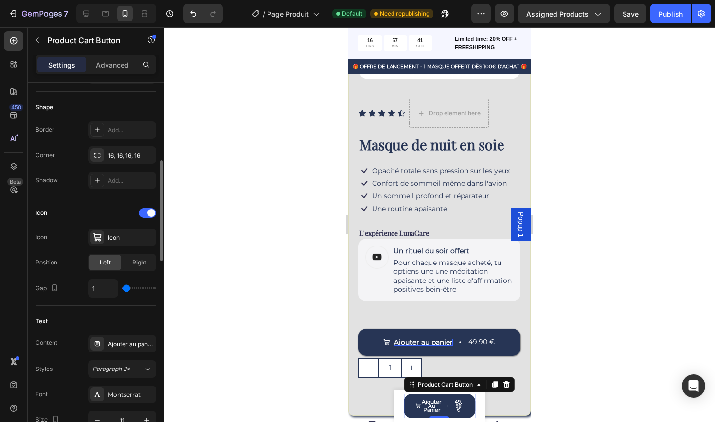
type input "2"
type input "3"
type input "4"
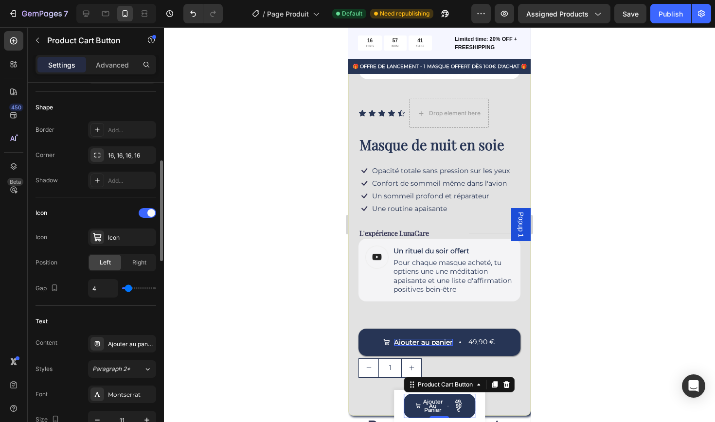
type input "5"
click at [128, 289] on input "range" at bounding box center [139, 288] width 34 height 2
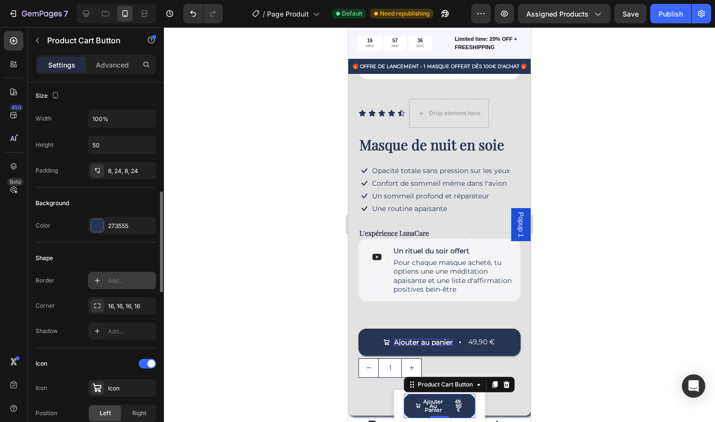
scroll to position [131, 0]
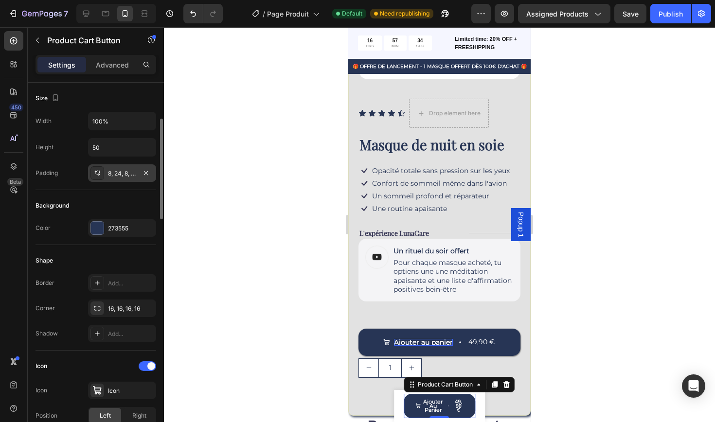
click at [122, 176] on div "8, 24, 8, 24" at bounding box center [122, 173] width 28 height 9
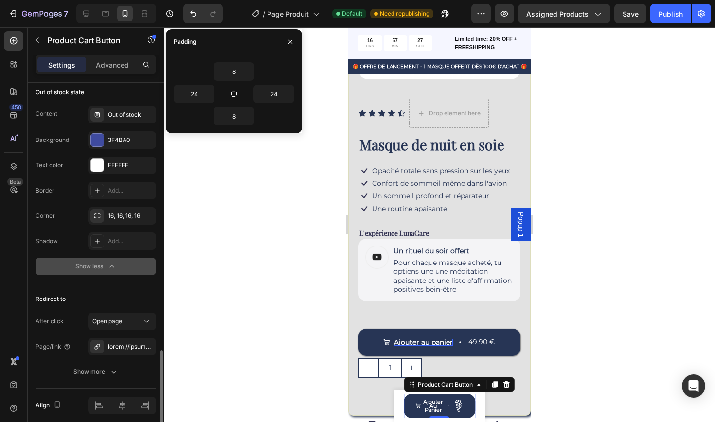
scroll to position [971, 0]
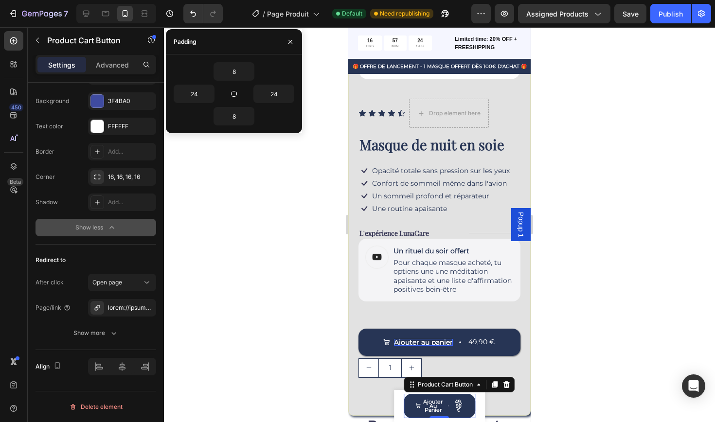
click at [267, 343] on div at bounding box center [439, 224] width 551 height 395
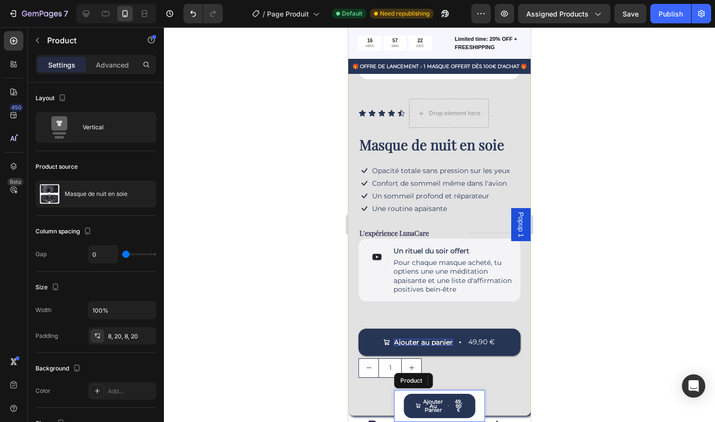
click at [480, 407] on div "Product Images Masque de nuit en soie Product Title 49,90 € Product Price Produ…" at bounding box center [439, 406] width 91 height 32
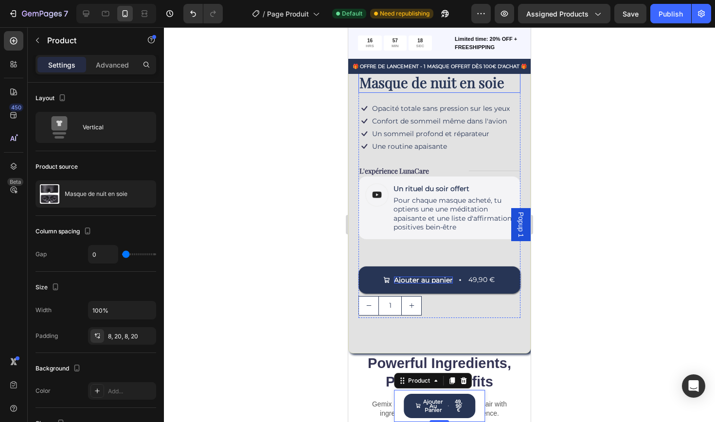
scroll to position [252, 0]
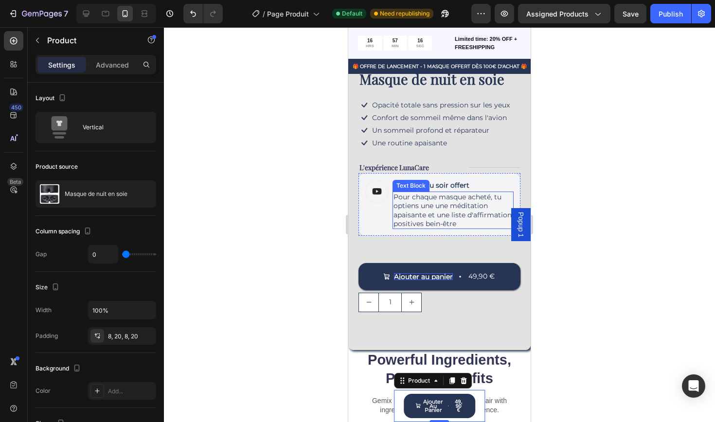
click at [472, 220] on p "Pour chaque masque acheté, tu optiens une une méditation apaisante et une liste…" at bounding box center [452, 210] width 119 height 35
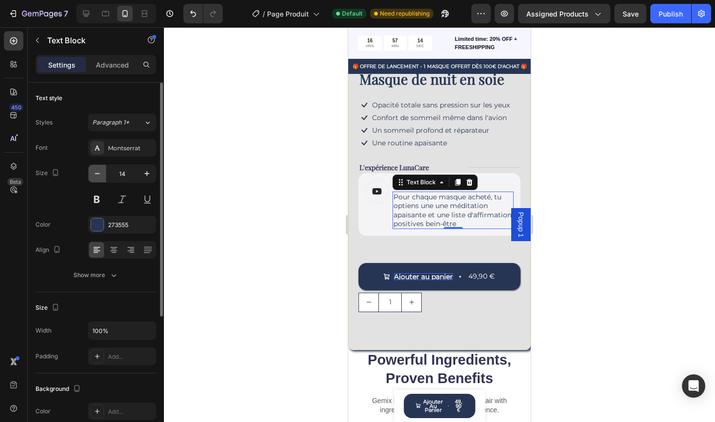
click at [100, 177] on icon "button" at bounding box center [97, 174] width 10 height 10
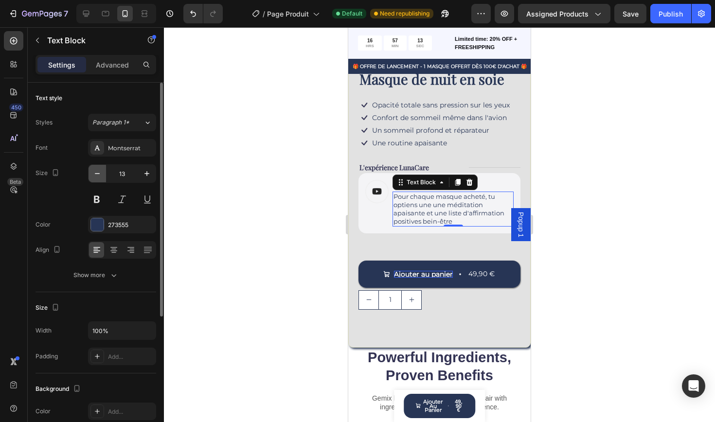
click at [100, 177] on icon "button" at bounding box center [97, 174] width 10 height 10
type input "12"
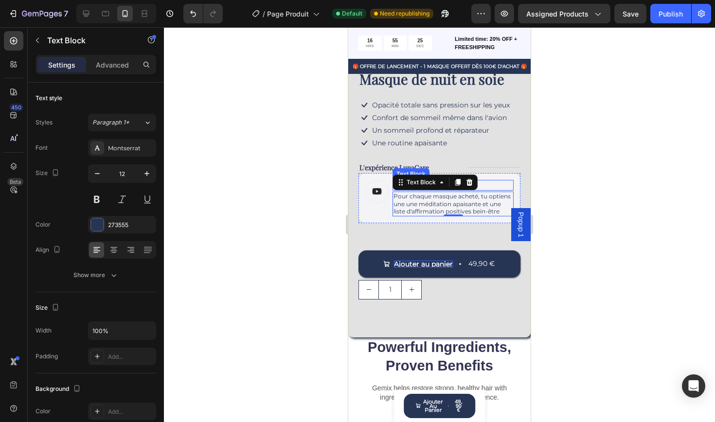
click at [496, 180] on div "Un rituel du soir offert" at bounding box center [452, 185] width 121 height 11
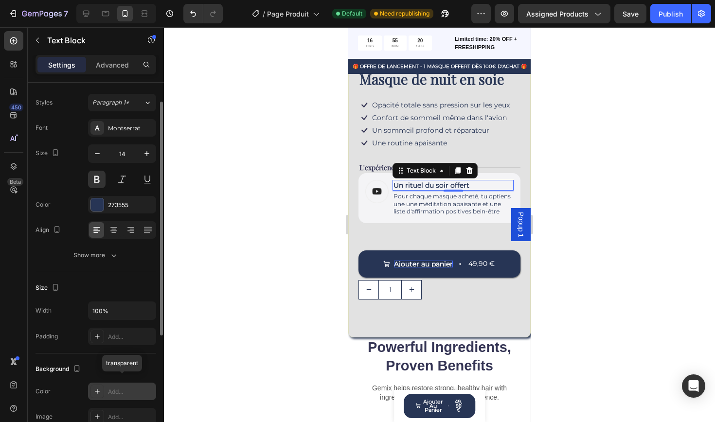
scroll to position [0, 0]
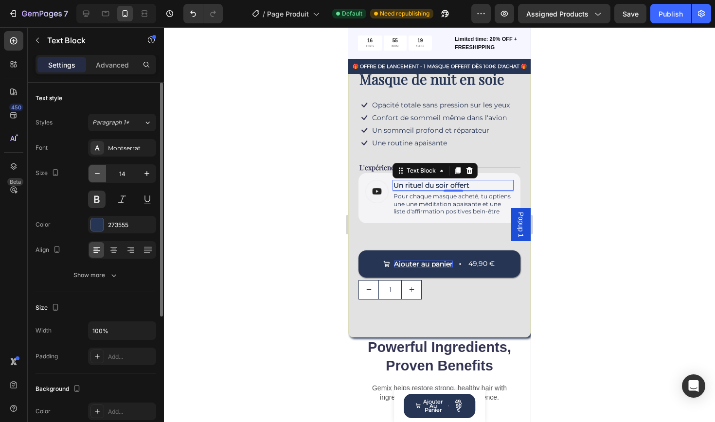
click at [100, 176] on icon "button" at bounding box center [97, 174] width 10 height 10
type input "13"
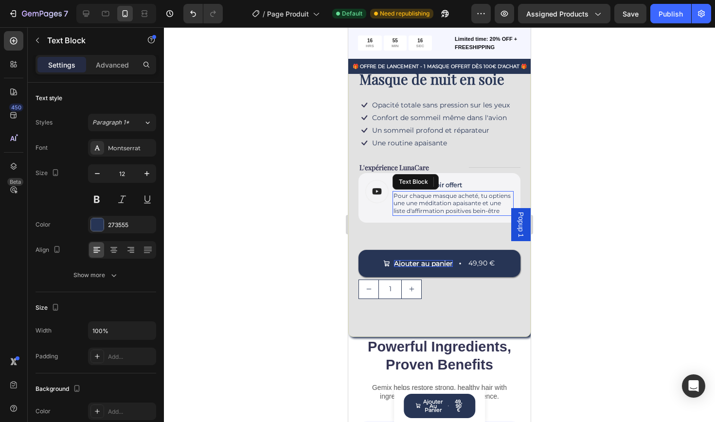
click at [416, 203] on p "Pour chaque masque acheté, tu optiens une une méditation apaisante et une liste…" at bounding box center [452, 203] width 119 height 23
click at [98, 172] on icon "button" at bounding box center [97, 174] width 10 height 10
type input "11"
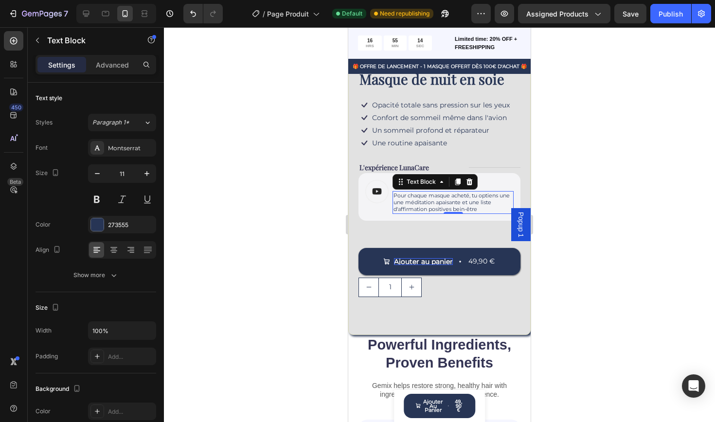
click at [657, 228] on div at bounding box center [439, 224] width 551 height 395
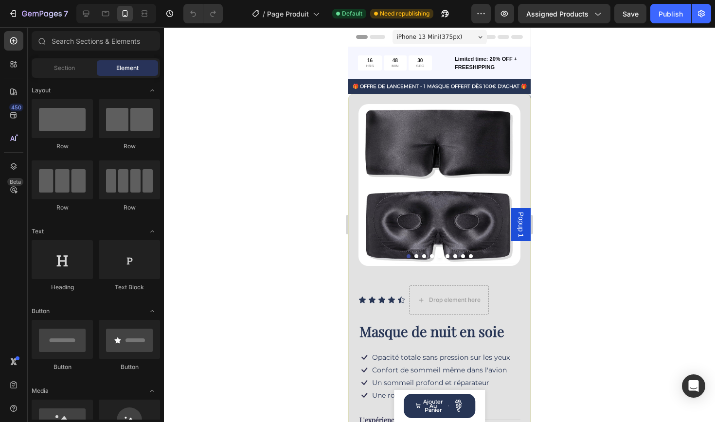
click at [457, 38] on span "iPhone 13 Mini ( 375 px)" at bounding box center [430, 37] width 66 height 10
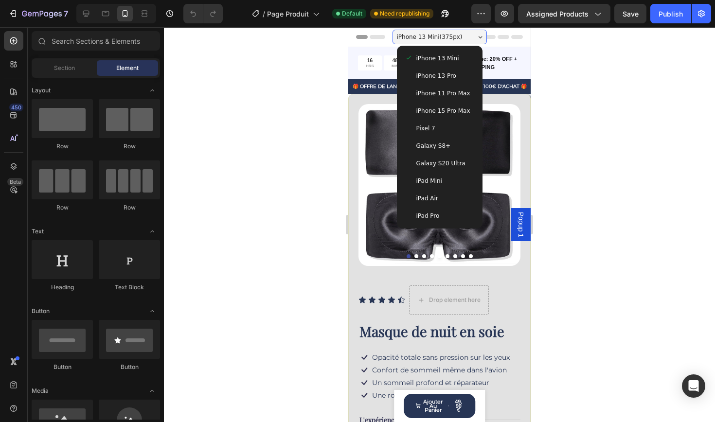
click at [448, 78] on span "iPhone 13 Pro" at bounding box center [436, 76] width 40 height 10
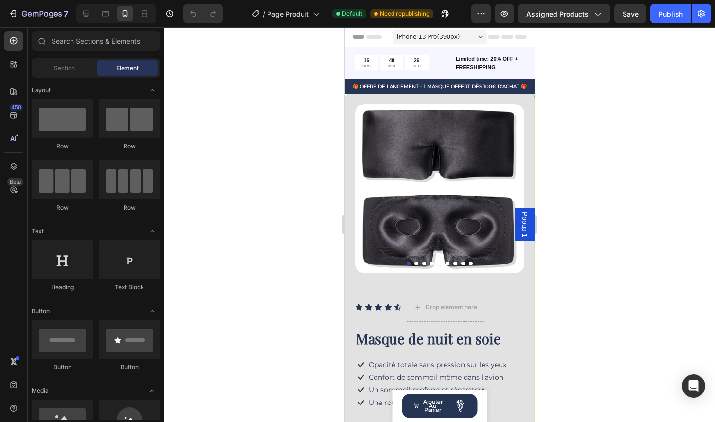
click at [468, 35] on div "iPhone 13 Pro ( 390 px)" at bounding box center [439, 37] width 94 height 15
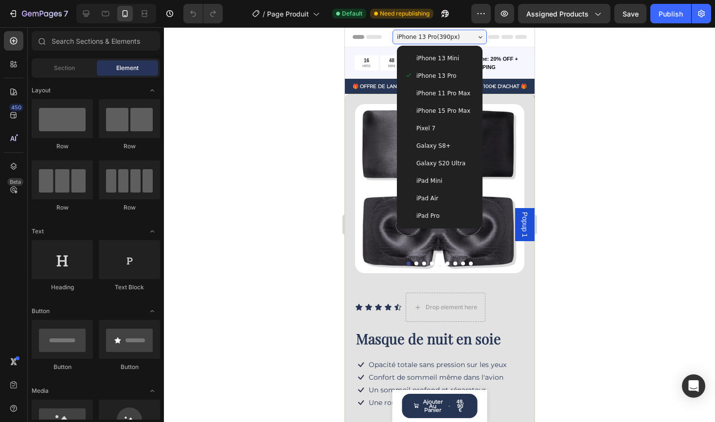
click at [470, 110] on div "iPhone 15 Pro Max" at bounding box center [439, 111] width 70 height 10
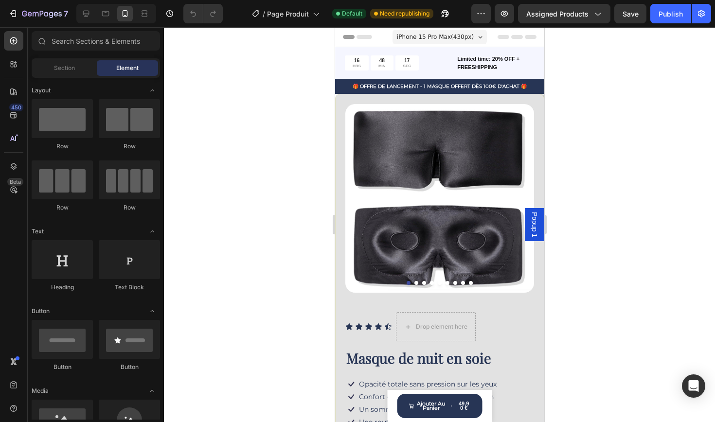
click at [436, 37] on span "iPhone 15 Pro Max ( 430 px)" at bounding box center [434, 37] width 77 height 10
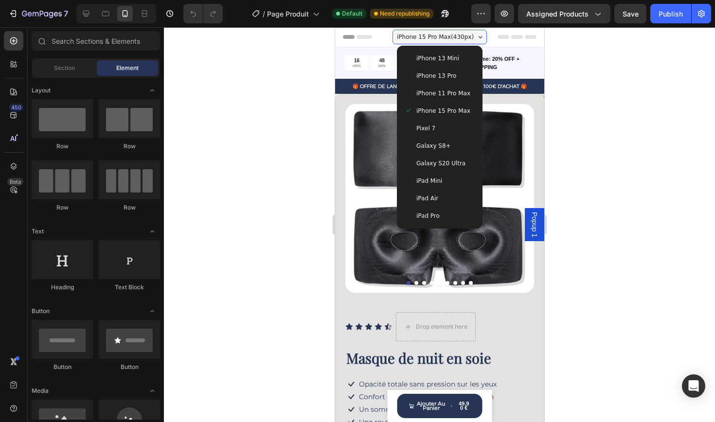
click at [442, 218] on div "iPad Pro" at bounding box center [439, 216] width 70 height 10
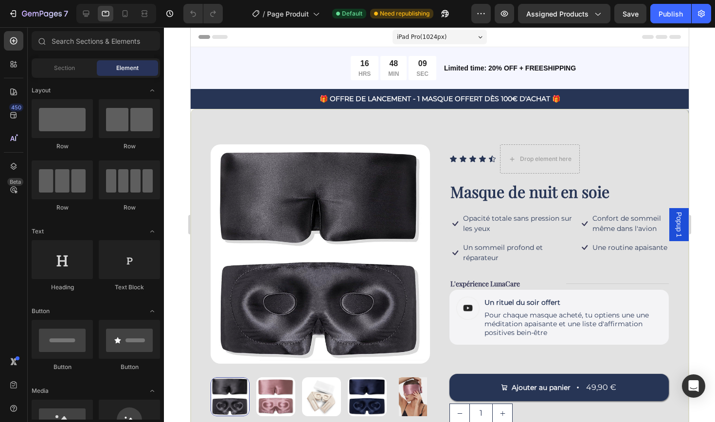
click at [439, 32] on span "iPad Pro ( 1024 px)" at bounding box center [421, 37] width 50 height 10
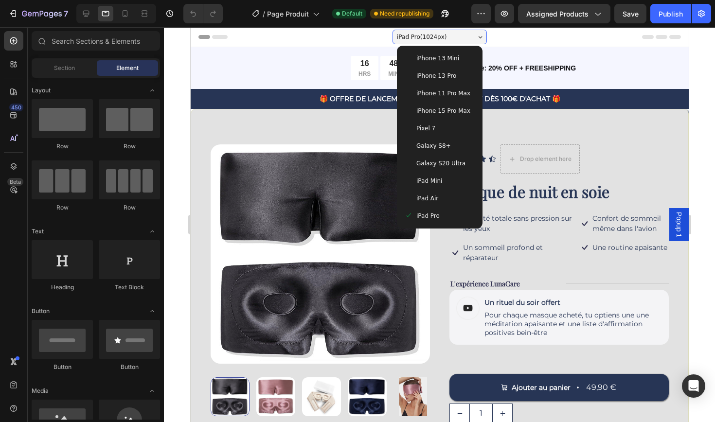
click at [440, 127] on div "Pixel 7" at bounding box center [439, 129] width 70 height 10
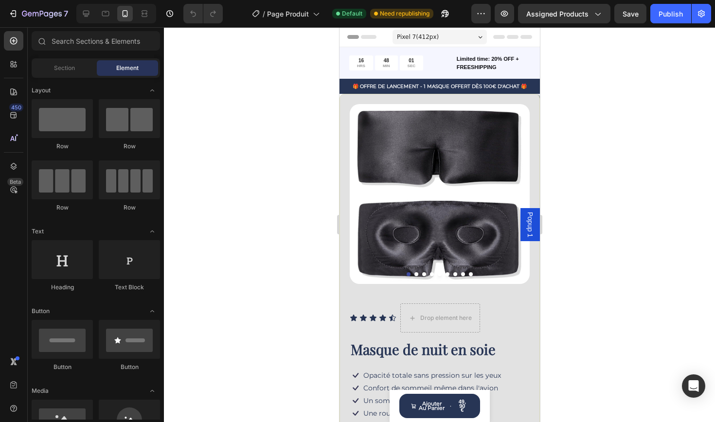
click at [441, 38] on div "Pixel 7 ( 412 px)" at bounding box center [439, 37] width 94 height 15
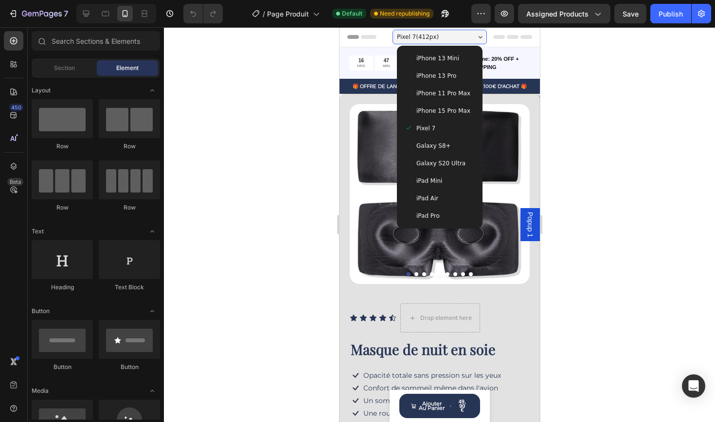
click at [447, 80] on span "iPhone 13 Pro" at bounding box center [436, 76] width 40 height 10
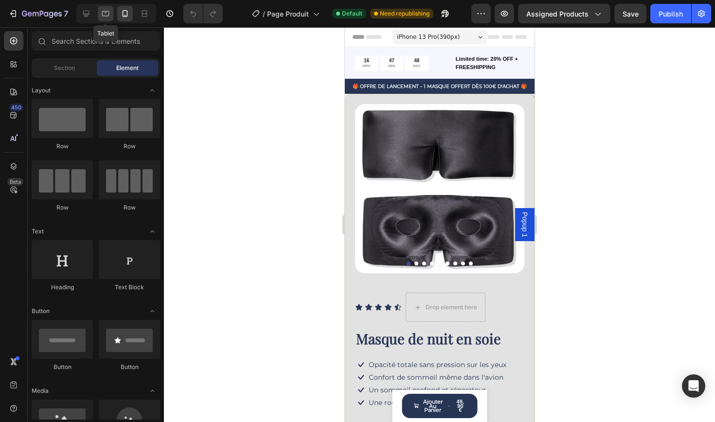
click at [104, 14] on icon at bounding box center [106, 14] width 10 height 10
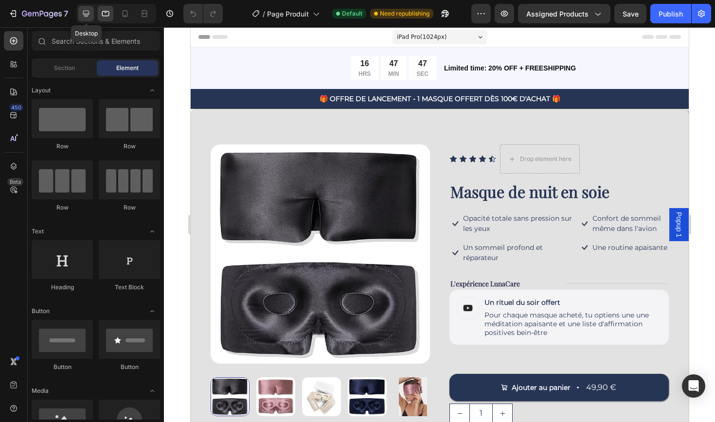
click at [89, 19] on div at bounding box center [86, 14] width 16 height 16
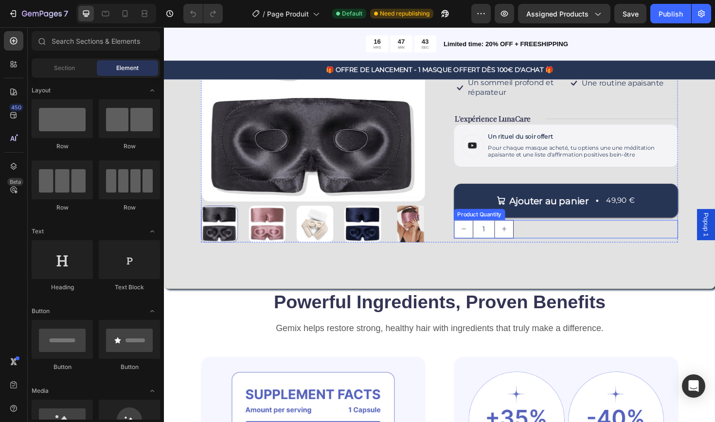
scroll to position [167, 0]
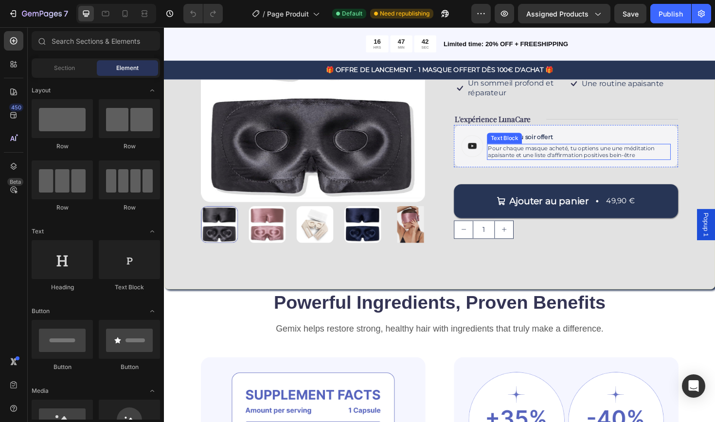
click at [524, 159] on p "Pour chaque masque acheté, tu optiens une une méditation apaisante et une liste…" at bounding box center [603, 159] width 193 height 15
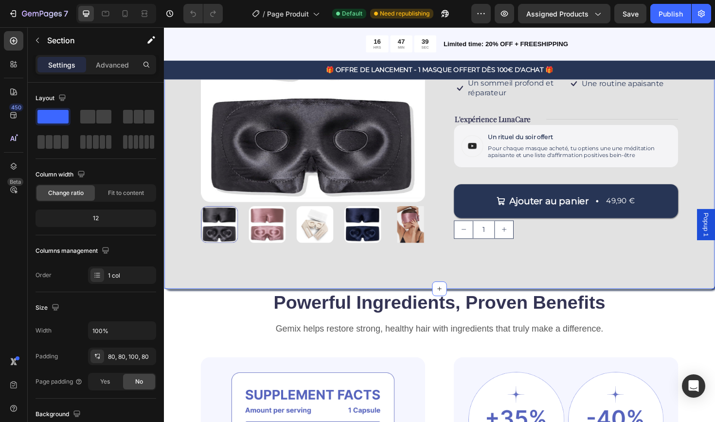
click at [616, 286] on div "Product Images Icon Icon Icon Icon Icon Icon List Drop element here Row Masque …" at bounding box center [456, 120] width 584 height 369
